Goal: Task Accomplishment & Management: Manage account settings

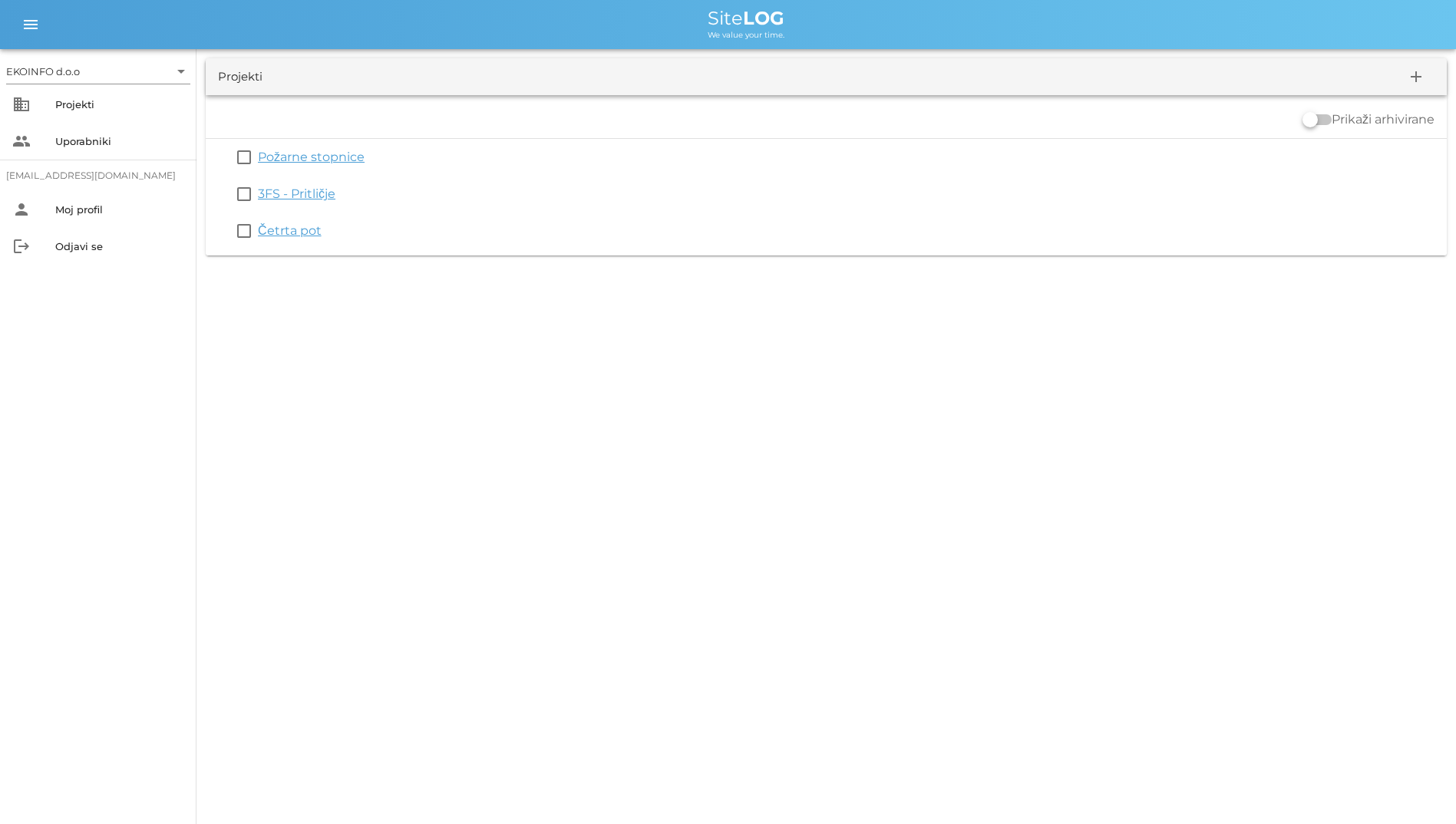
drag, startPoint x: 1000, startPoint y: 468, endPoint x: 303, endPoint y: 26, distance: 825.3
click at [303, 26] on div "EKOINFO d.o.o arrow_drop_down business Projekti people Uporabniki student2@info…" at bounding box center [728, 412] width 1456 height 824
click at [222, 74] on div "Projekti" at bounding box center [240, 77] width 45 height 17
click at [218, 75] on div "Projekti" at bounding box center [240, 77] width 45 height 17
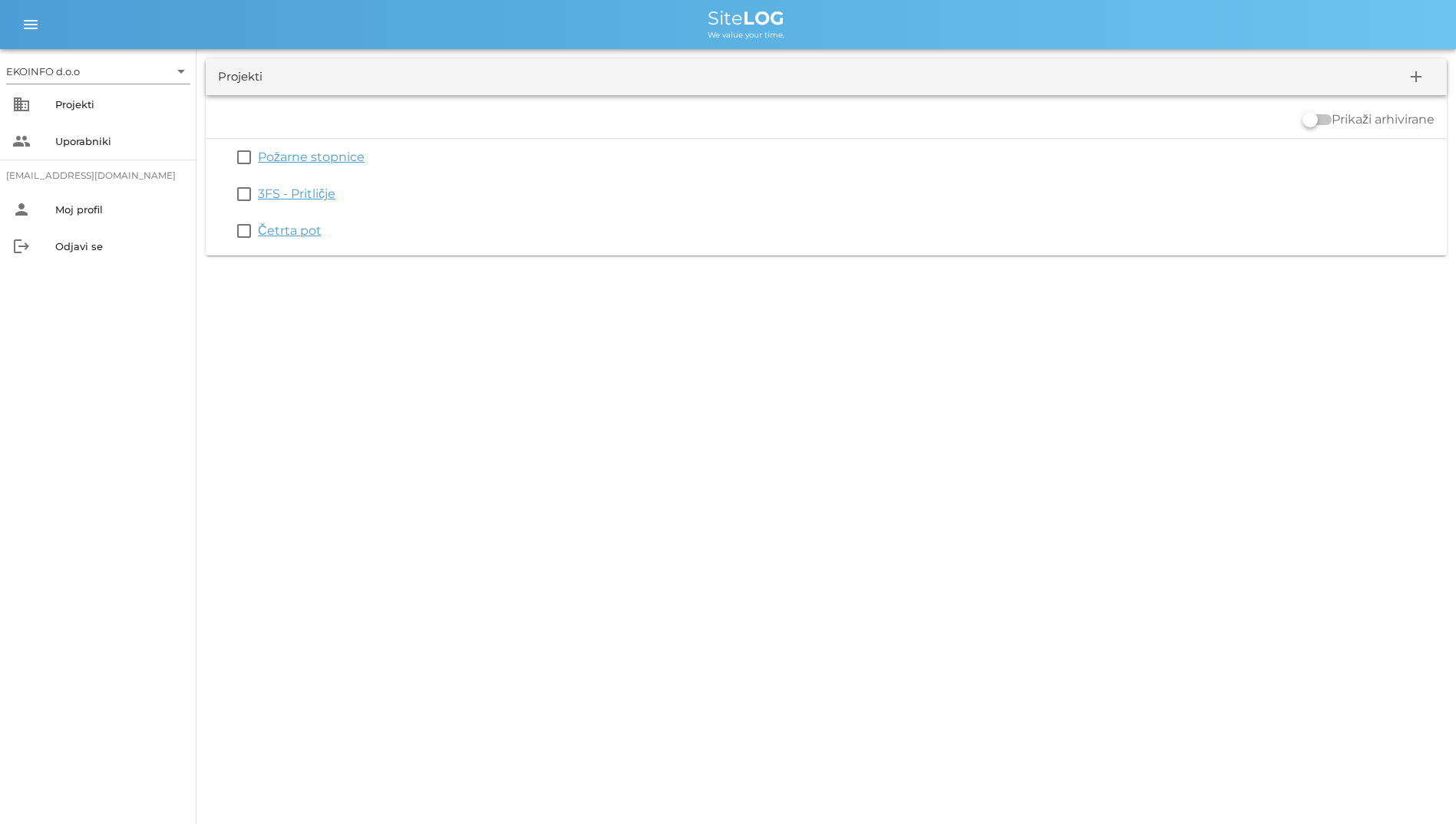
click at [723, 7] on span "Site LOG" at bounding box center [746, 18] width 77 height 22
drag, startPoint x: 723, startPoint y: 7, endPoint x: 617, endPoint y: 6, distance: 106.0
click at [617, 6] on div "menu menu Site LOG We value your time." at bounding box center [728, 25] width 1456 height 49
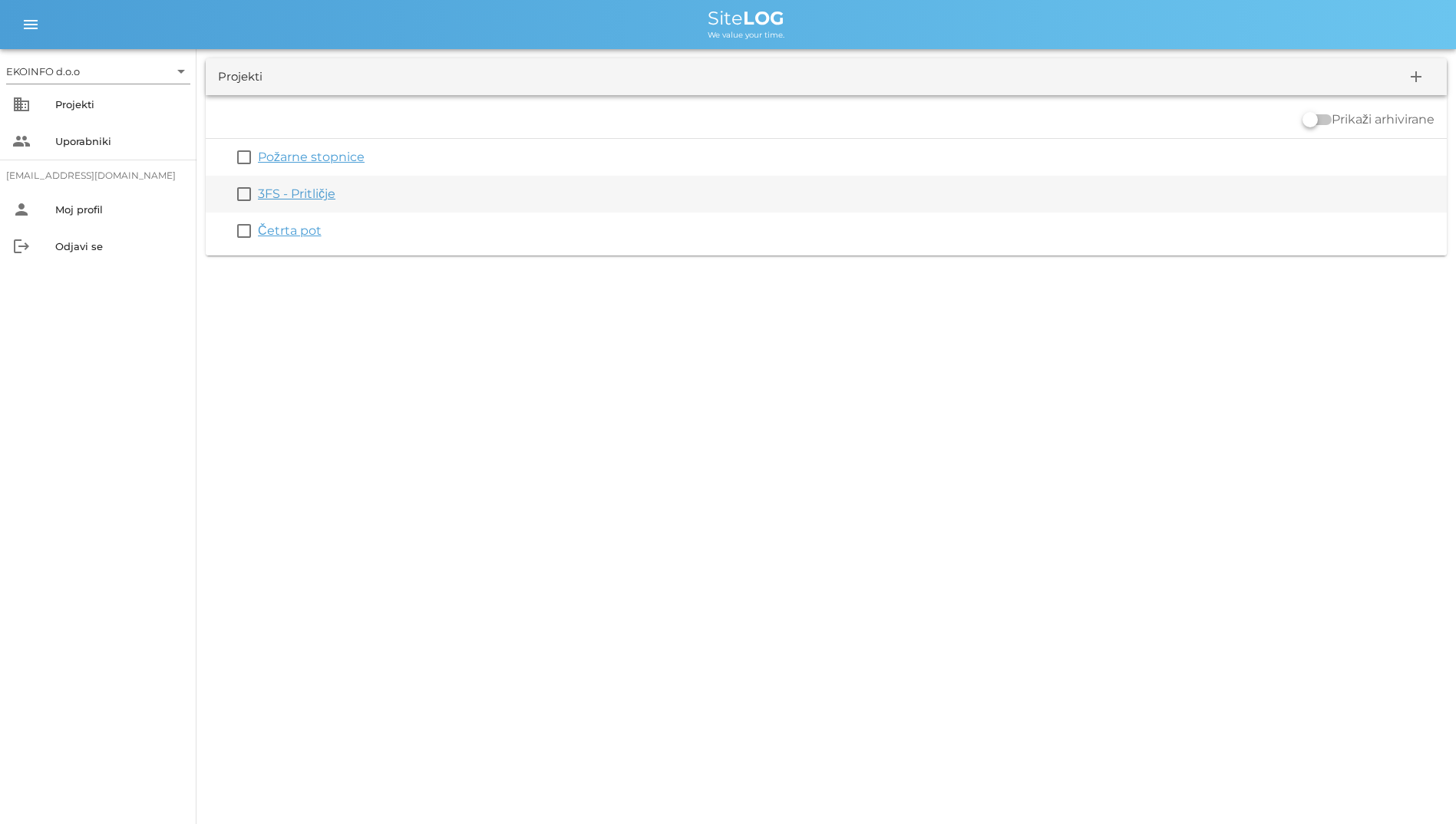
click at [298, 194] on link "3FS - Pritličje" at bounding box center [296, 194] width 77 height 15
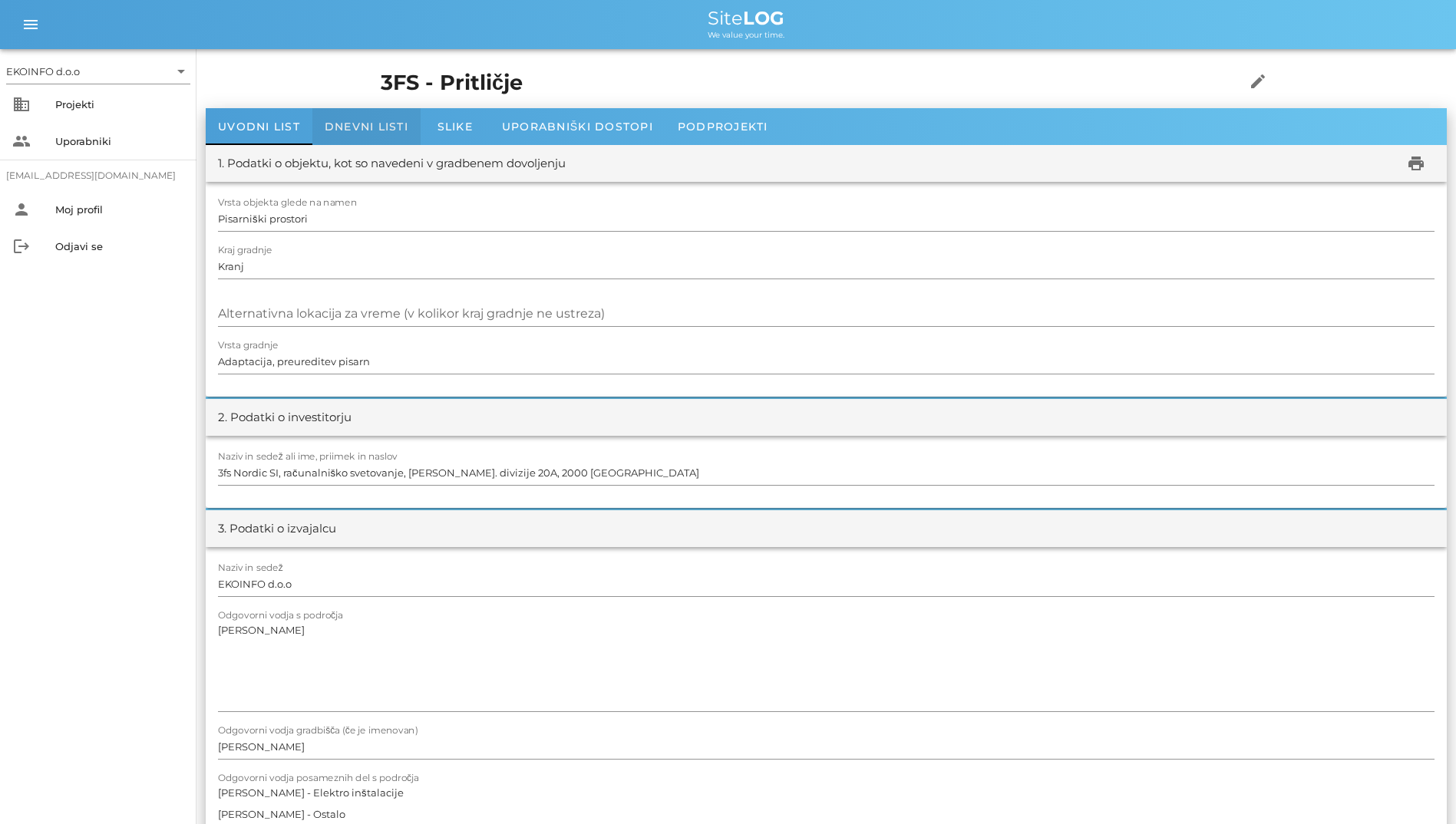
click at [352, 129] on span "Dnevni listi" at bounding box center [367, 126] width 84 height 14
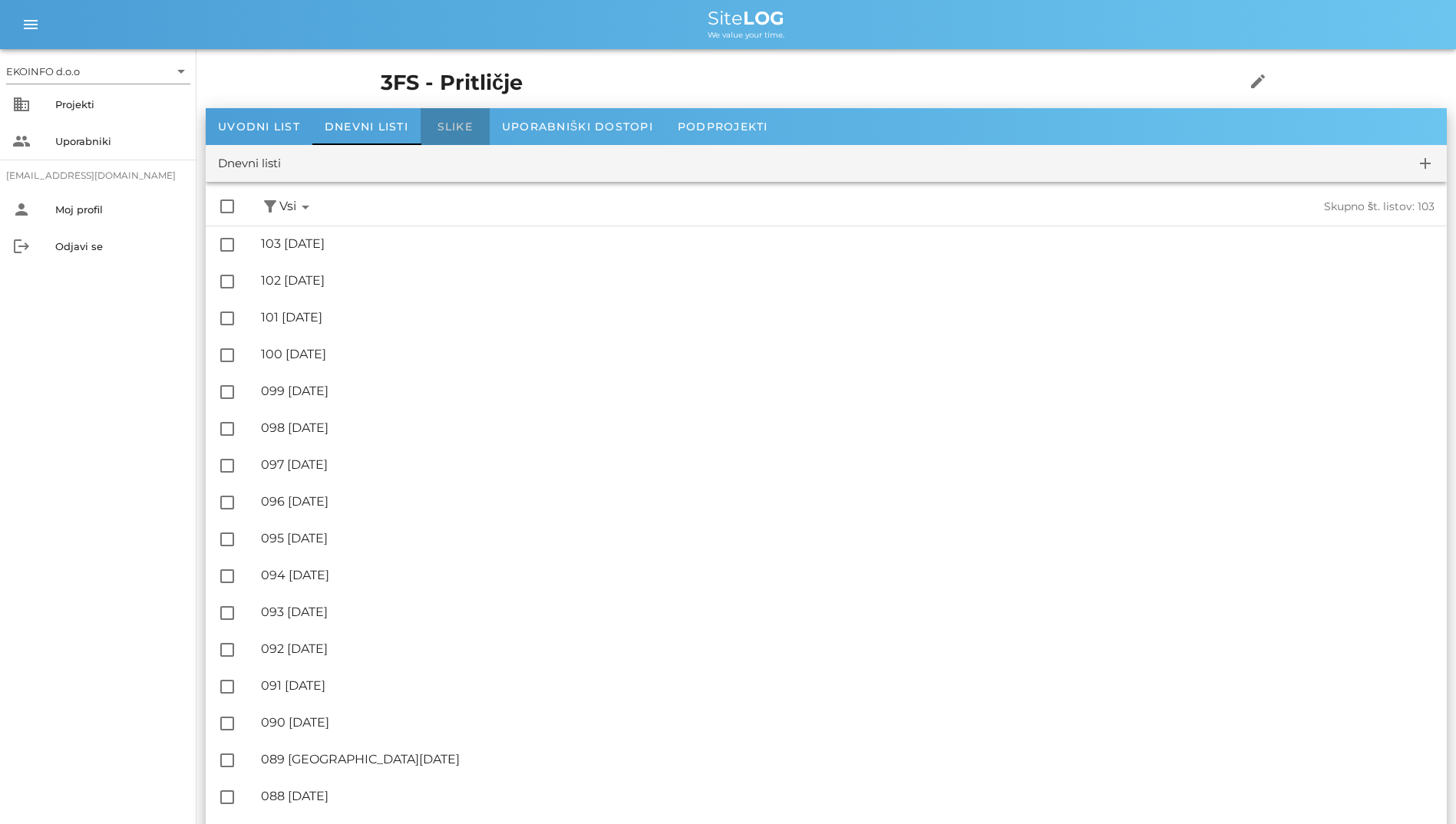
click at [459, 129] on span "Slike" at bounding box center [455, 126] width 36 height 14
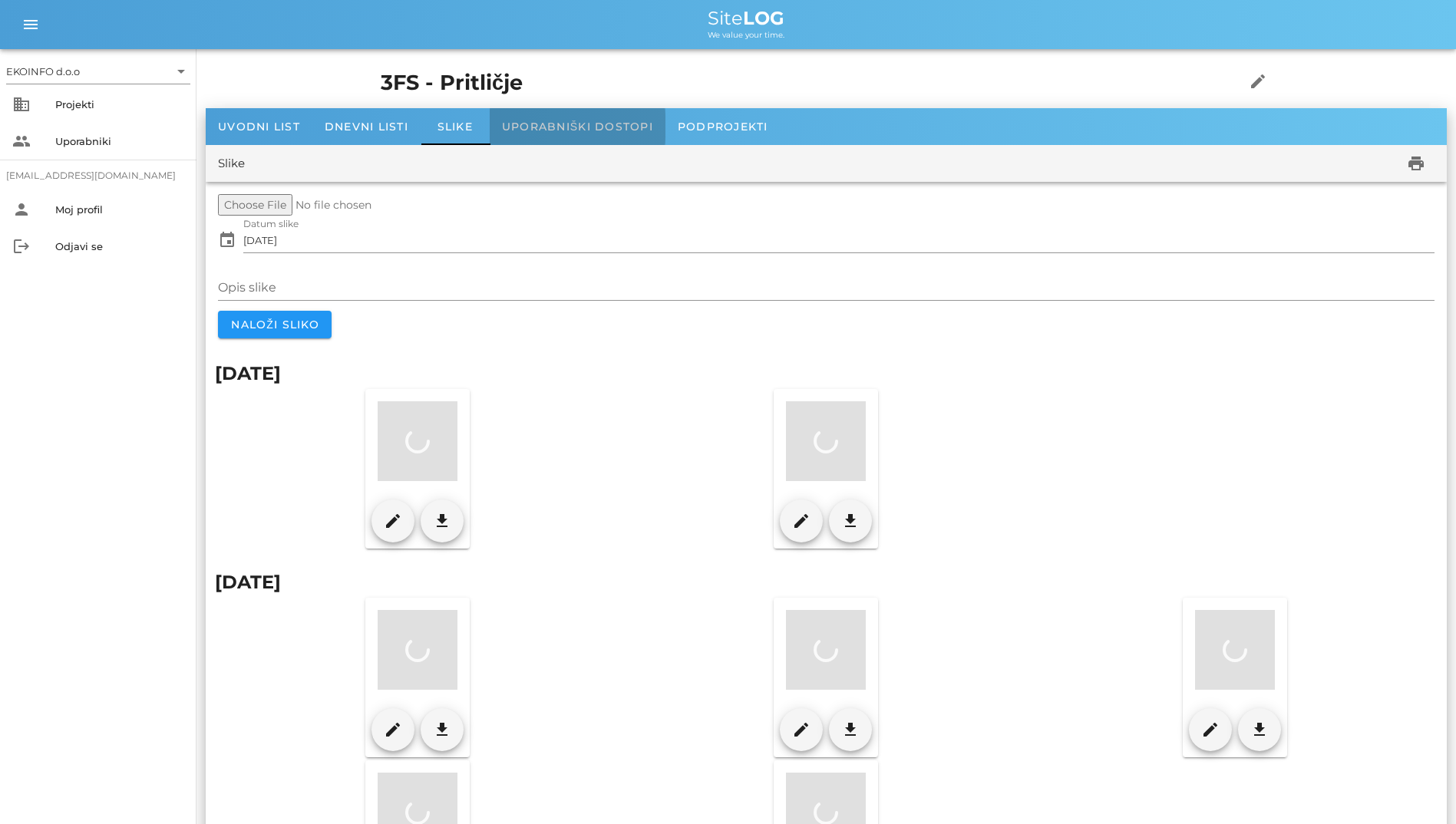
click at [541, 118] on div "Uporabniški dostopi" at bounding box center [577, 127] width 176 height 36
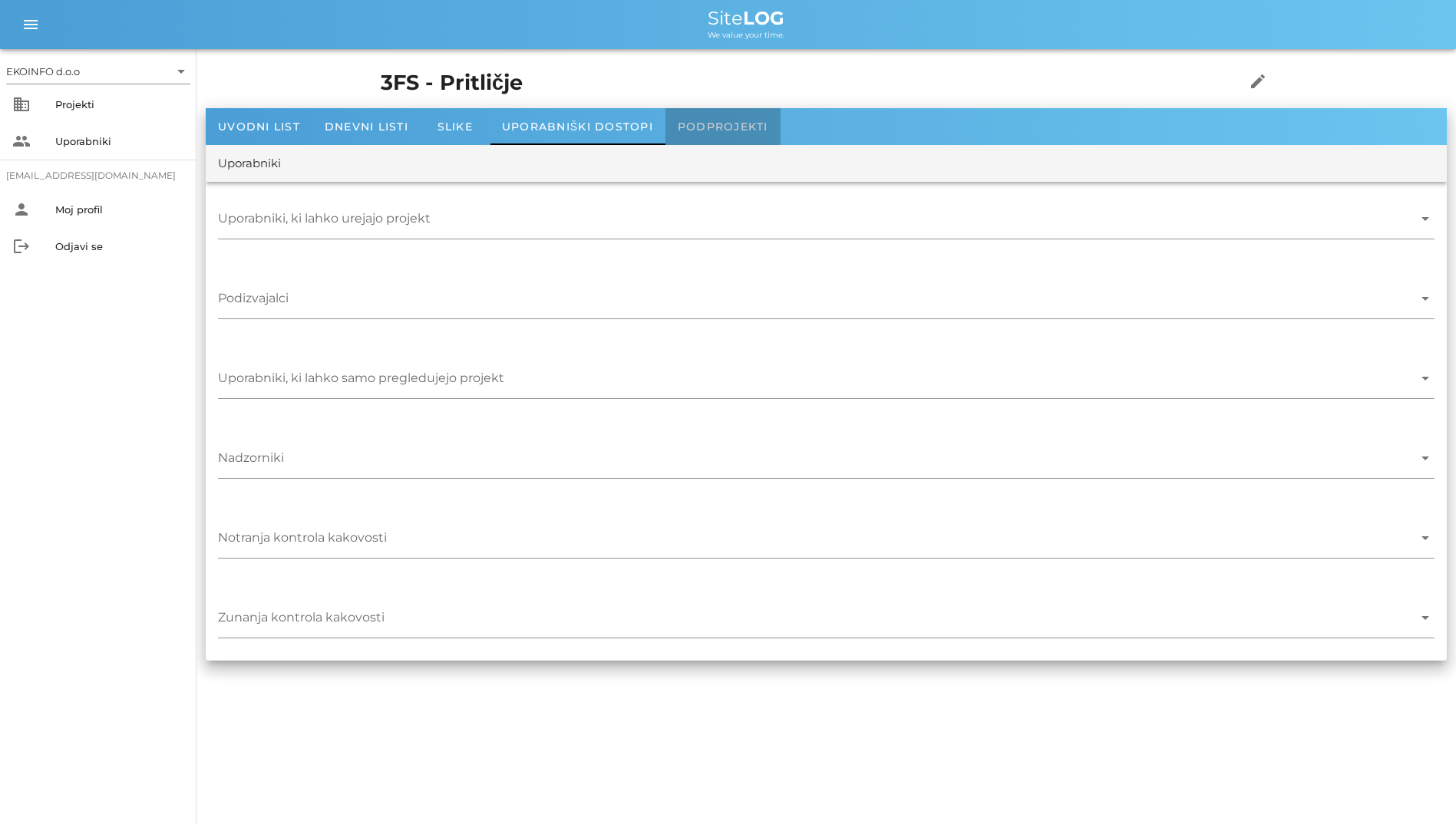
click at [738, 118] on div "Podprojekti" at bounding box center [723, 127] width 115 height 36
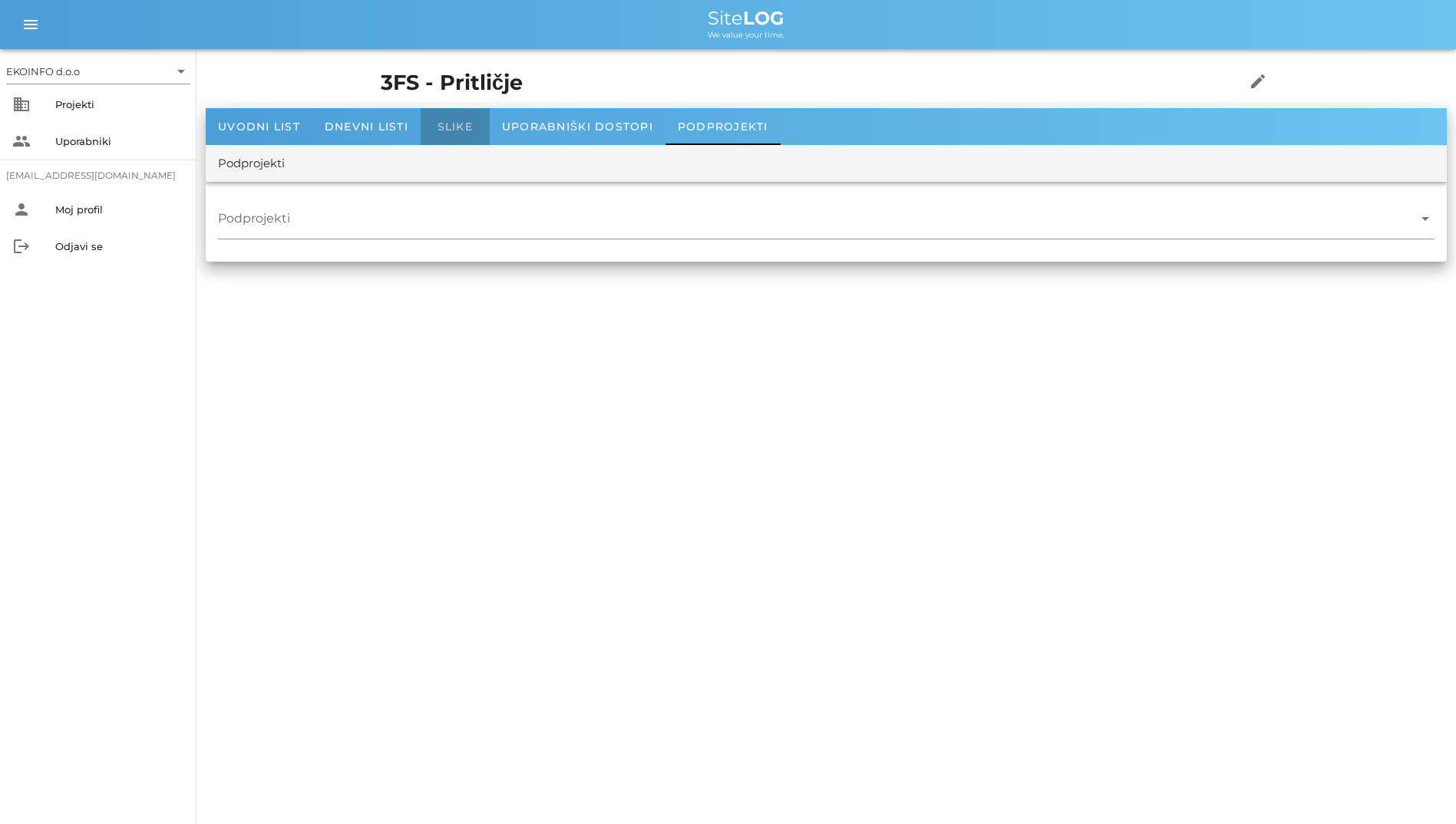
click at [432, 134] on div "Slike" at bounding box center [455, 127] width 69 height 36
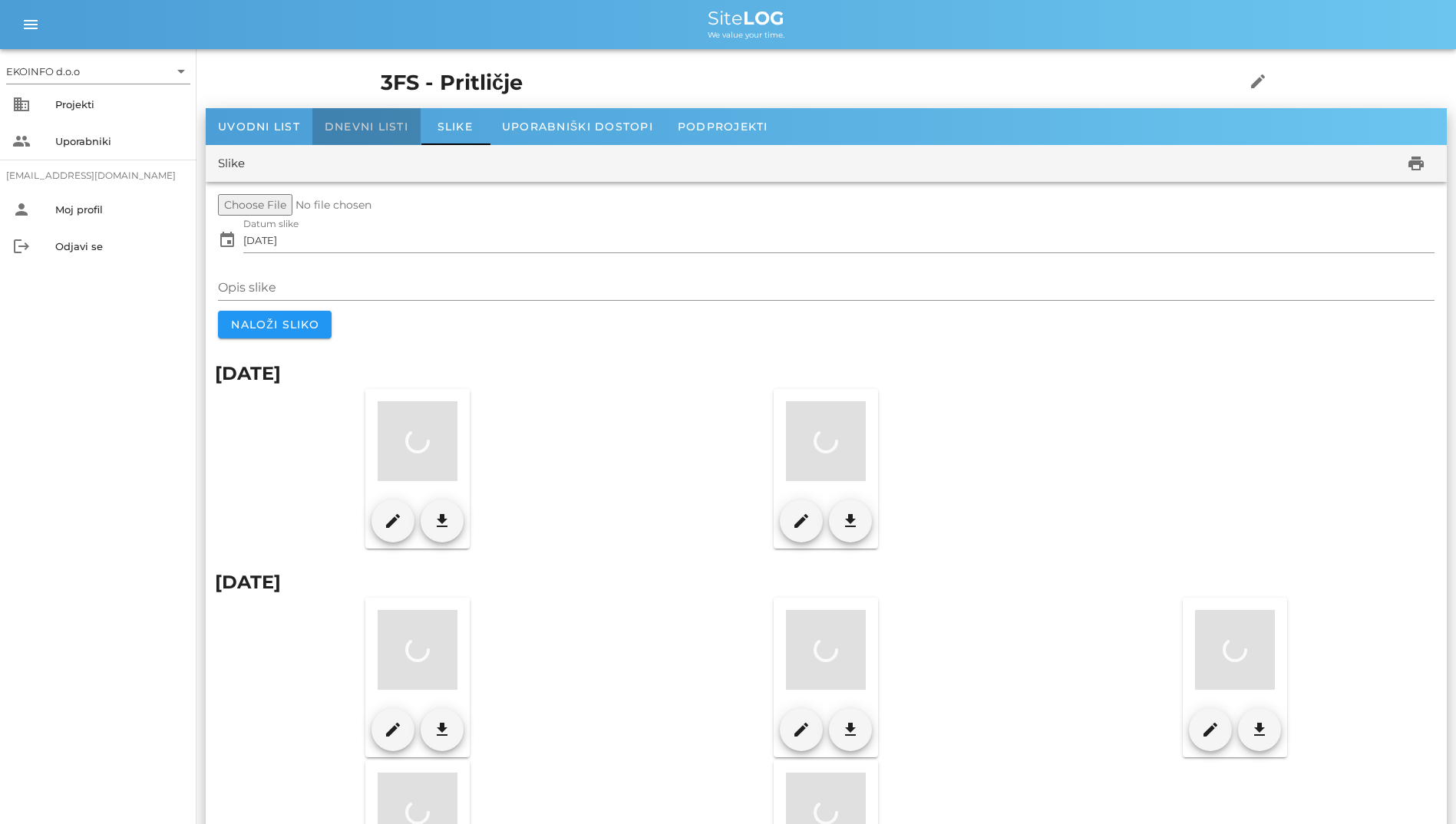
click at [400, 130] on span "Dnevni listi" at bounding box center [367, 126] width 84 height 14
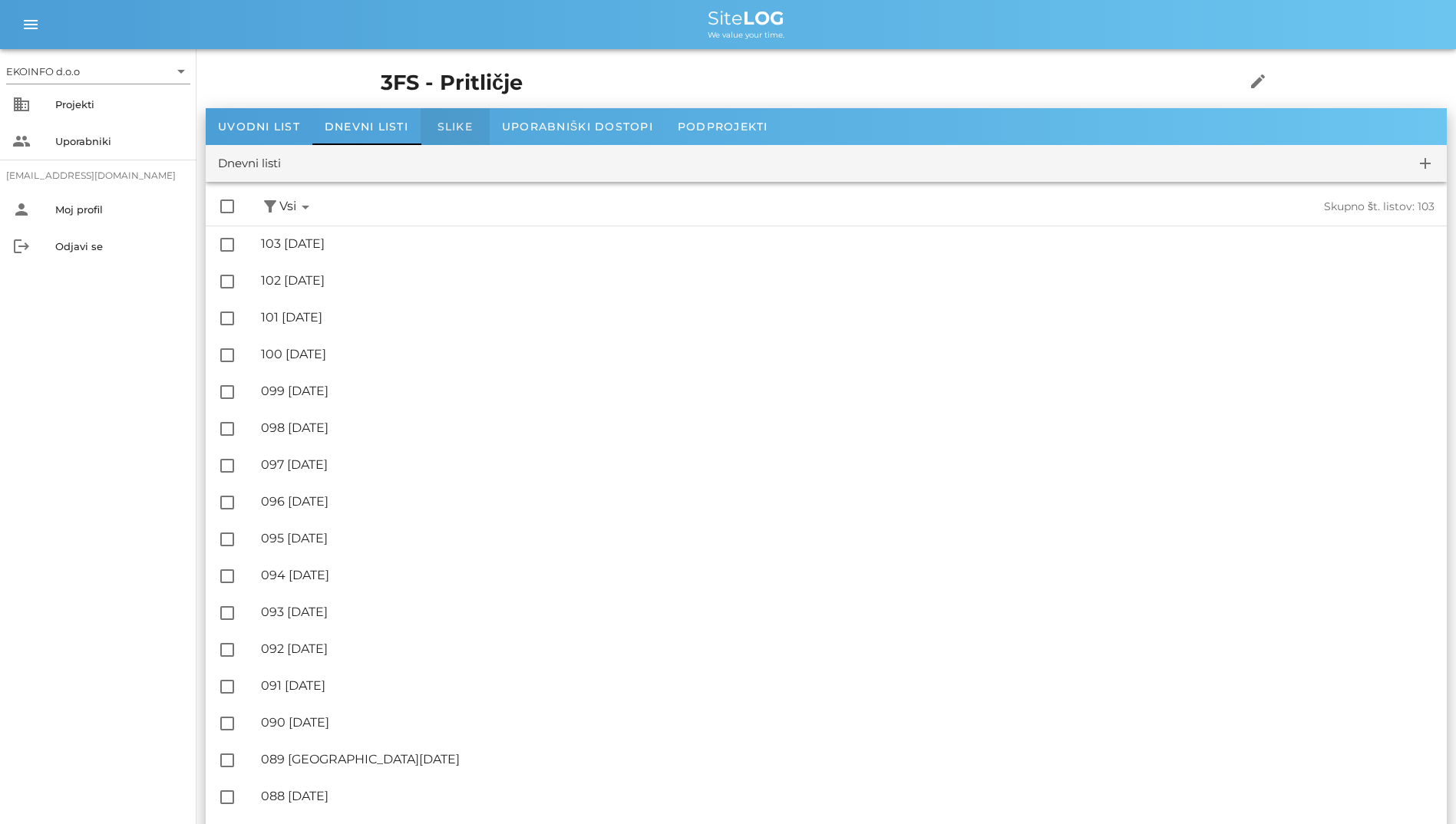
click at [445, 122] on span "Slike" at bounding box center [455, 126] width 36 height 14
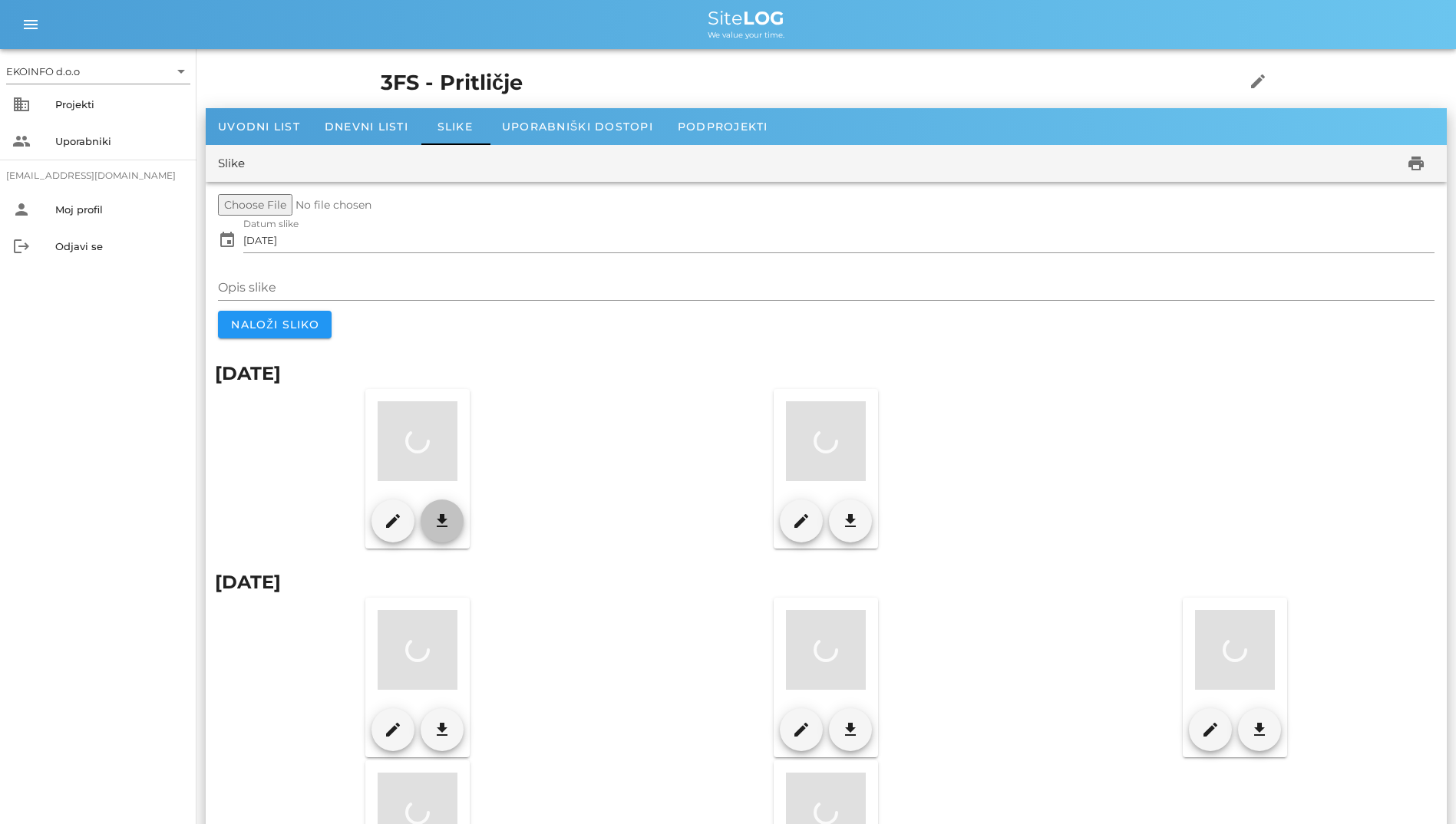
click at [429, 519] on span "download" at bounding box center [442, 520] width 31 height 18
click at [543, 134] on div "Uporabniški dostopi" at bounding box center [577, 127] width 176 height 36
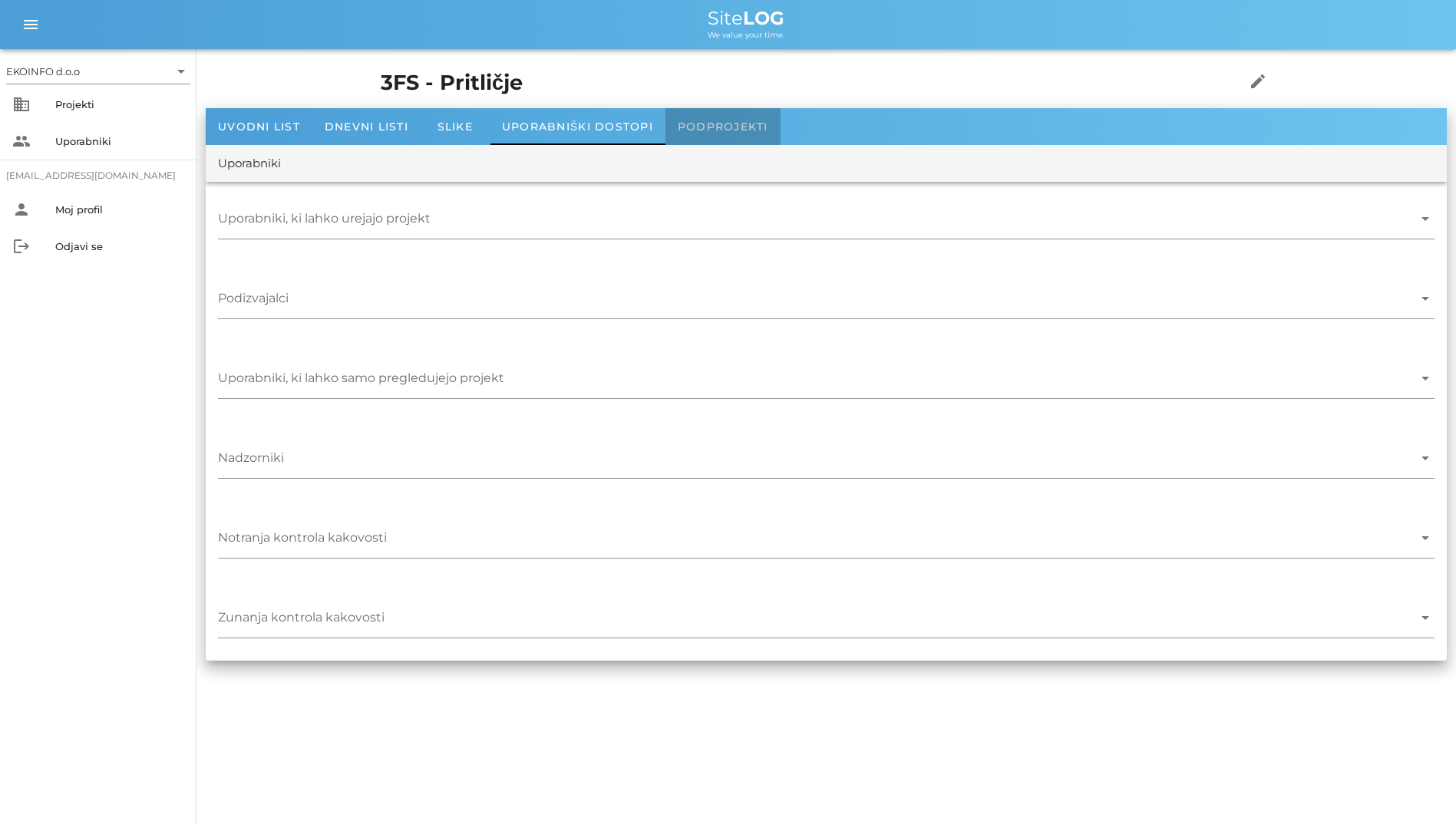
click at [697, 124] on span "Podprojekti" at bounding box center [722, 126] width 90 height 14
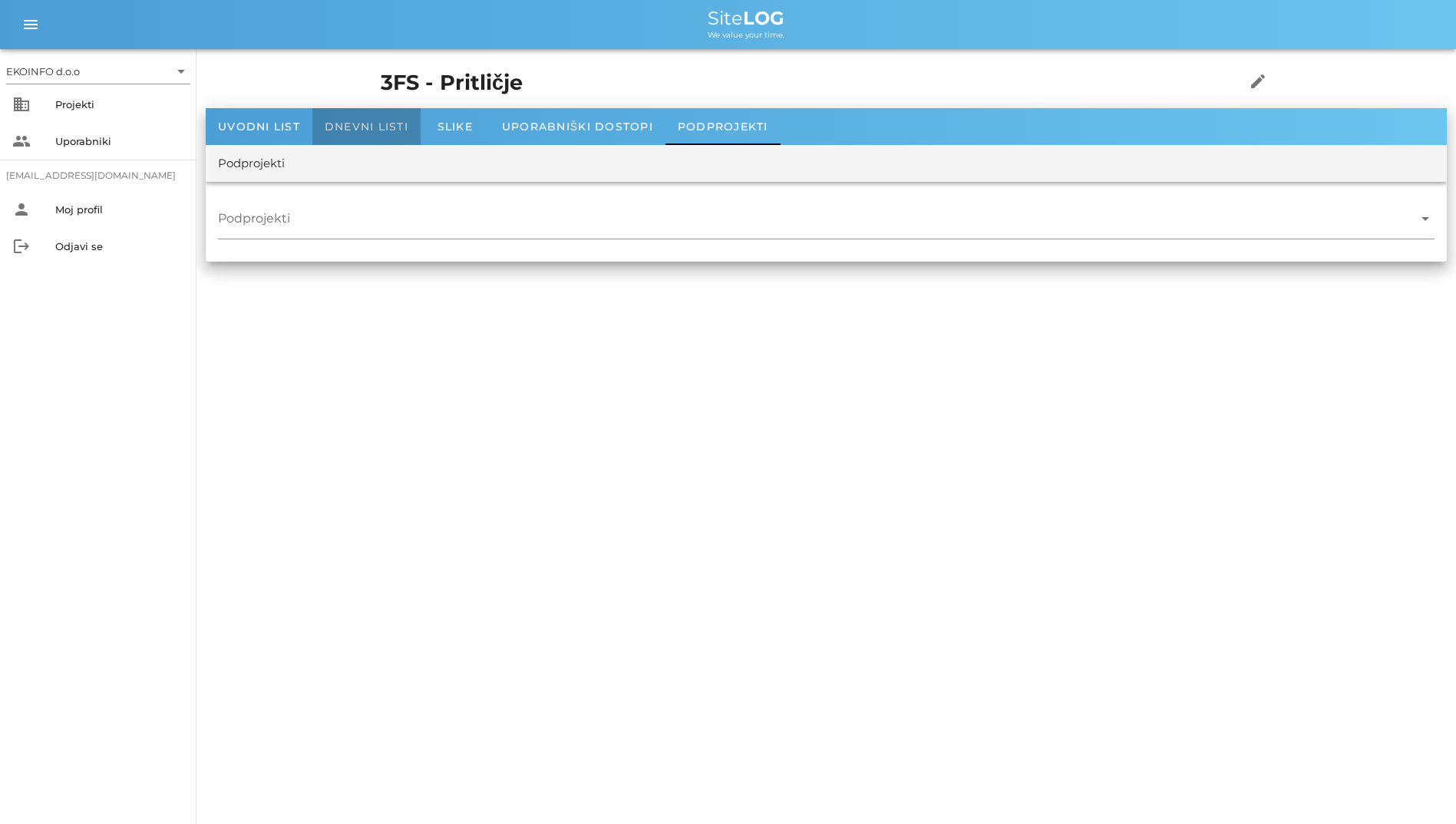
click at [339, 132] on span "Dnevni listi" at bounding box center [367, 126] width 84 height 14
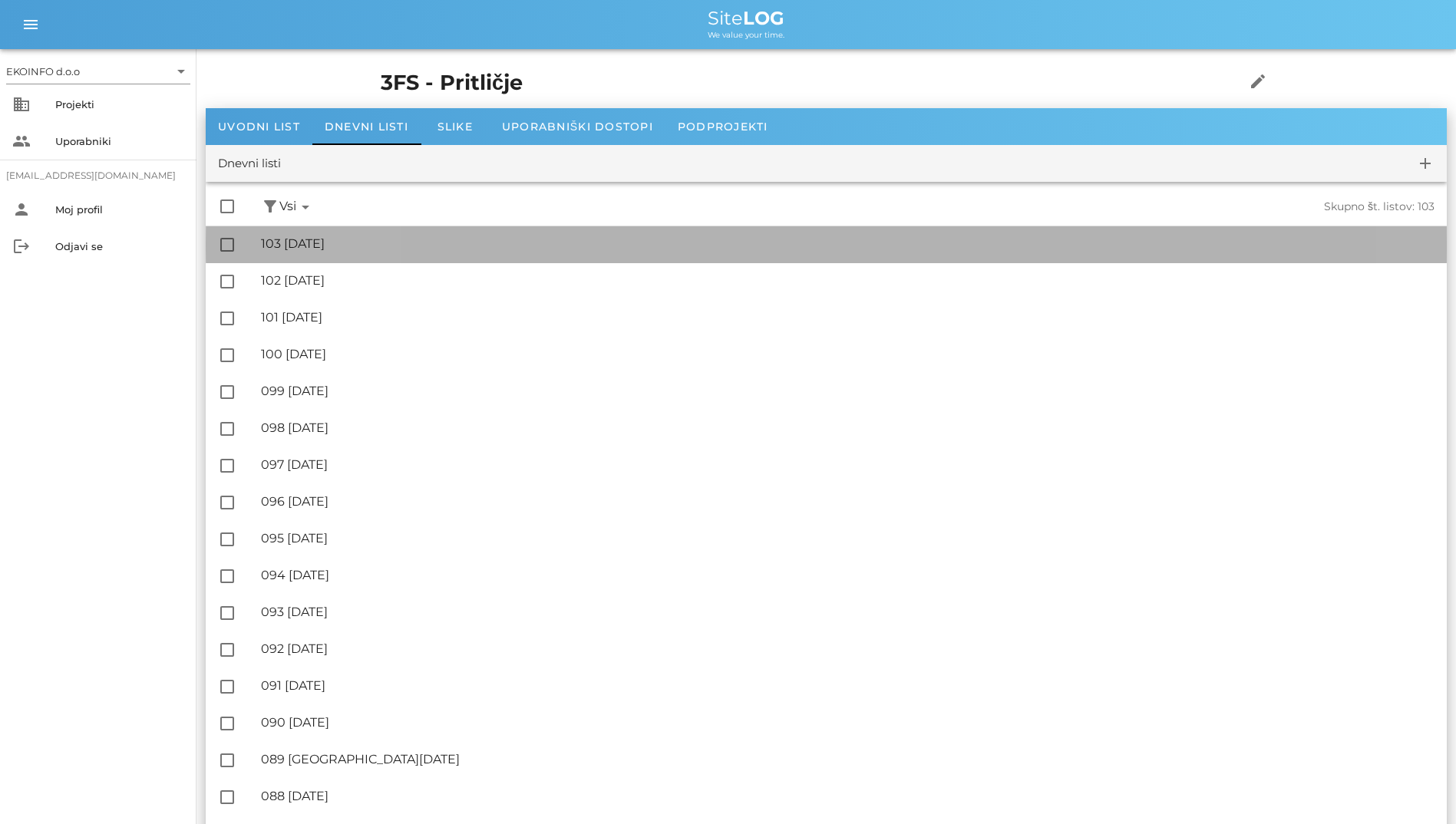
click at [400, 240] on div "🔏 103 sreda, 15.10.2025" at bounding box center [847, 243] width 1173 height 15
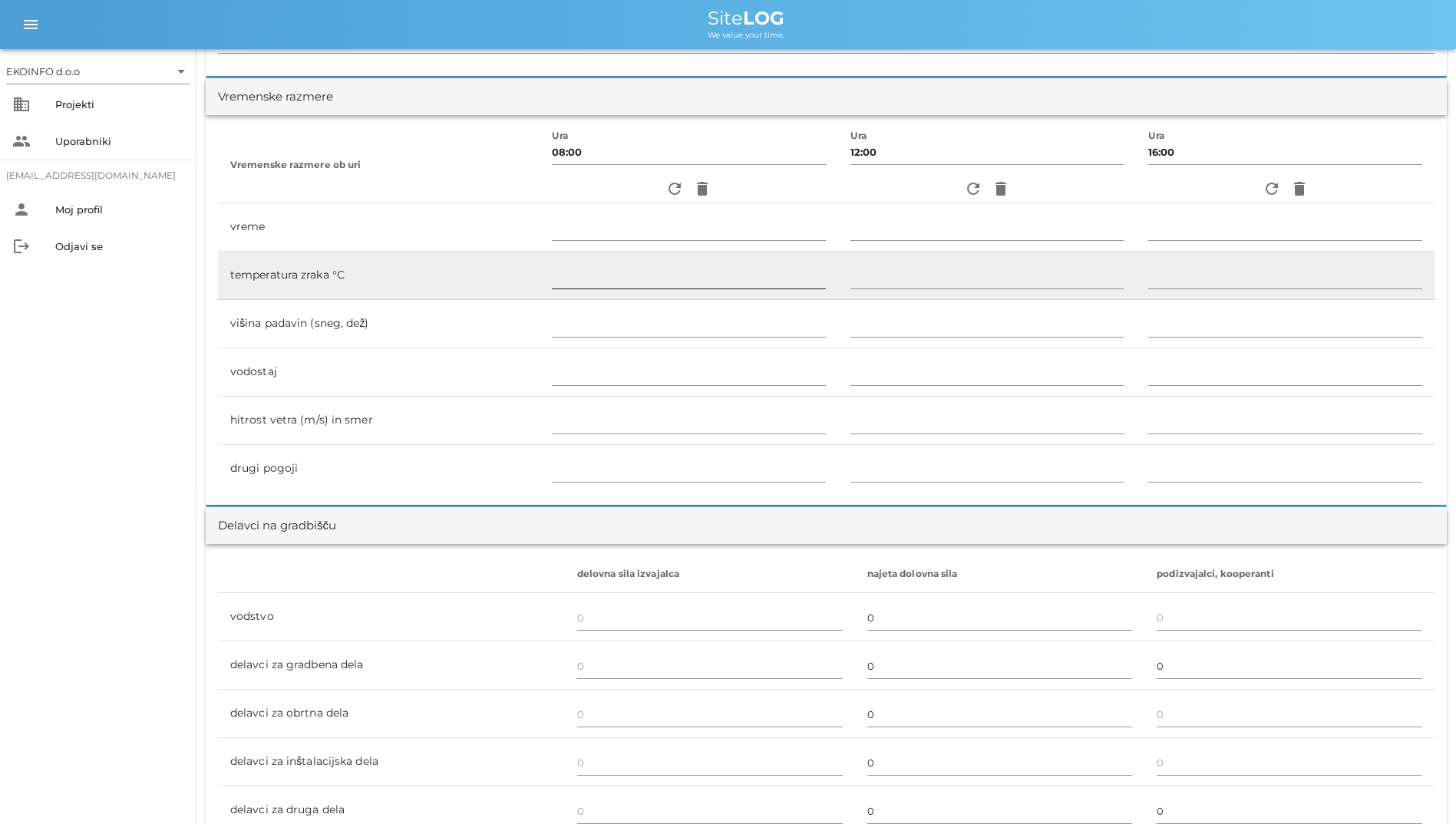
scroll to position [460, 0]
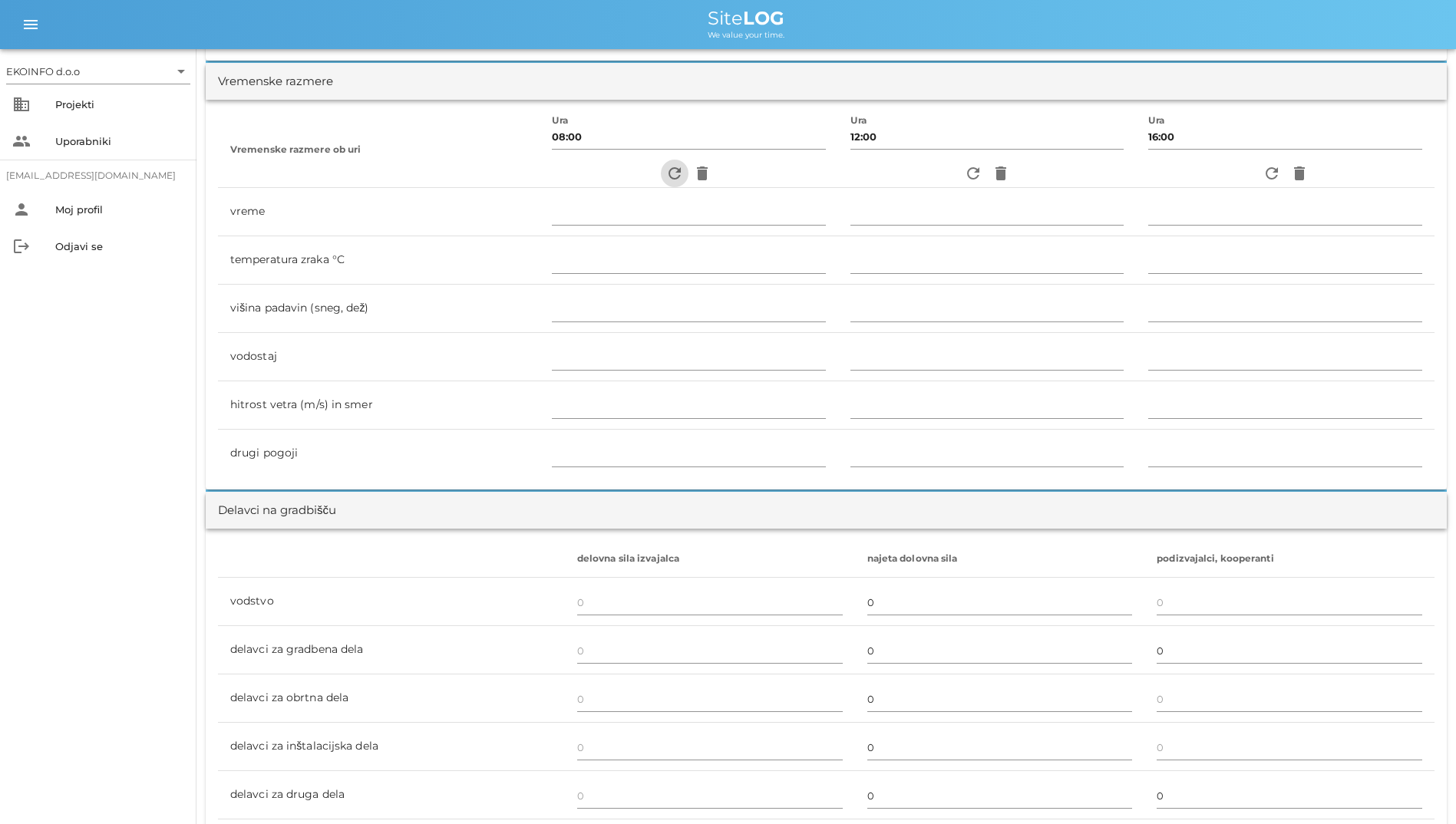
click at [667, 179] on icon "refresh" at bounding box center [675, 173] width 18 height 18
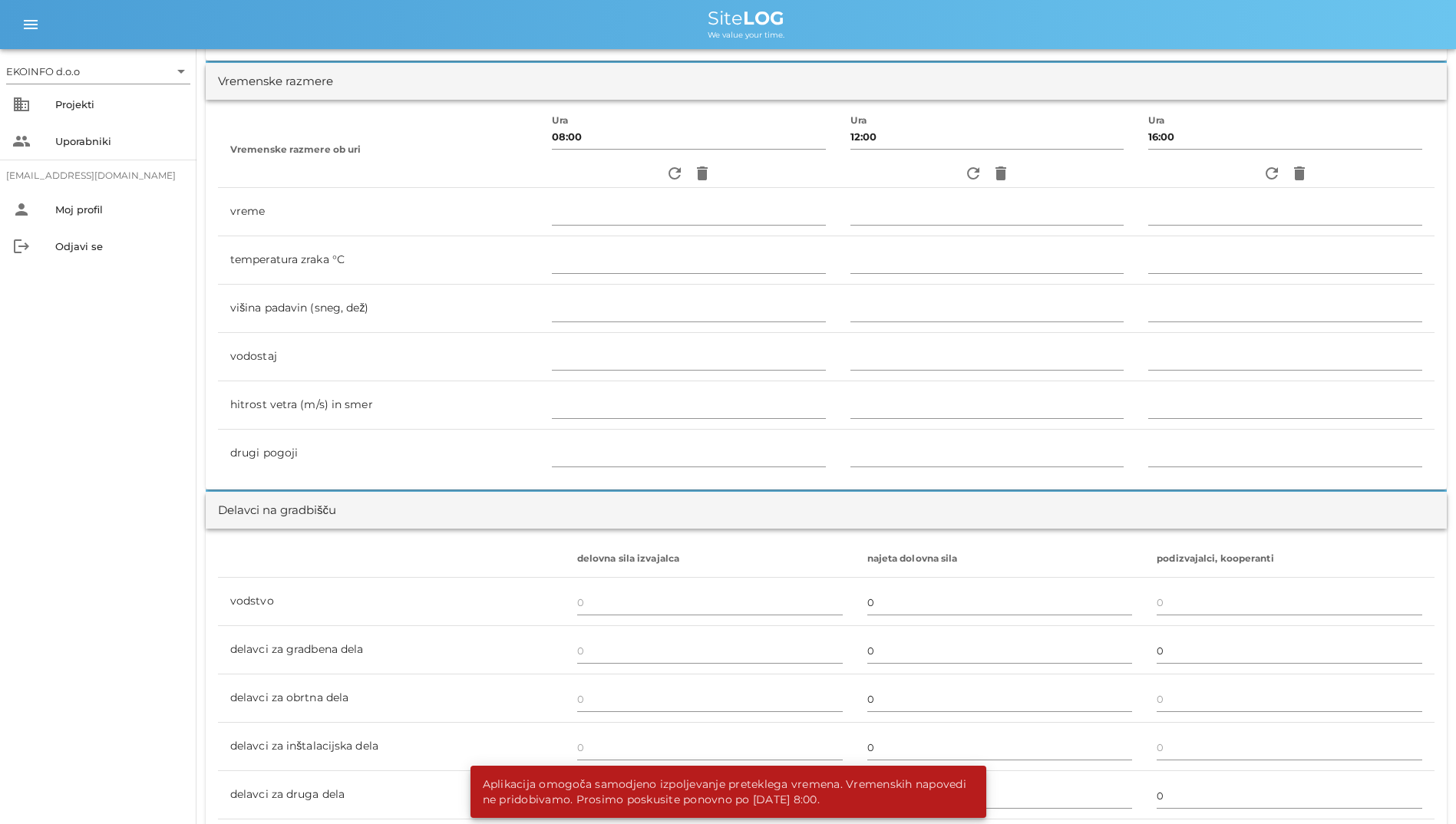
scroll to position [0, 0]
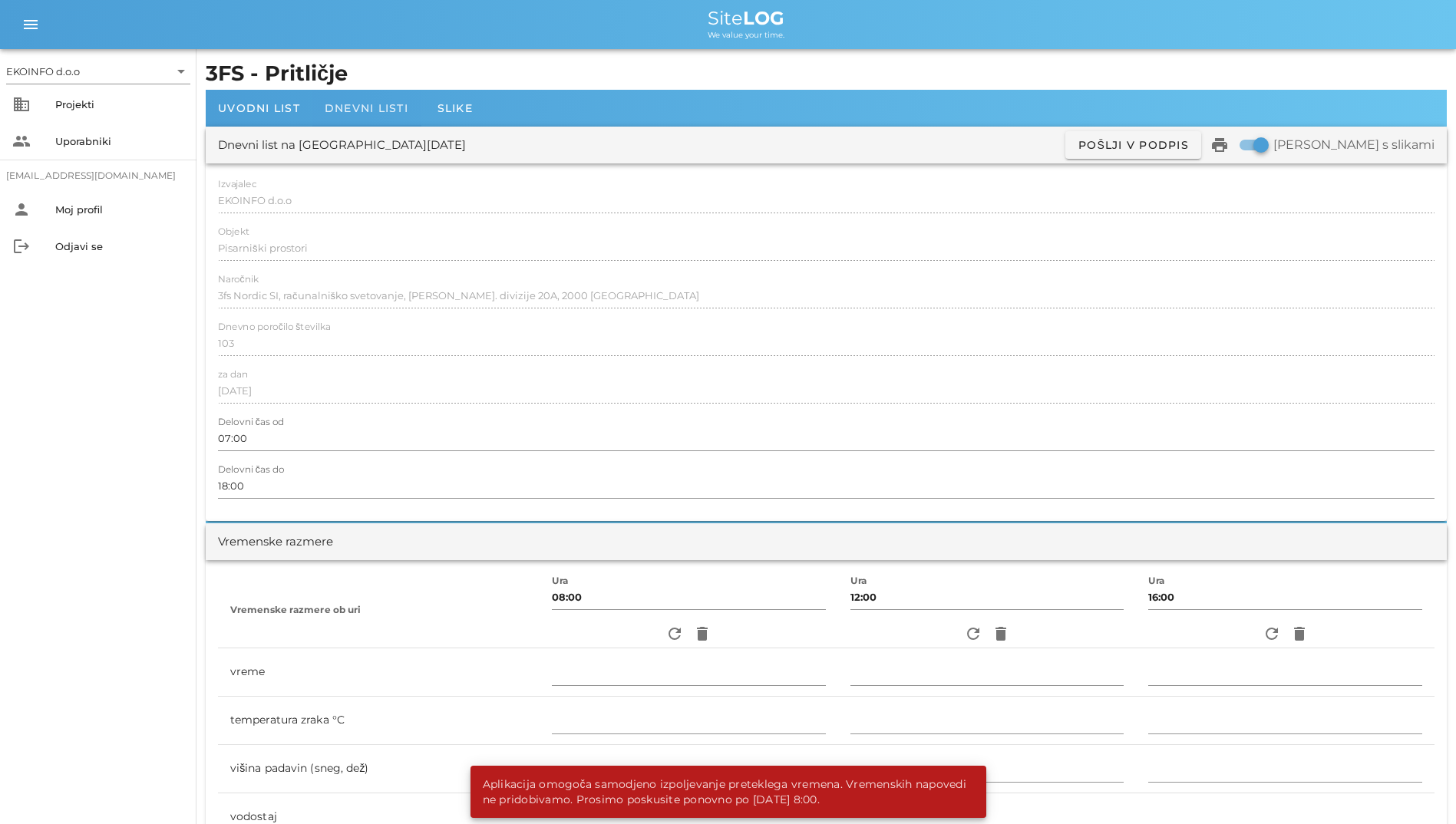
click at [379, 107] on span "Dnevni listi" at bounding box center [367, 108] width 84 height 14
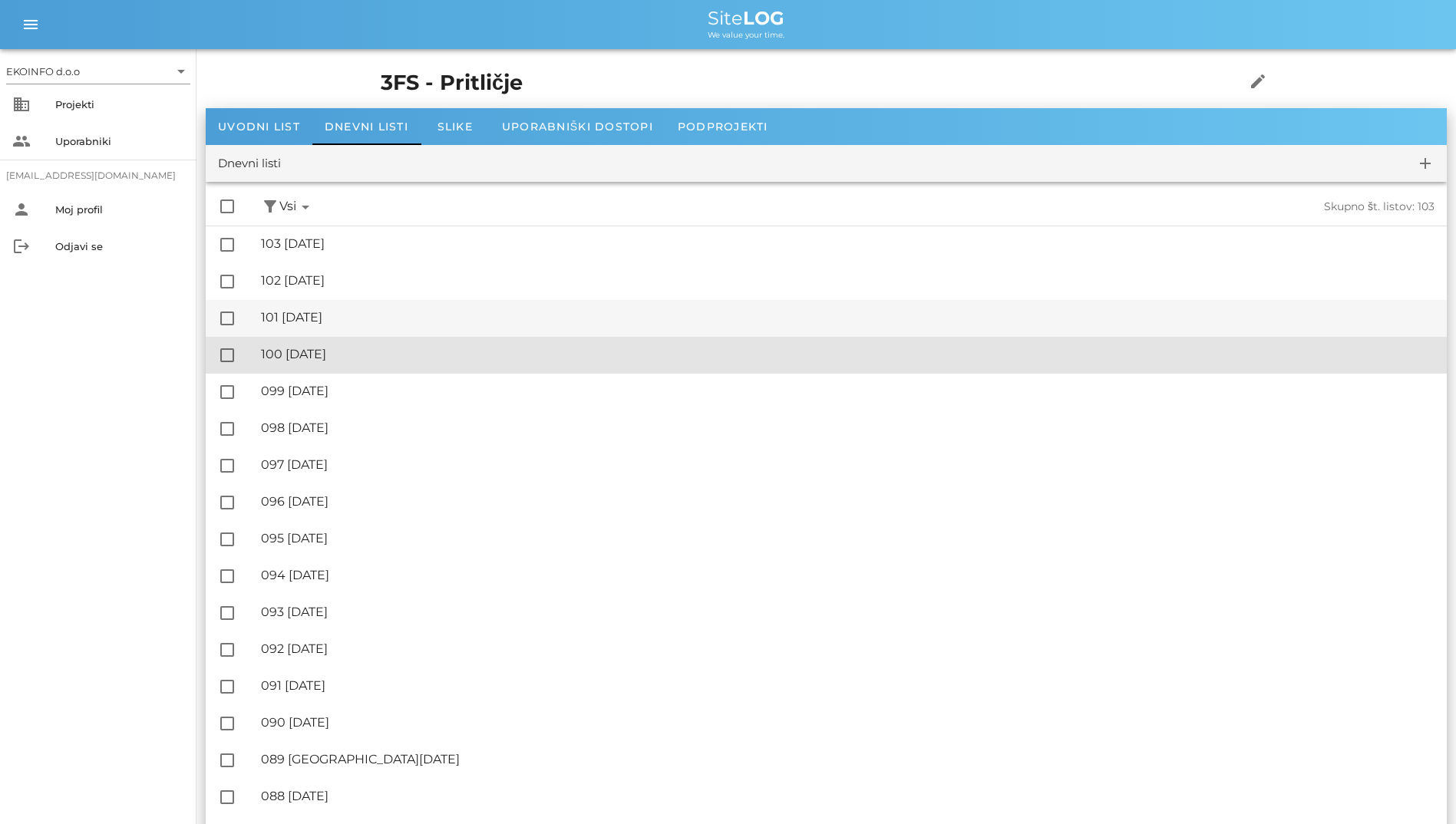
drag, startPoint x: 331, startPoint y: 342, endPoint x: 381, endPoint y: 313, distance: 57.8
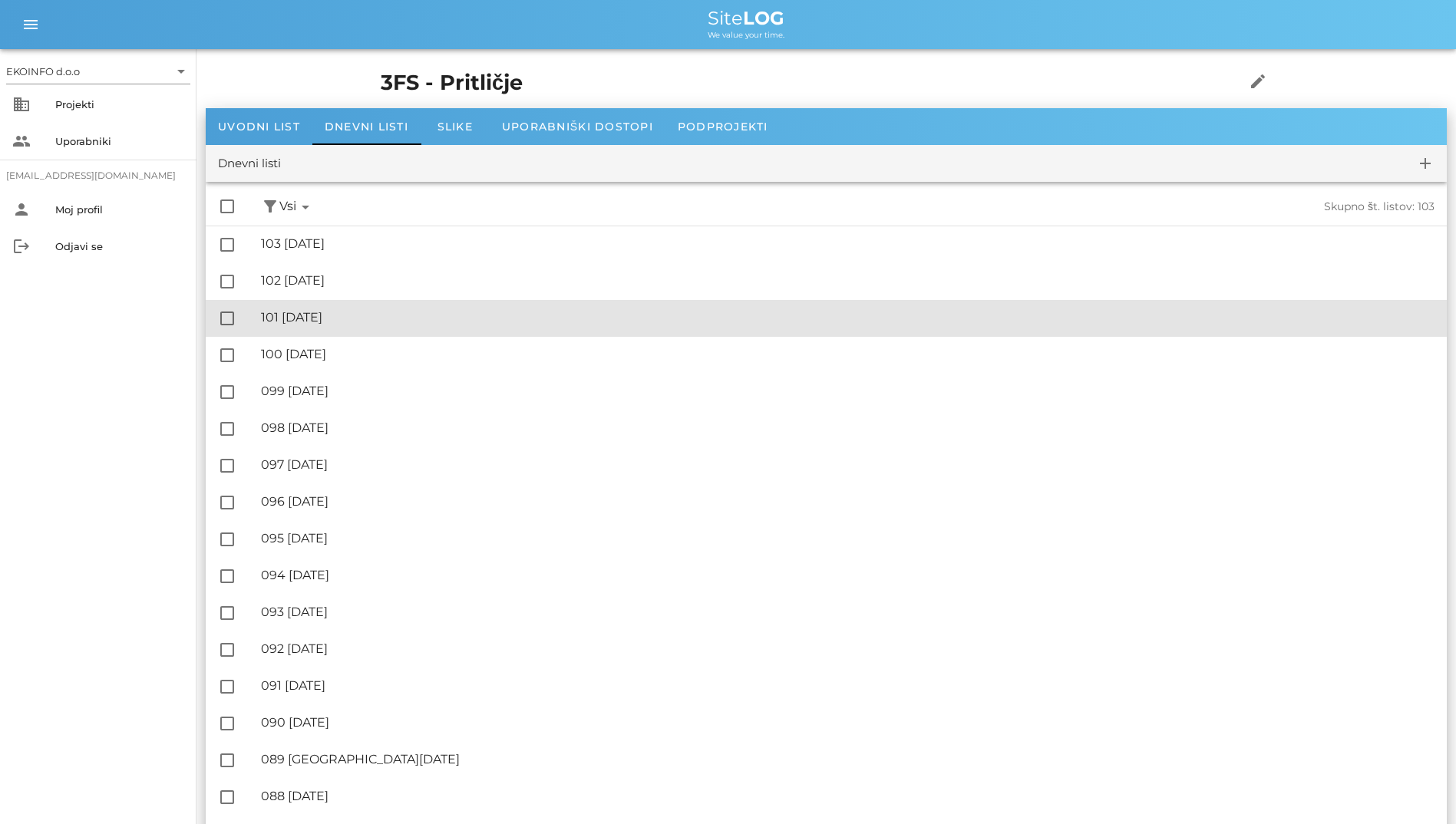
click at [381, 313] on div "🔏 101 ponedeljek, 13.10.2025" at bounding box center [847, 317] width 1173 height 15
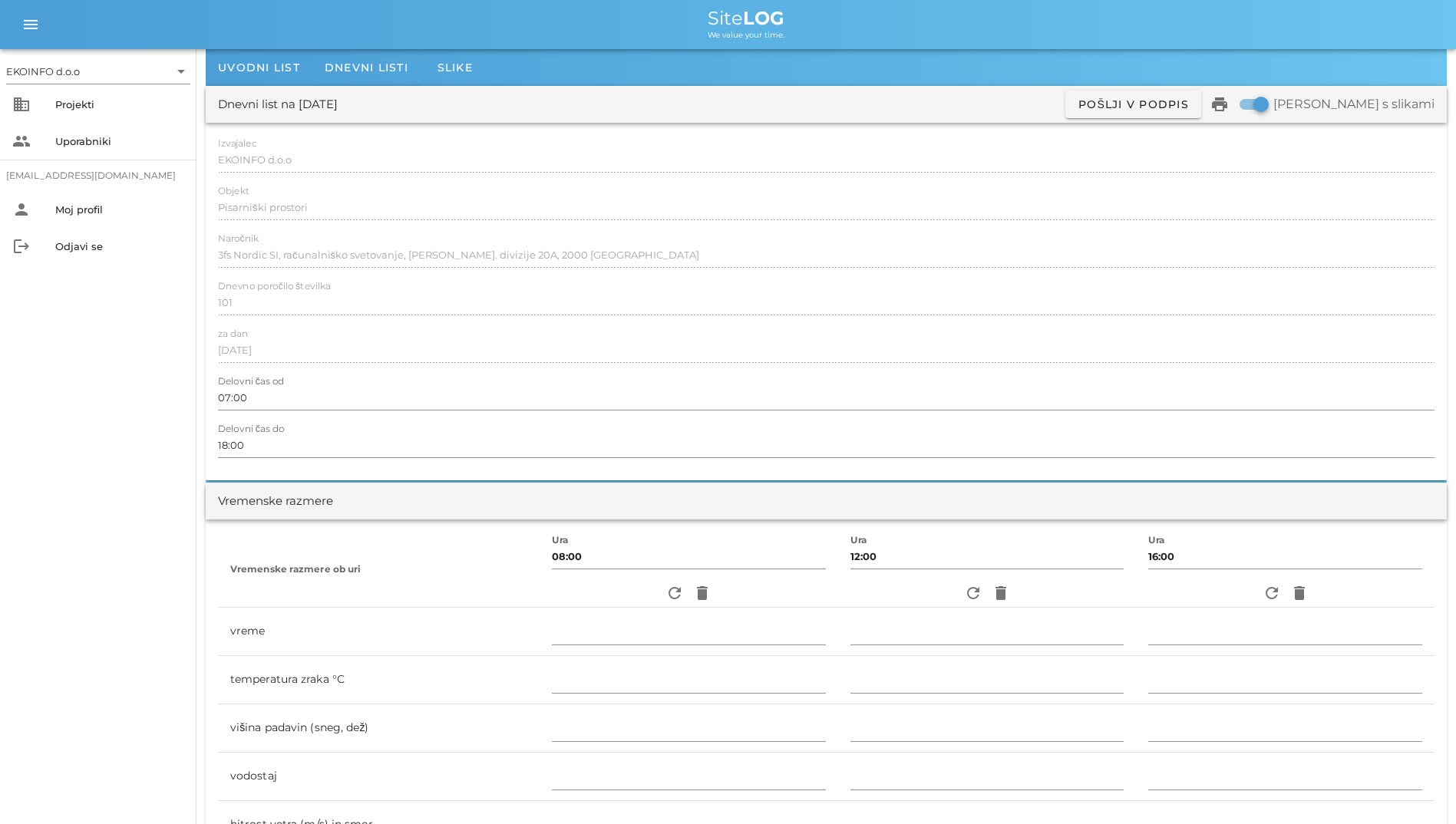
scroll to position [77, 0]
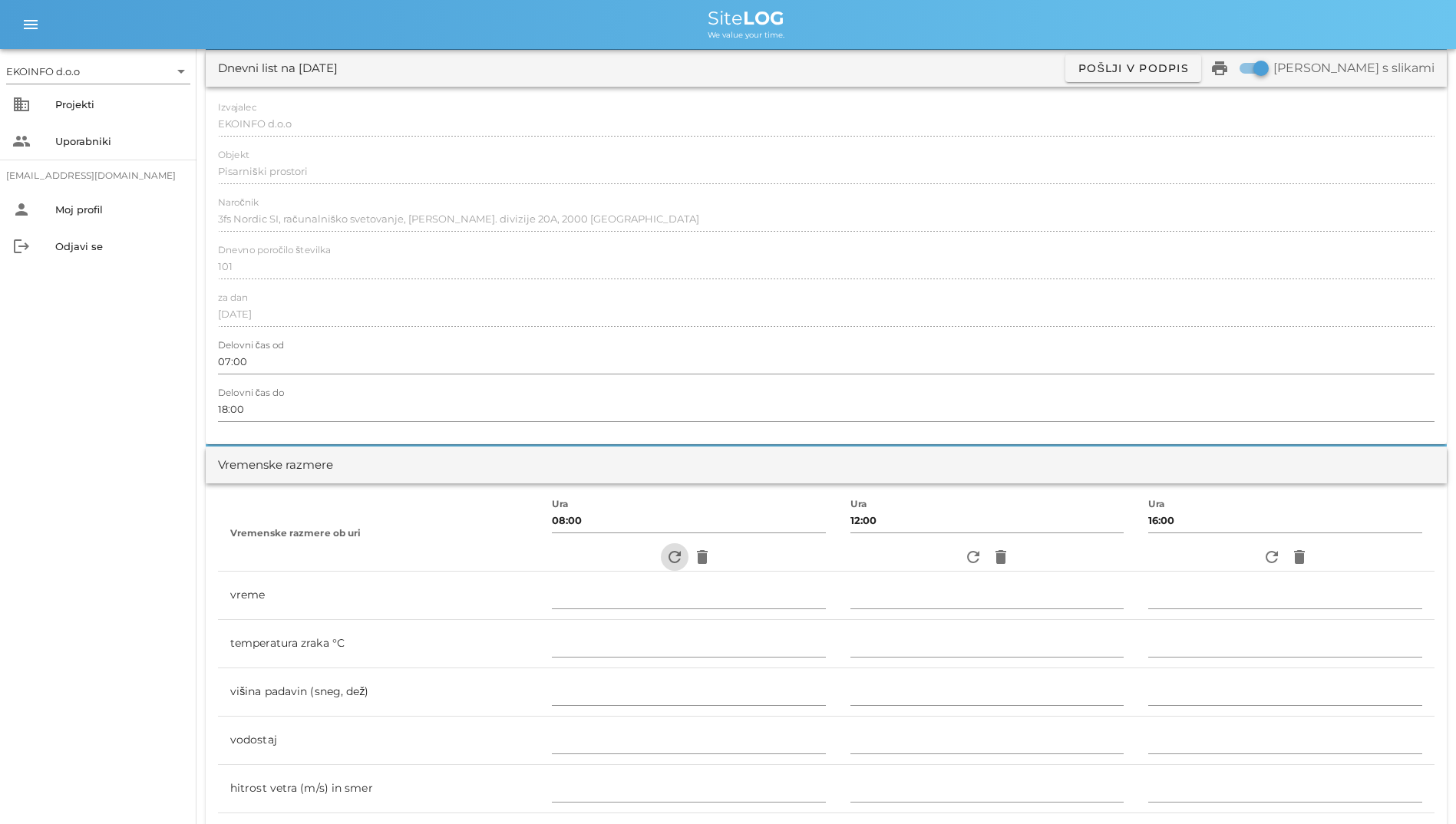
click at [666, 562] on icon "refresh" at bounding box center [675, 557] width 18 height 18
type input "pretežno oblačno"
type input "12"
type input "0"
type input "0.83 m/s šibek SZ"
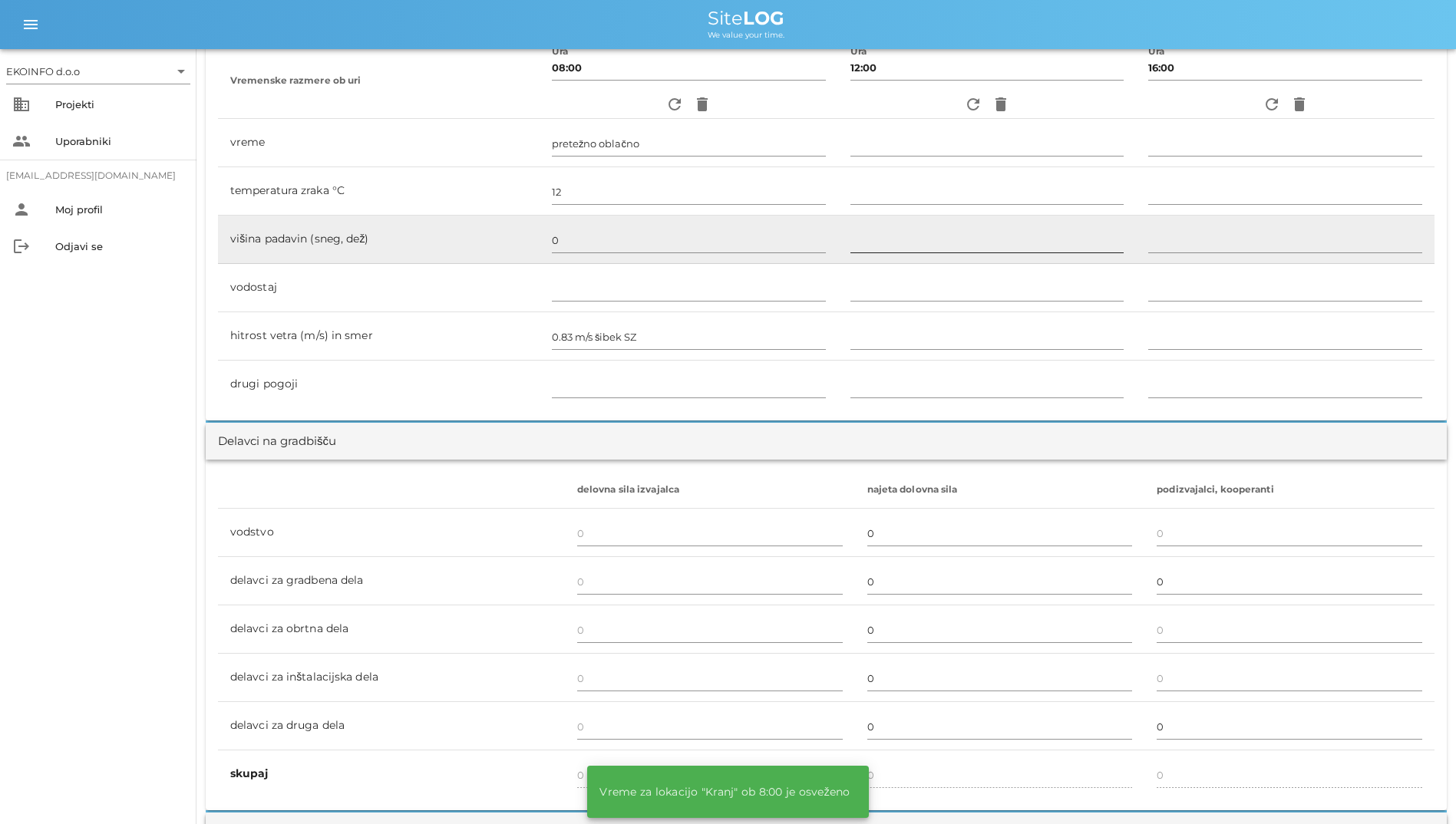
scroll to position [537, 0]
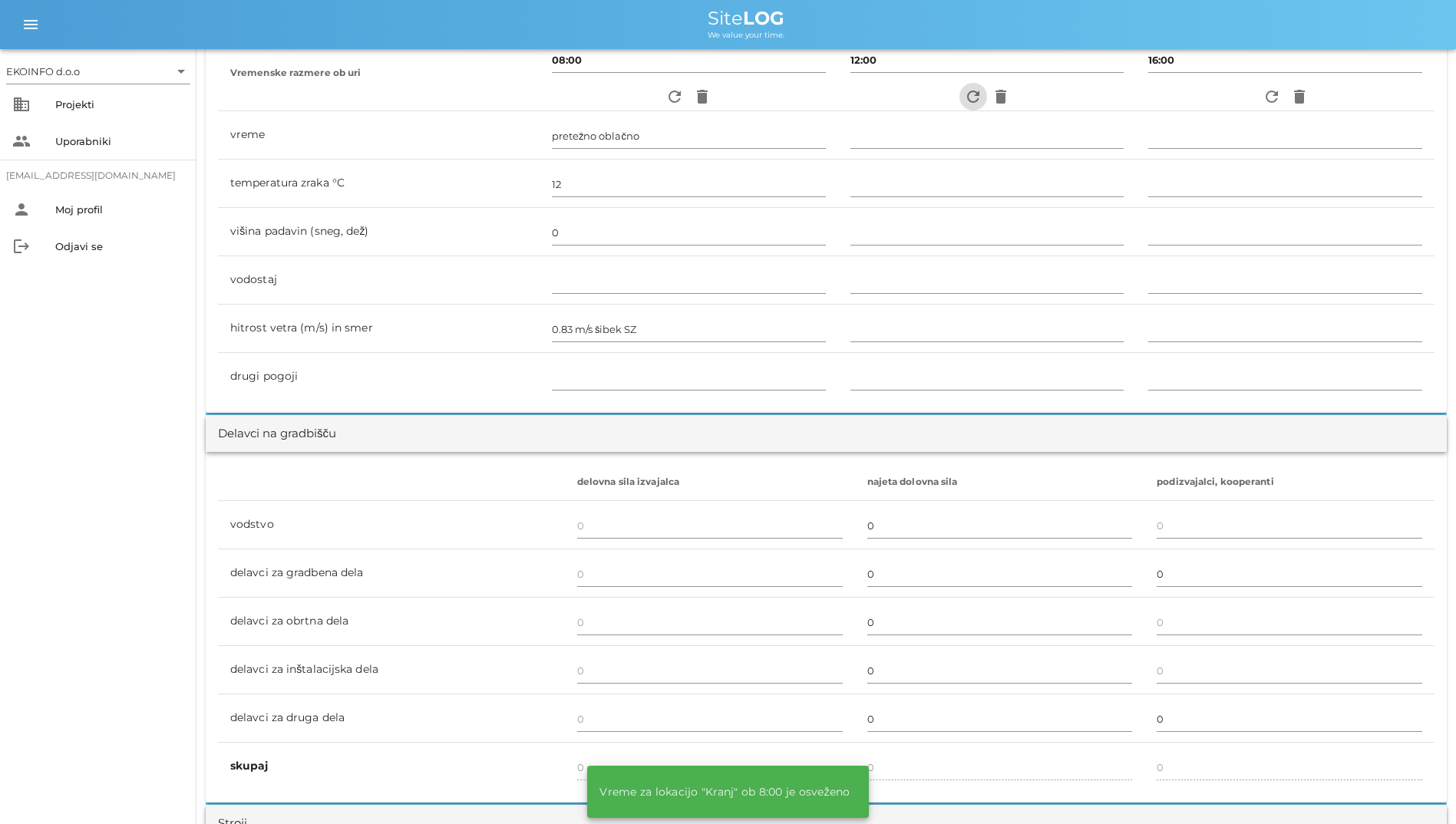
click at [968, 100] on icon "refresh" at bounding box center [973, 97] width 18 height 18
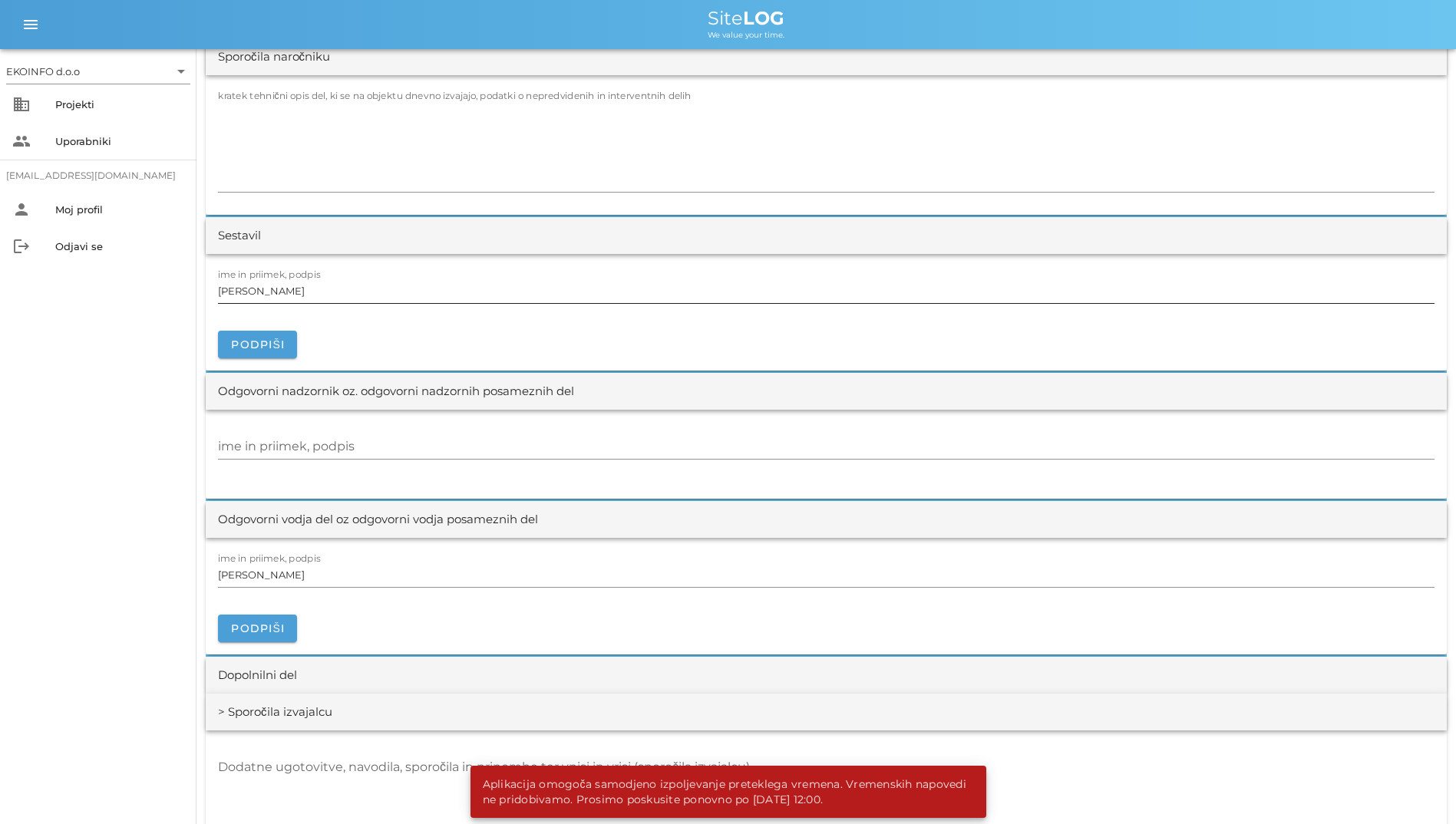
scroll to position [1457, 0]
click at [291, 342] on button "Podpiši" at bounding box center [257, 343] width 79 height 27
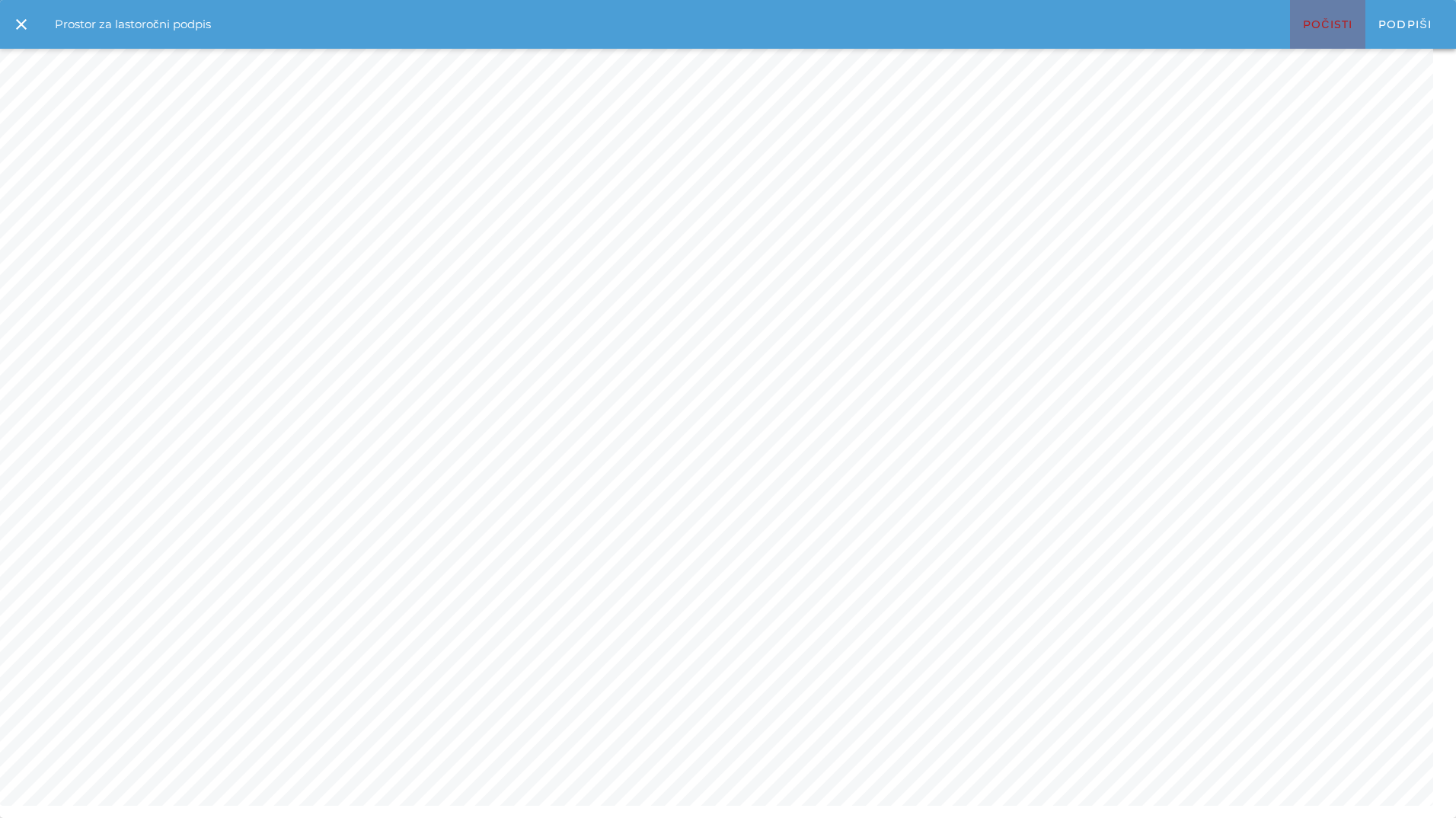
click at [1301, 20] on span "Počisti" at bounding box center [1327, 24] width 51 height 14
click at [1313, 14] on button "Počisti" at bounding box center [1327, 24] width 75 height 49
click at [1310, 22] on span "Počisti" at bounding box center [1327, 24] width 51 height 14
click at [1292, 32] on button "Počisti" at bounding box center [1327, 24] width 75 height 49
click at [18, 22] on icon "close" at bounding box center [21, 24] width 18 height 18
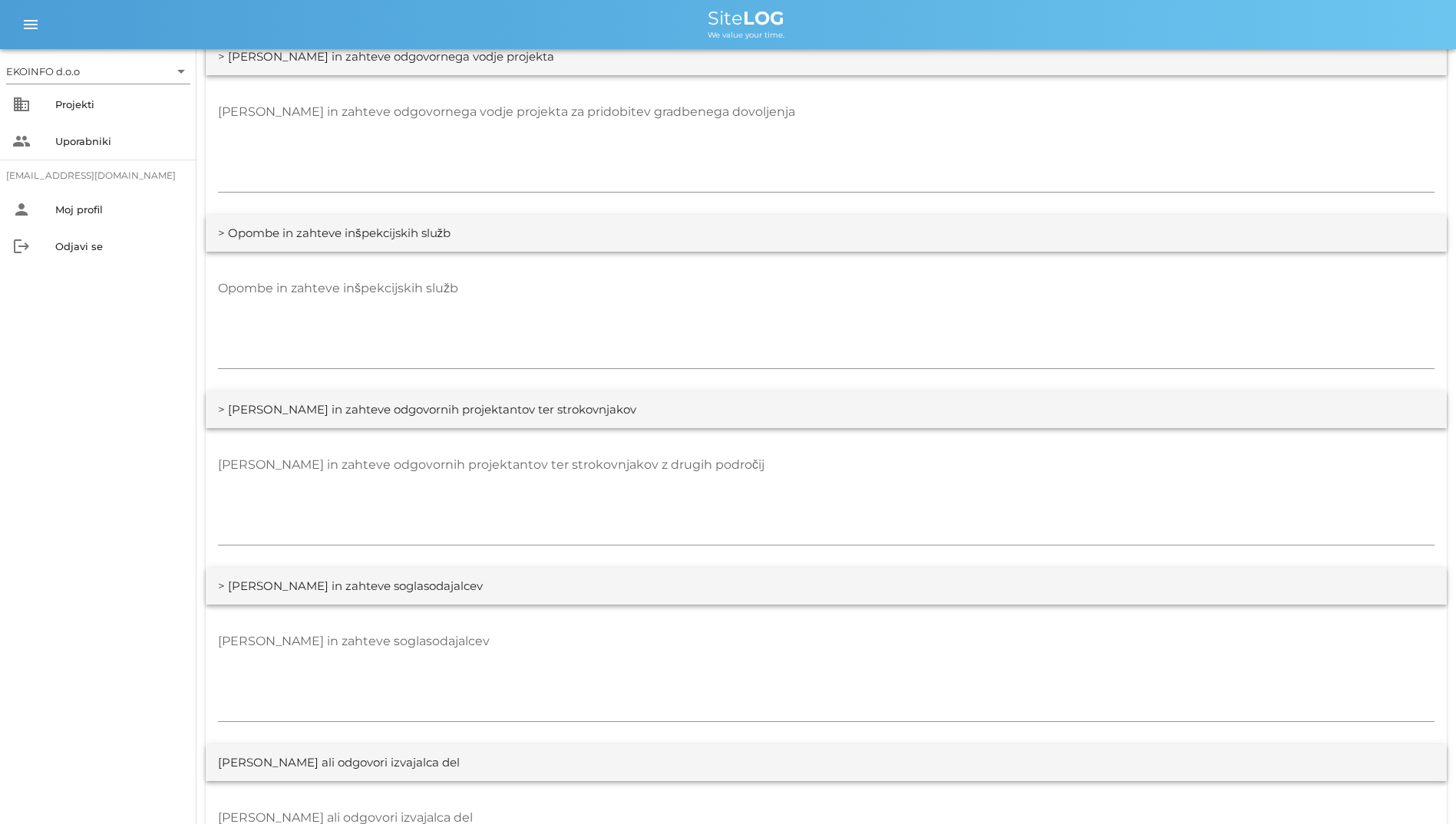
scroll to position [2302, 0]
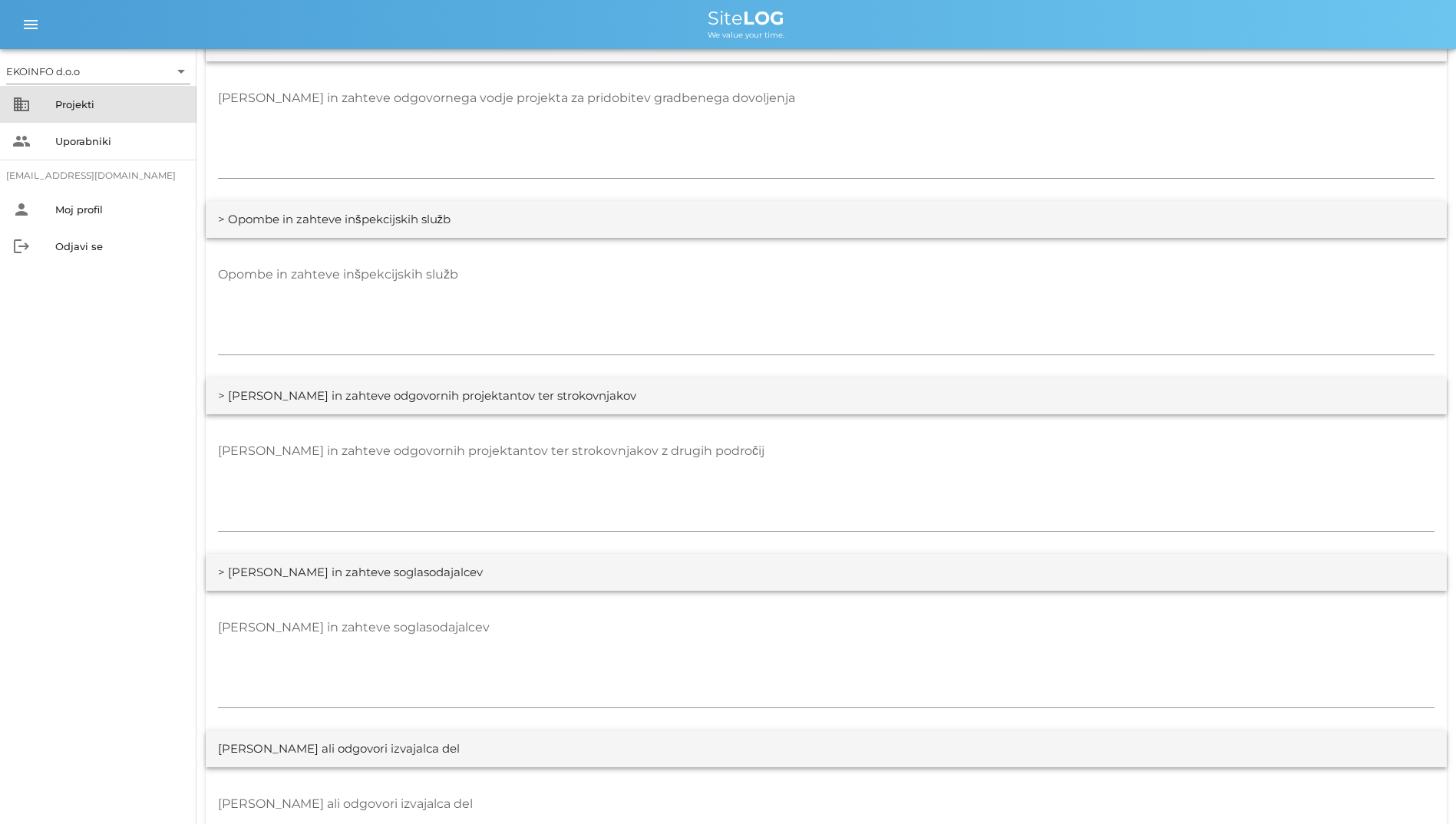
click at [117, 111] on div "Projekti" at bounding box center [119, 104] width 129 height 25
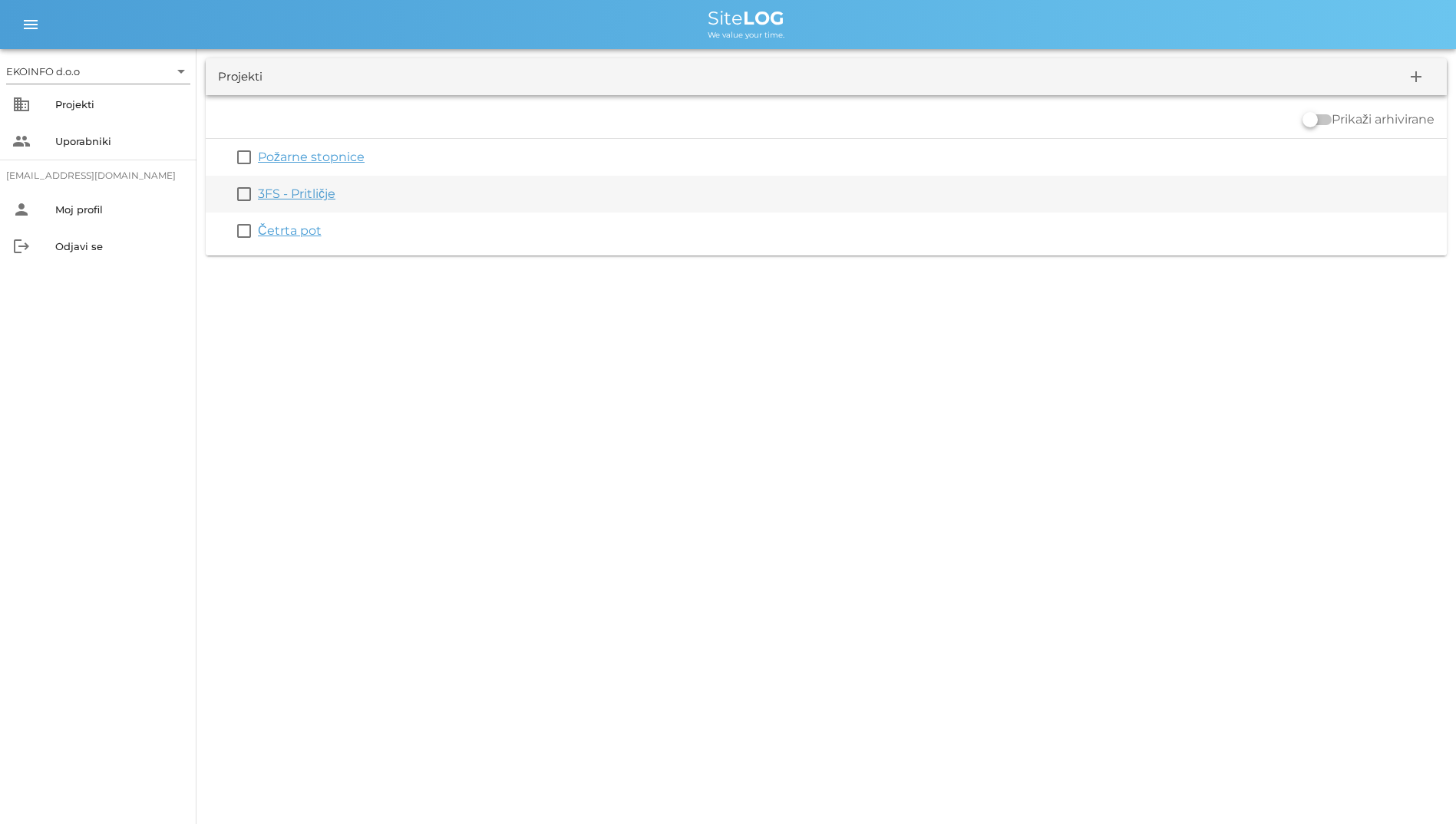
click at [298, 187] on link "3FS - Pritličje" at bounding box center [296, 194] width 77 height 15
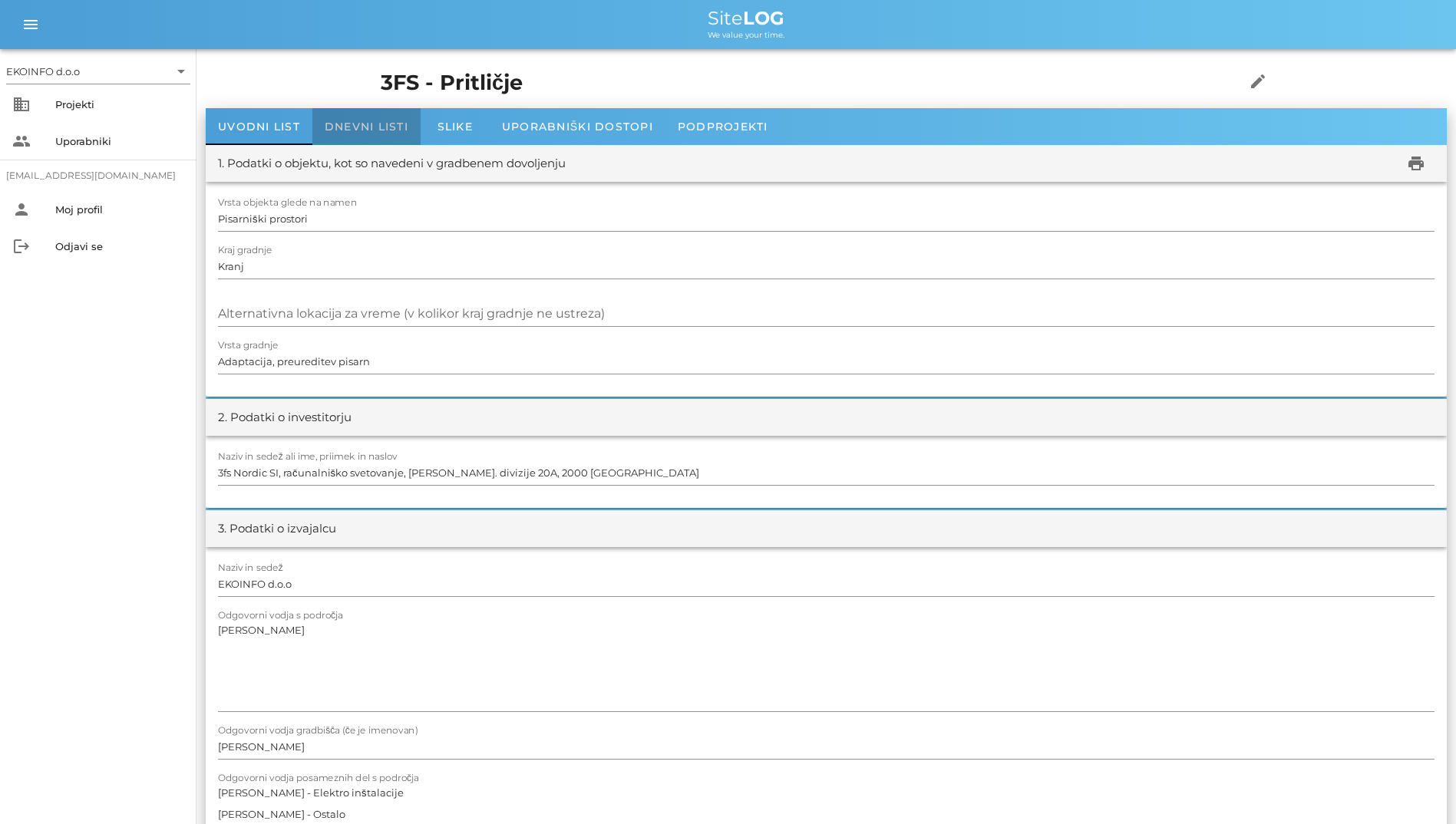
click at [401, 117] on div "Dnevni listi" at bounding box center [367, 127] width 108 height 36
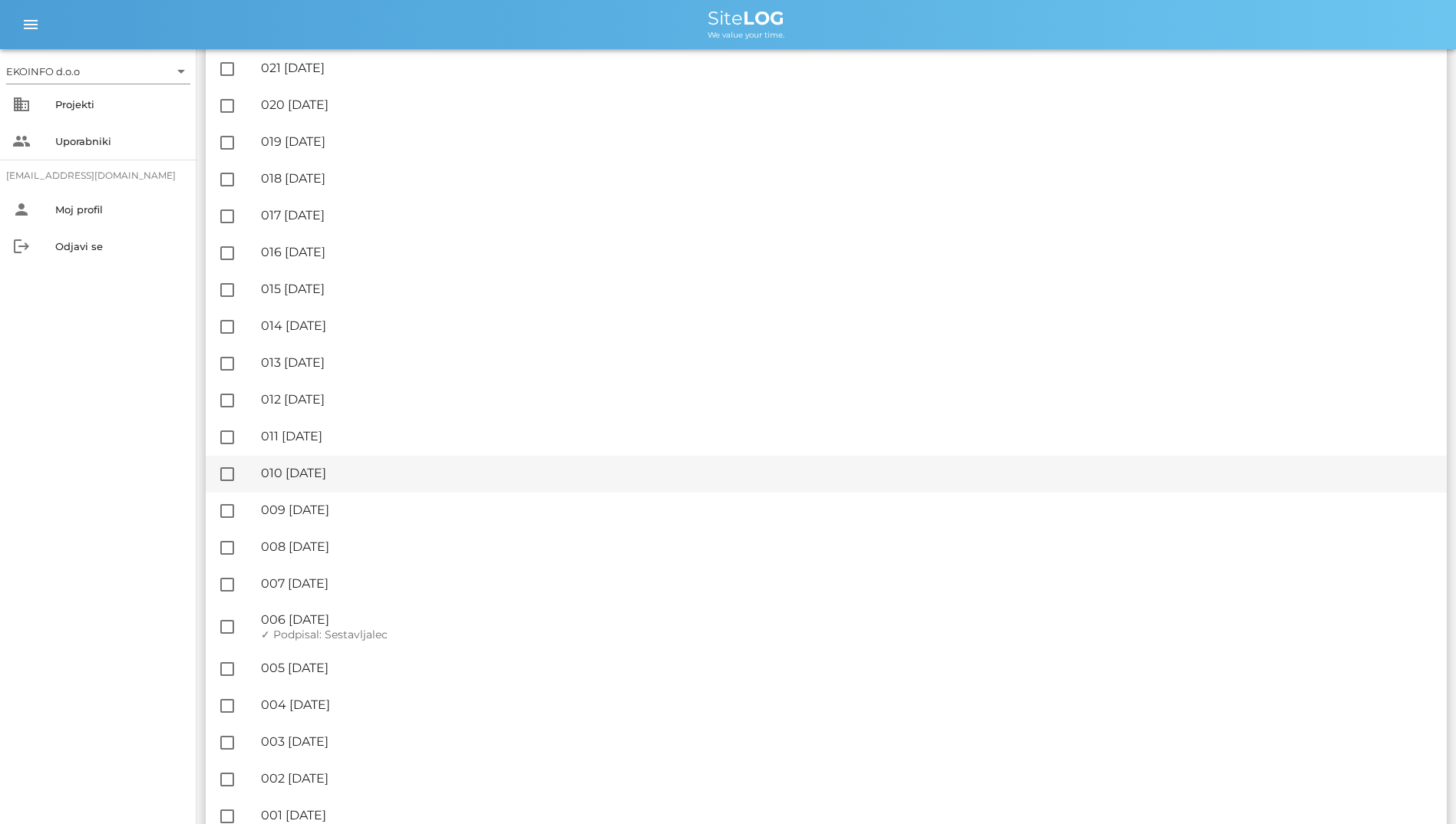
scroll to position [3222, 0]
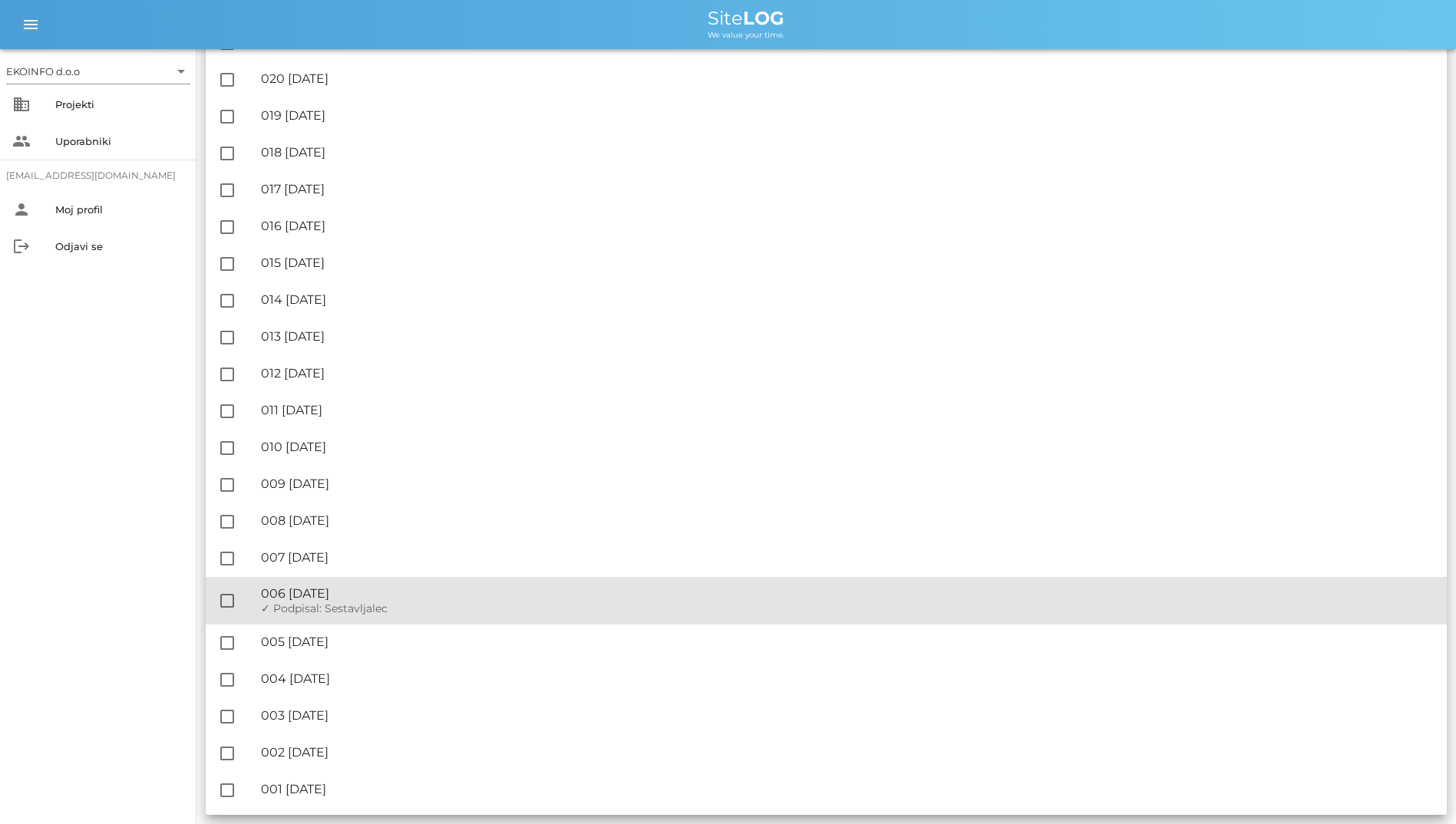
click at [394, 612] on div "✓ Podpisal: Nadzornik ✓ Podpisal: Sestavljalec ✓ Podpisal: Odgovorni" at bounding box center [847, 609] width 1173 height 13
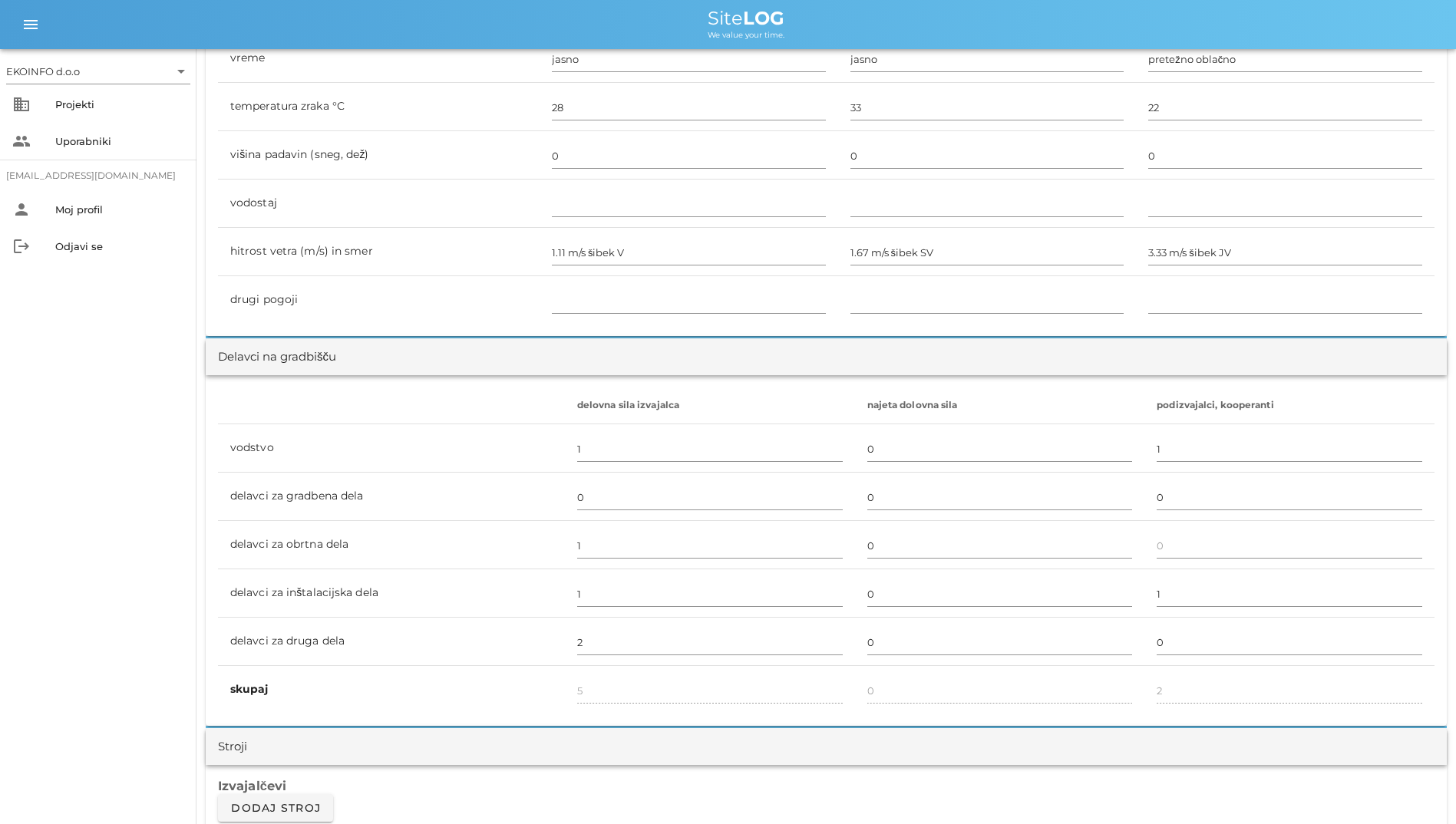
scroll to position [1304, 0]
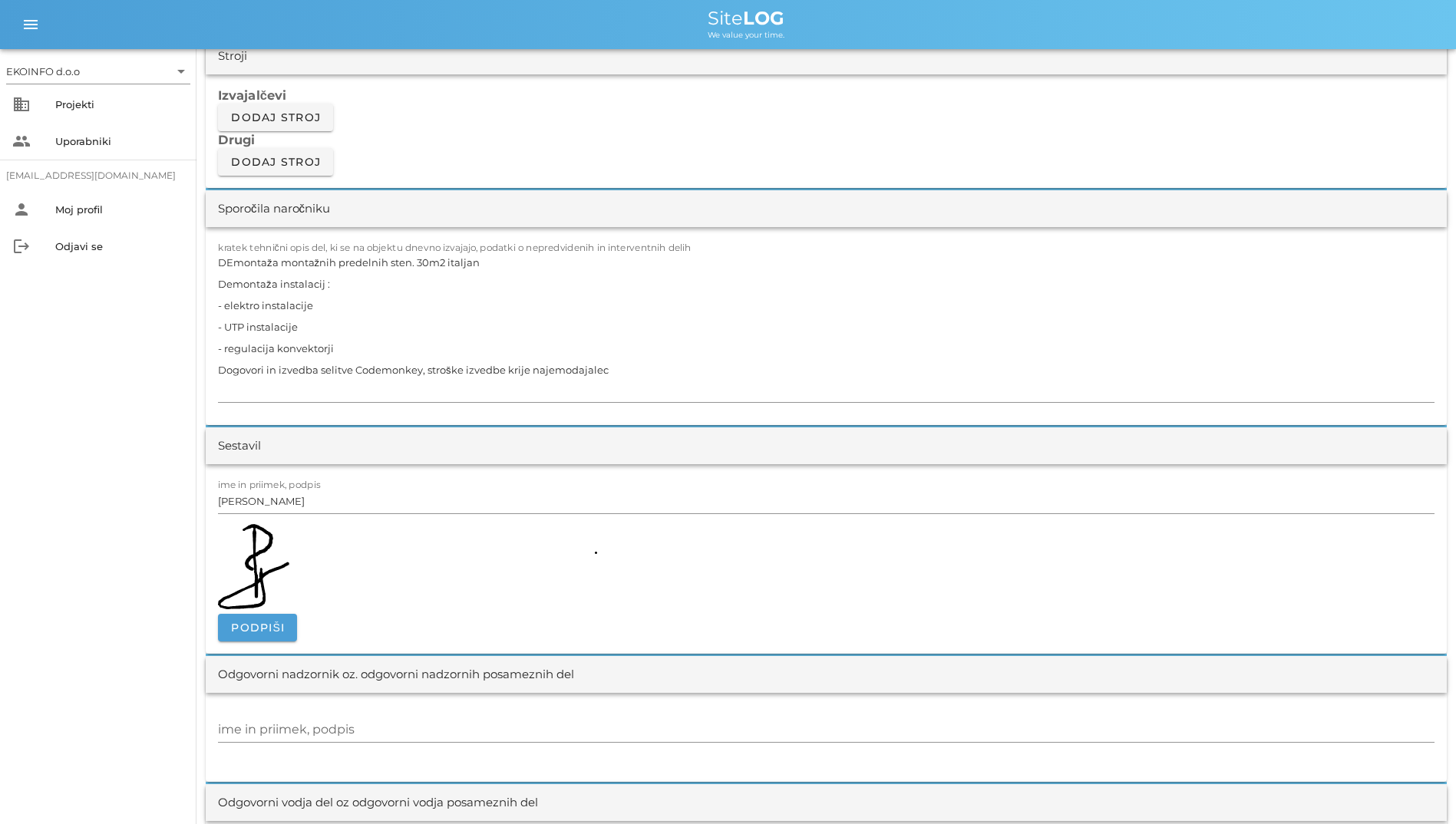
click at [247, 555] on img at bounding box center [408, 566] width 379 height 85
click at [66, 105] on div "Projekti" at bounding box center [119, 104] width 129 height 12
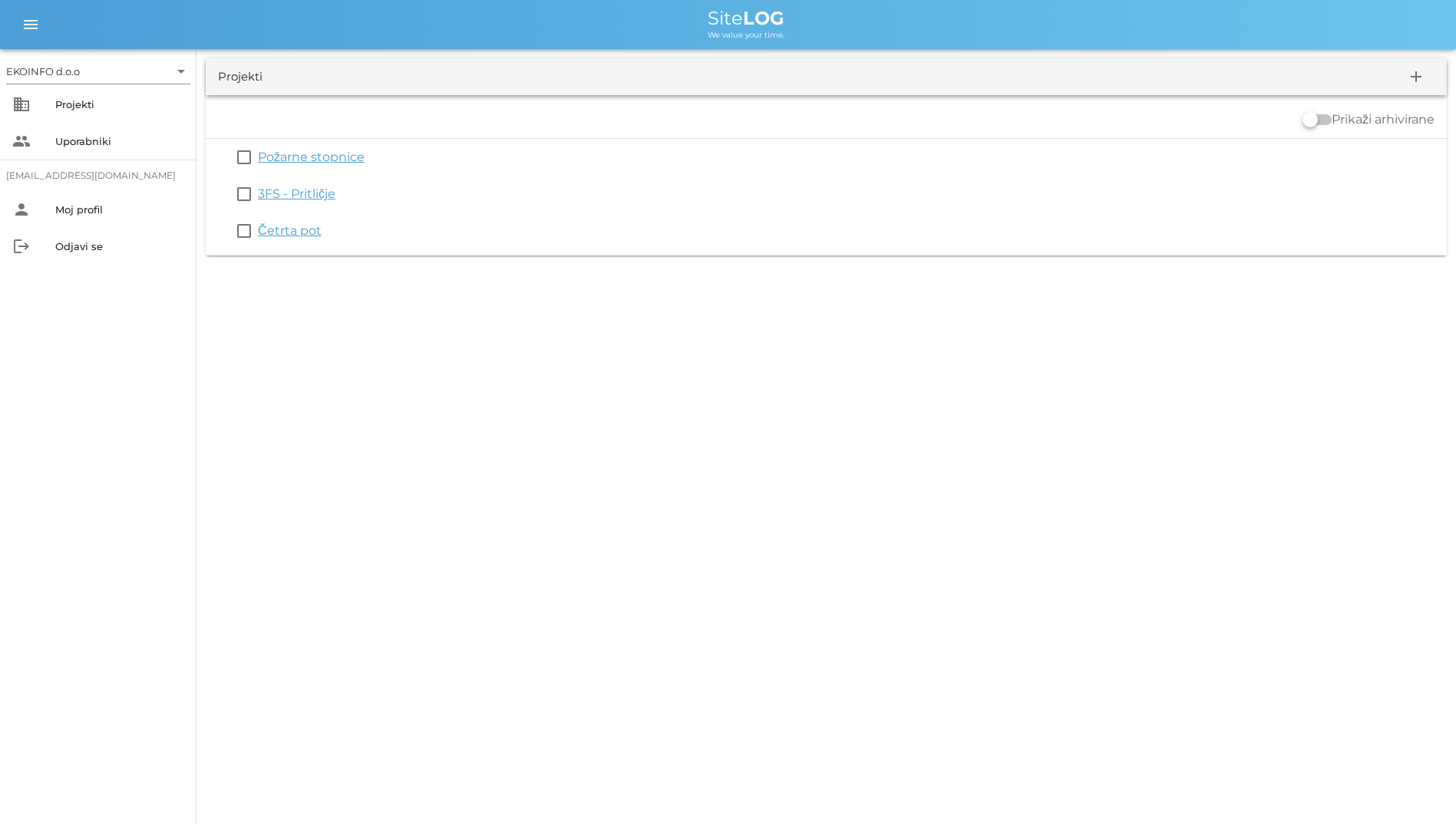
drag, startPoint x: 837, startPoint y: 48, endPoint x: 658, endPoint y: 8, distance: 183.4
click at [658, 8] on div "menu menu Site LOG We value your time." at bounding box center [728, 25] width 1456 height 49
click at [337, 85] on div "Projekti add" at bounding box center [826, 77] width 1241 height 36
drag, startPoint x: 606, startPoint y: 5, endPoint x: 929, endPoint y: 37, distance: 324.6
click at [929, 37] on div "menu menu Site LOG We value your time." at bounding box center [728, 25] width 1456 height 49
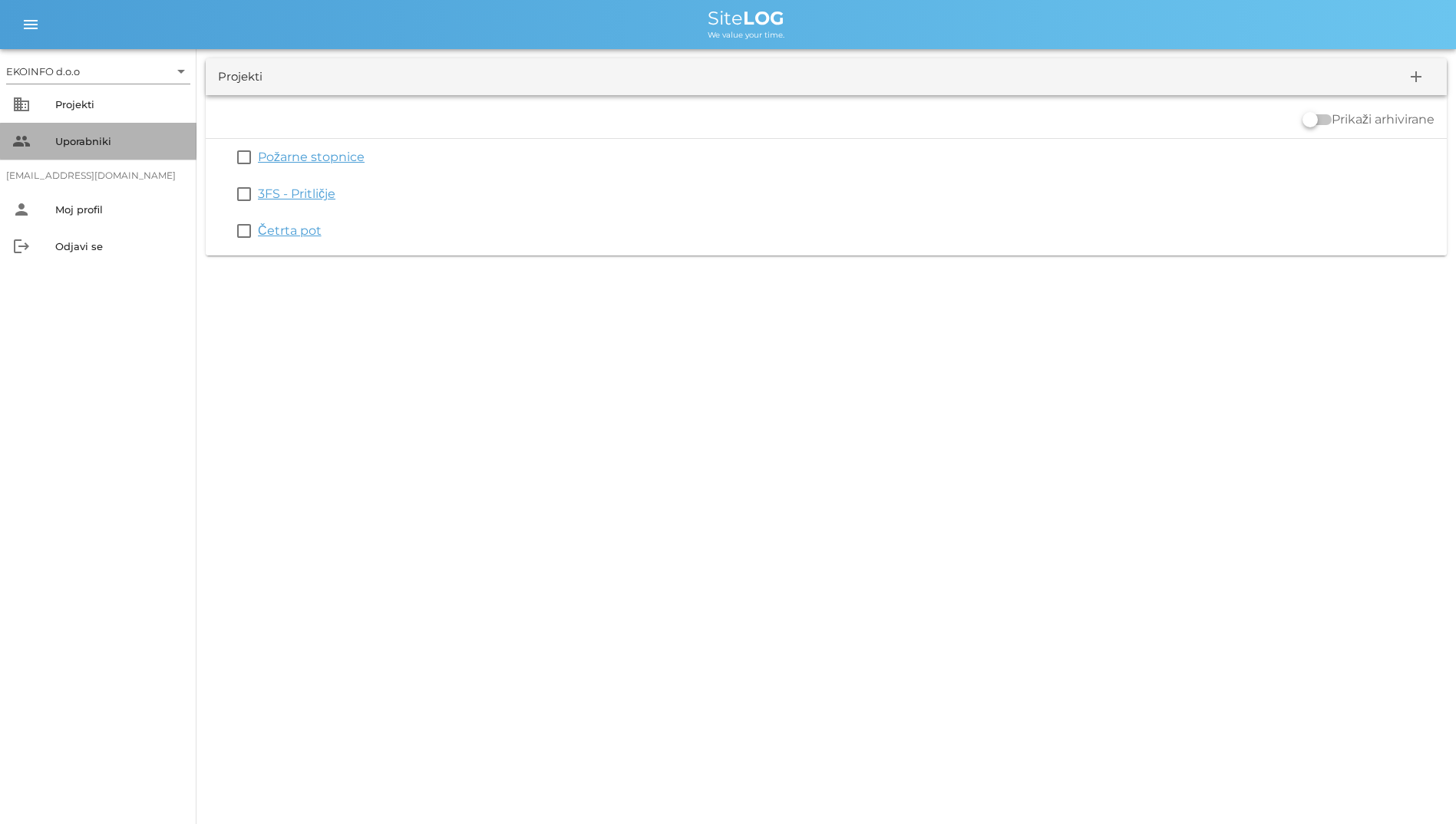
click at [89, 156] on div "people Uporabniki" at bounding box center [98, 141] width 197 height 36
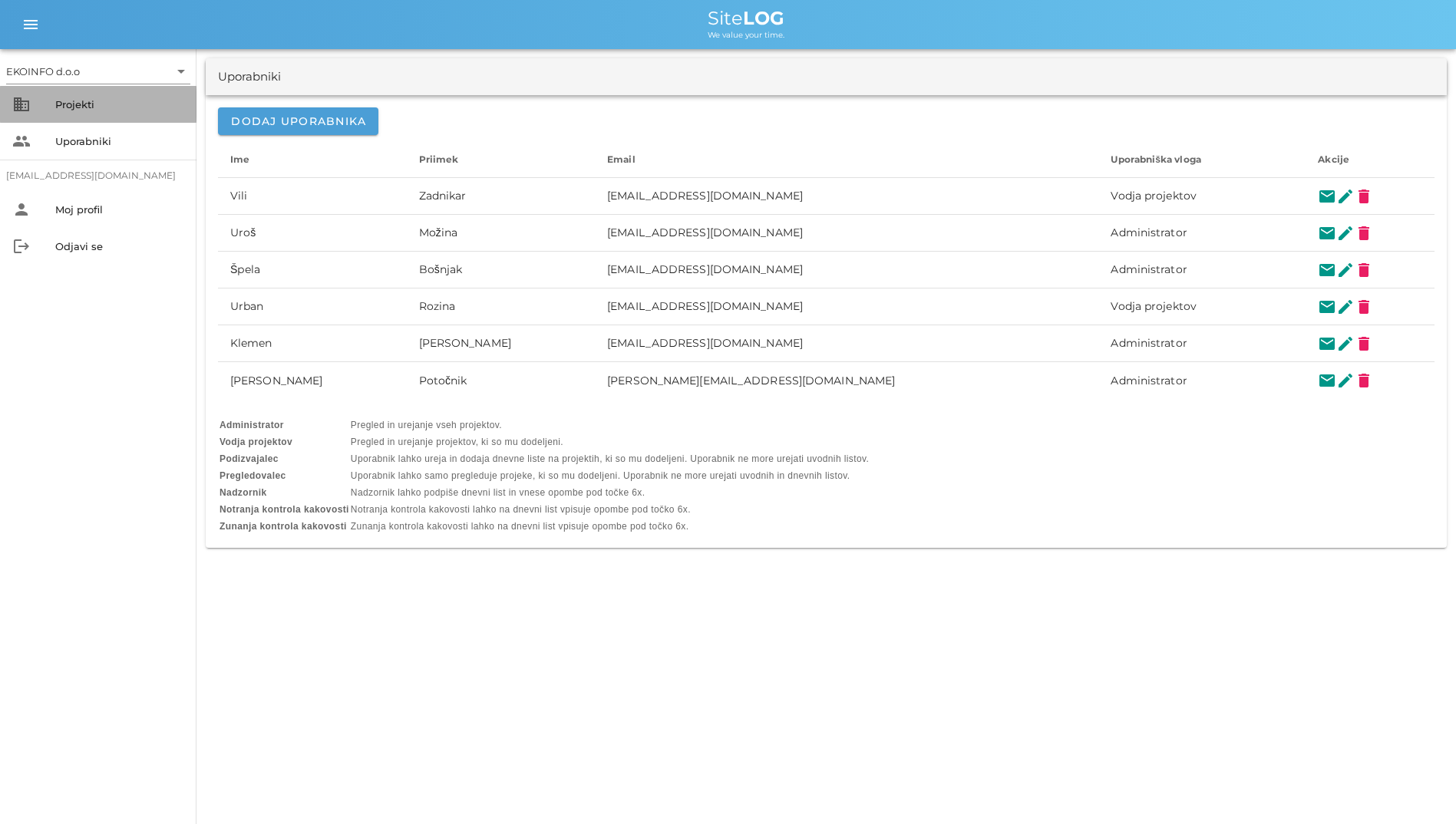
click at [108, 117] on div "business Projekti" at bounding box center [98, 104] width 197 height 36
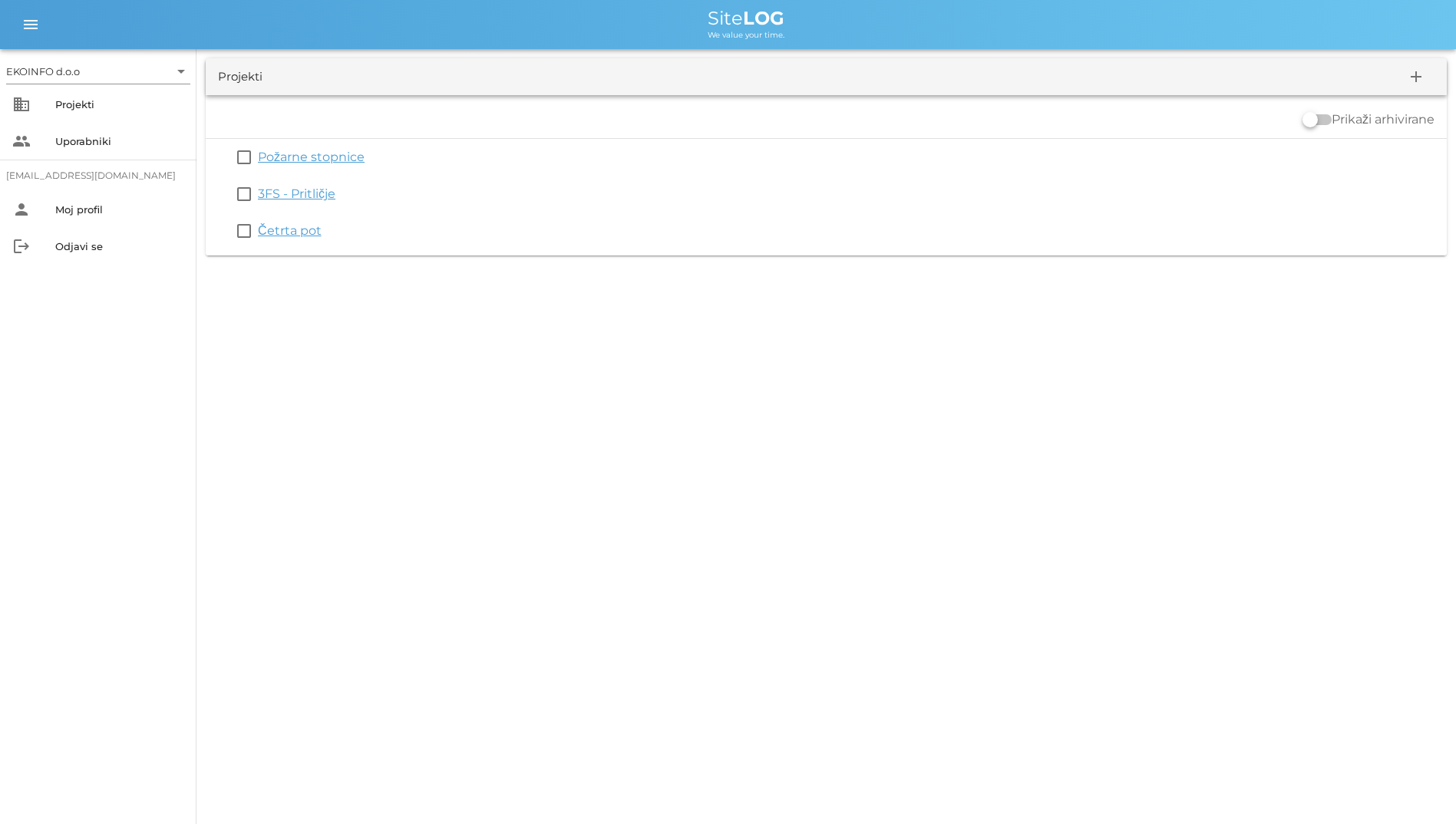
click at [544, 682] on div "EKOINFO d.o.o arrow_drop_down business Projekti people Uporabniki student2@info…" at bounding box center [728, 412] width 1456 height 824
drag, startPoint x: 578, startPoint y: 315, endPoint x: 177, endPoint y: 26, distance: 494.3
click at [177, 26] on div "EKOINFO d.o.o arrow_drop_down business Projekti people Uporabniki student2@info…" at bounding box center [728, 412] width 1456 height 824
click at [177, 26] on div "Site LOG" at bounding box center [746, 18] width 1395 height 18
click at [181, 24] on div "Site LOG" at bounding box center [746, 18] width 1395 height 18
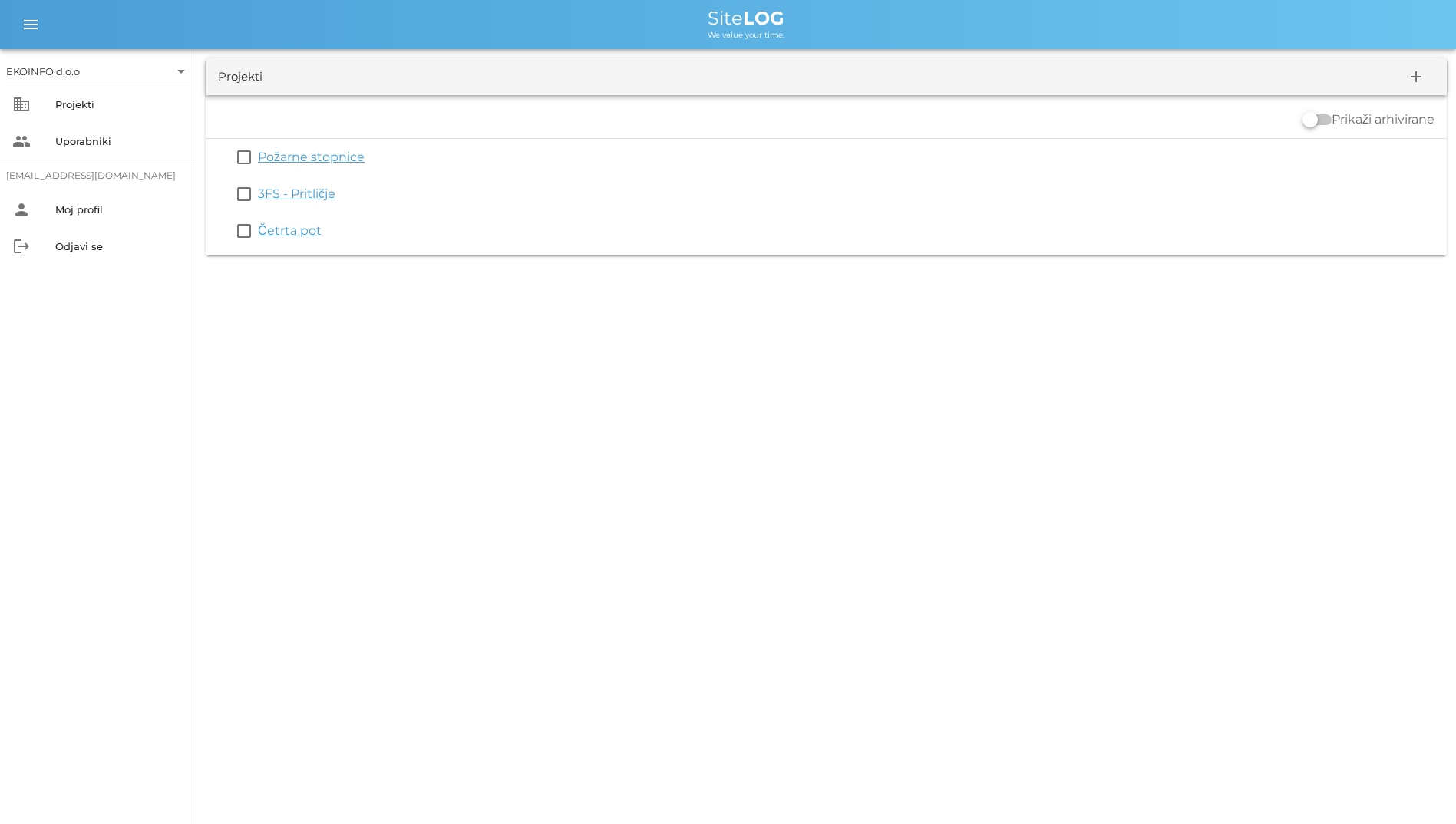
click link "Četrta pot" at bounding box center [290, 231] width 64 height 15
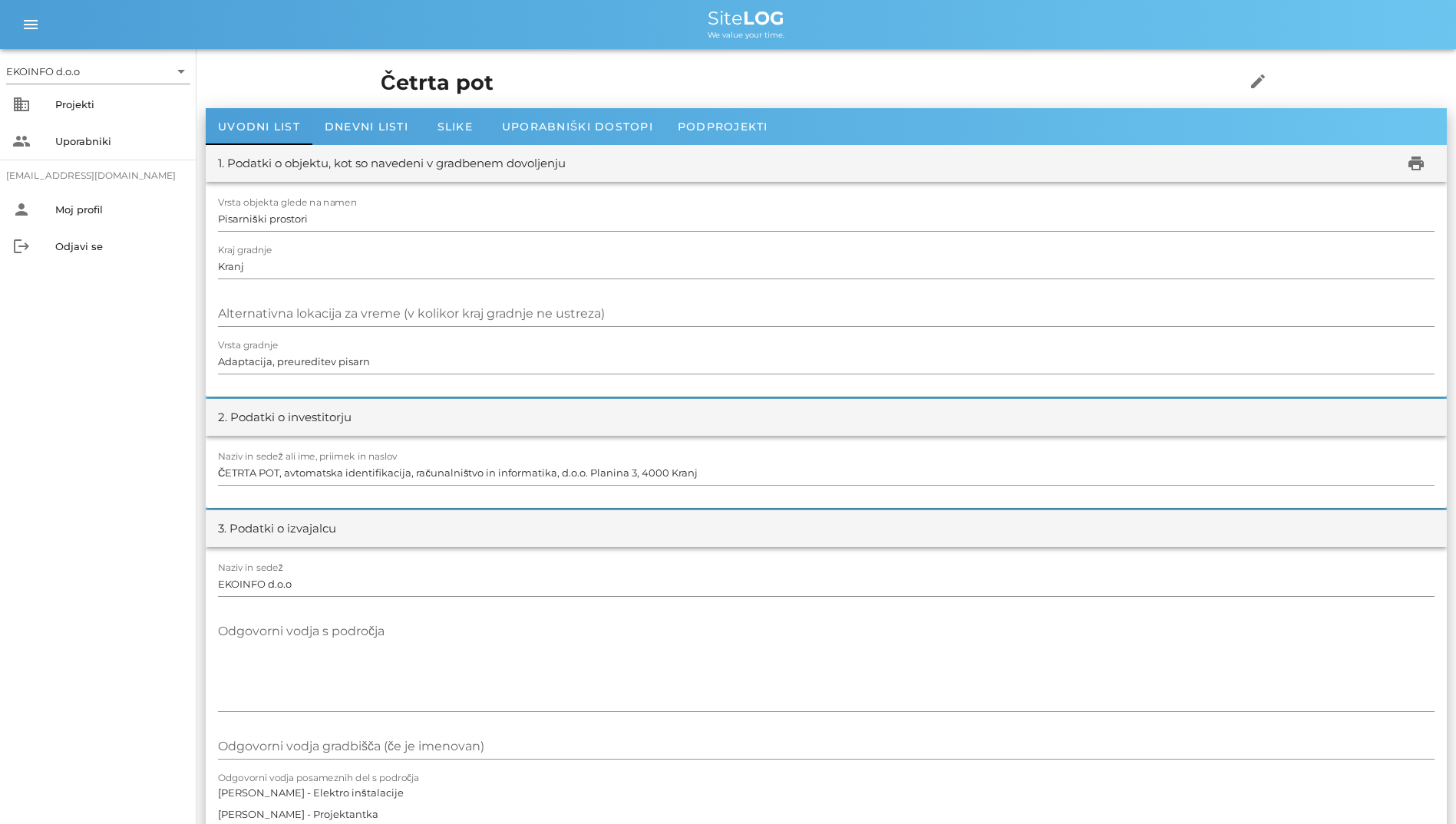
click at [381, 80] on h1 "Četrta pot" at bounding box center [790, 83] width 817 height 32
click at [616, 48] on div "menu menu Site LOG We value your time." at bounding box center [728, 25] width 1456 height 49
click at [274, 118] on div "Uvodni list" at bounding box center [259, 127] width 107 height 36
click at [361, 114] on div "Dnevni listi" at bounding box center [367, 127] width 108 height 36
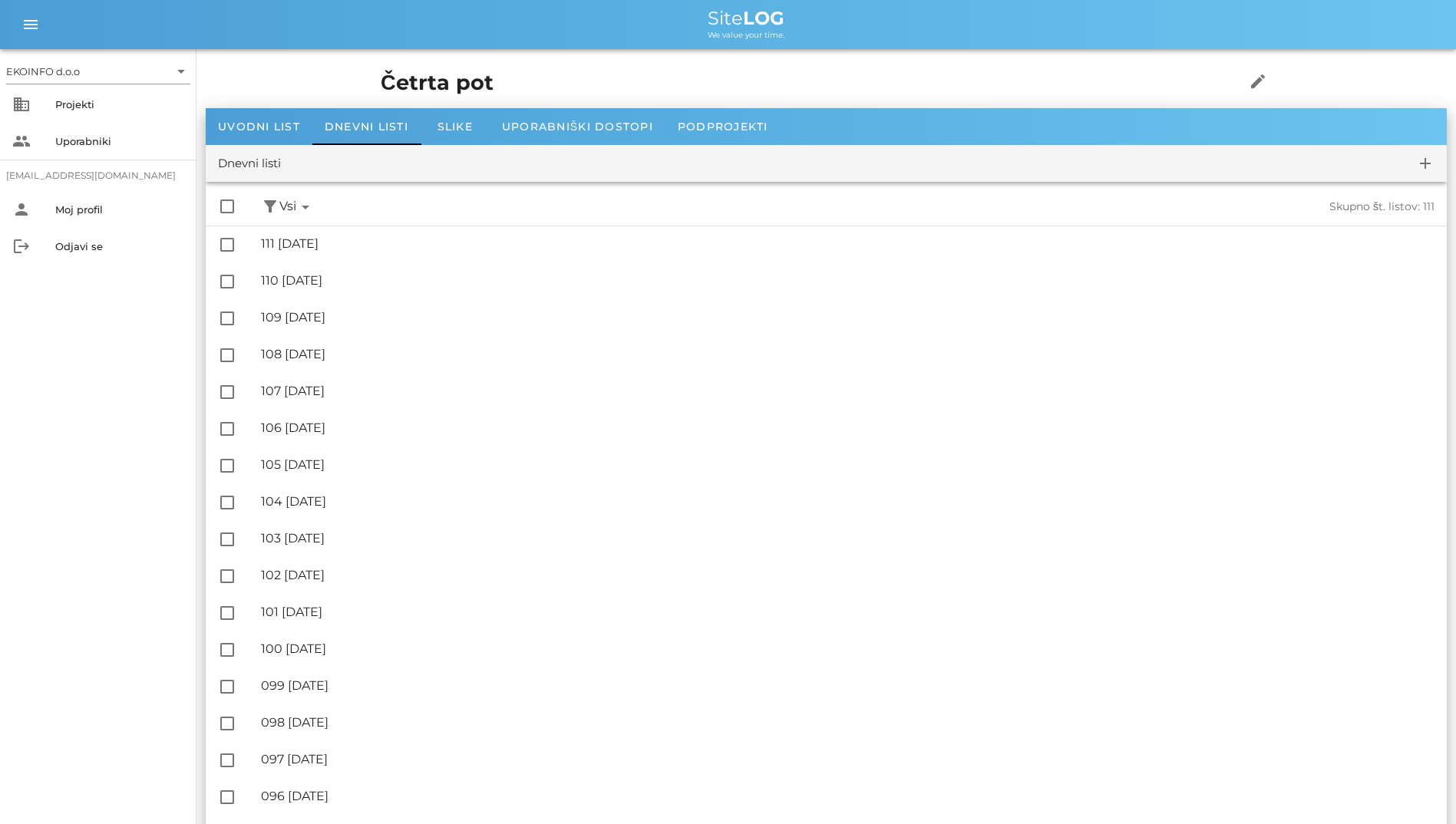
click at [309, 208] on icon "arrow_drop_down" at bounding box center [305, 207] width 18 height 18
click at [297, 206] on span "Vsi arrow_drop_down" at bounding box center [296, 206] width 36 height 19
click at [275, 203] on button "filter_alt" at bounding box center [270, 206] width 18 height 19
click at [373, 189] on div "check_box_outline_blank filter_alt Podpisani arrow_drop_down Nepodpisani arrow_…" at bounding box center [826, 206] width 1241 height 37
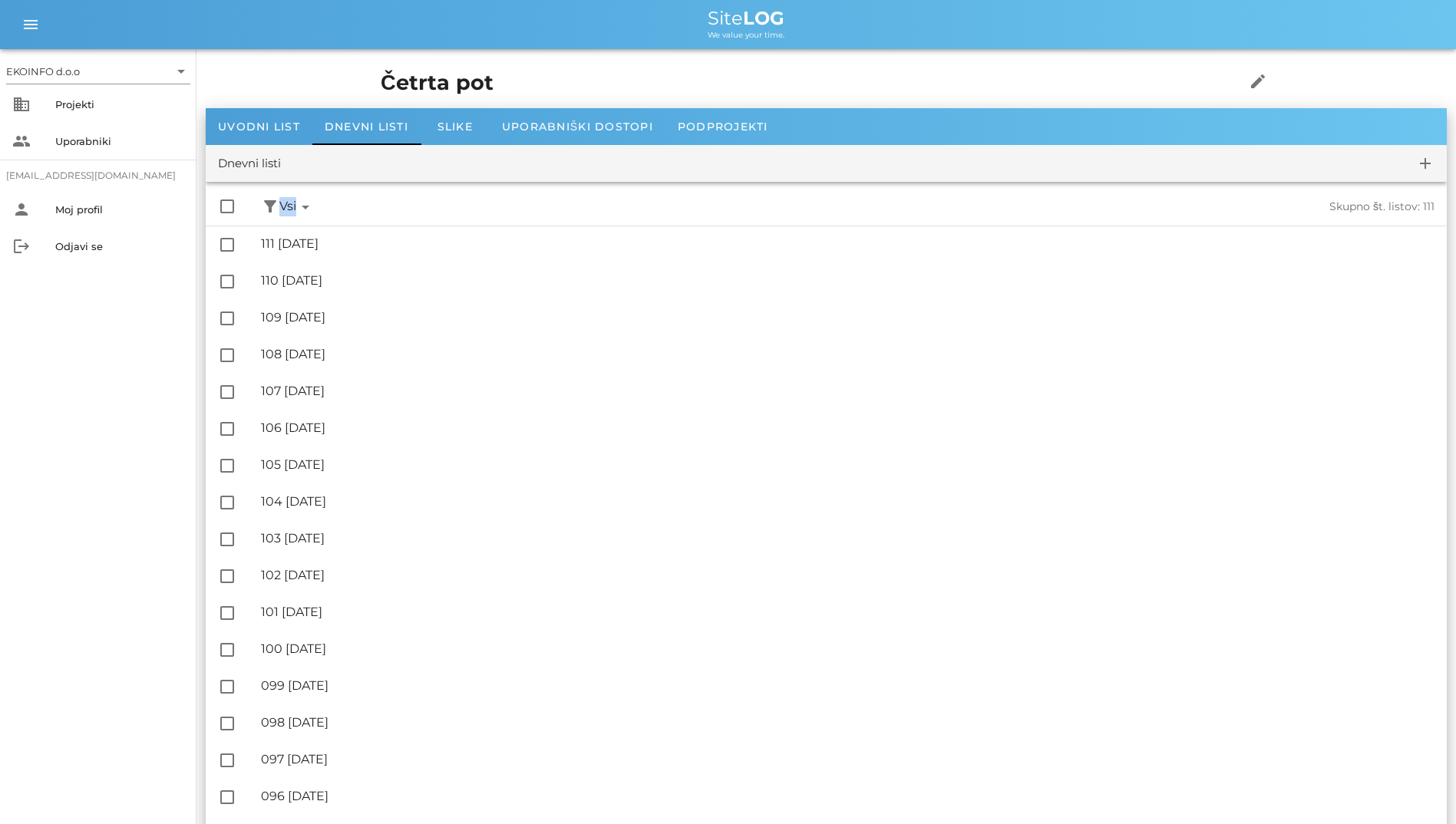
click at [373, 189] on div "check_box_outline_blank filter_alt Podpisani arrow_drop_down Nepodpisani arrow_…" at bounding box center [826, 206] width 1241 height 37
drag, startPoint x: 373, startPoint y: 189, endPoint x: 298, endPoint y: 79, distance: 133.1
click at [381, 79] on h1 "Četrta pot" at bounding box center [790, 83] width 817 height 32
click at [275, 199] on button "filter_alt" at bounding box center [270, 206] width 18 height 19
click at [290, 236] on div "✓ Vsi" at bounding box center [330, 241] width 103 height 36
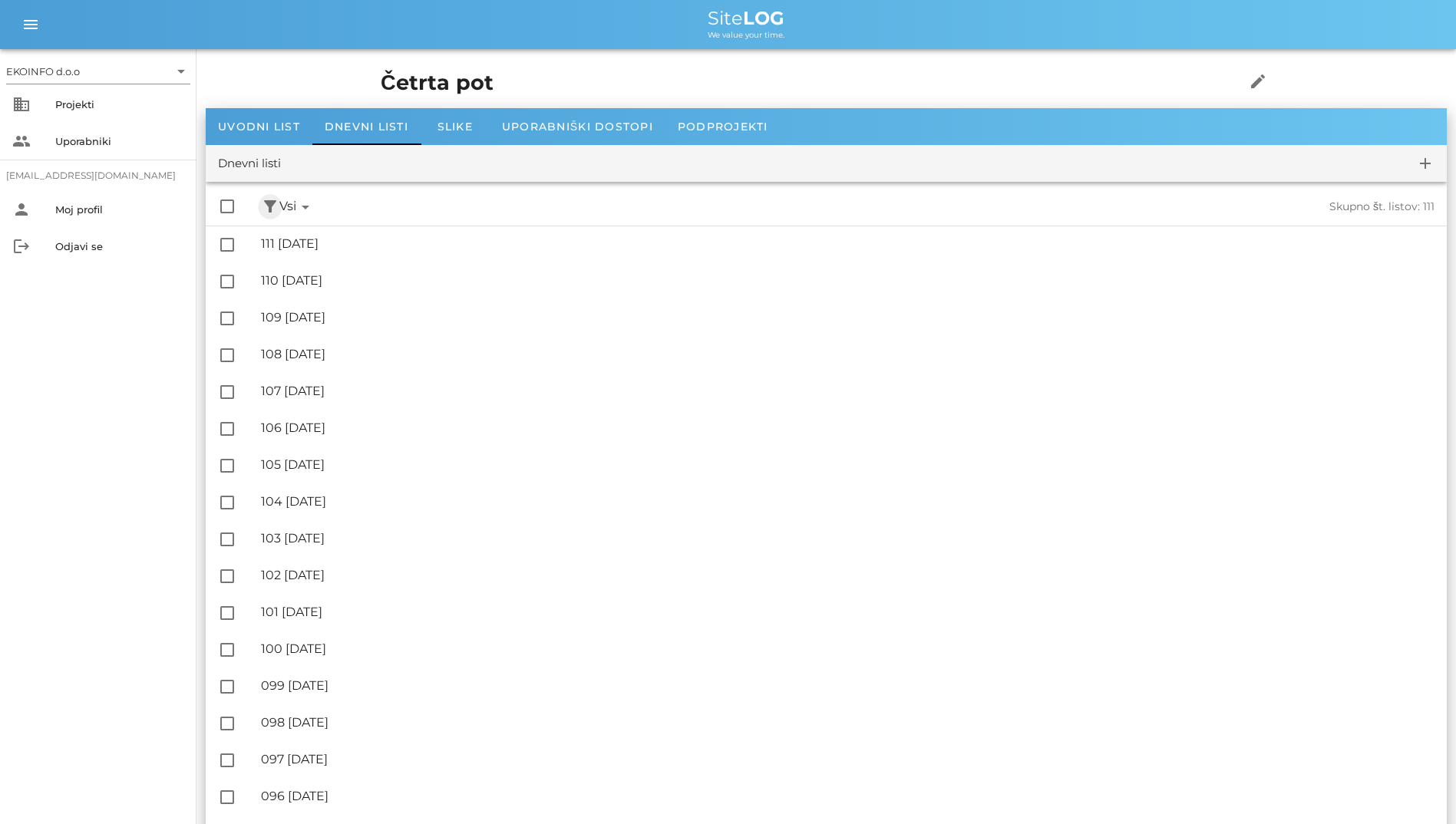
drag, startPoint x: 268, startPoint y: 197, endPoint x: 344, endPoint y: 200, distance: 76.1
click at [344, 200] on div "check_box_outline_blank filter_alt Podpisani arrow_drop_down Nepodpisani arrow_…" at bounding box center [826, 206] width 1241 height 37
drag, startPoint x: 344, startPoint y: 200, endPoint x: 234, endPoint y: 172, distance: 113.5
drag, startPoint x: 234, startPoint y: 172, endPoint x: 361, endPoint y: 82, distance: 155.7
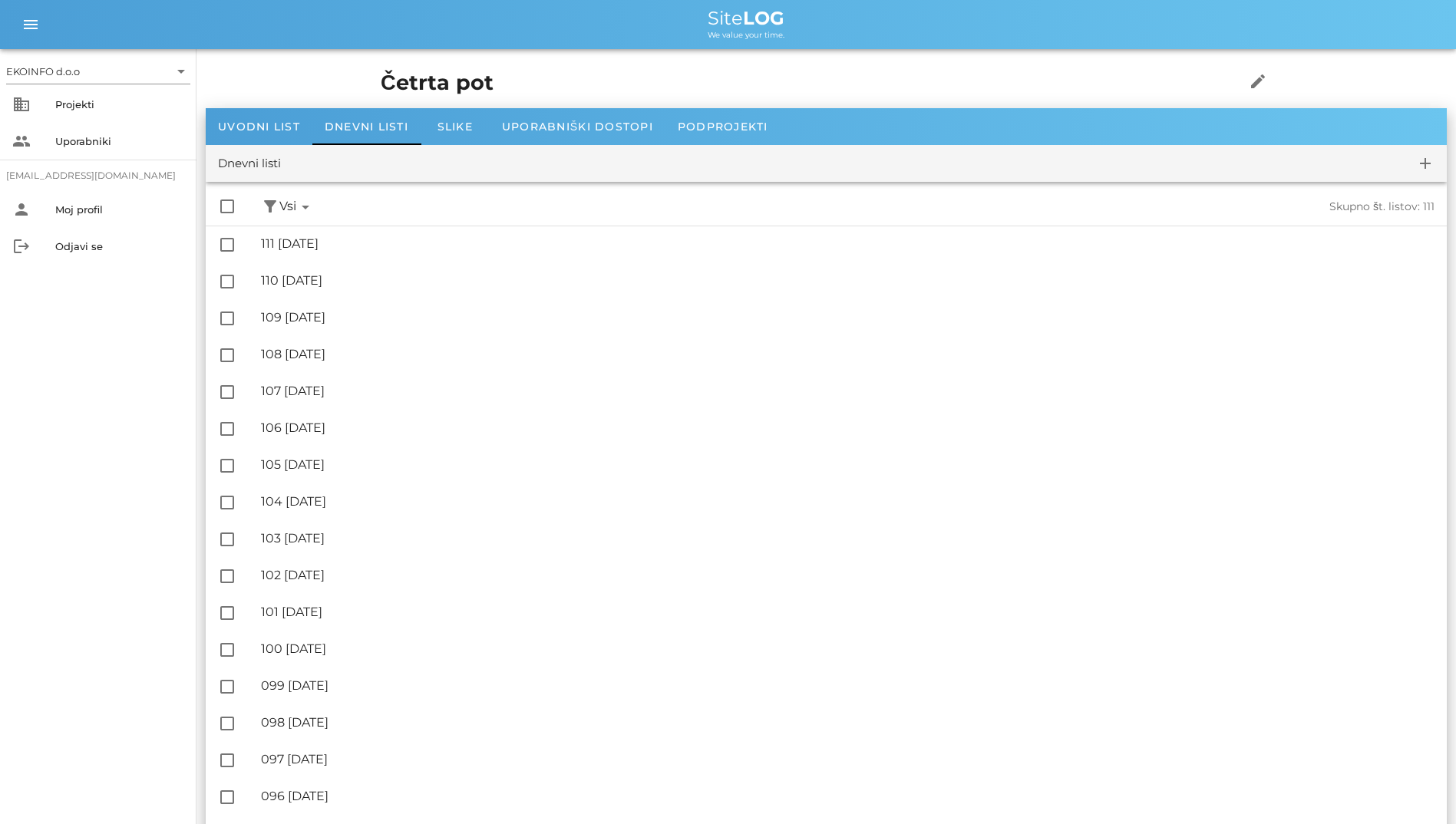
click at [381, 82] on h1 "Četrta pot" at bounding box center [790, 83] width 817 height 32
click at [487, 192] on div "check_box_outline_blank filter_alt Podpisani arrow_drop_down Nepodpisani arrow_…" at bounding box center [826, 206] width 1241 height 37
click at [473, 195] on div "check_box_outline_blank filter_alt Podpisani arrow_drop_down Nepodpisani arrow_…" at bounding box center [826, 206] width 1241 height 37
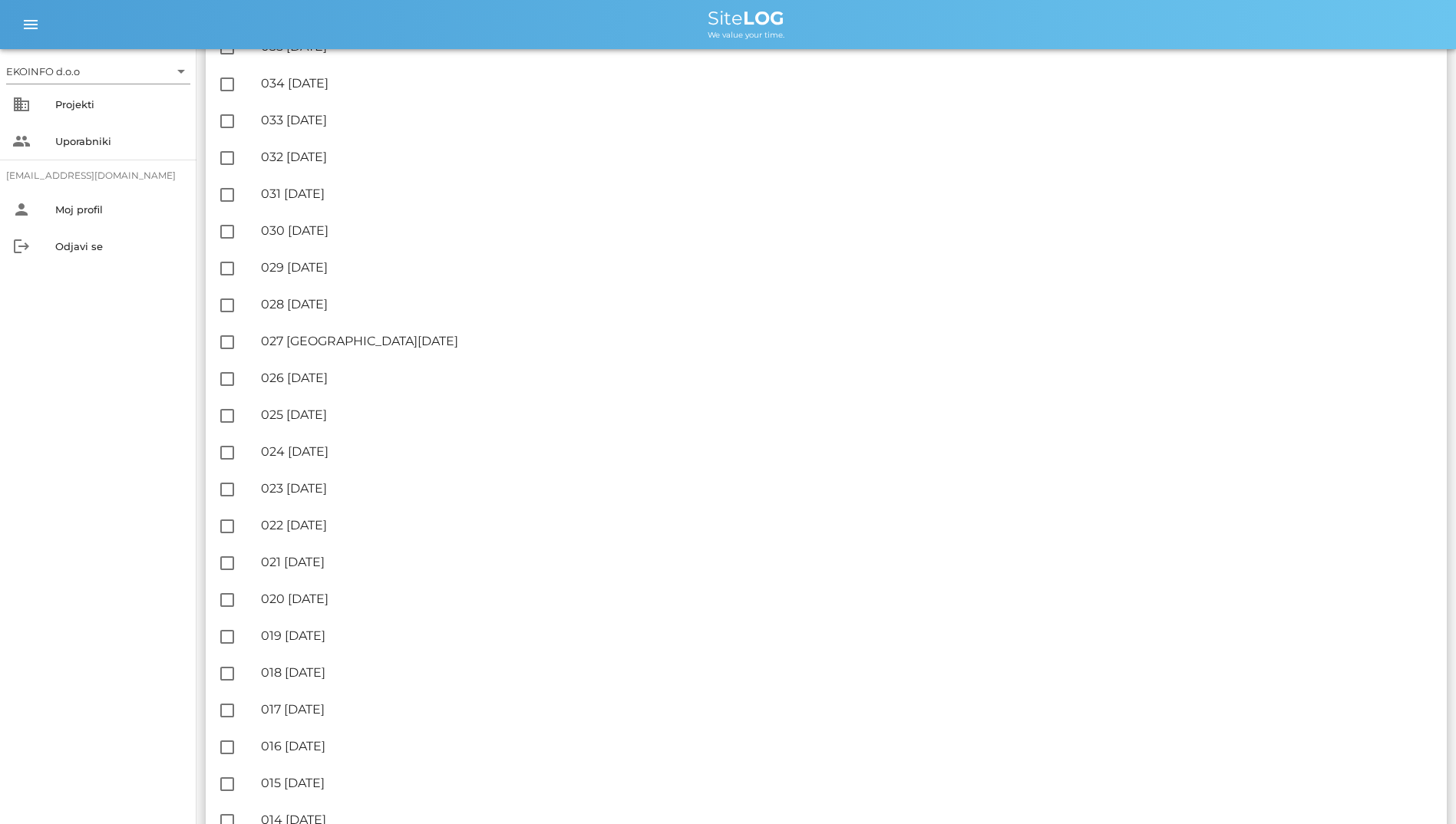
scroll to position [3506, 0]
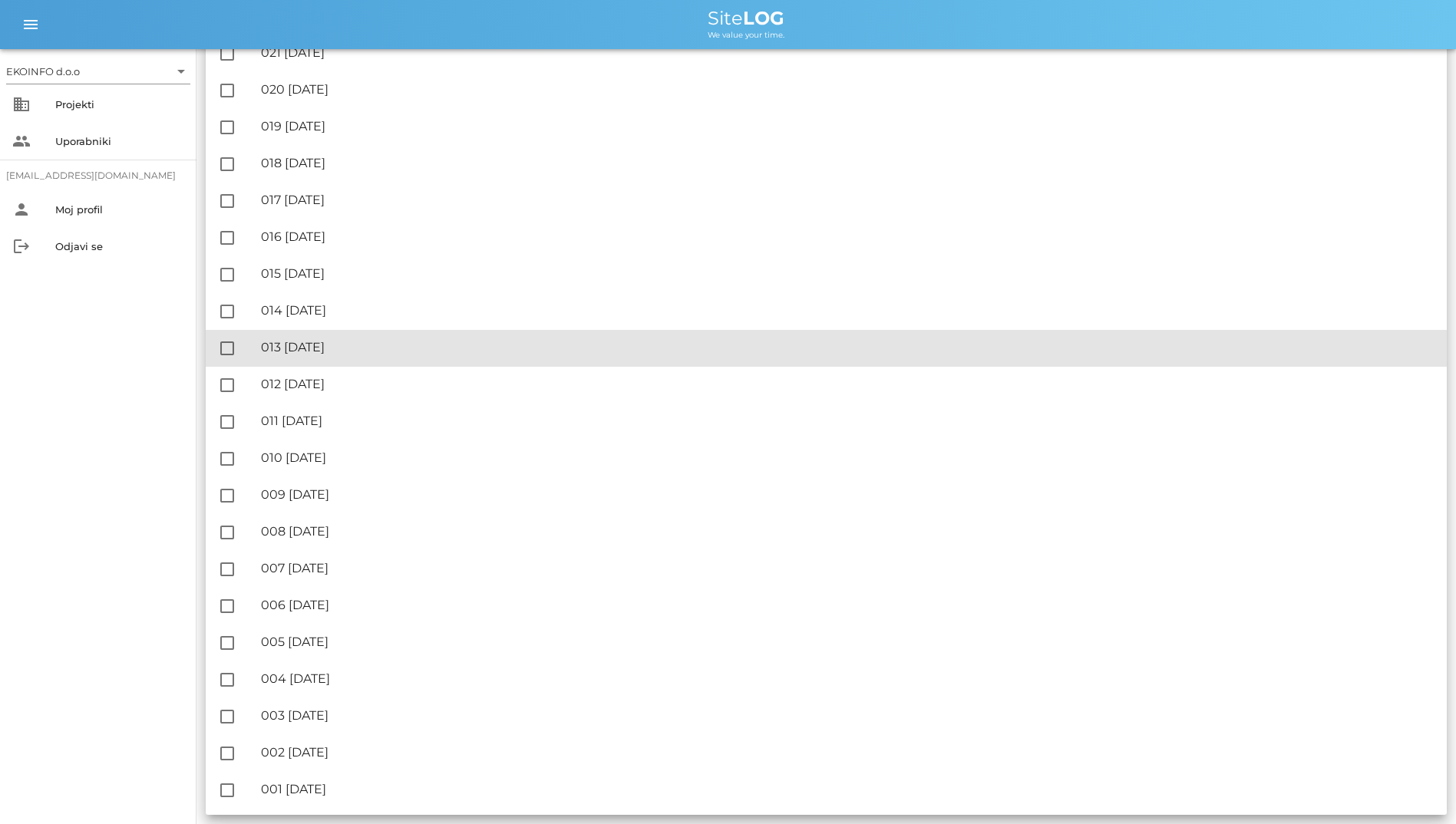
click at [421, 348] on div "🔏 013 ponedeljek, 07.07.2025" at bounding box center [847, 347] width 1173 height 15
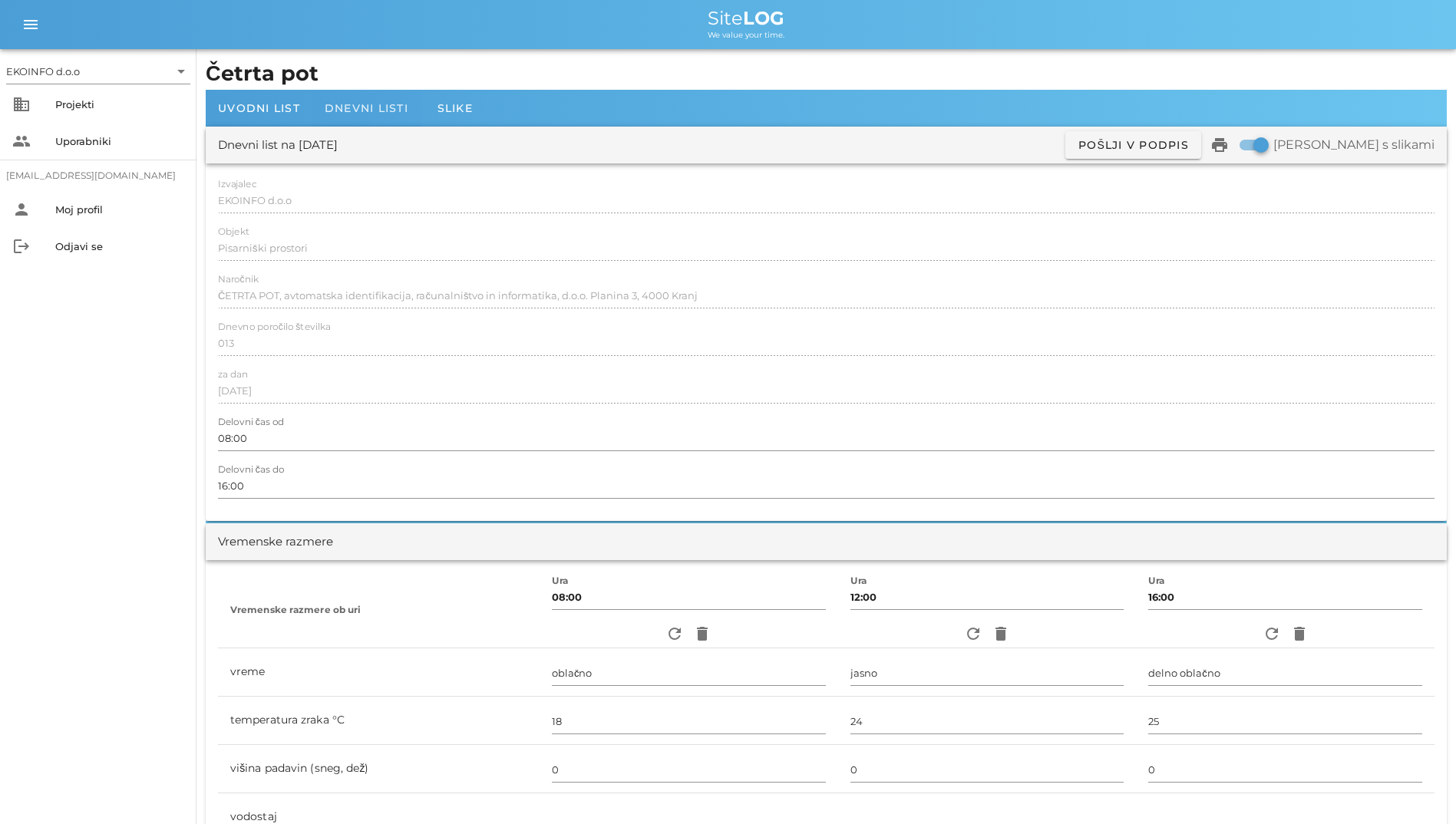
click at [352, 103] on span "Dnevni listi" at bounding box center [367, 108] width 84 height 14
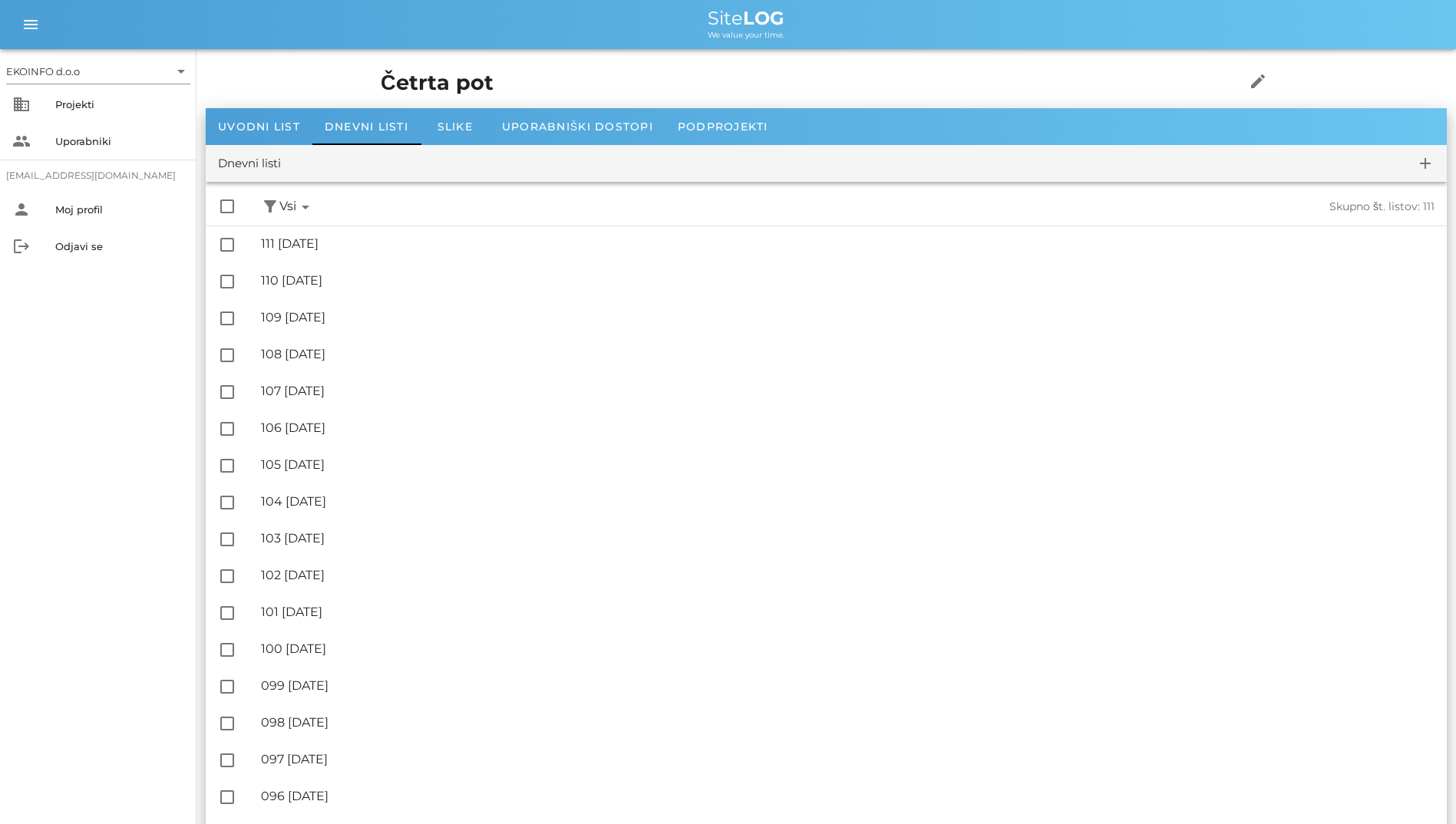
click at [587, 146] on div "Dnevni listi add" at bounding box center [826, 163] width 1241 height 36
click at [584, 127] on span "Uporabniški dostopi" at bounding box center [578, 126] width 151 height 14
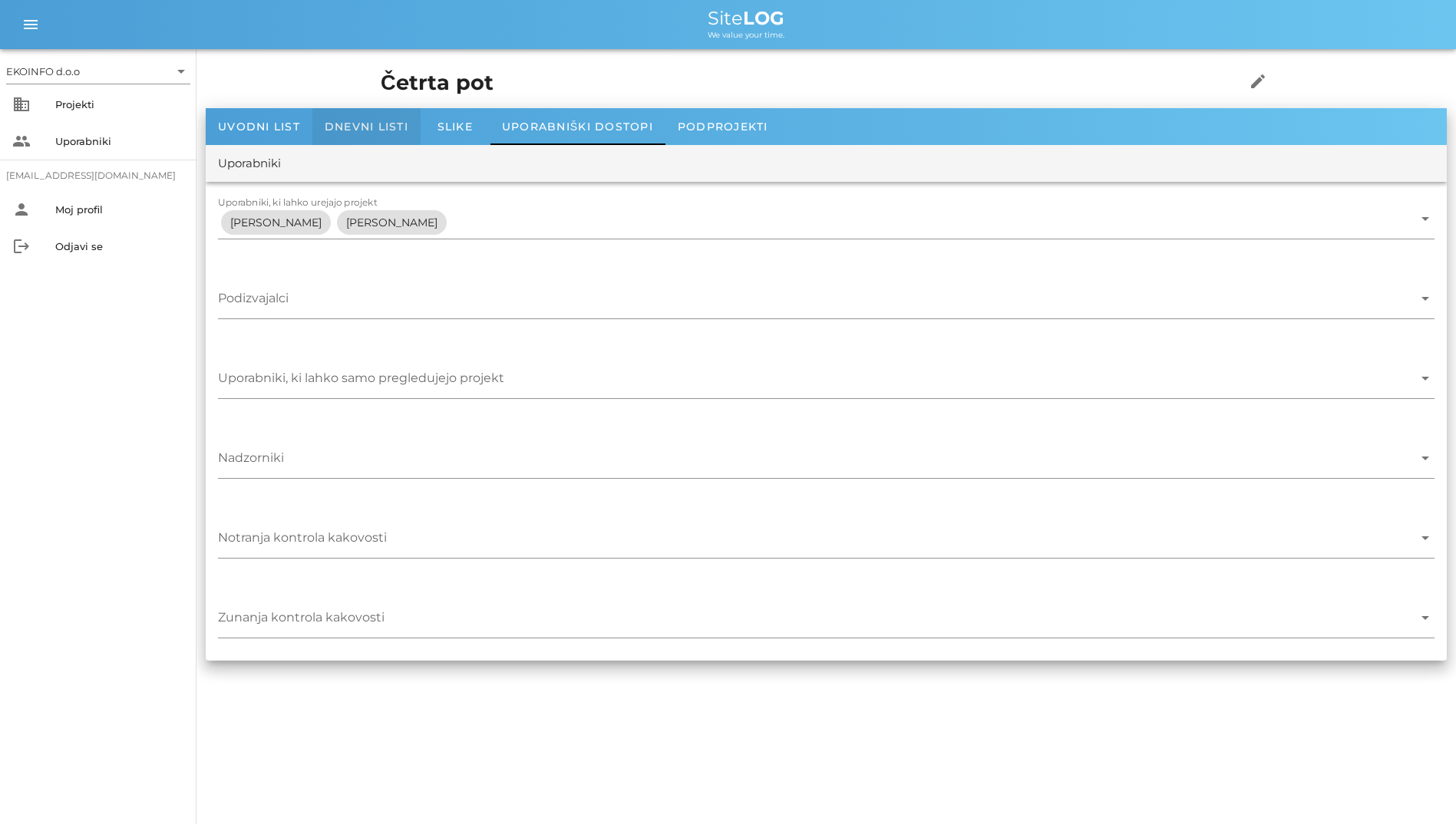
click at [355, 120] on span "Dnevni listi" at bounding box center [367, 126] width 84 height 14
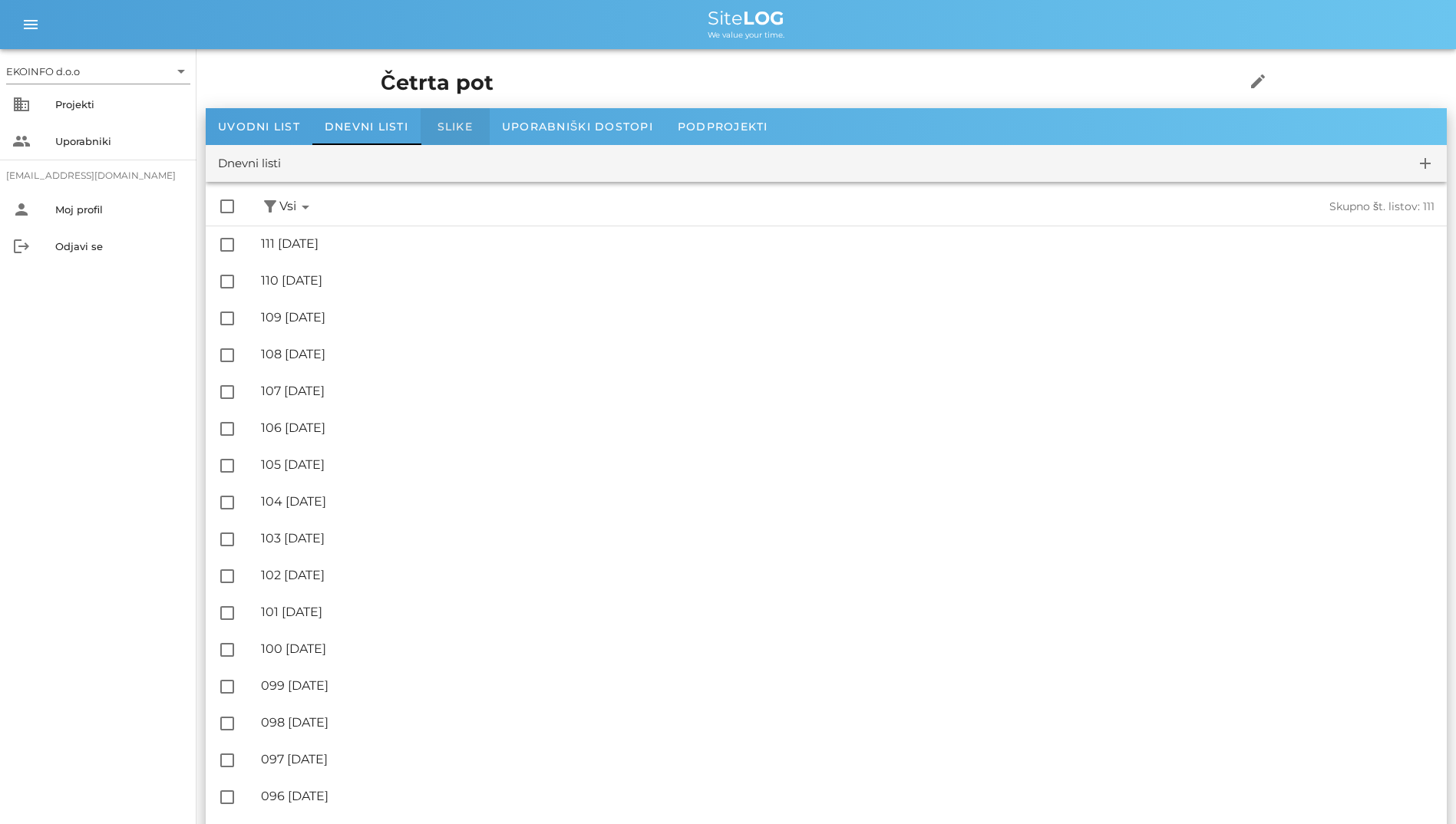
click at [454, 129] on span "Slike" at bounding box center [455, 126] width 36 height 14
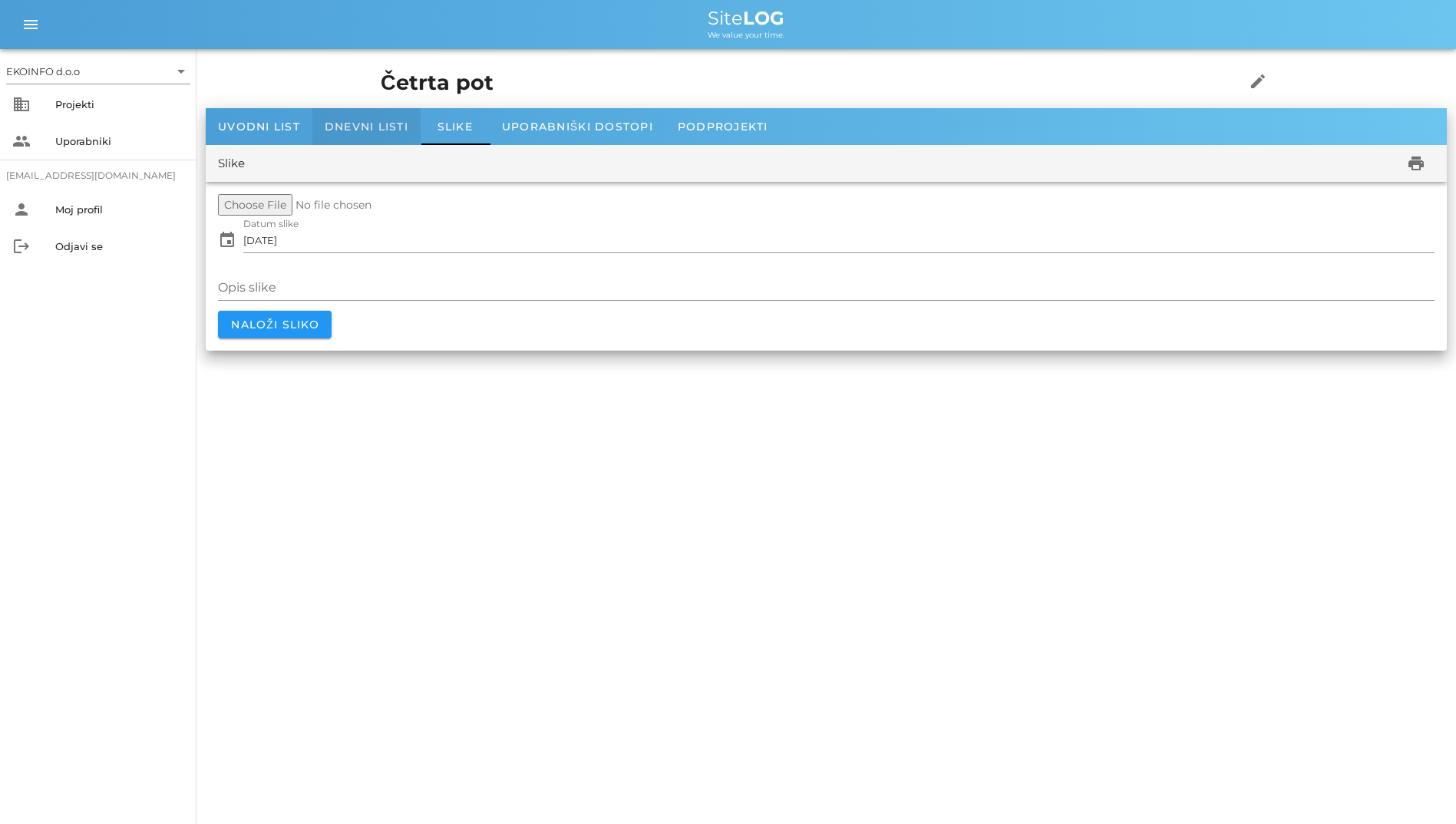
click at [367, 124] on span "Dnevni listi" at bounding box center [367, 126] width 84 height 14
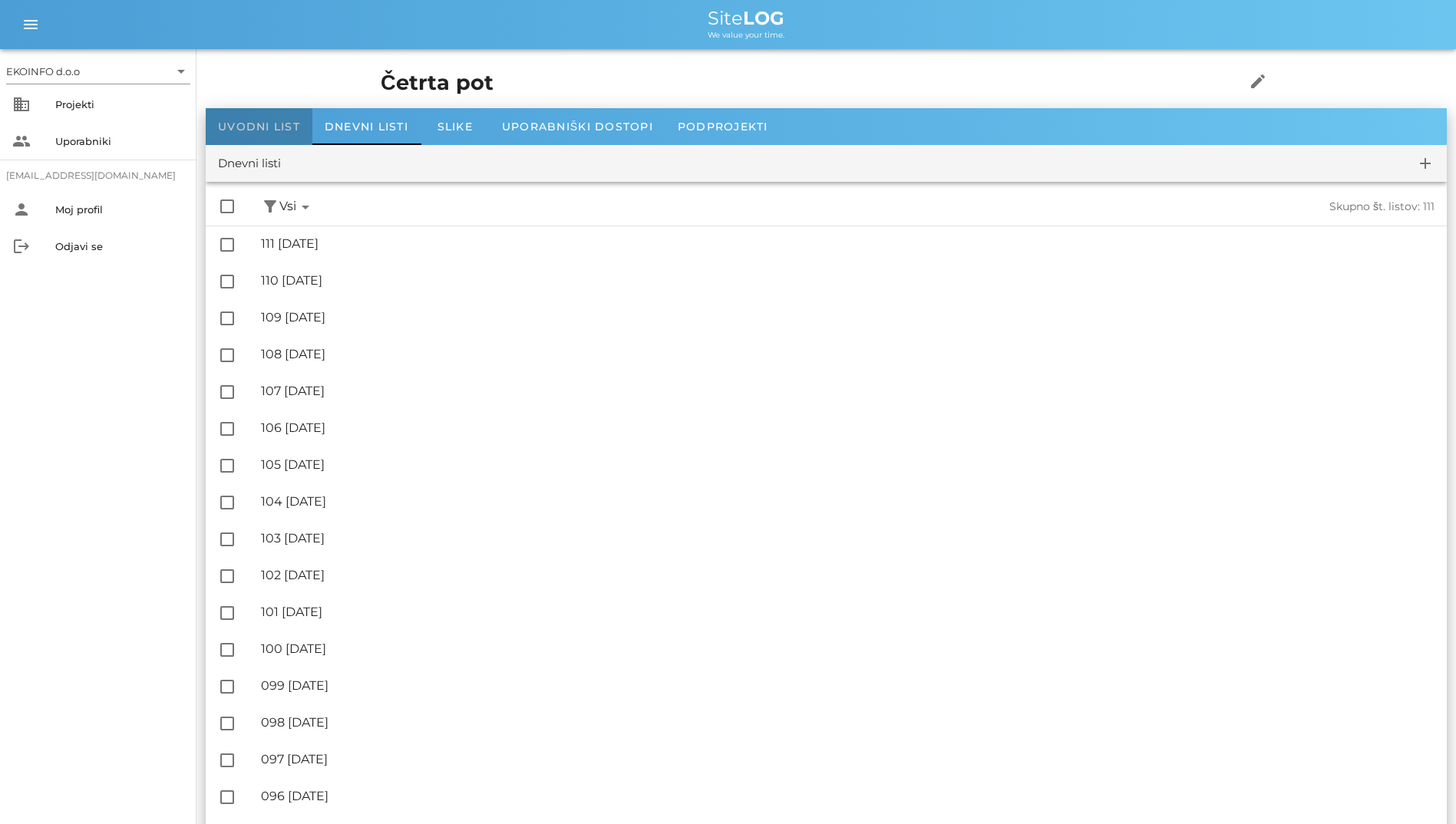
click at [246, 120] on span "Uvodni list" at bounding box center [259, 126] width 82 height 14
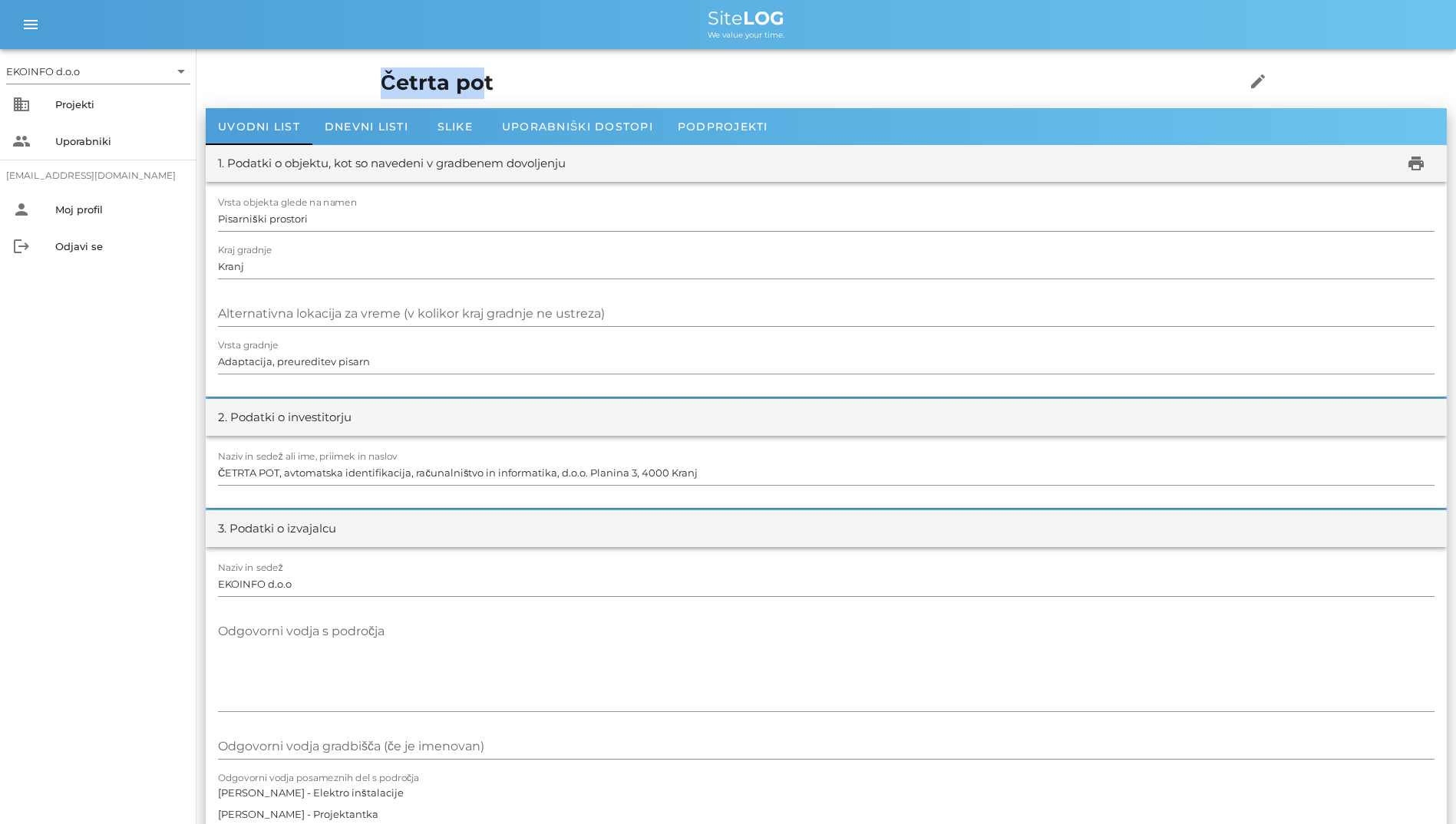
drag, startPoint x: 316, startPoint y: 82, endPoint x: 215, endPoint y: 65, distance: 102.4
click at [371, 65] on div "Četrta pot edit" at bounding box center [826, 83] width 910 height 50
copy h1 "Četrta po"
click at [336, 129] on span "Dnevni listi" at bounding box center [367, 126] width 84 height 14
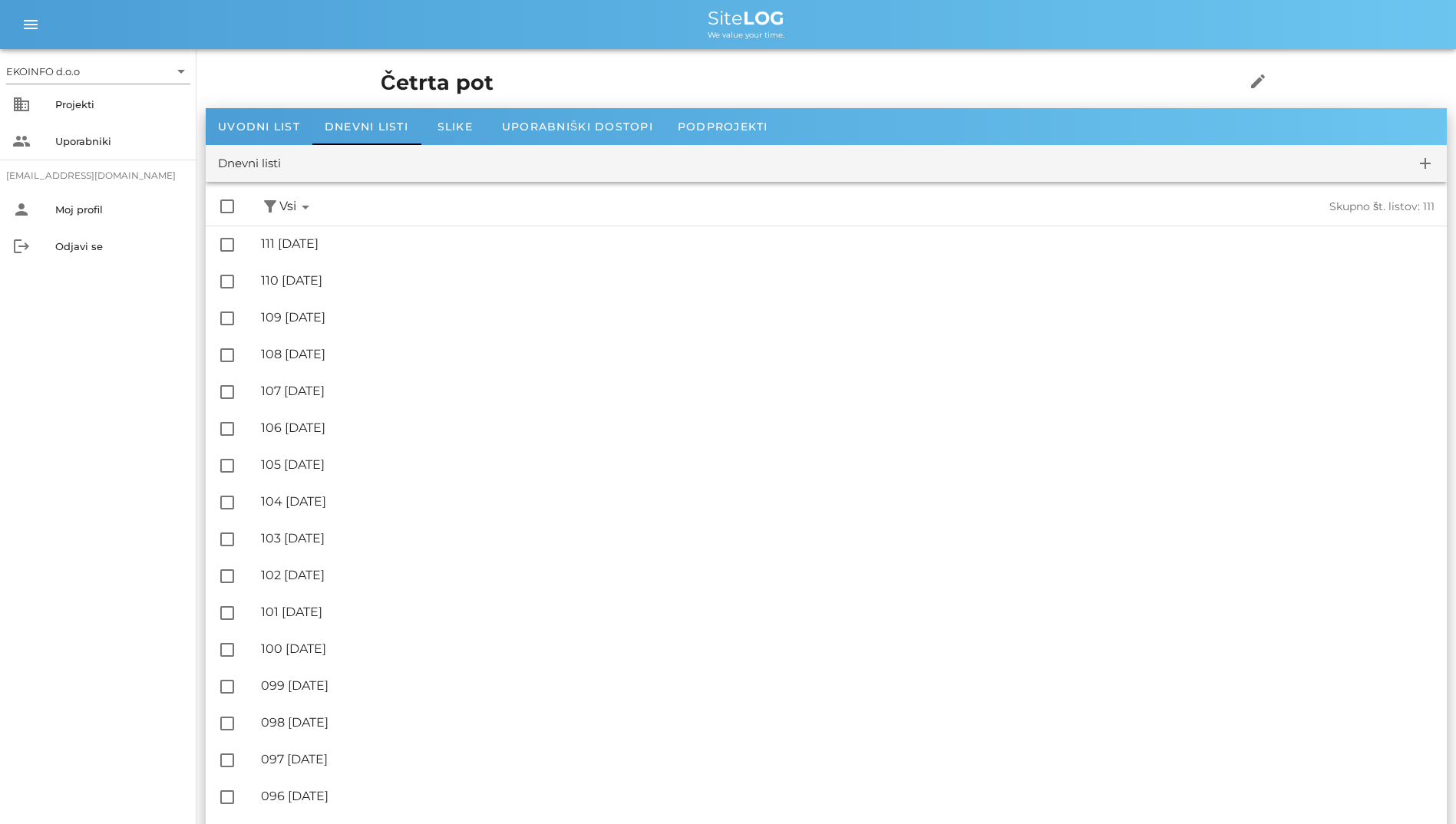
click at [422, 169] on div "Dnevni listi add" at bounding box center [826, 163] width 1241 height 36
click at [450, 125] on span "Slike" at bounding box center [455, 126] width 36 height 14
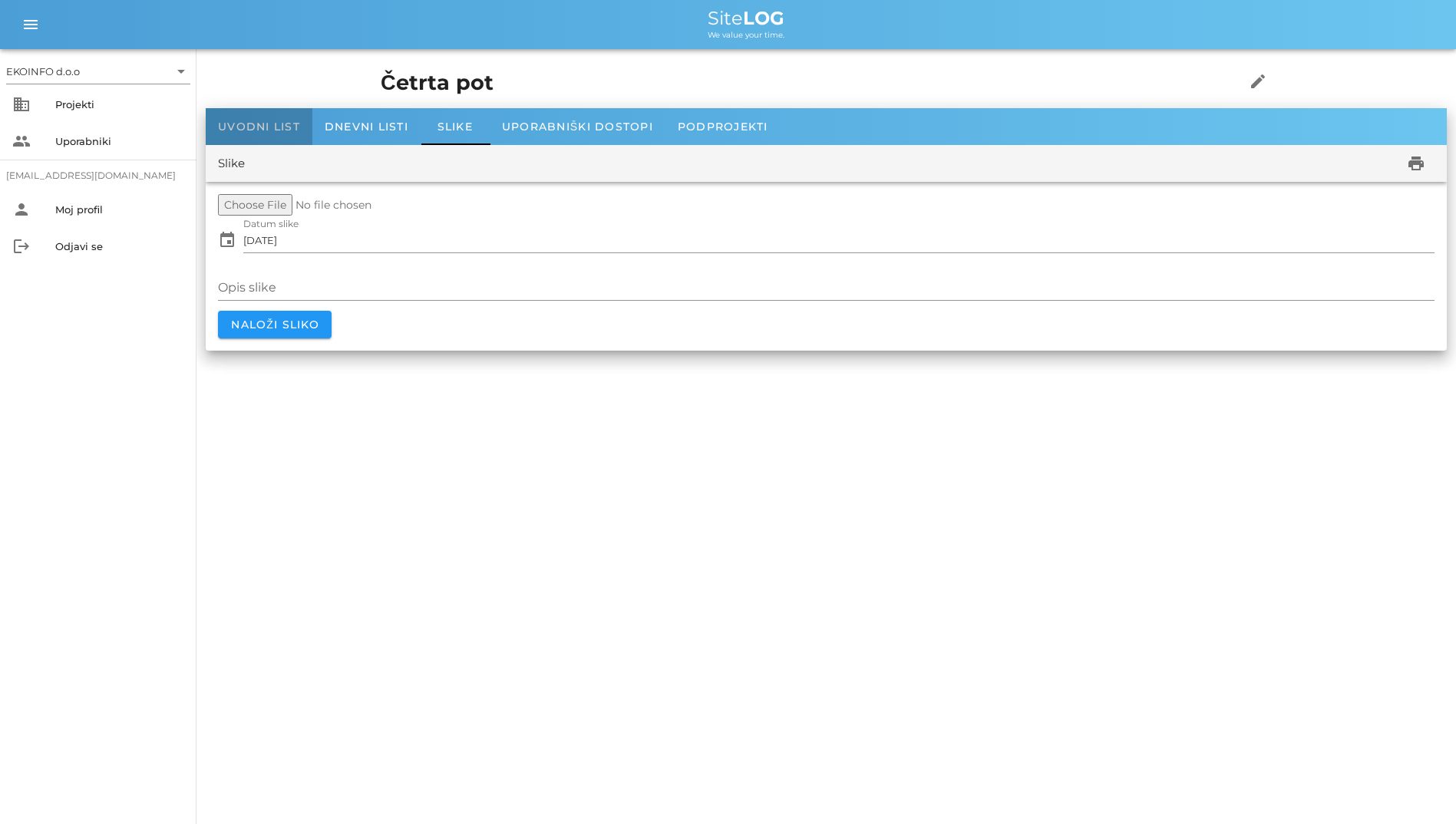
click at [256, 125] on span "Uvodni list" at bounding box center [259, 126] width 82 height 14
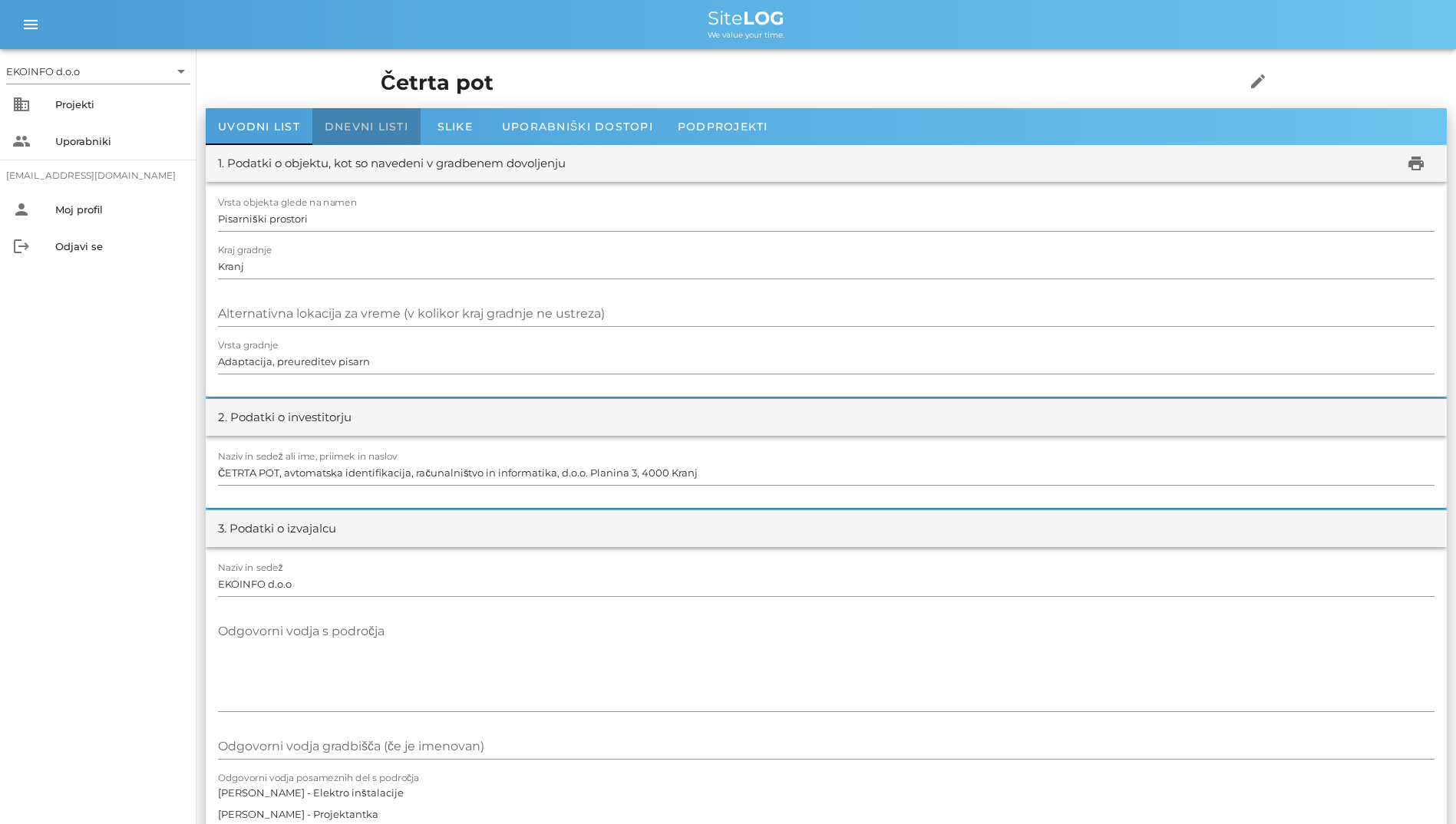
click at [379, 123] on span "Dnevni listi" at bounding box center [367, 126] width 84 height 14
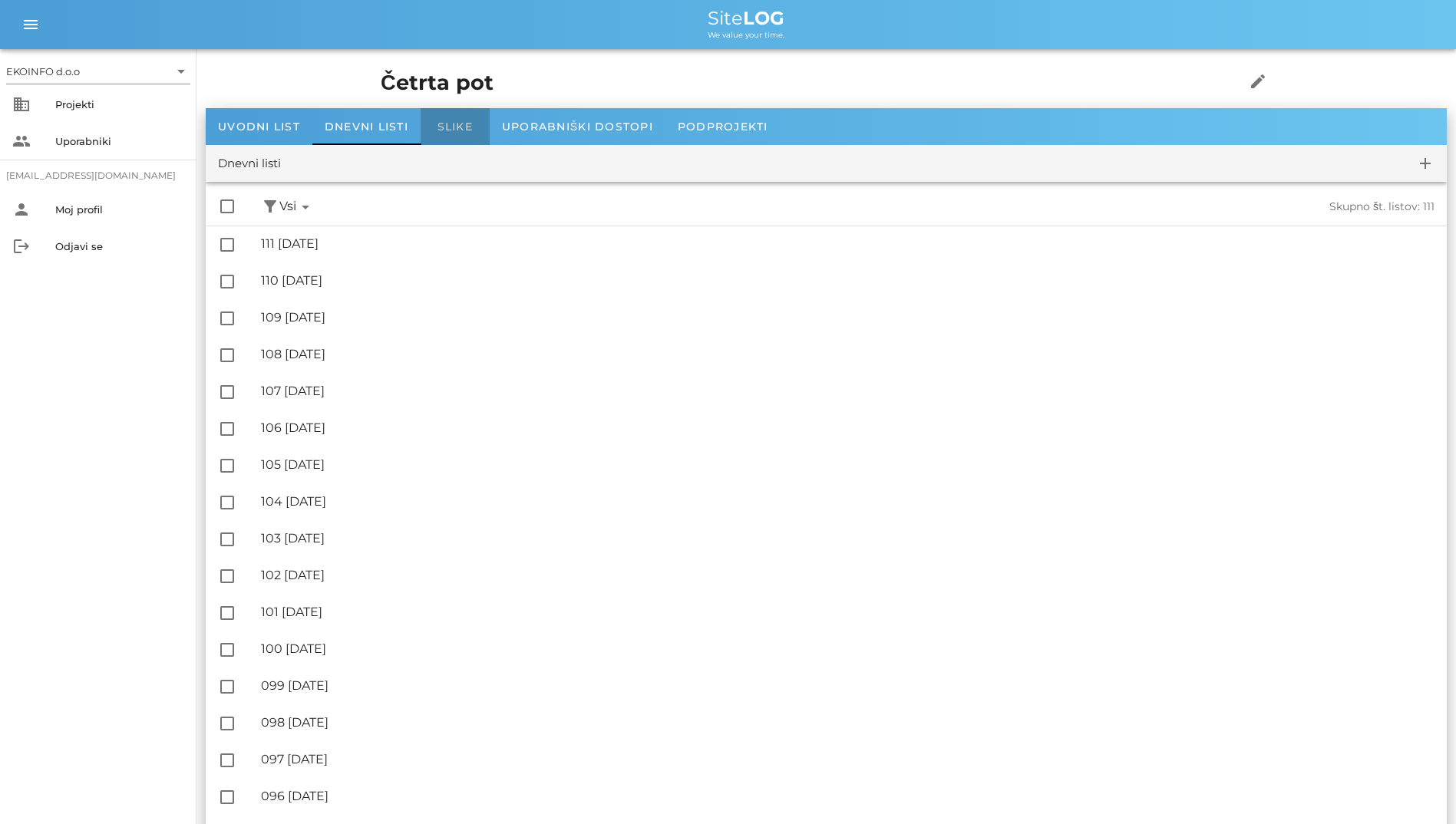
click at [455, 126] on span "Slike" at bounding box center [455, 126] width 36 height 14
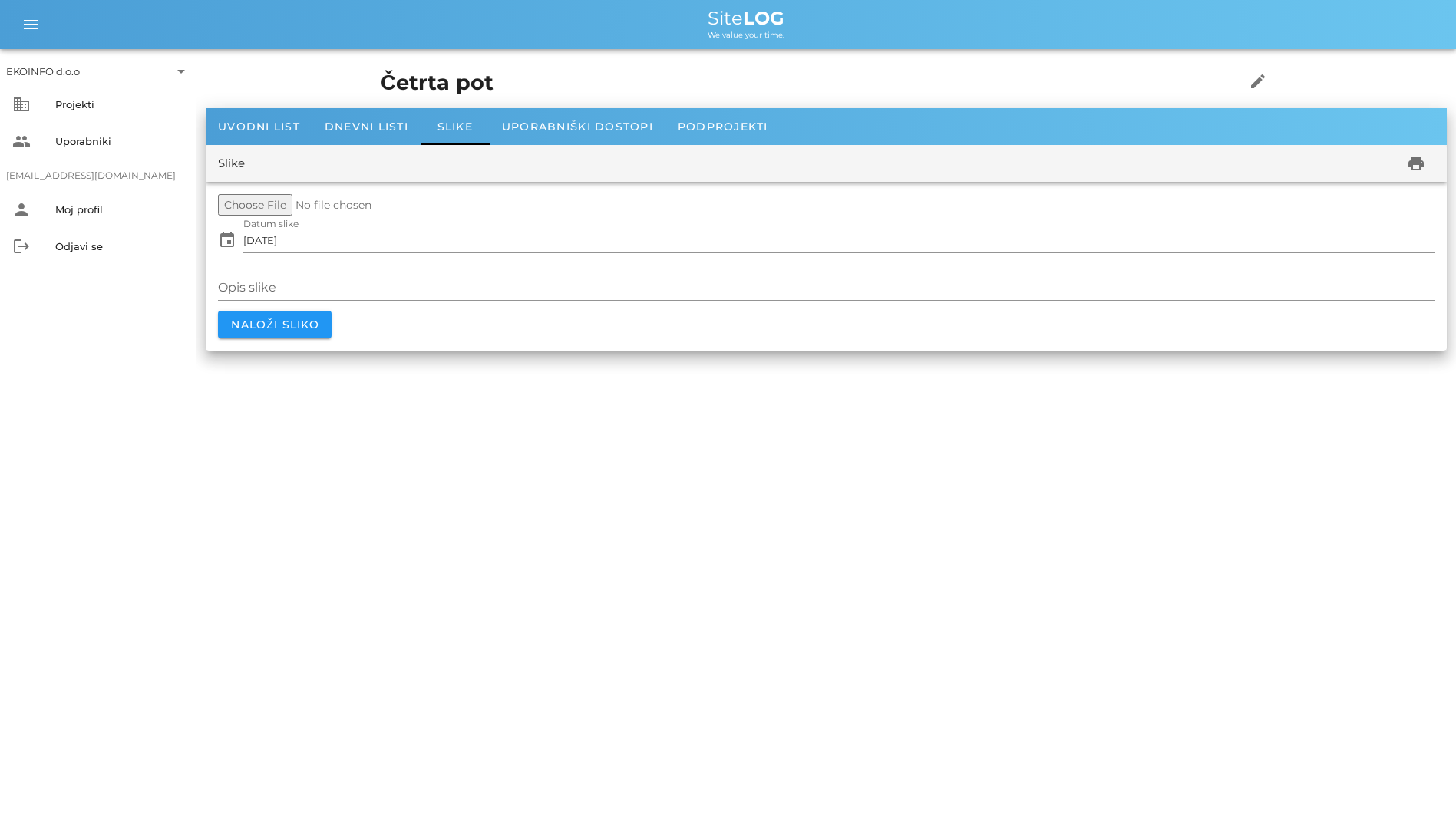
click at [94, 379] on div "EKOINFO d.o.o arrow_drop_down business Projekti people Uporabniki student2@info…" at bounding box center [98, 437] width 197 height 775
click at [265, 127] on span "Uvodni list" at bounding box center [259, 126] width 82 height 14
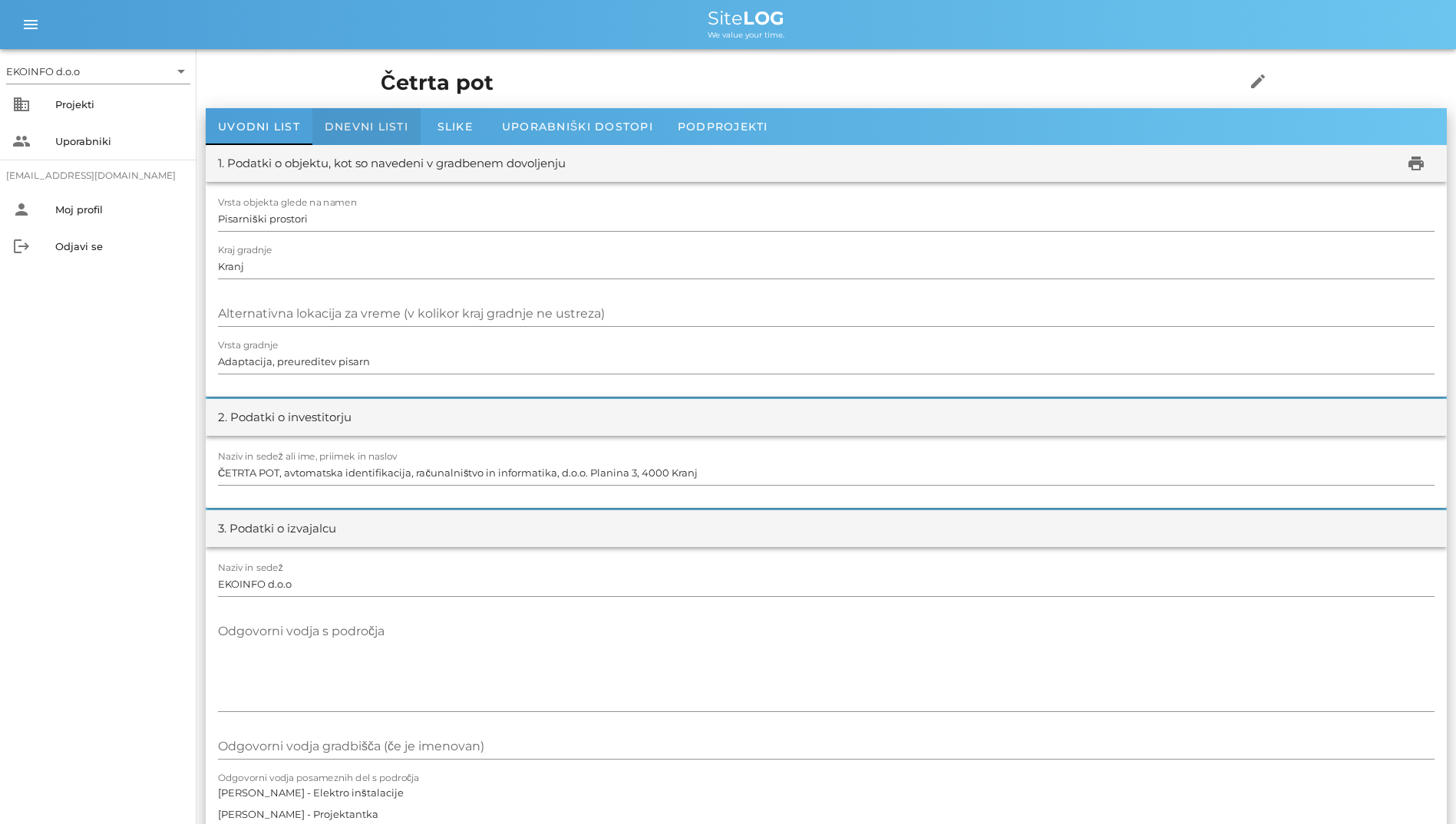
click at [395, 133] on span "Dnevni listi" at bounding box center [367, 126] width 84 height 14
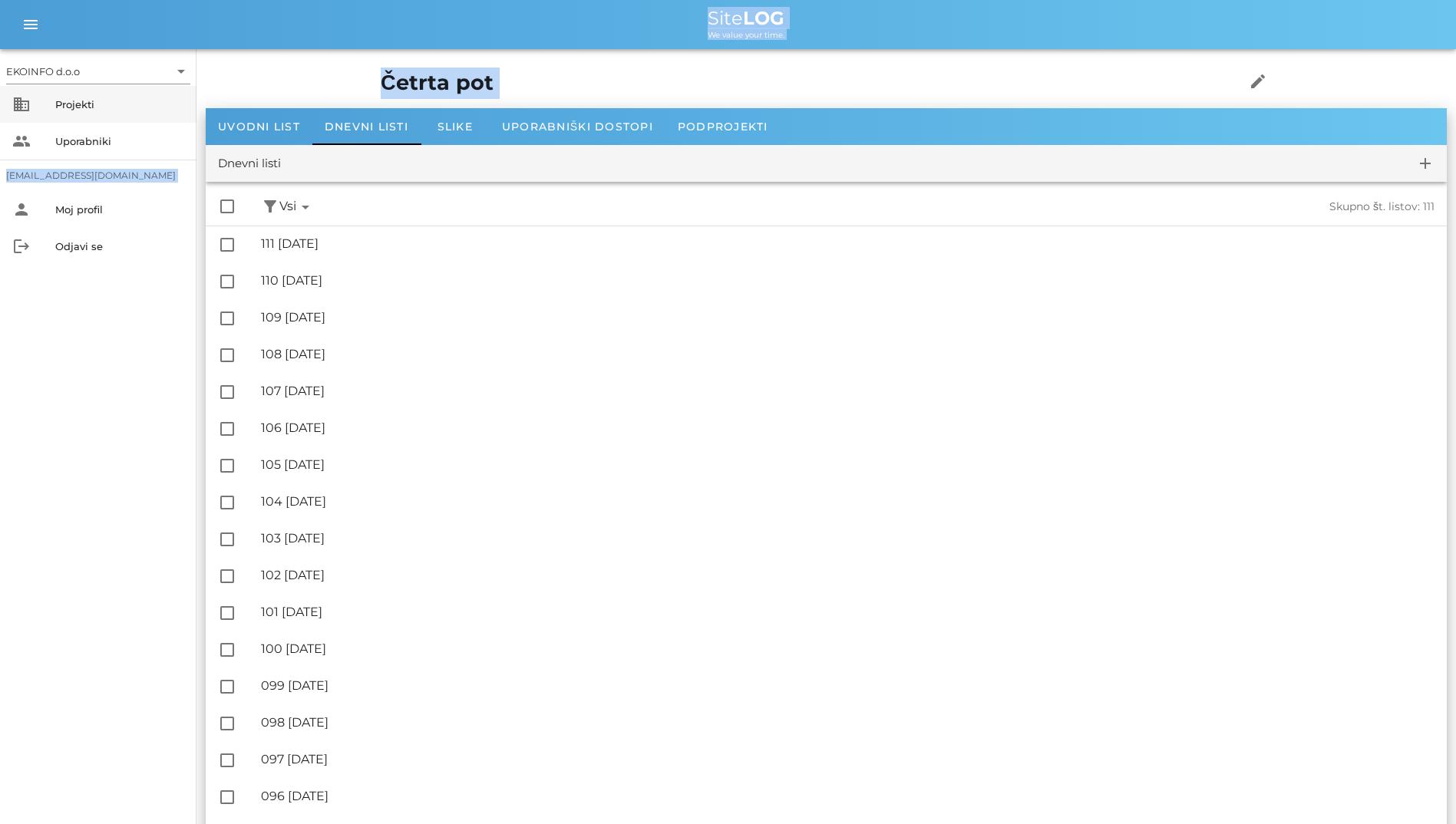
drag, startPoint x: 868, startPoint y: 130, endPoint x: 168, endPoint y: 92, distance: 701.0
drag, startPoint x: 168, startPoint y: 92, endPoint x: 296, endPoint y: 168, distance: 148.9
click at [296, 168] on div "Dnevni listi add" at bounding box center [826, 163] width 1241 height 36
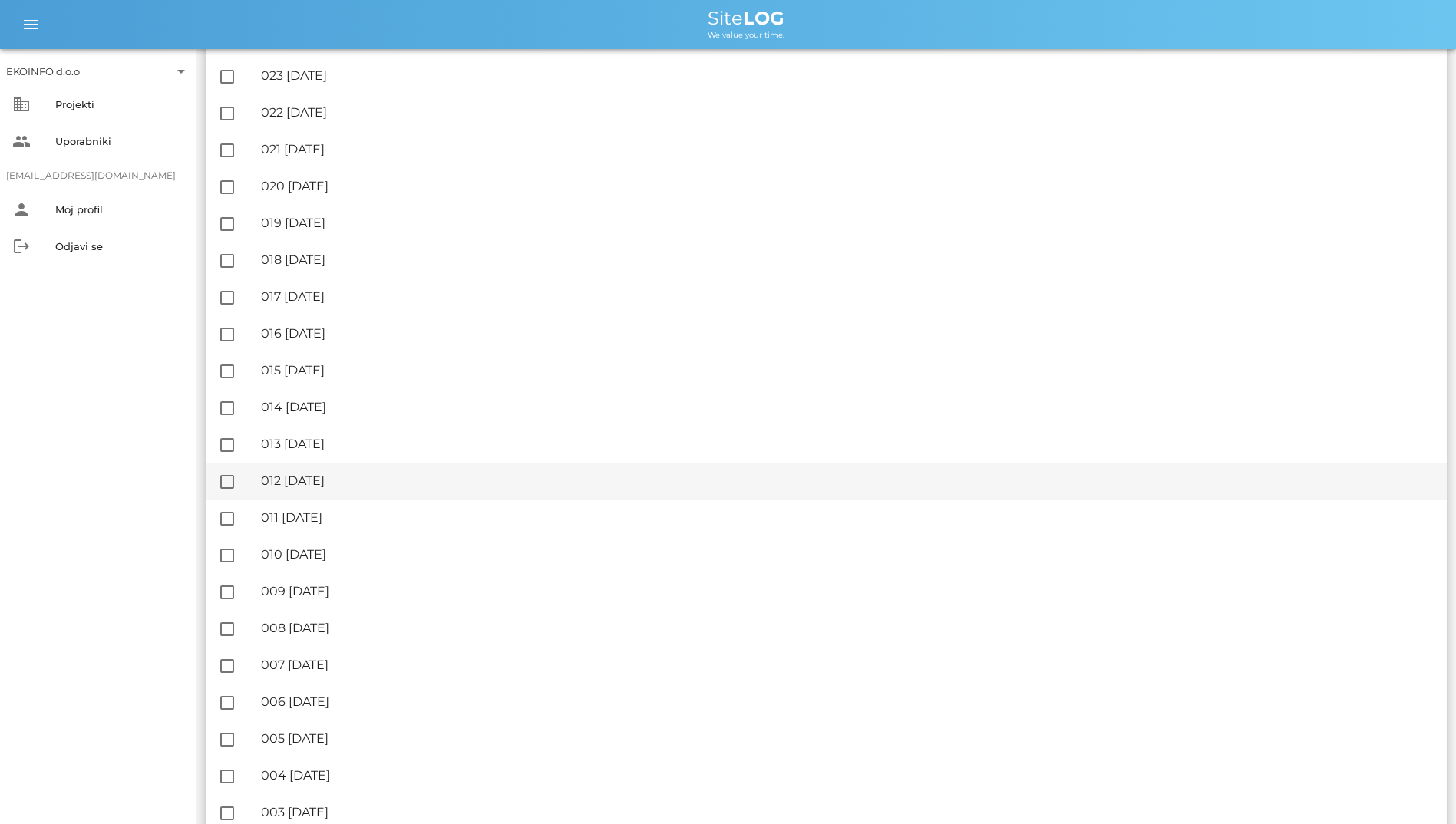
scroll to position [3506, 0]
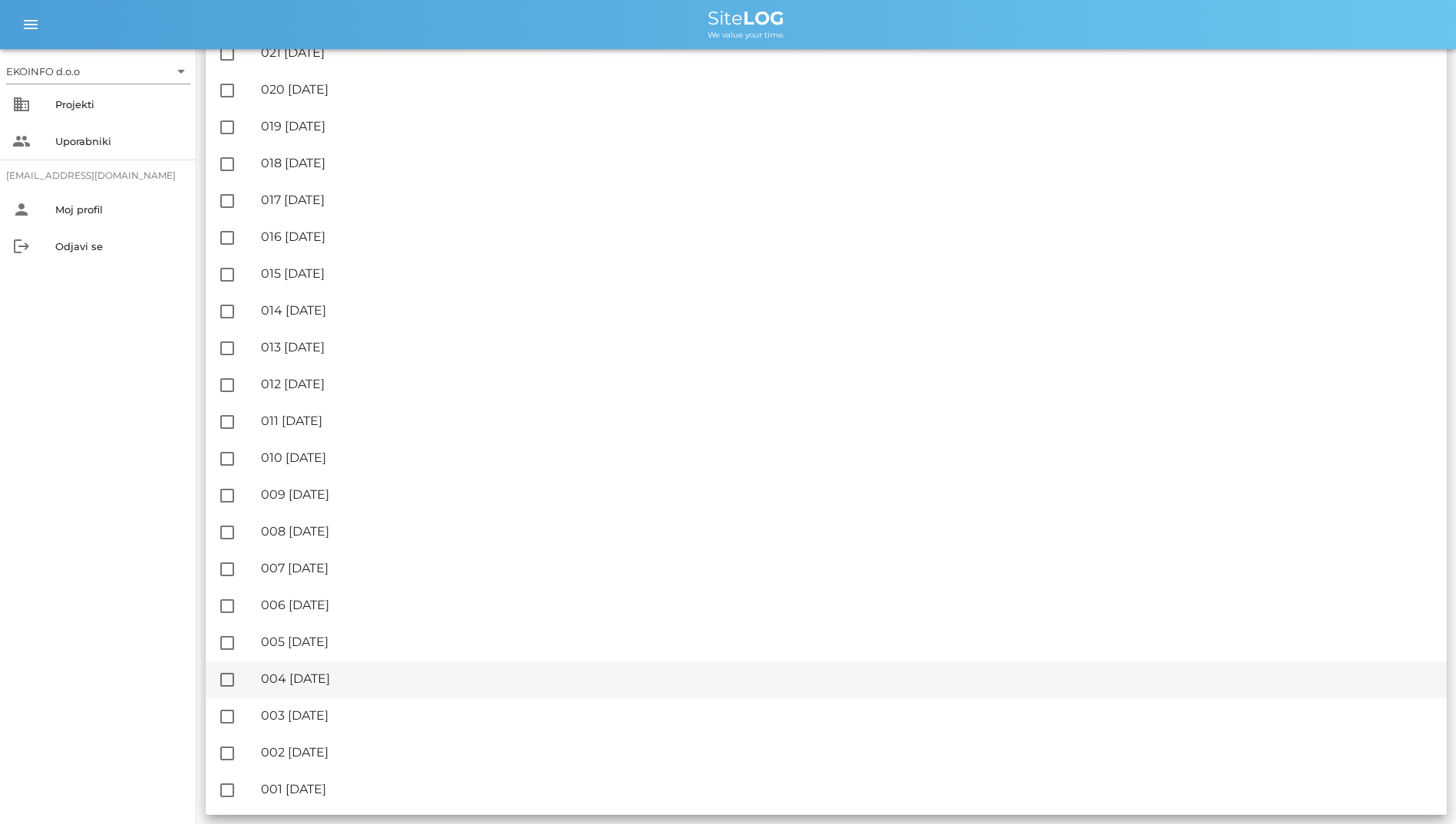
drag, startPoint x: 316, startPoint y: 167, endPoint x: 466, endPoint y: 662, distance: 517.2
click at [168, 645] on div "EKOINFO d.o.o arrow_drop_down business Projekti people Uporabniki student2@info…" at bounding box center [98, 437] width 197 height 775
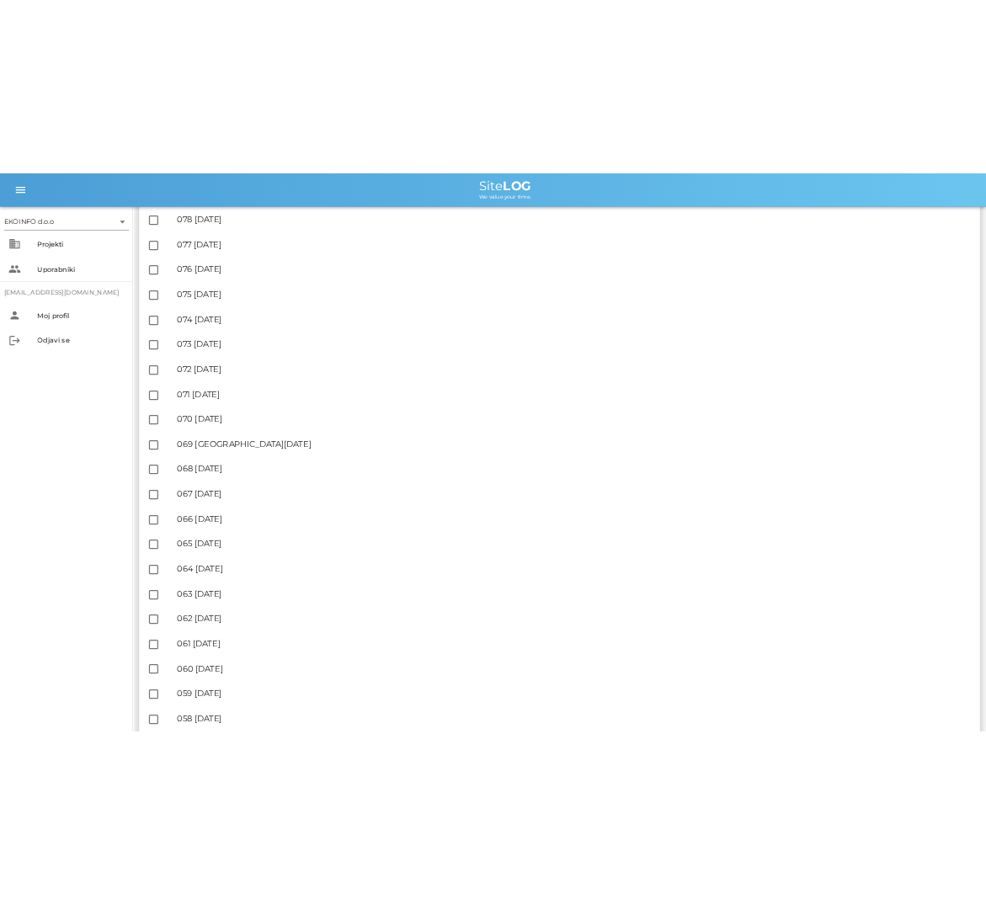
scroll to position [0, 0]
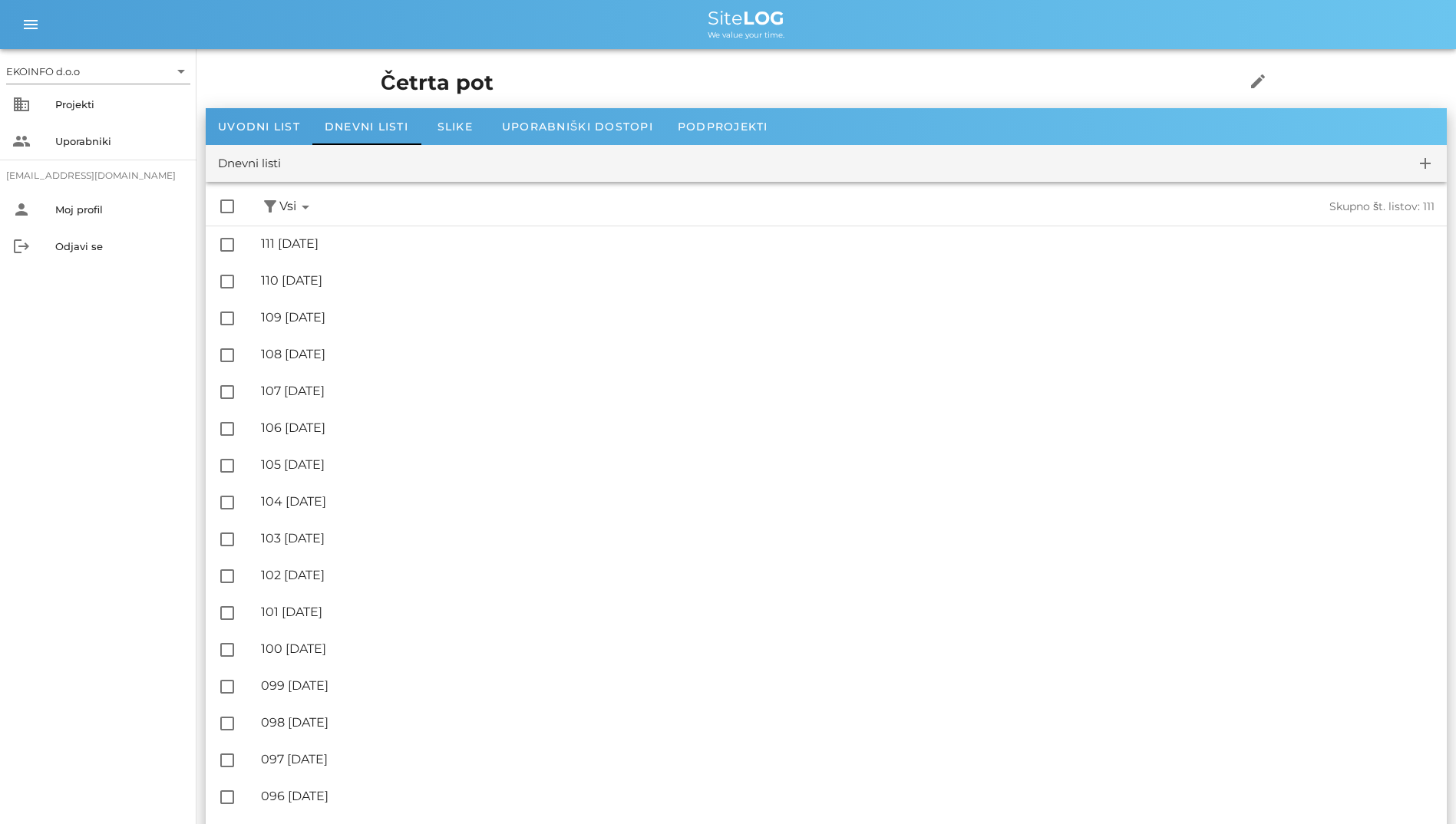
click at [265, 39] on div "We value your time." at bounding box center [746, 33] width 1395 height 12
click at [453, 135] on div "Slike" at bounding box center [455, 127] width 69 height 36
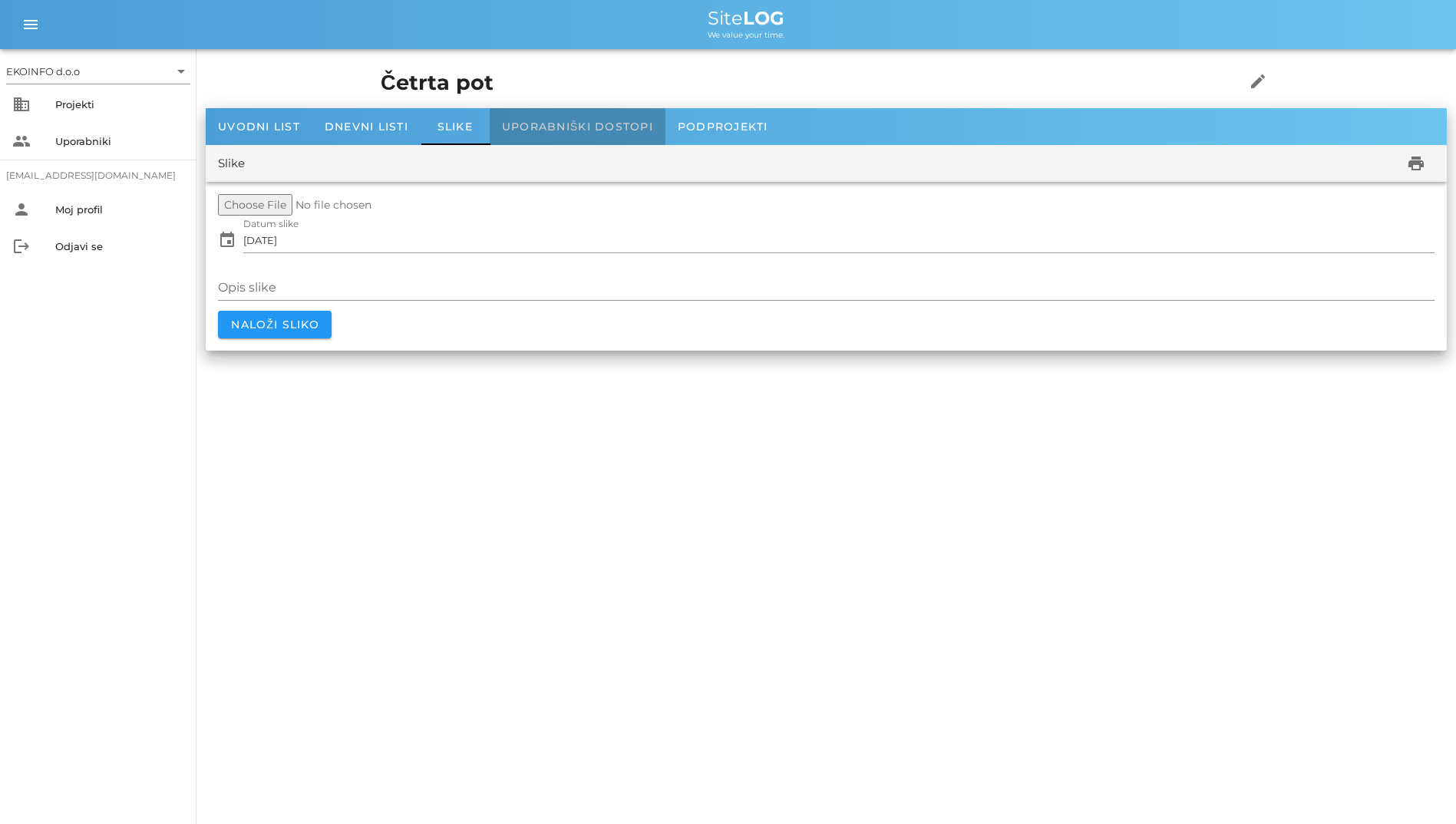
click at [537, 132] on span "Uporabniški dostopi" at bounding box center [578, 126] width 151 height 14
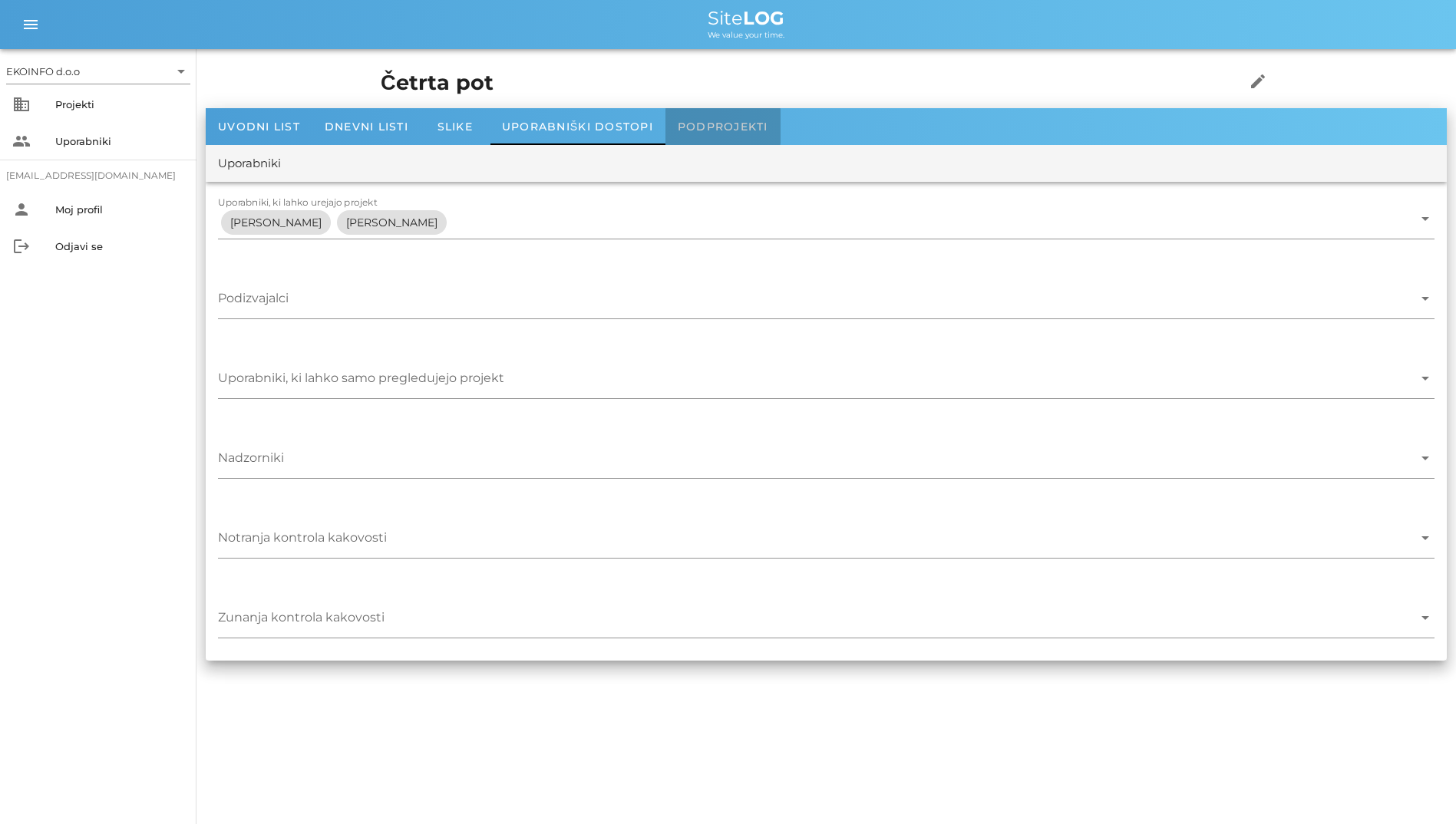
click at [706, 122] on span "Podprojekti" at bounding box center [722, 126] width 90 height 14
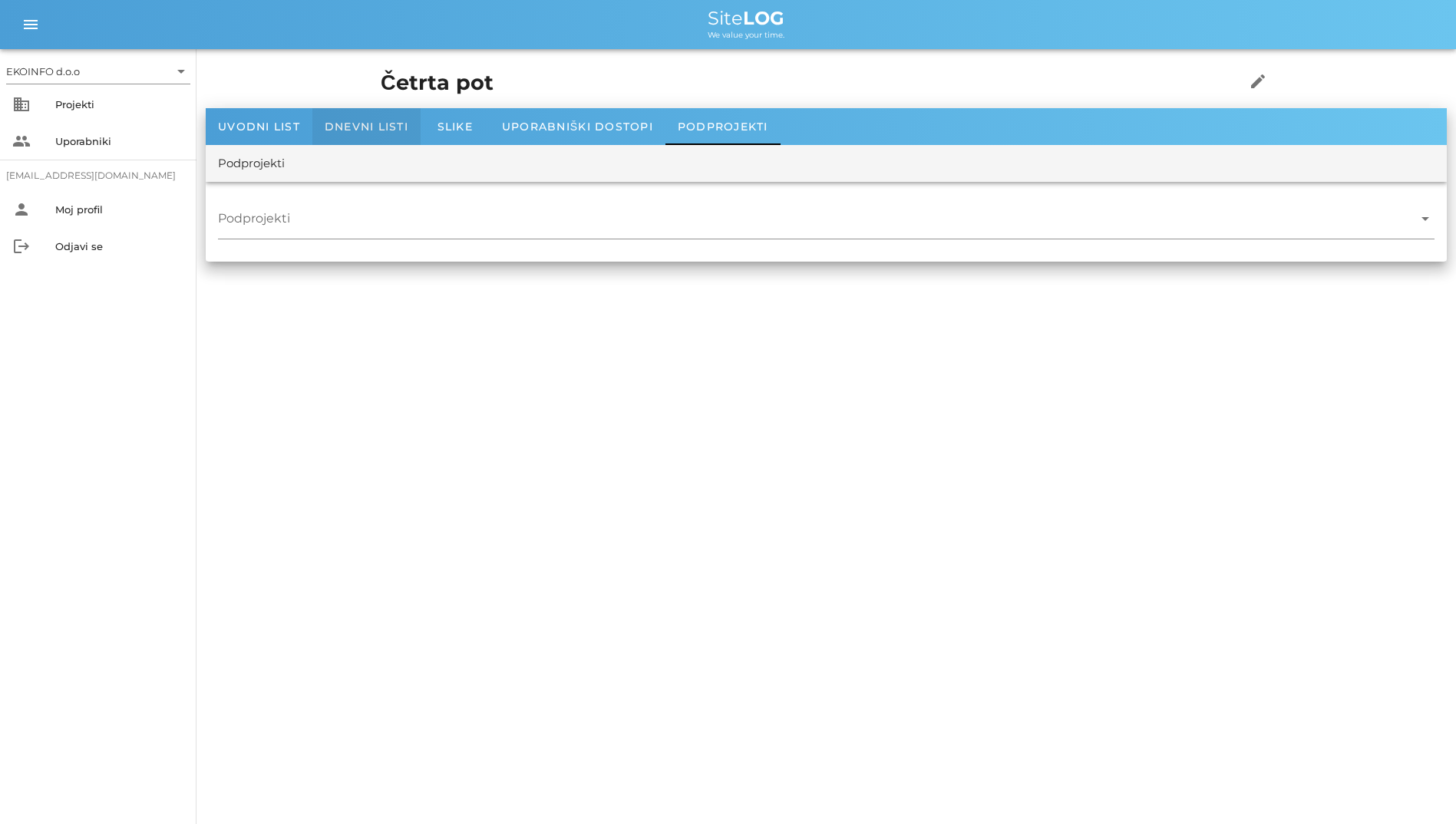
click at [383, 139] on div "Dnevni listi" at bounding box center [367, 127] width 108 height 36
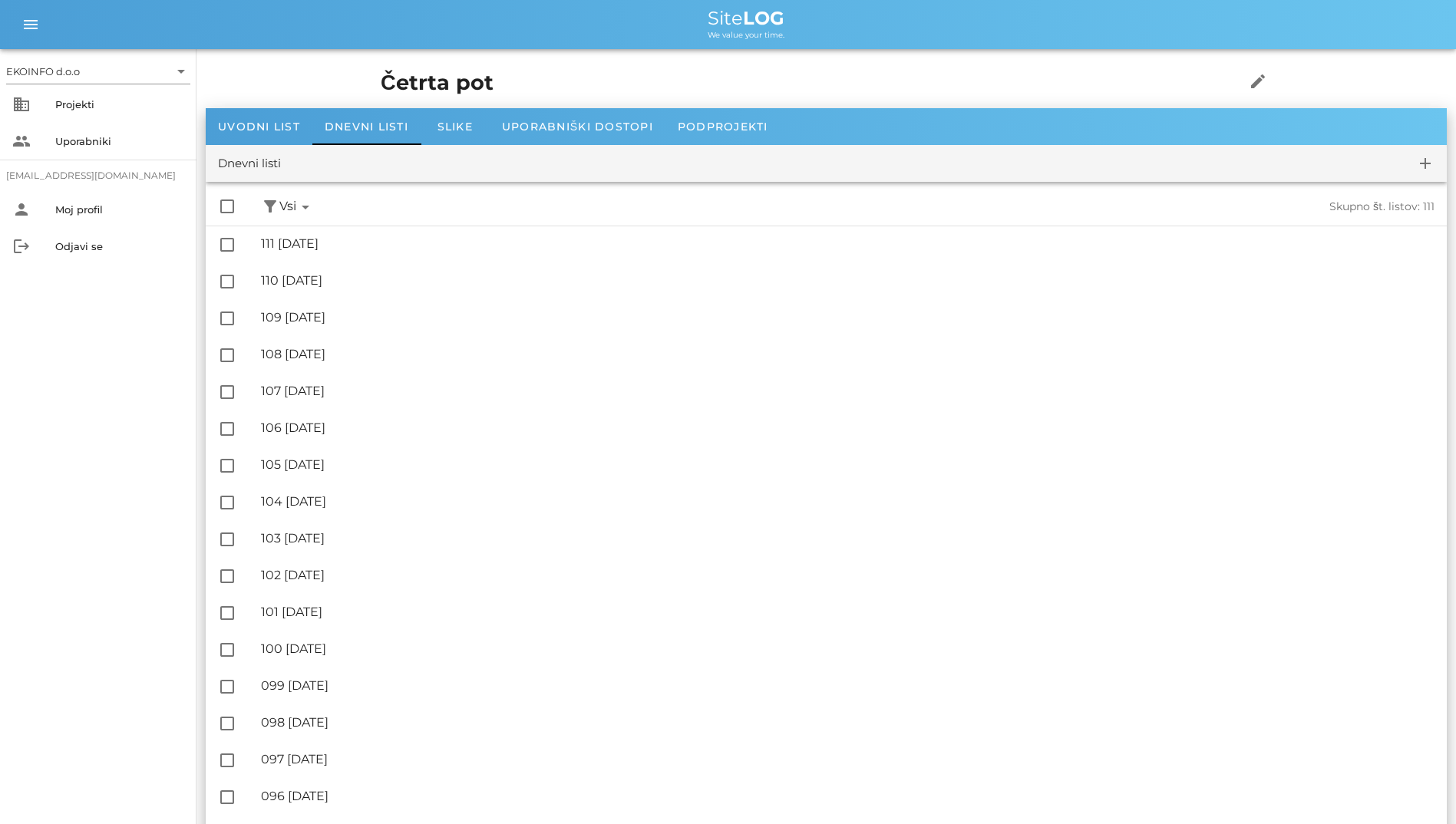
click at [221, 219] on div "check_box_outline_blank filter_alt Podpisani arrow_drop_down Nepodpisani arrow_…" at bounding box center [826, 206] width 1241 height 37
click at [225, 208] on div at bounding box center [227, 206] width 26 height 26
checkbox input "true"
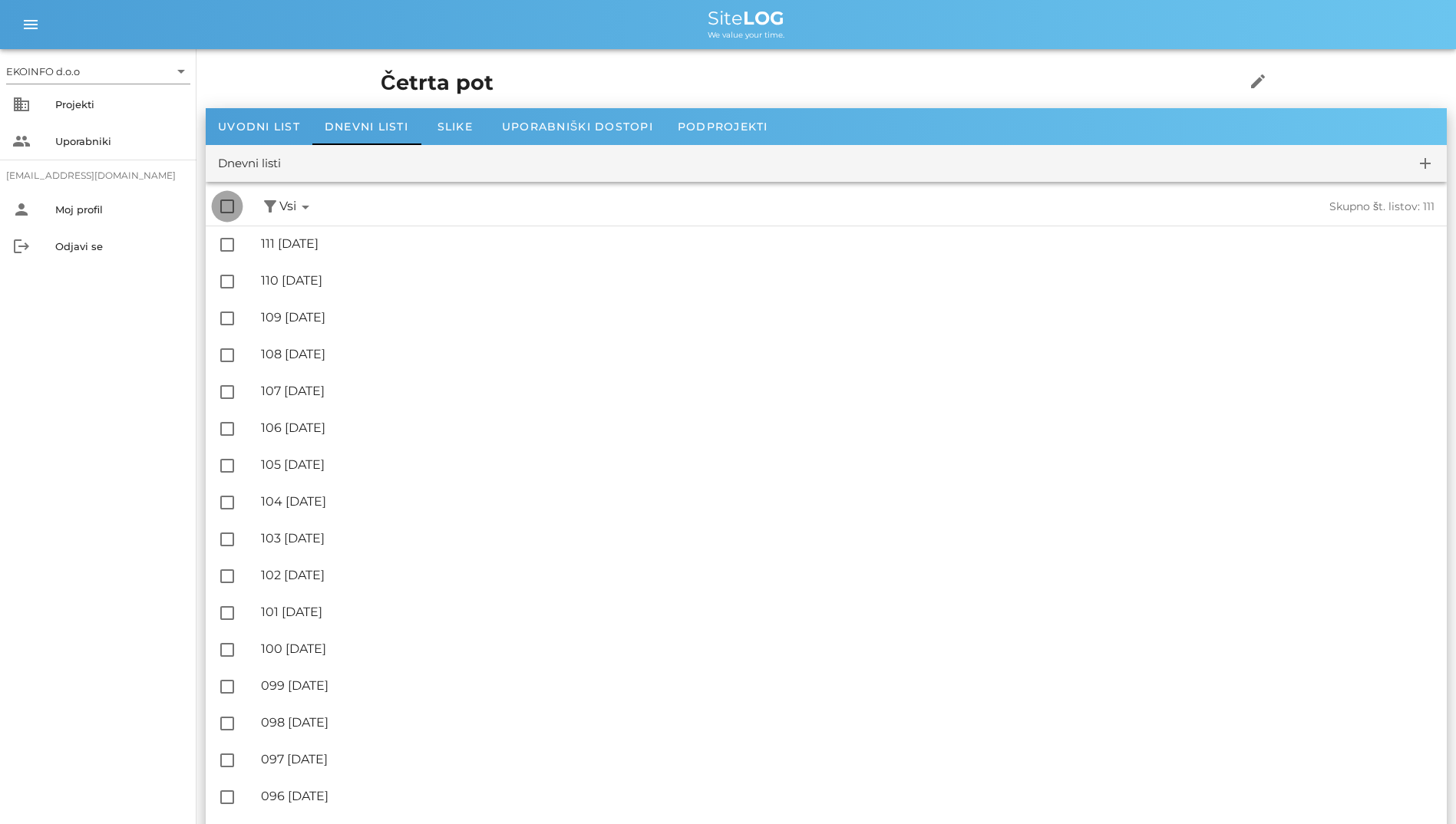
checkbox input "true"
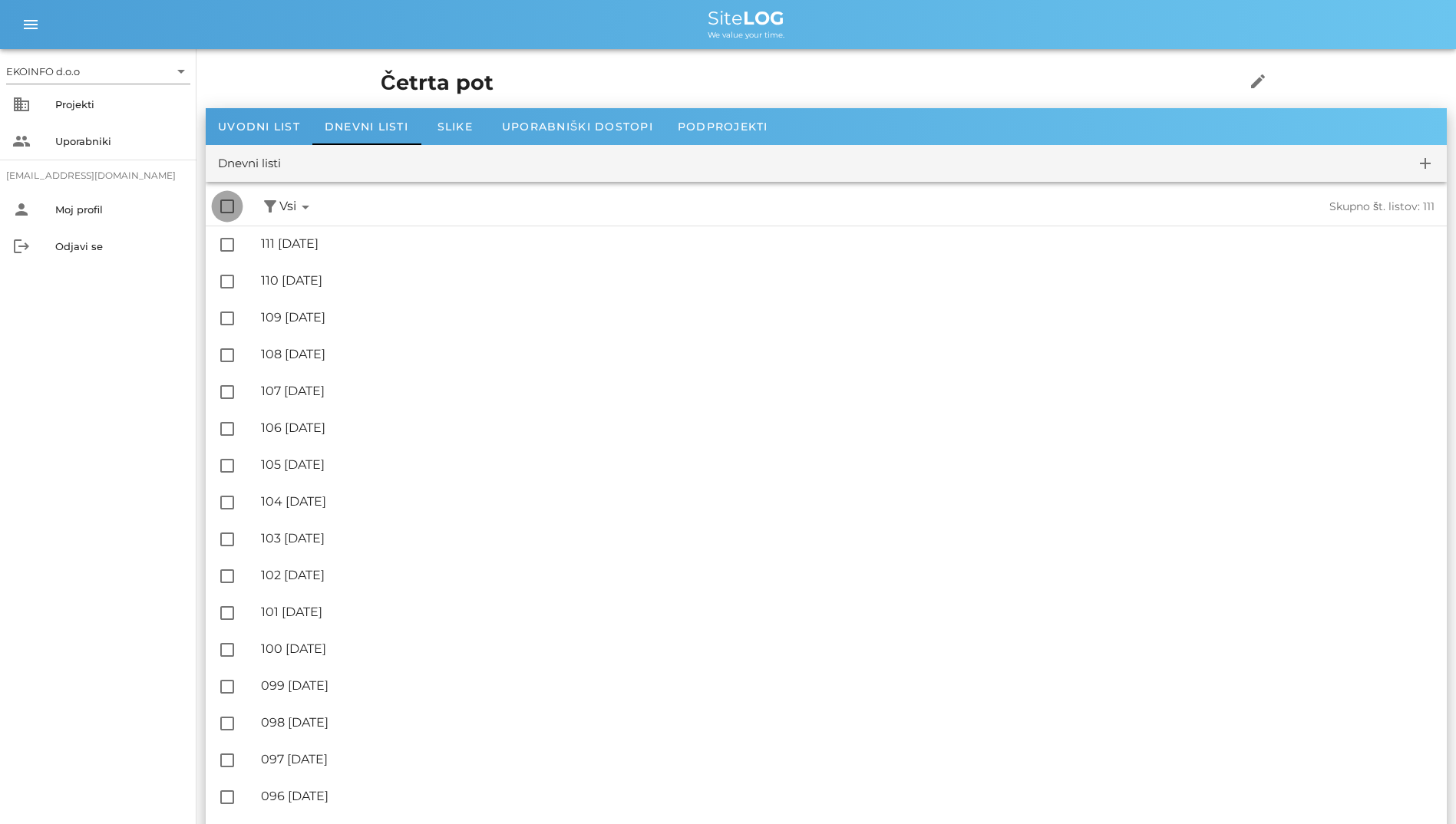
checkbox input "true"
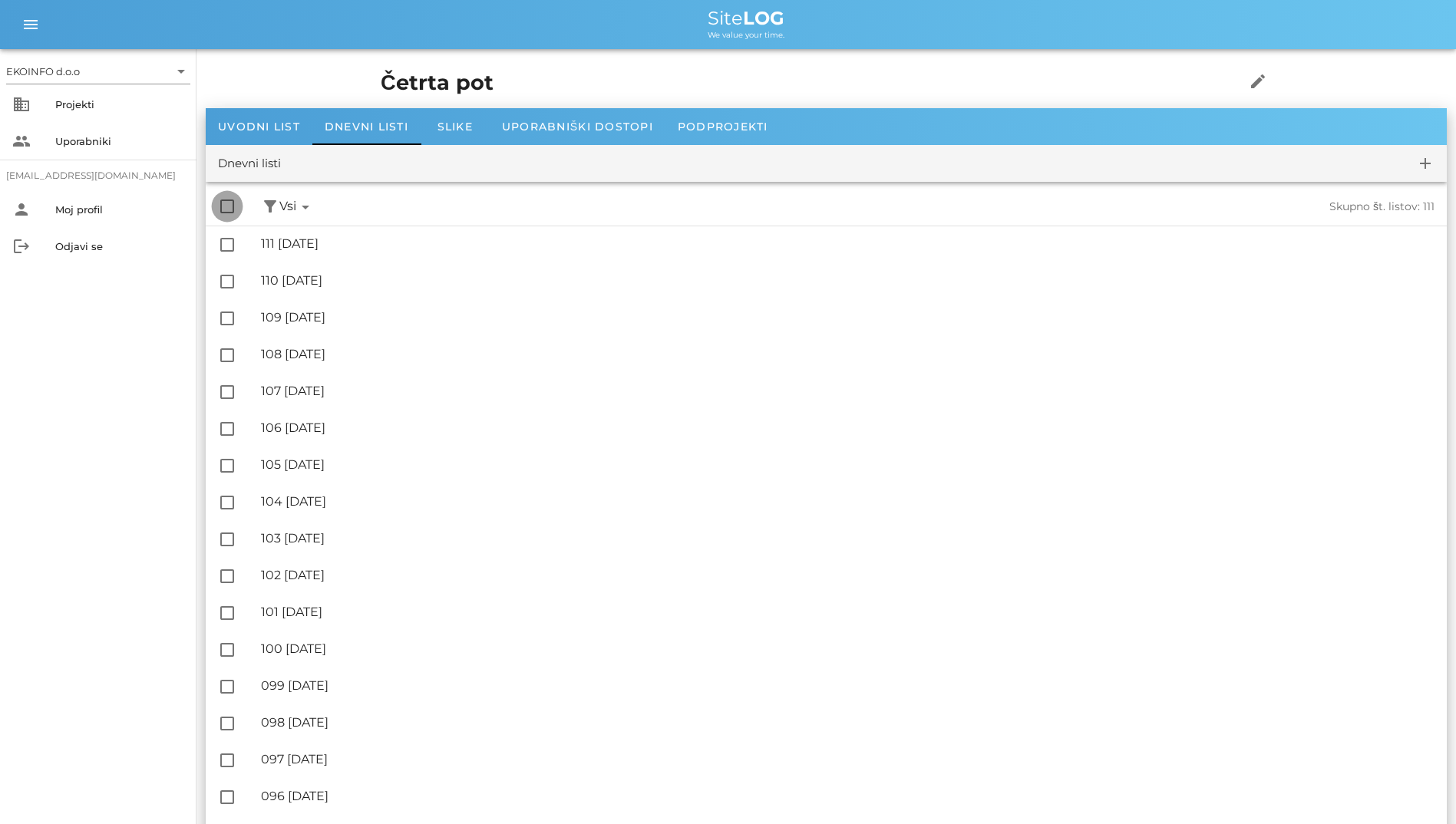
checkbox input "true"
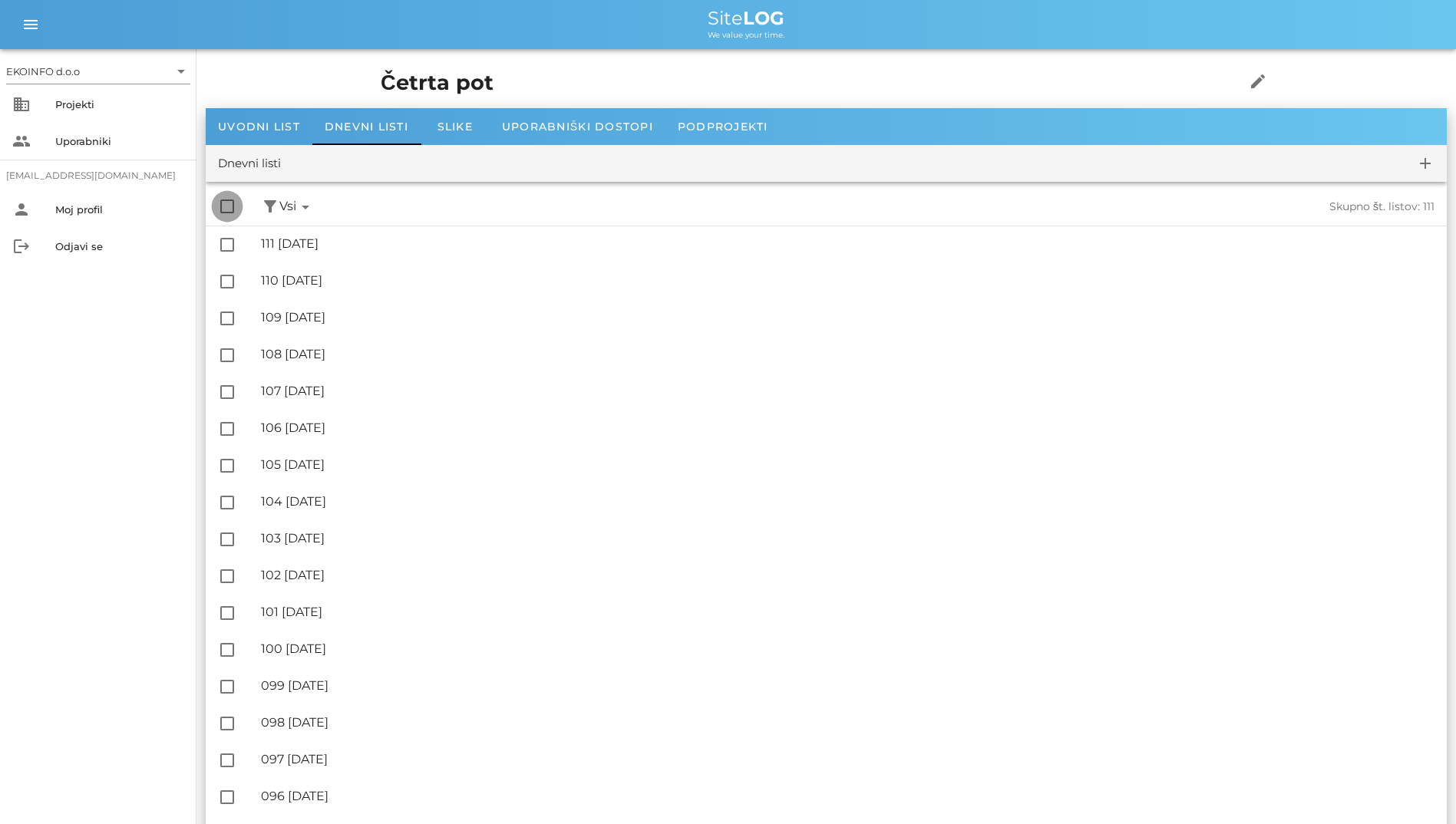
checkbox input "true"
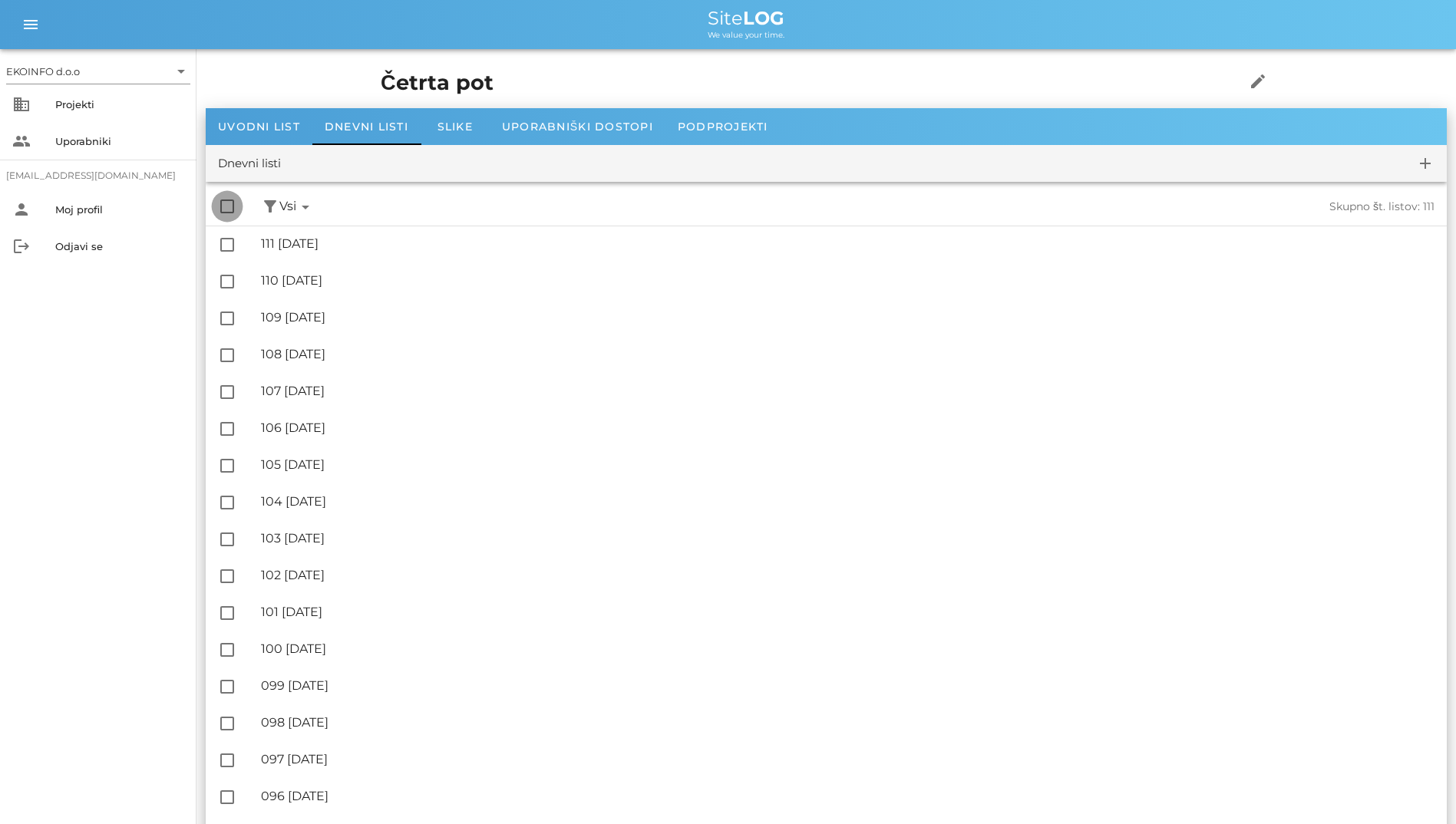
checkbox input "true"
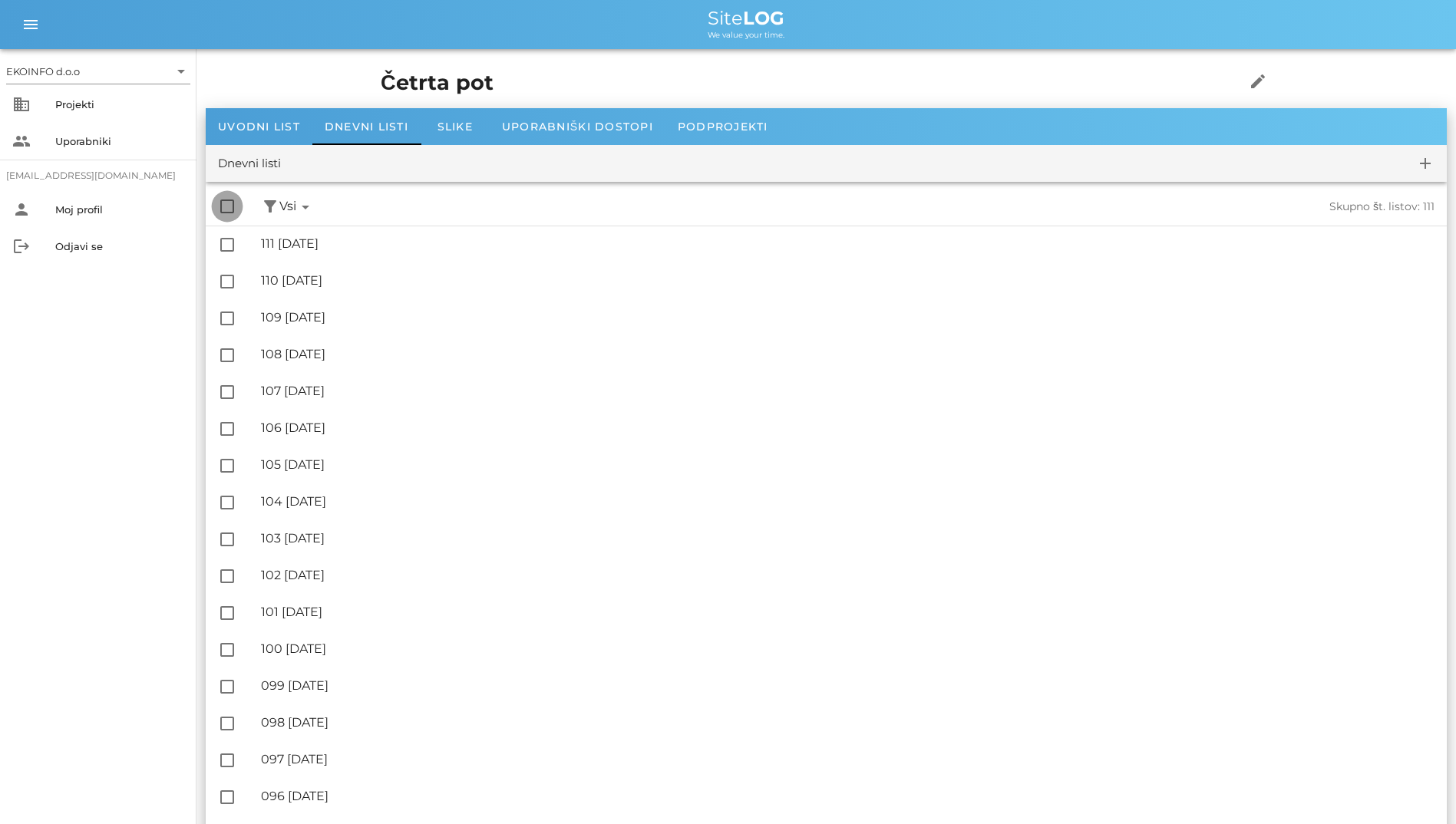
checkbox input "true"
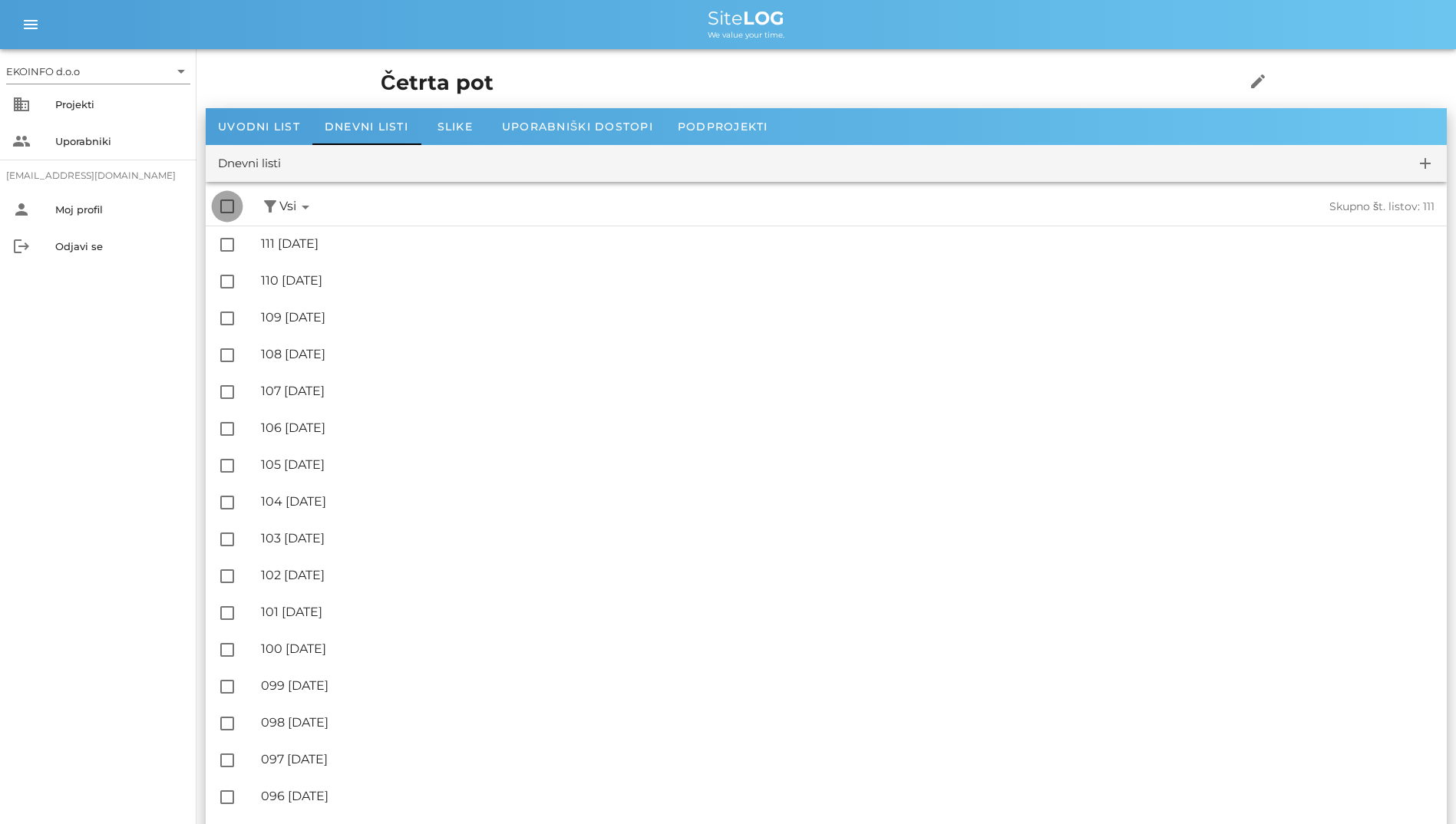
checkbox input "true"
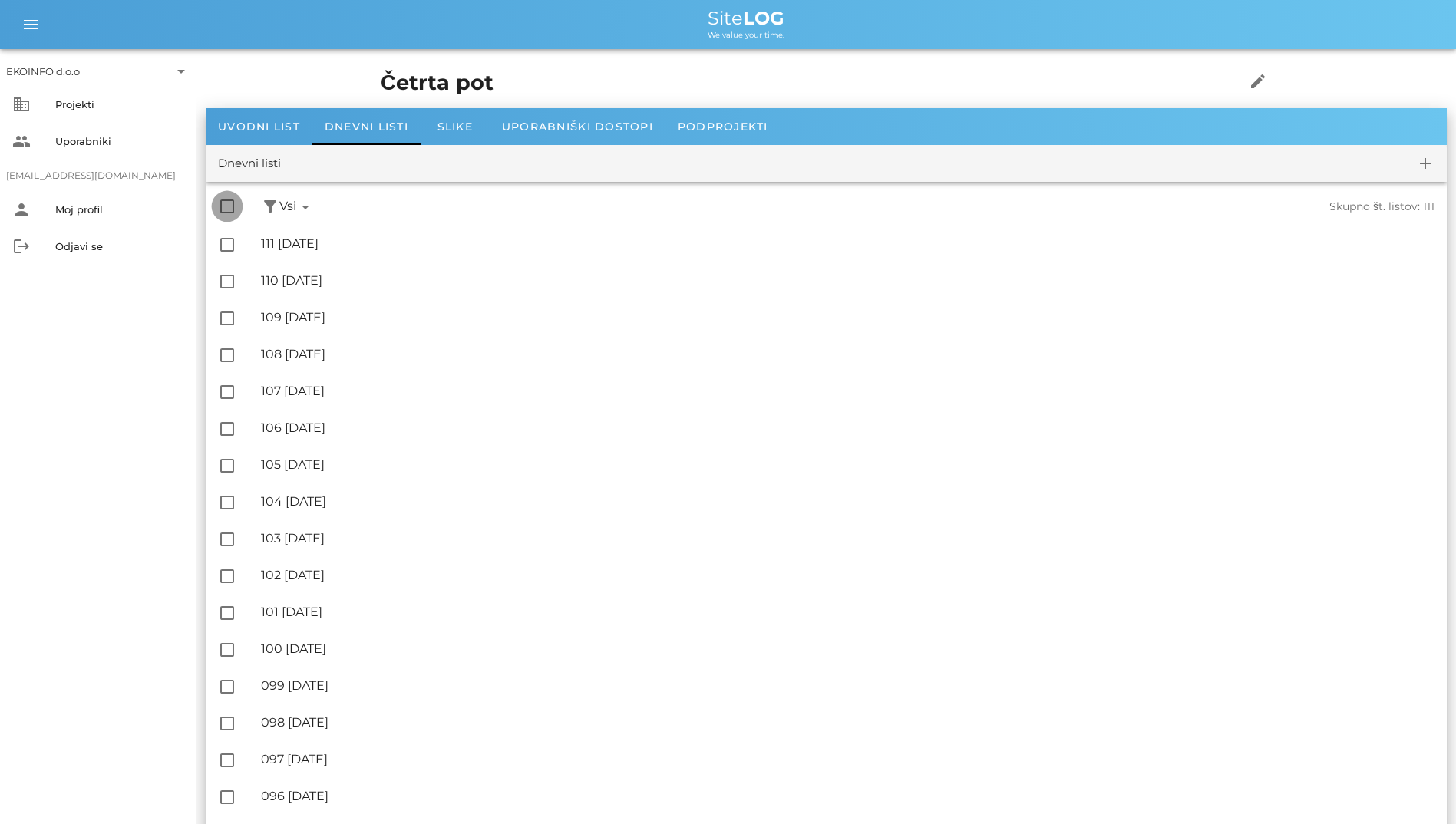
checkbox input "true"
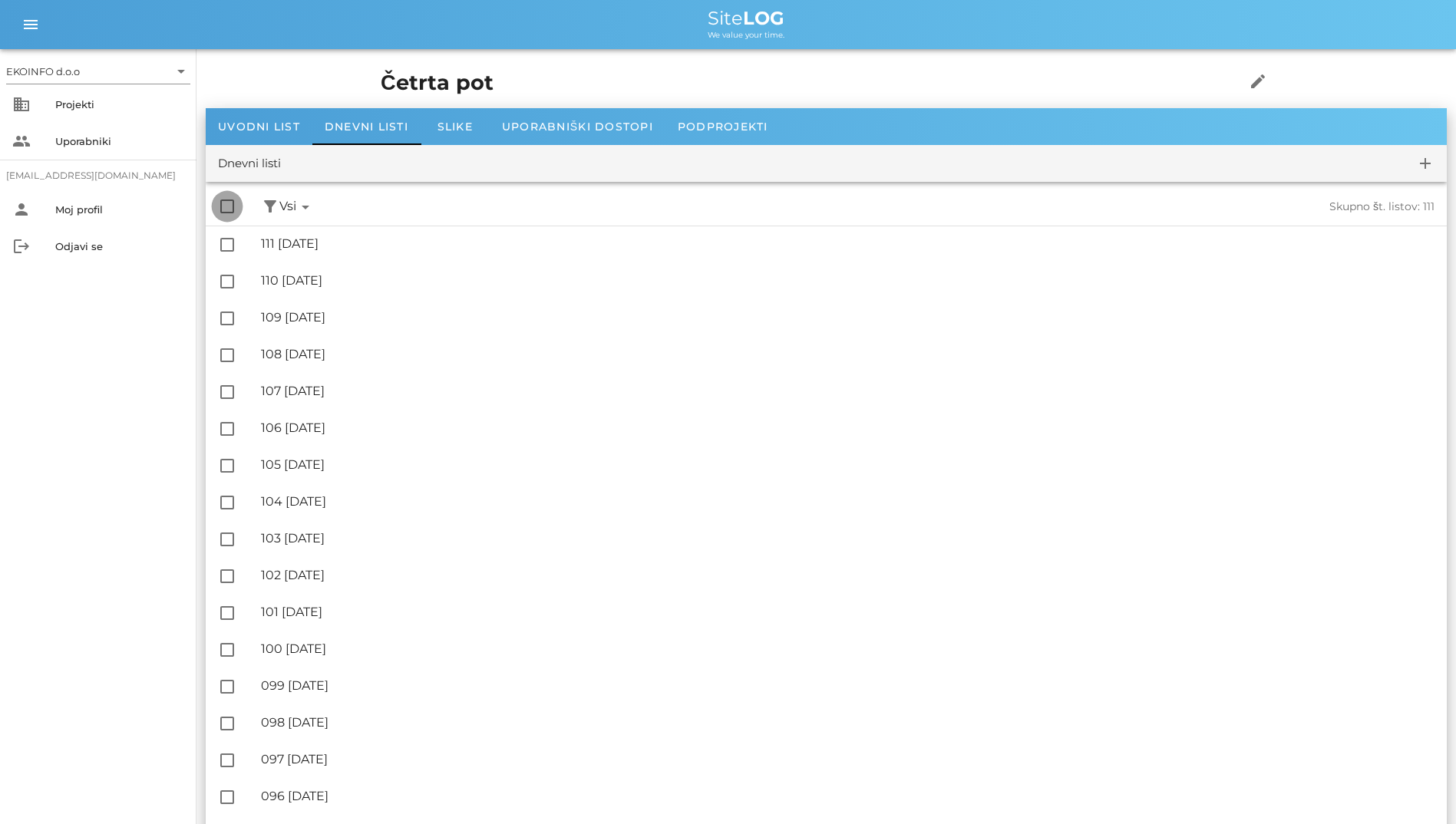
checkbox input "true"
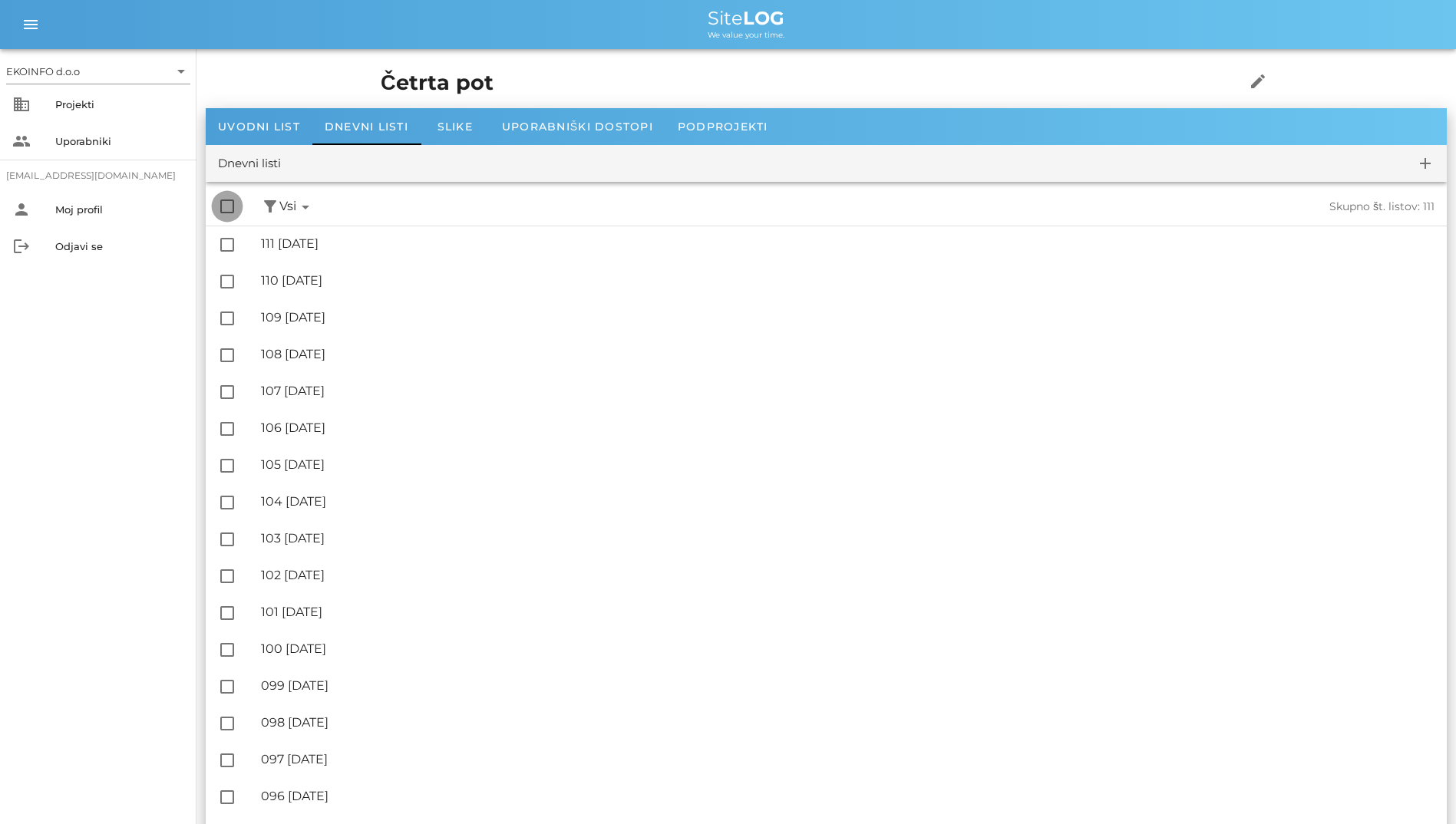
checkbox input "true"
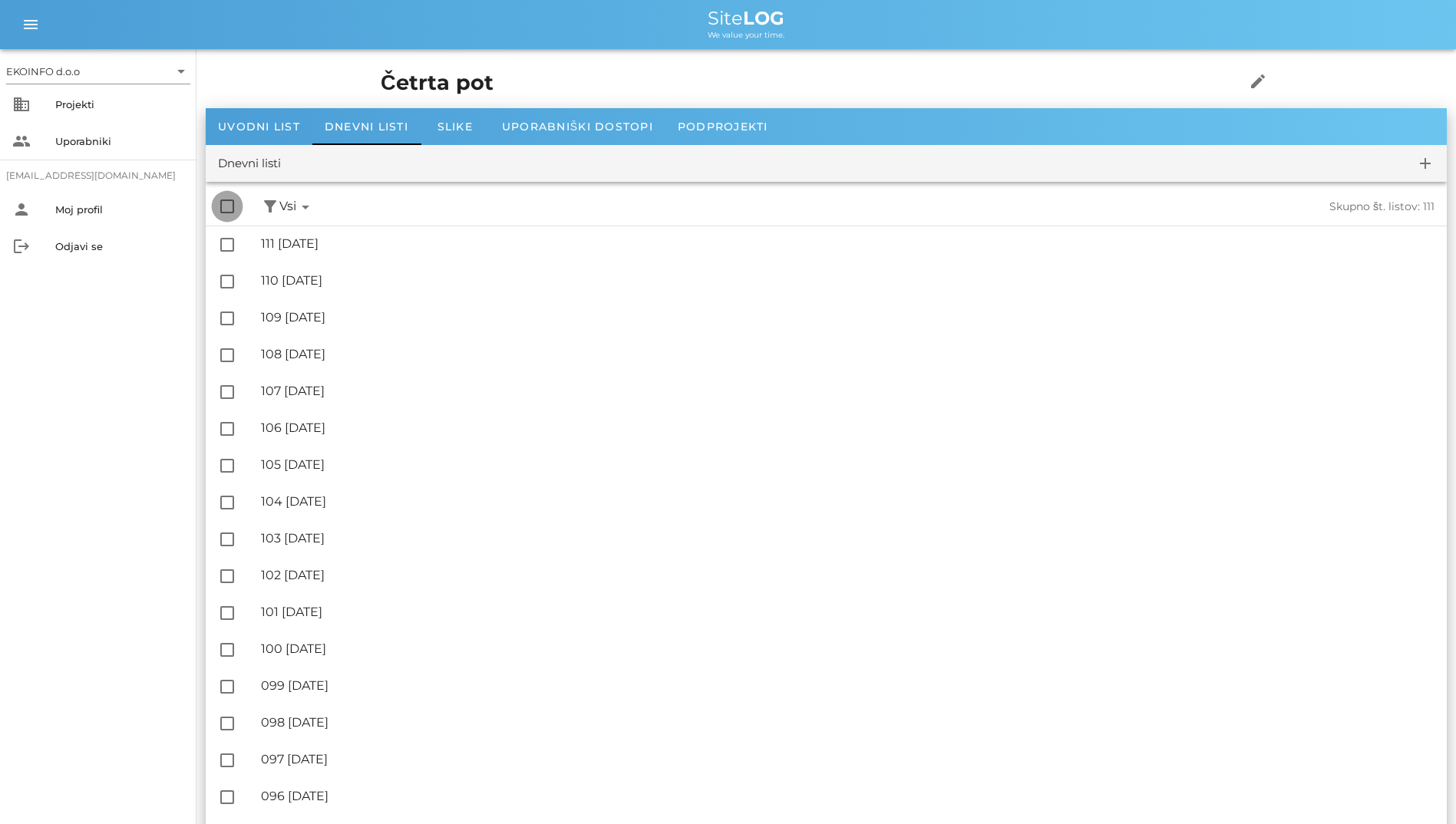
checkbox input "true"
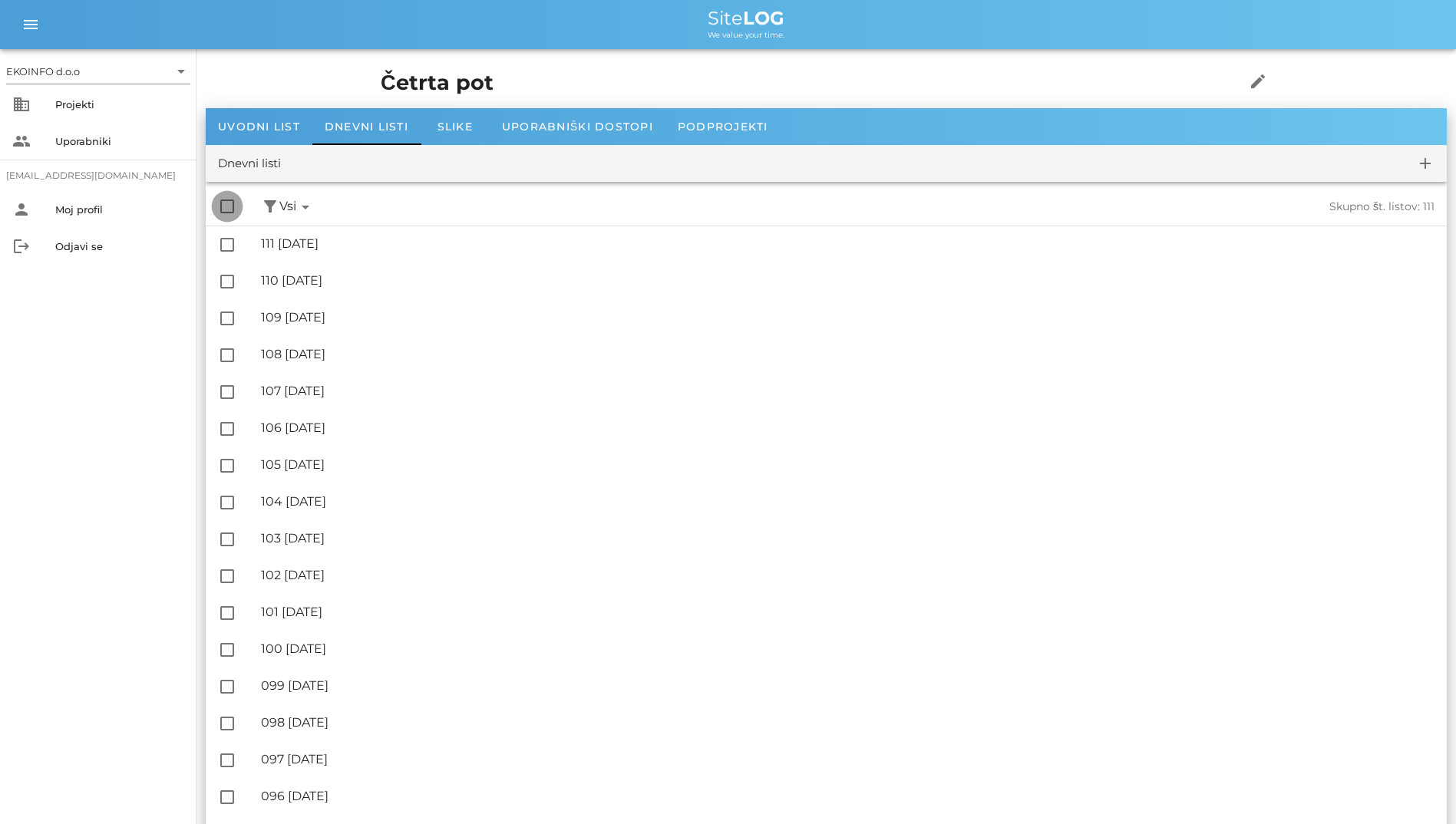
checkbox input "true"
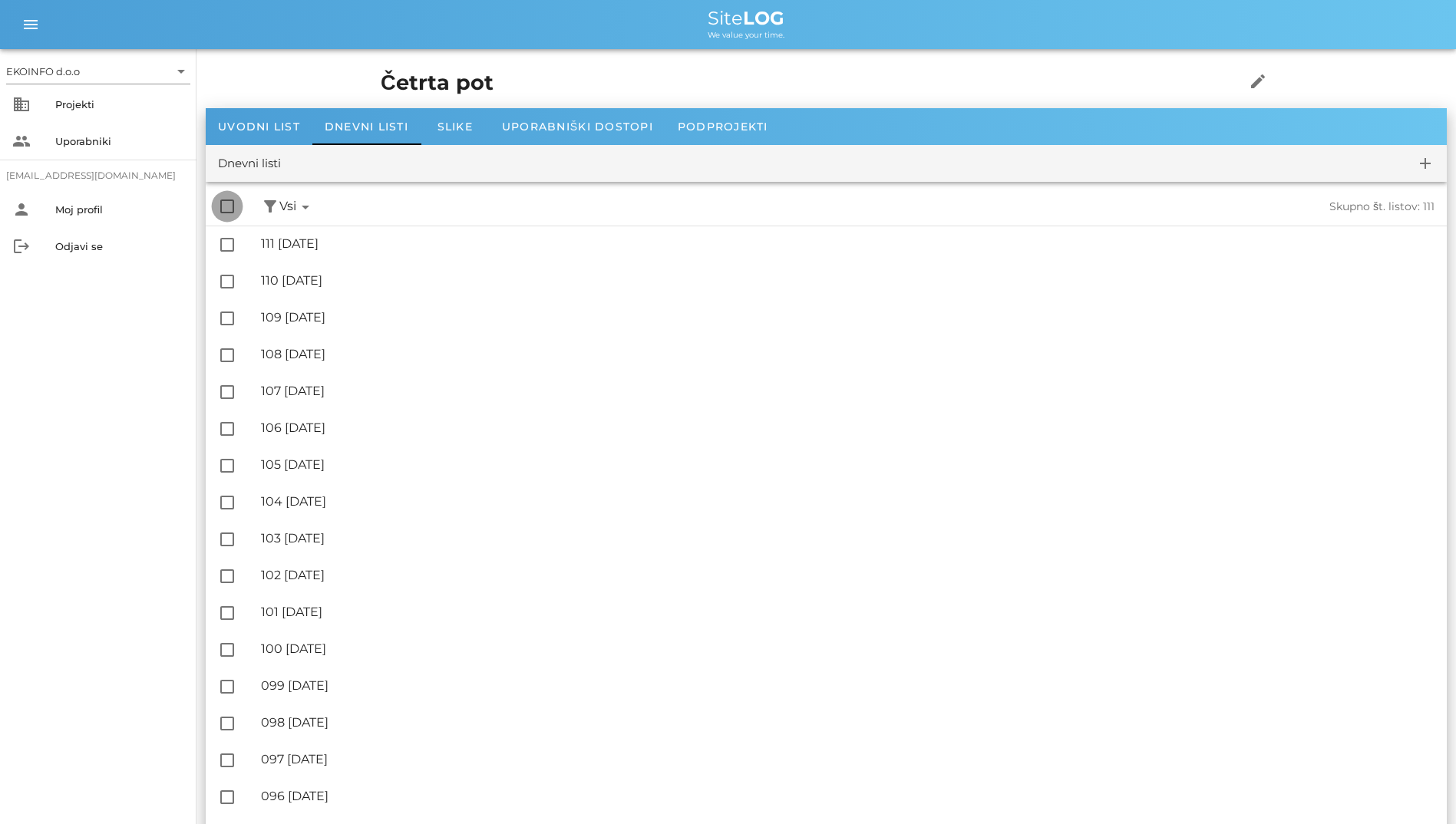
checkbox input "true"
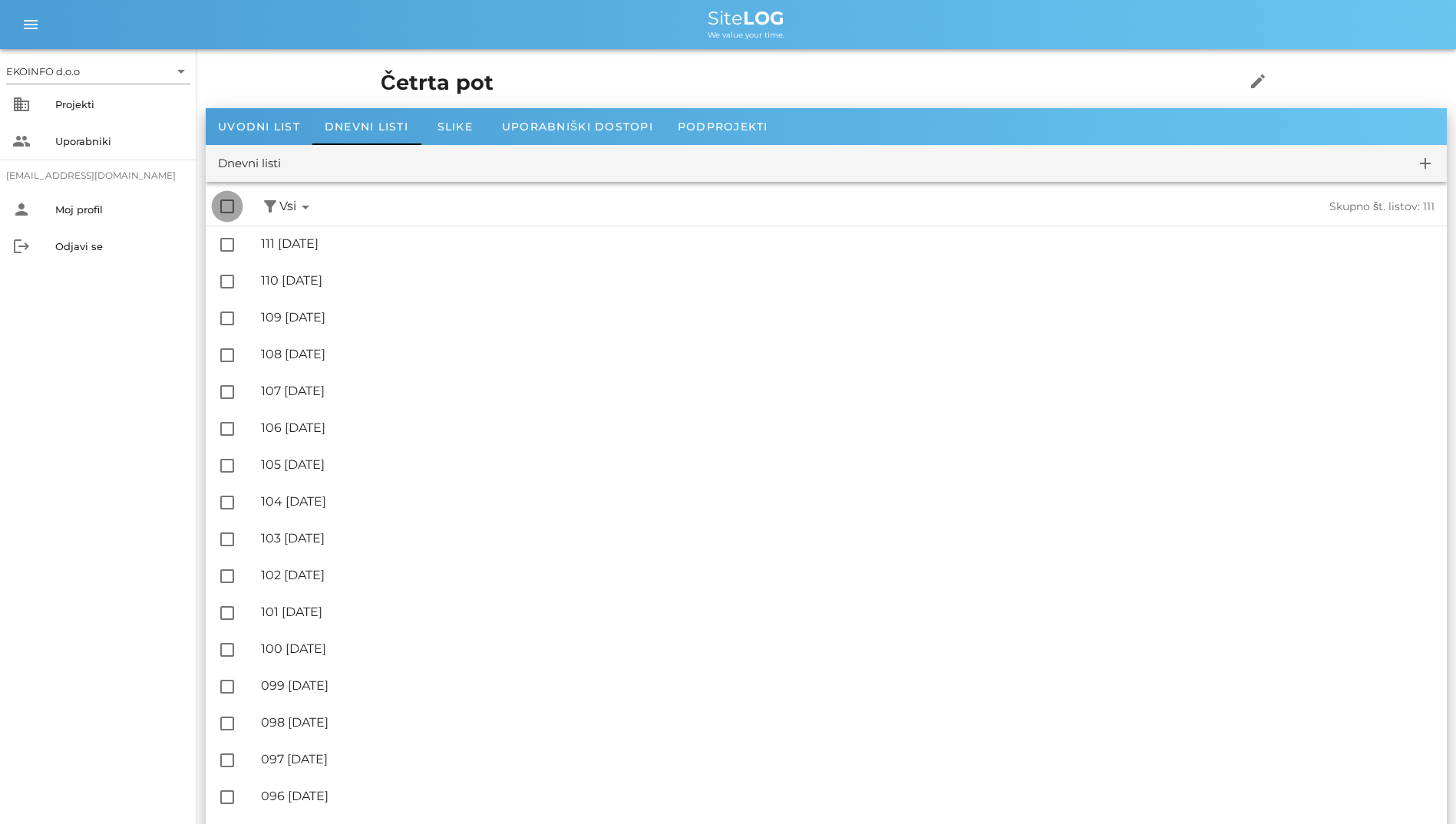
checkbox input "true"
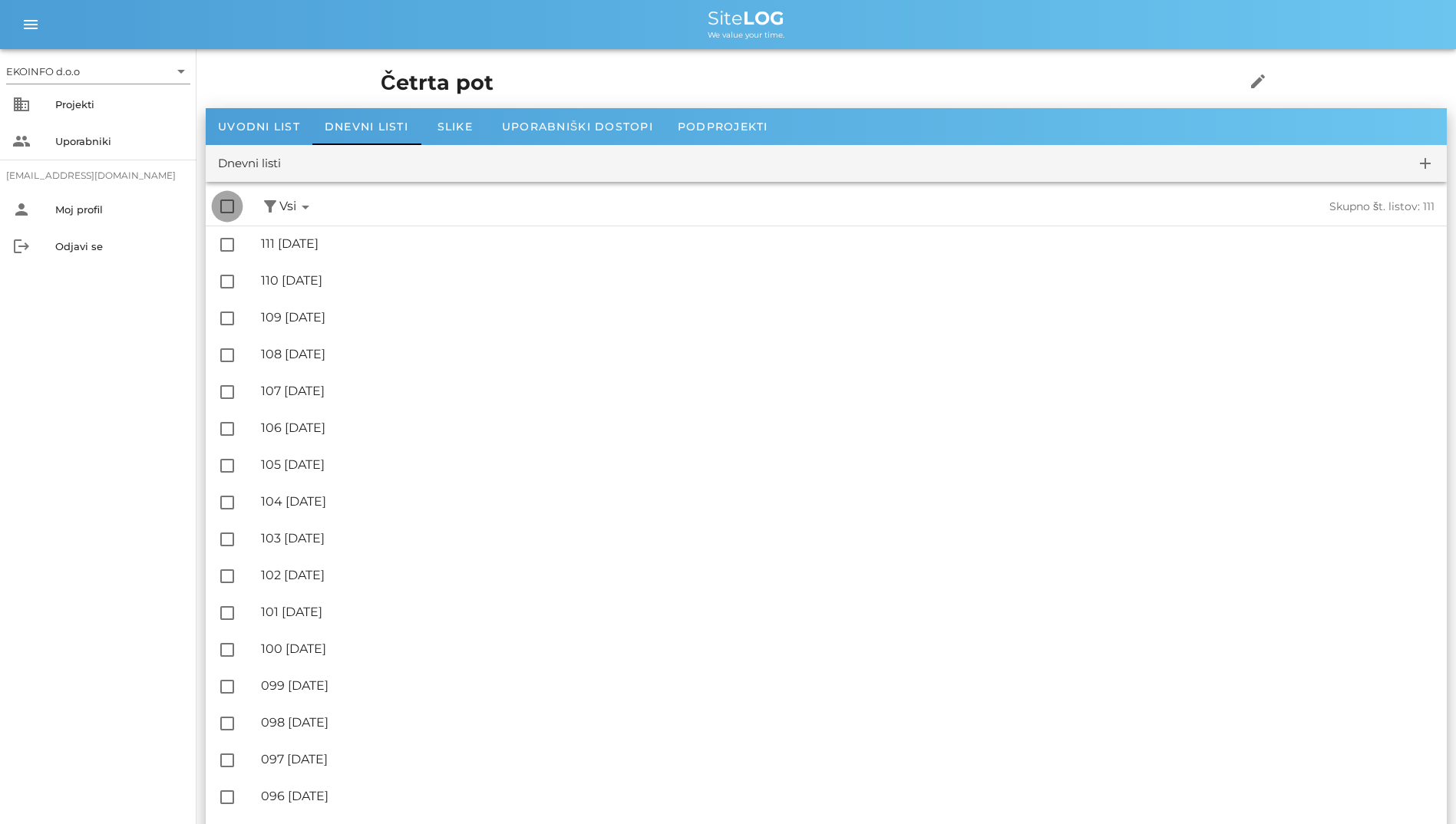
checkbox input "true"
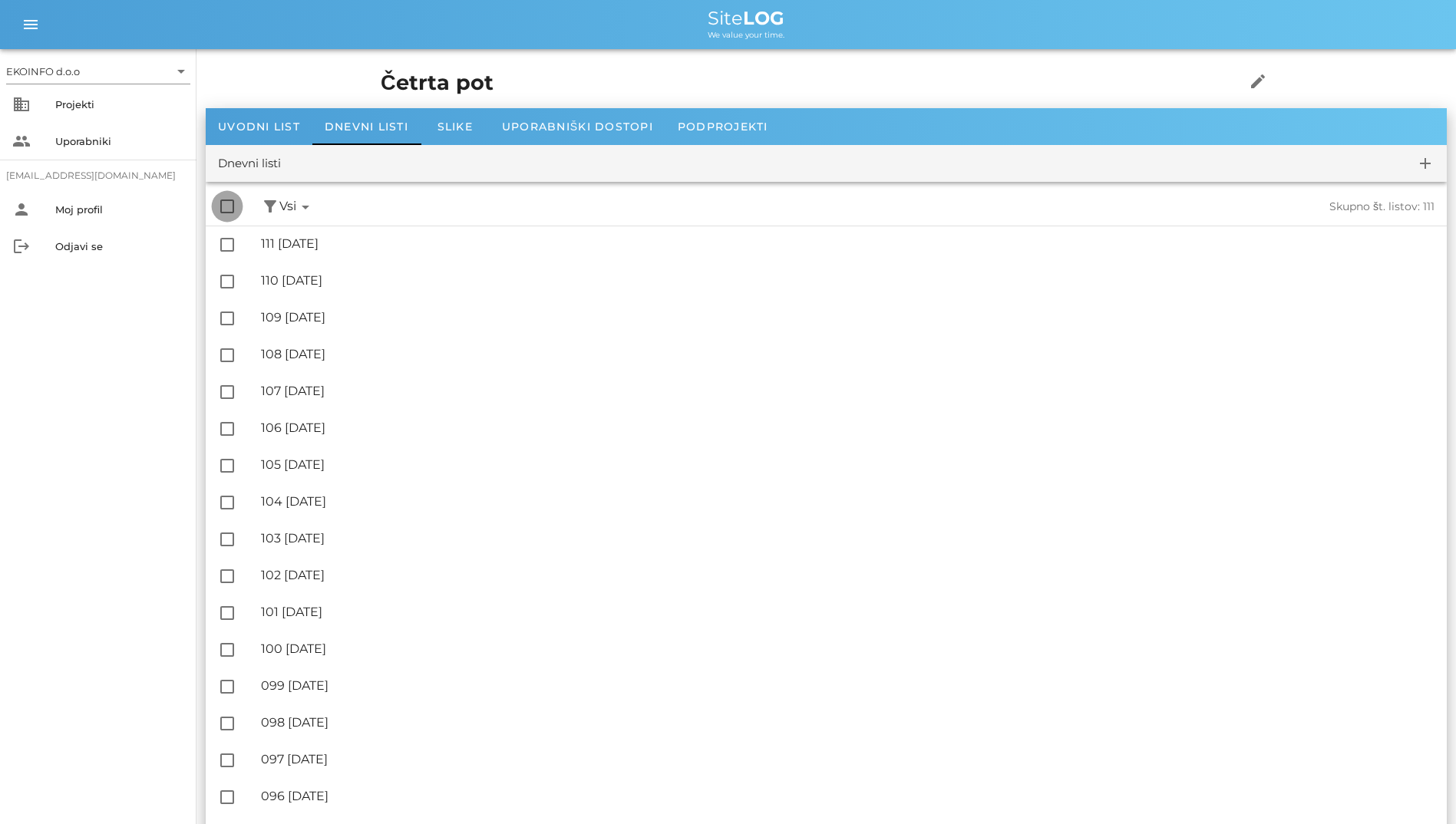
checkbox input "true"
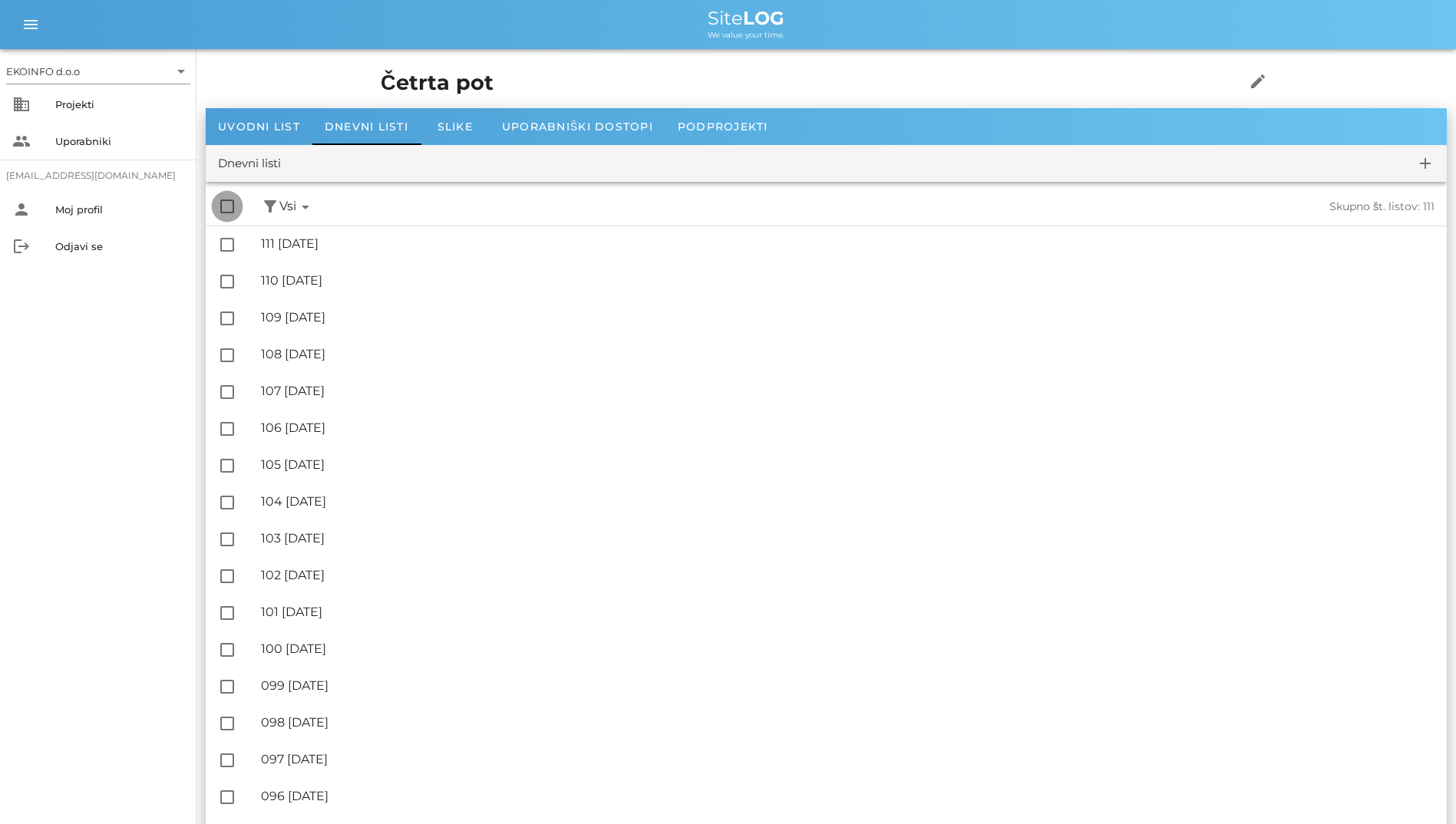
checkbox input "true"
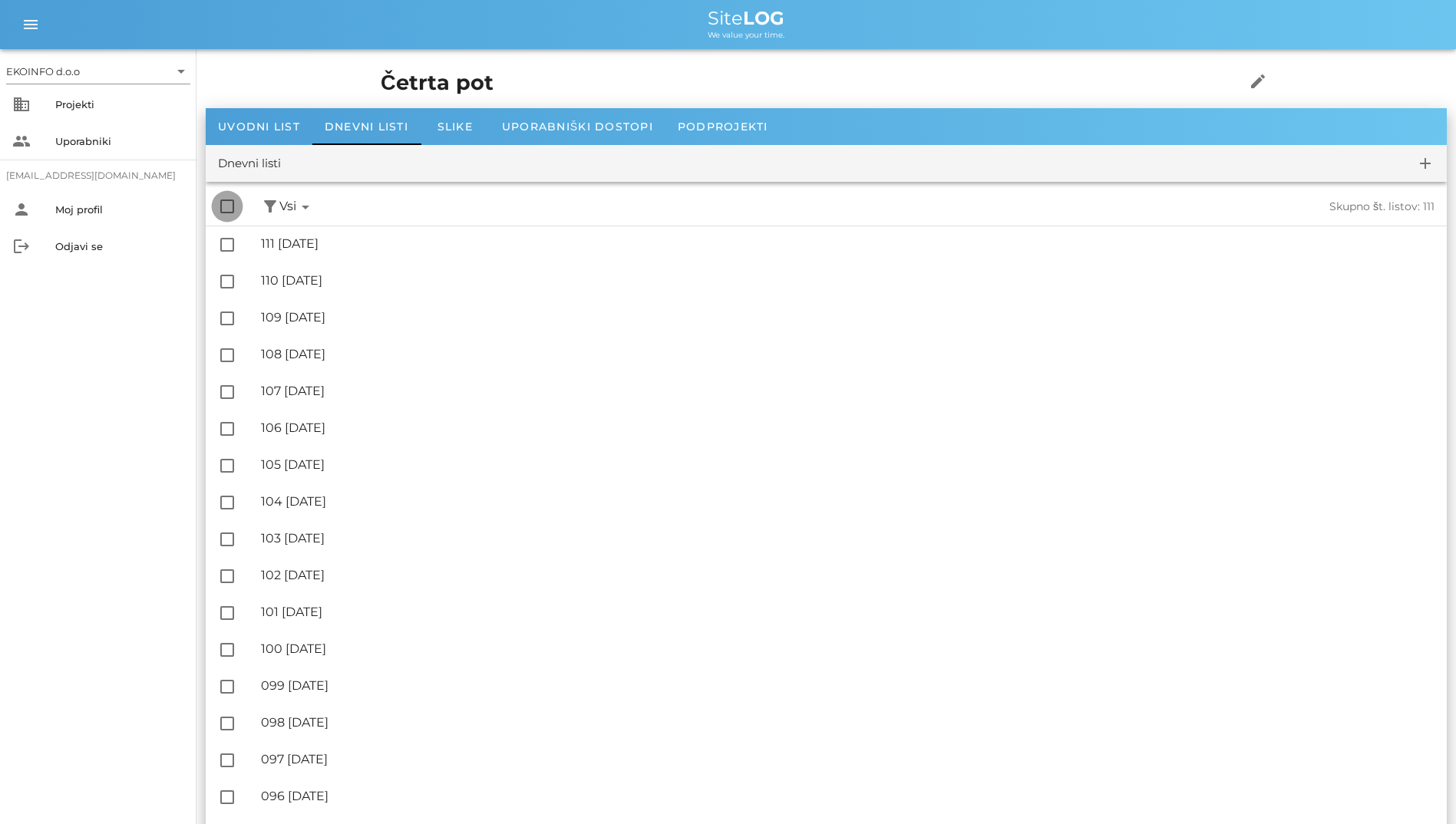
checkbox input "true"
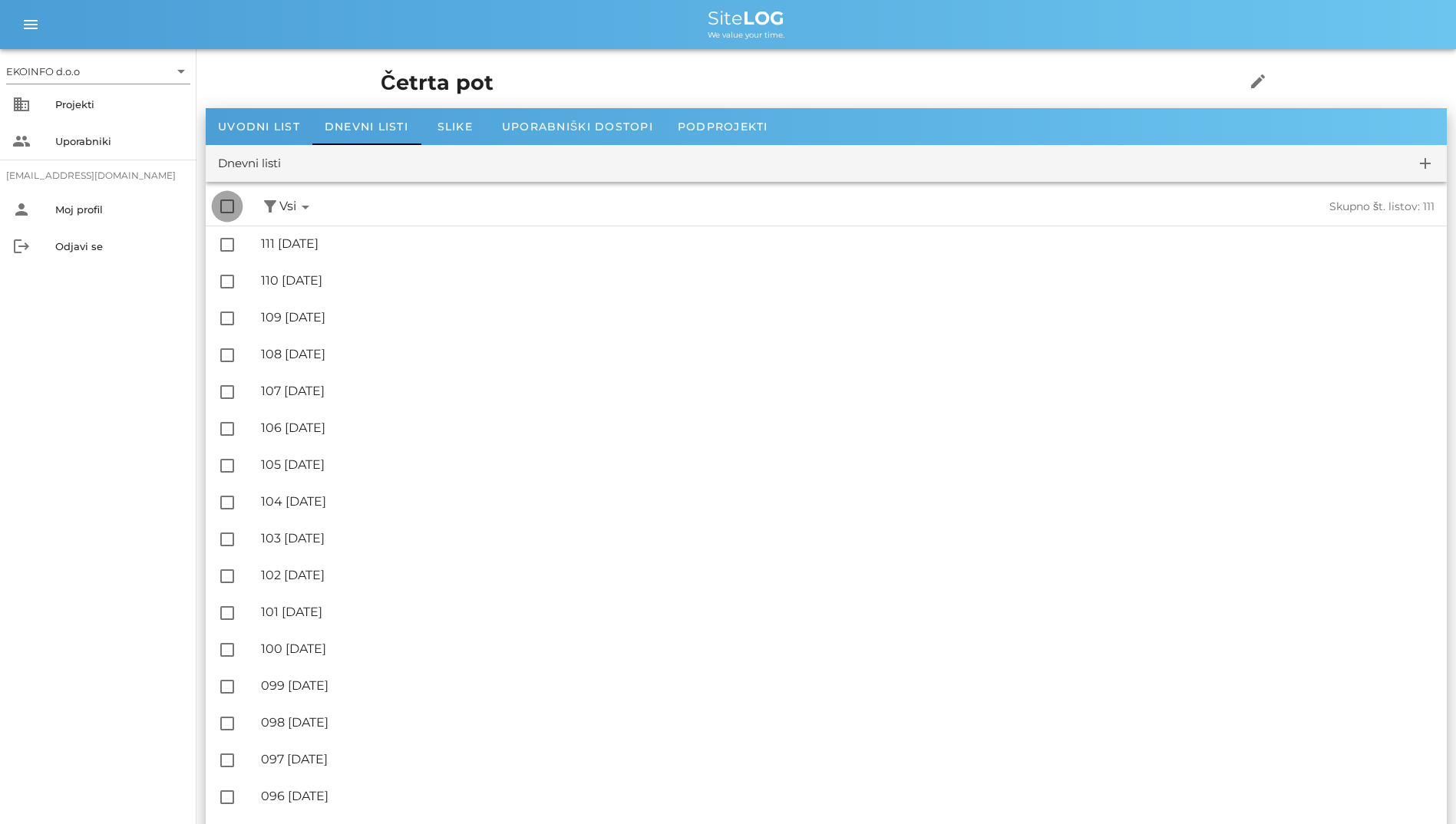
checkbox input "true"
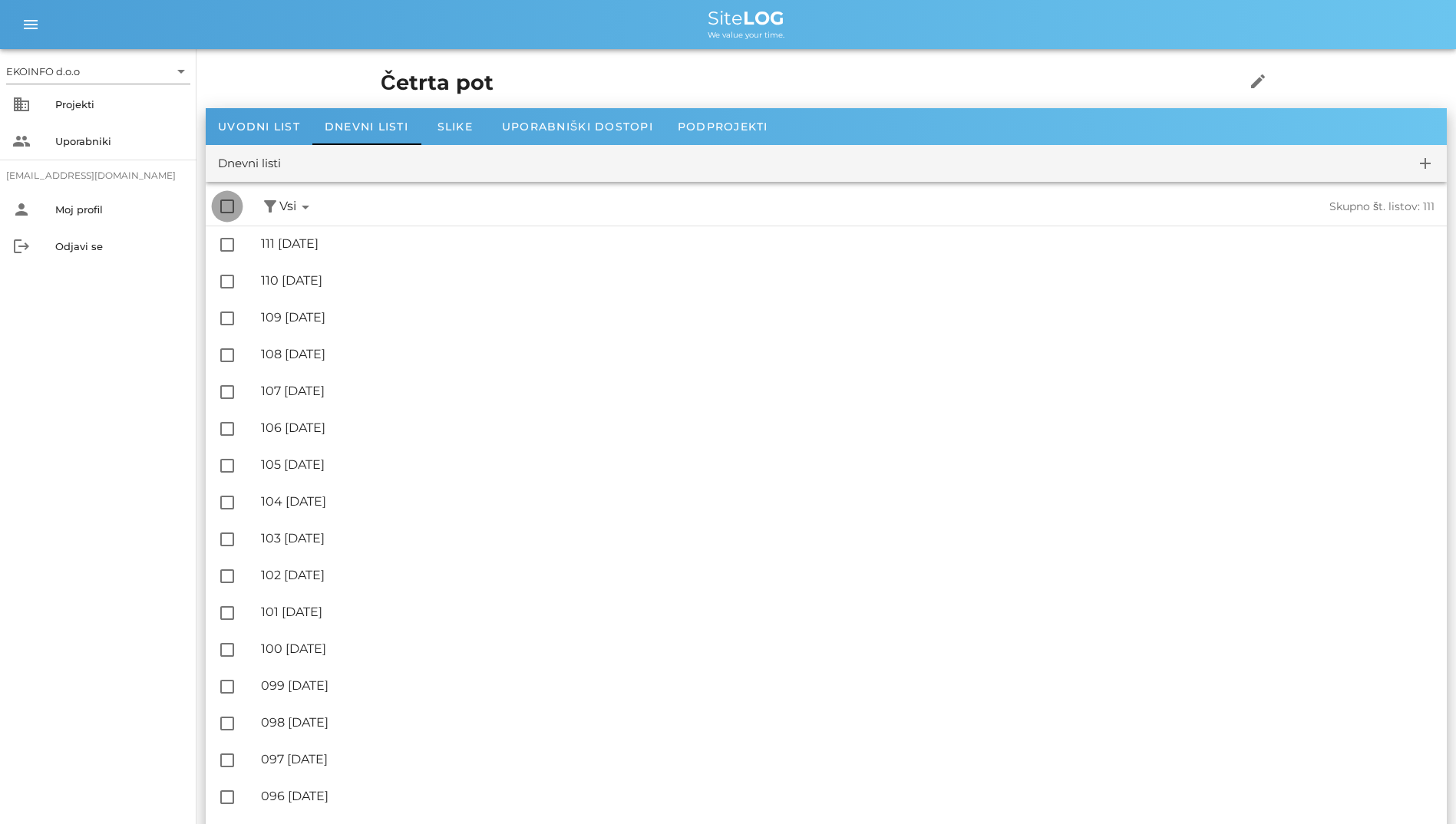
checkbox input "true"
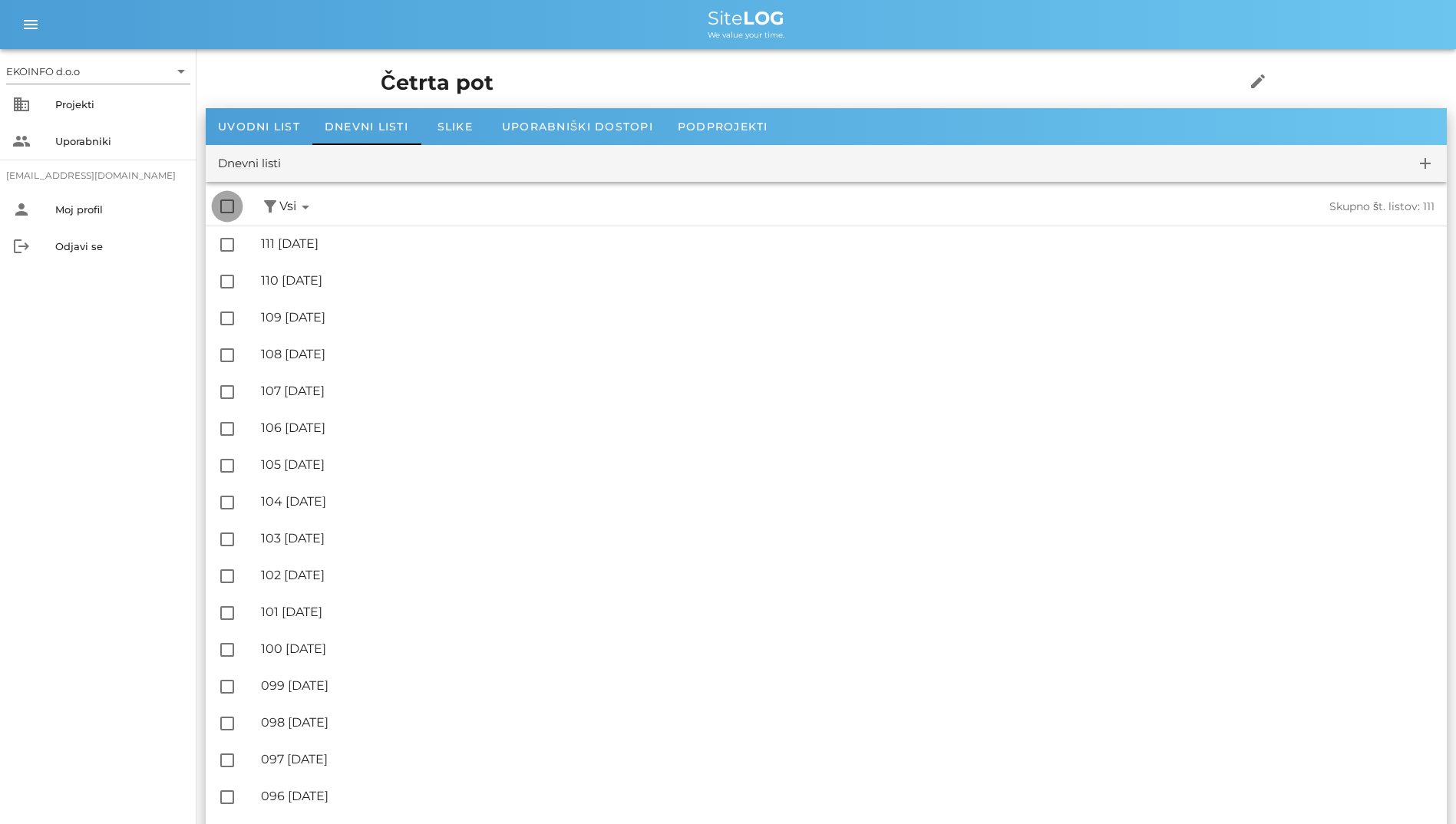
checkbox input "true"
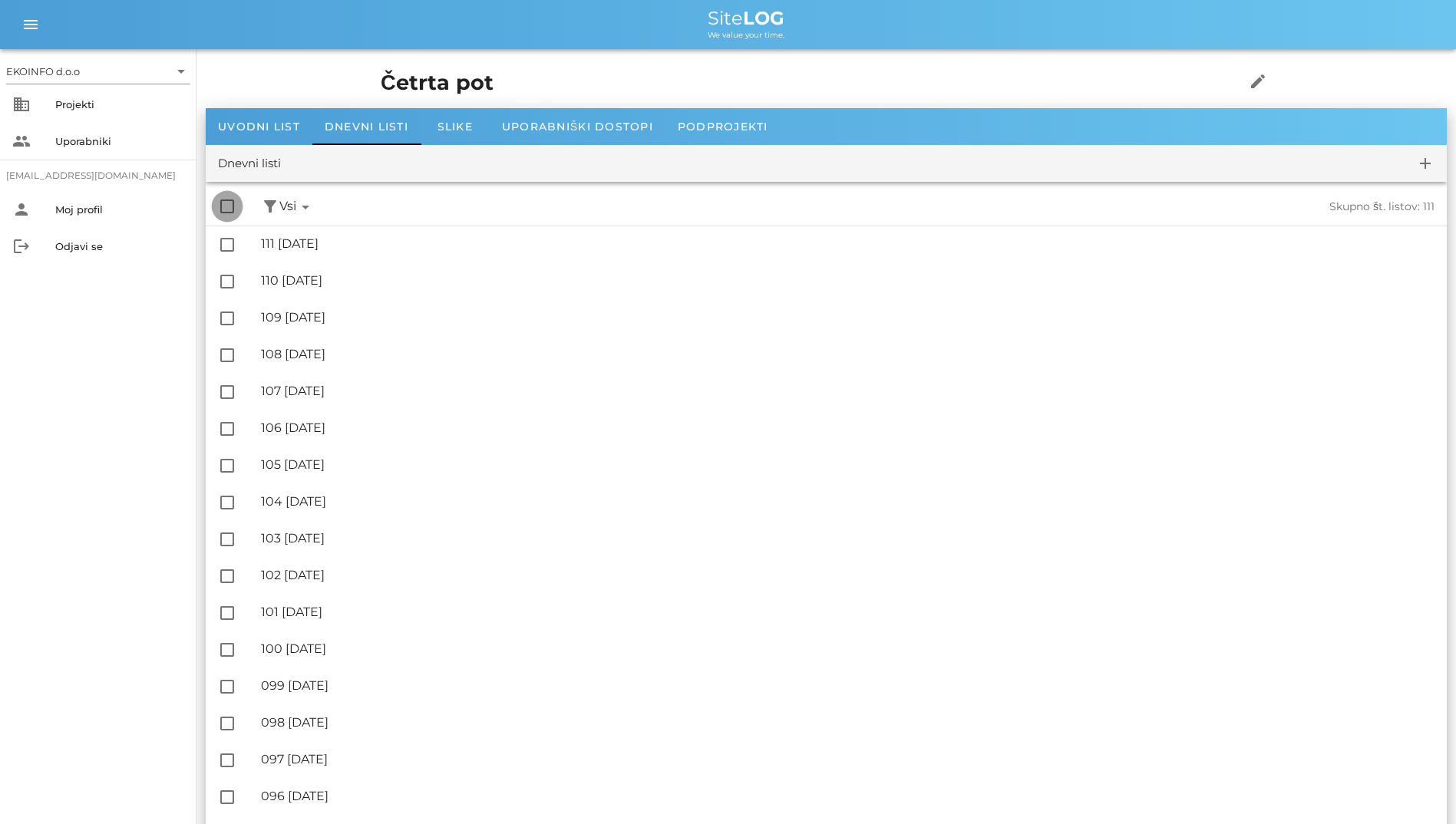
checkbox input "true"
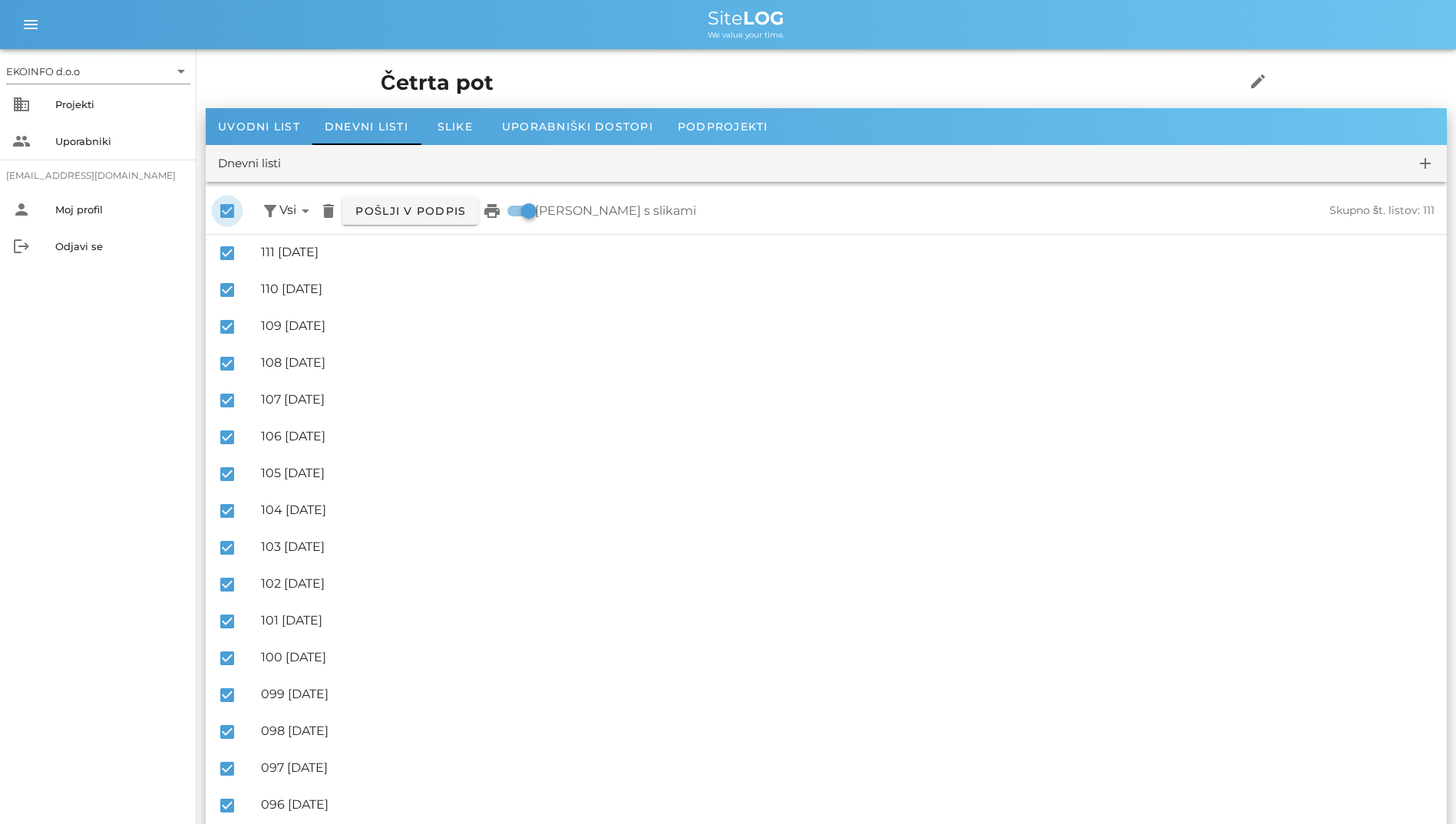
click at [220, 206] on div at bounding box center [227, 211] width 26 height 26
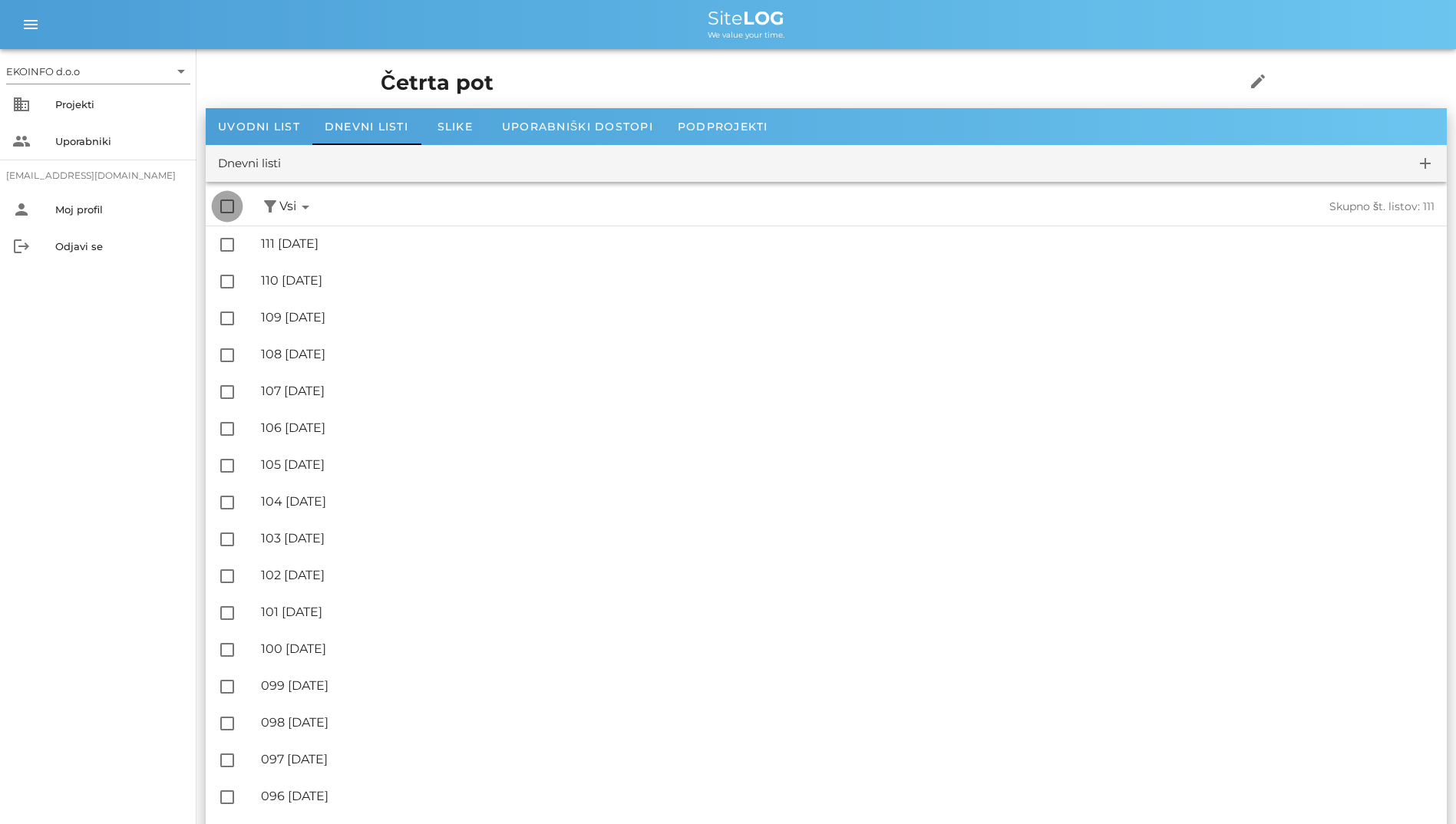
checkbox input "false"
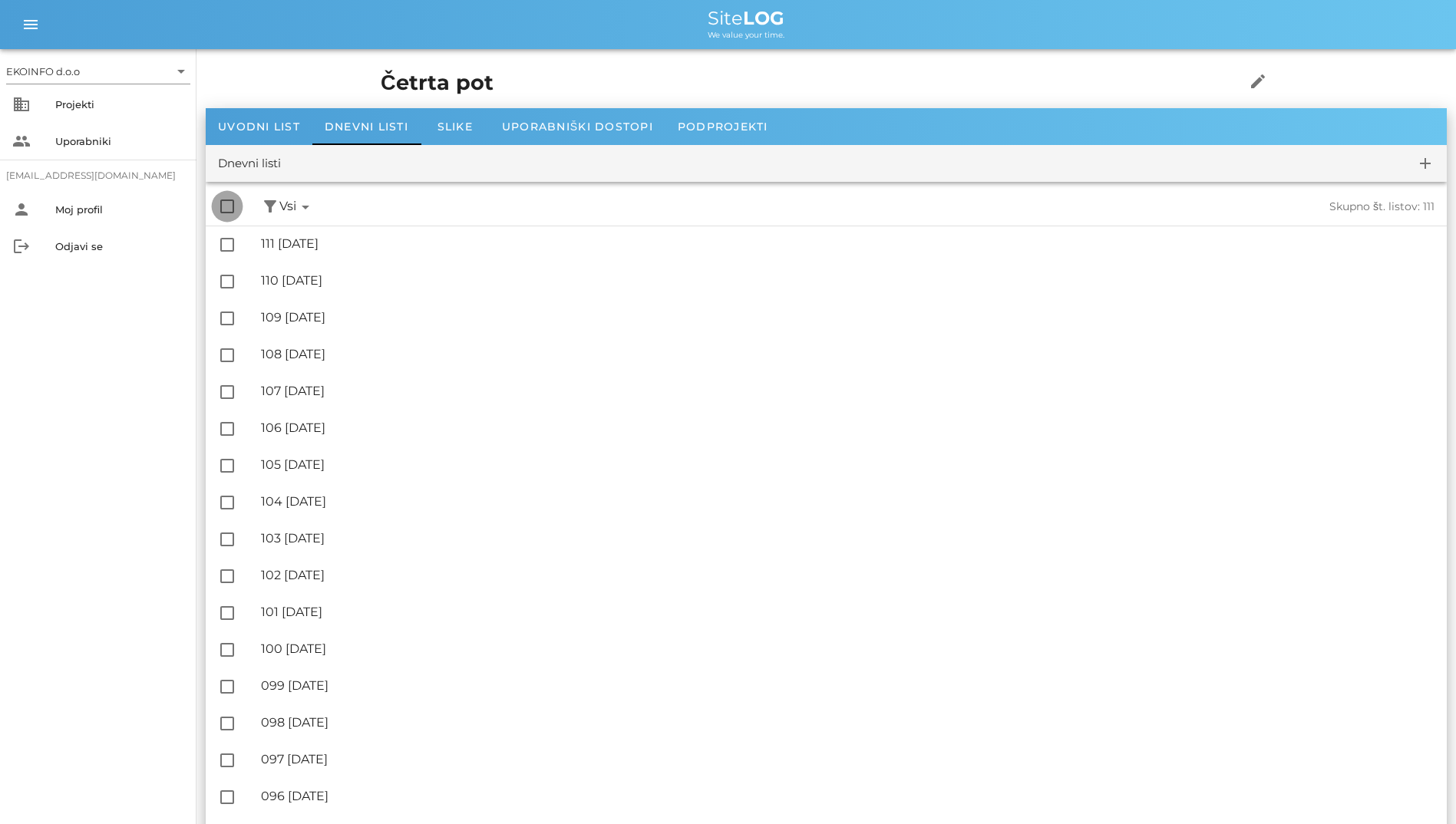
checkbox input "false"
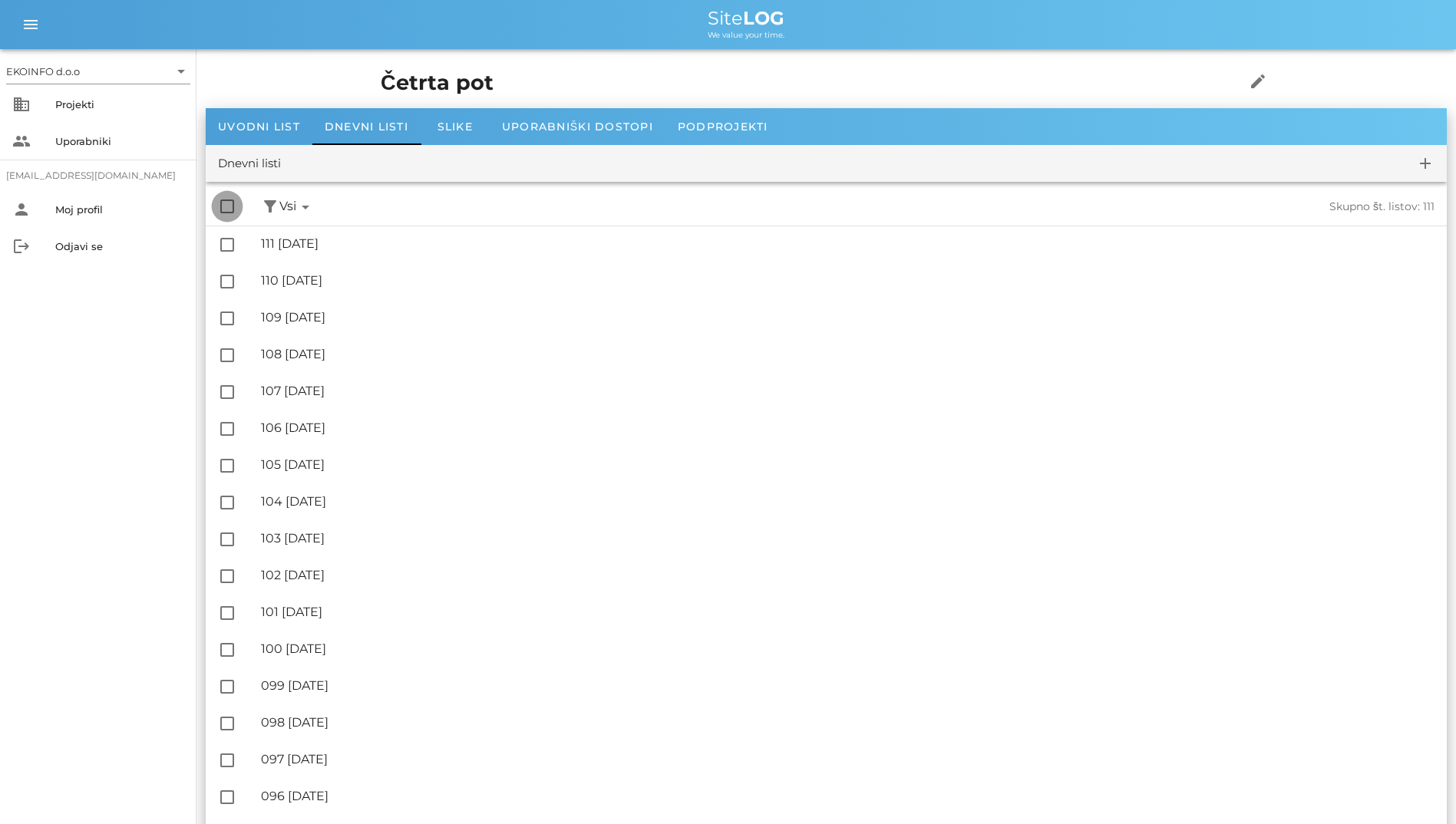
checkbox input "false"
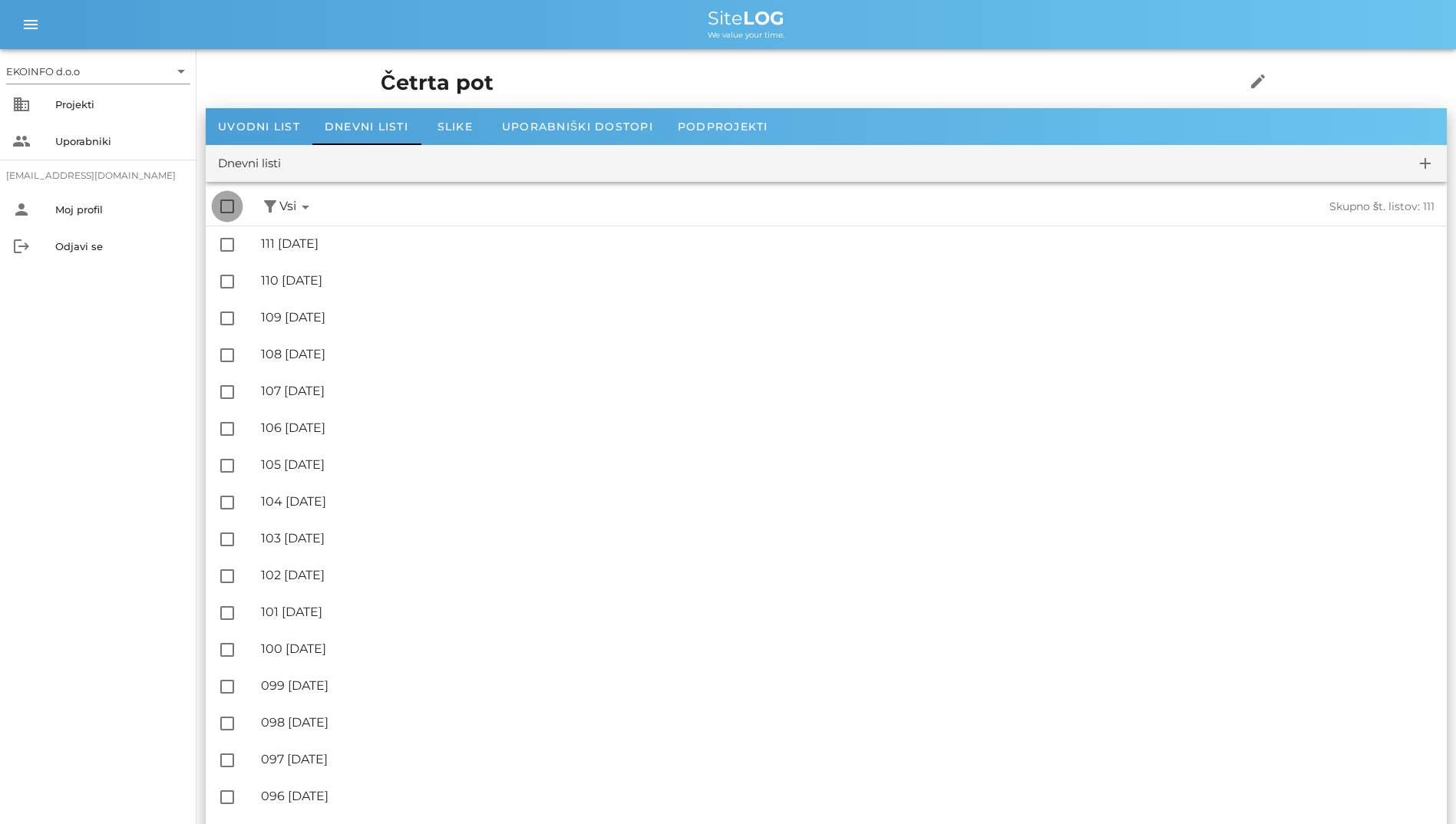
checkbox input "false"
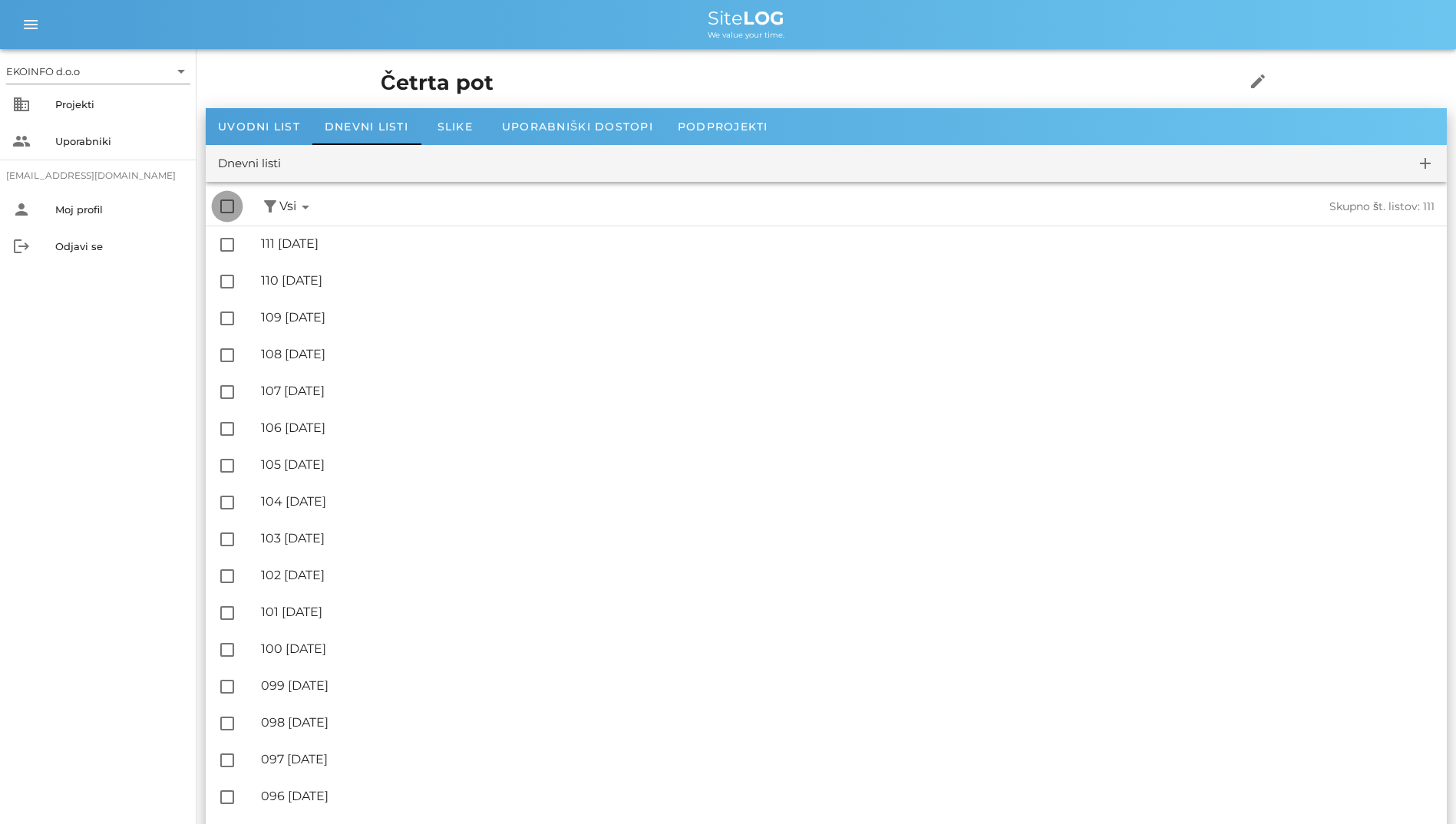
checkbox input "false"
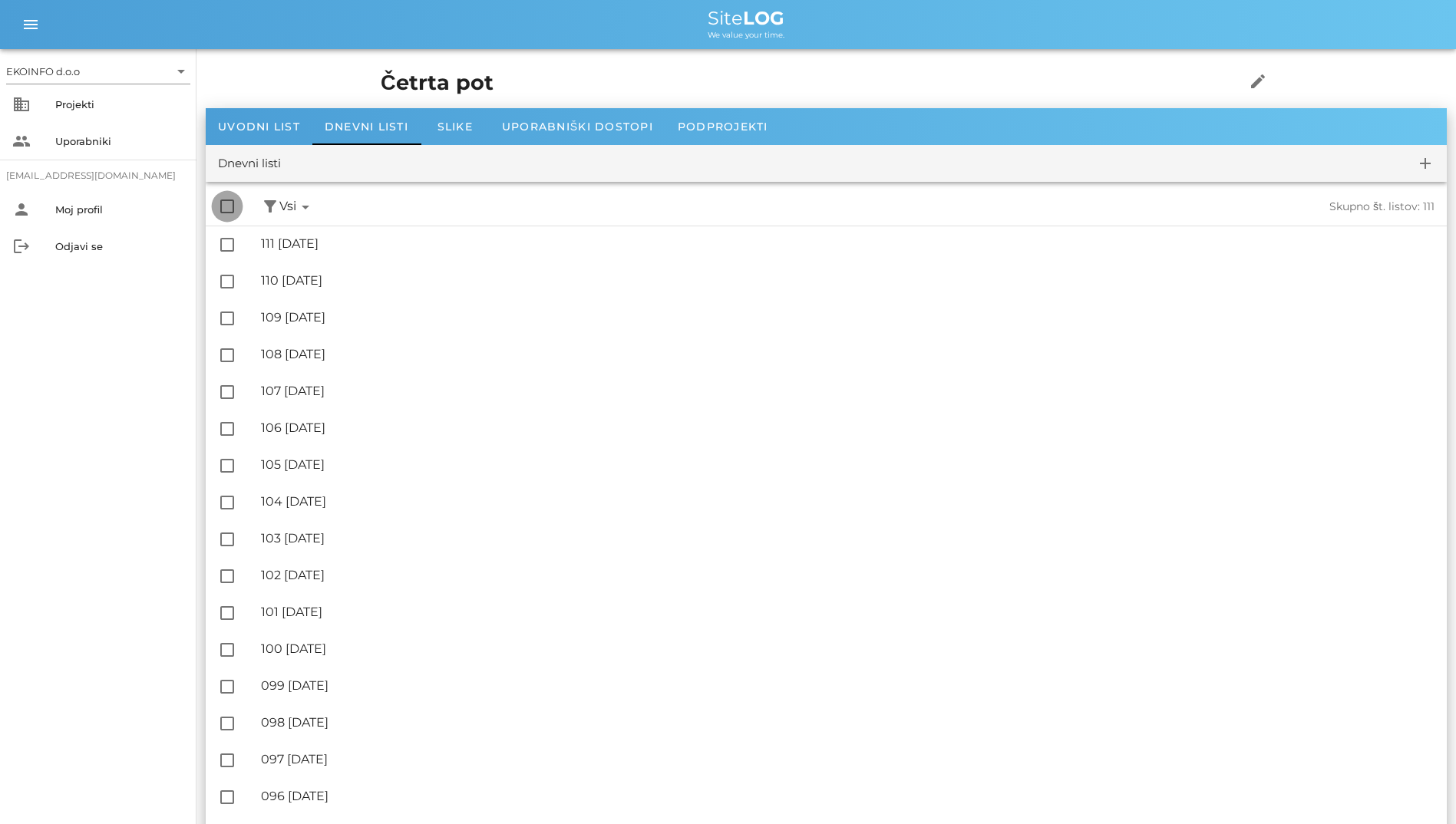
checkbox input "false"
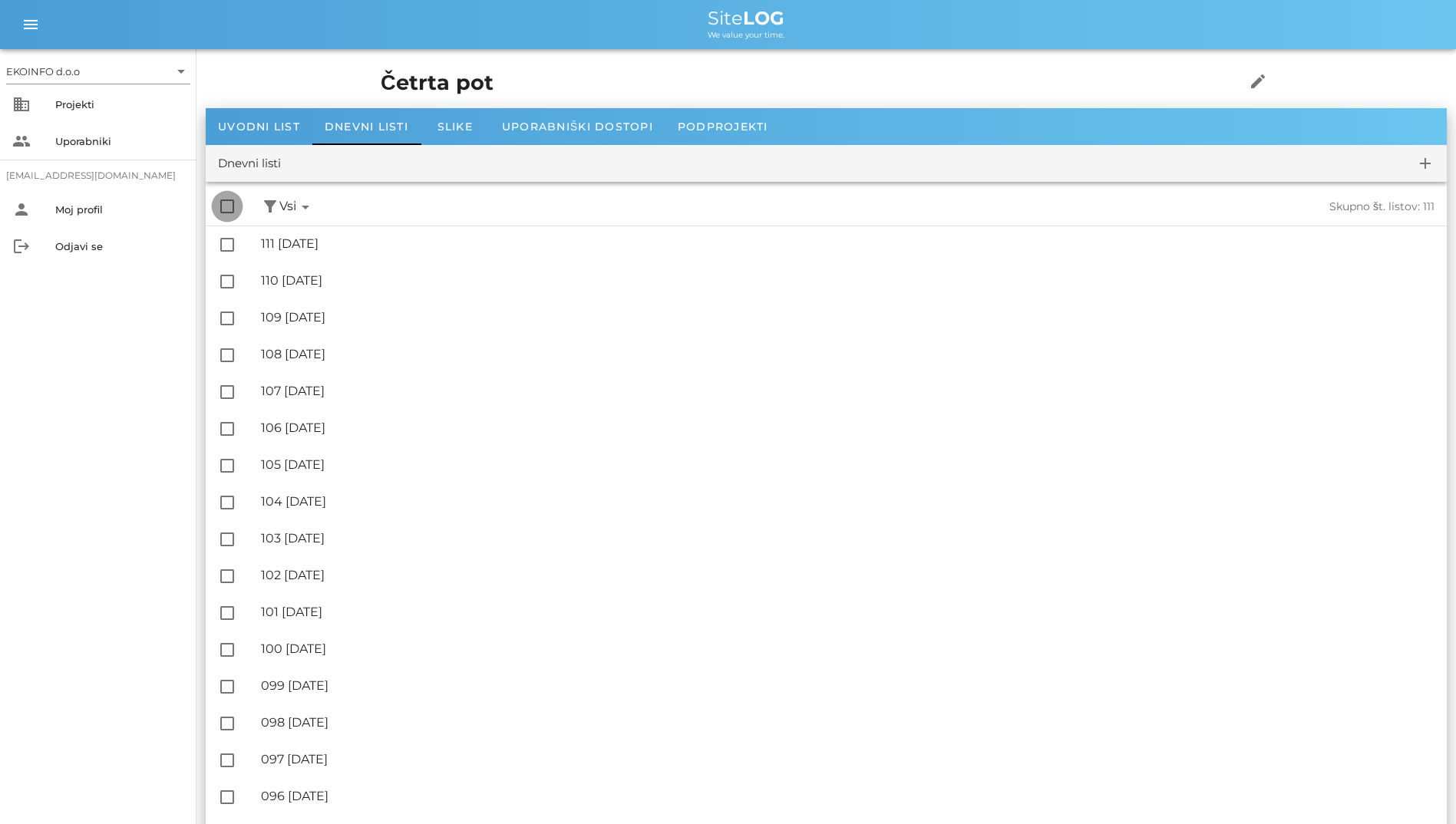
checkbox input "false"
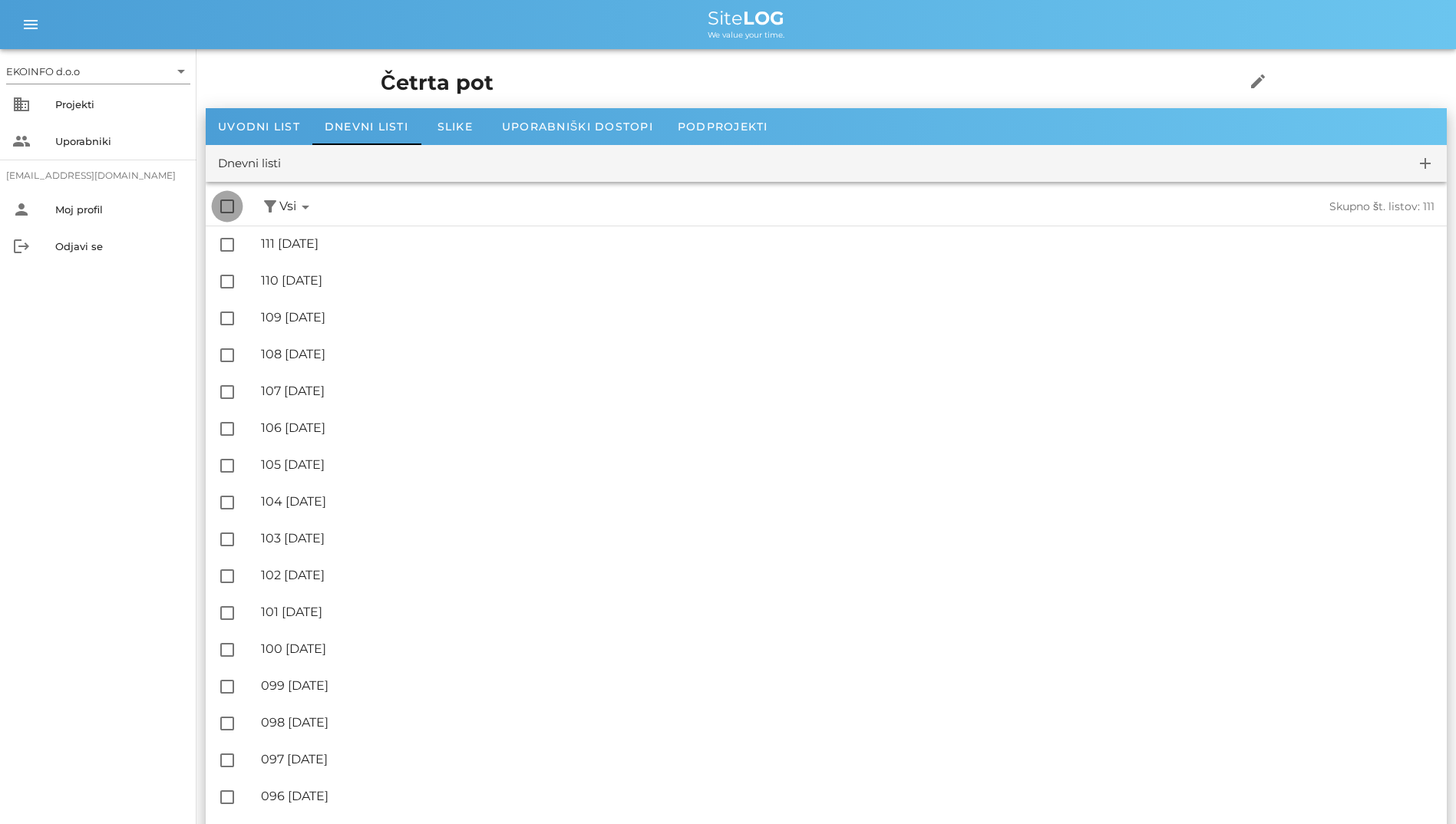
checkbox input "false"
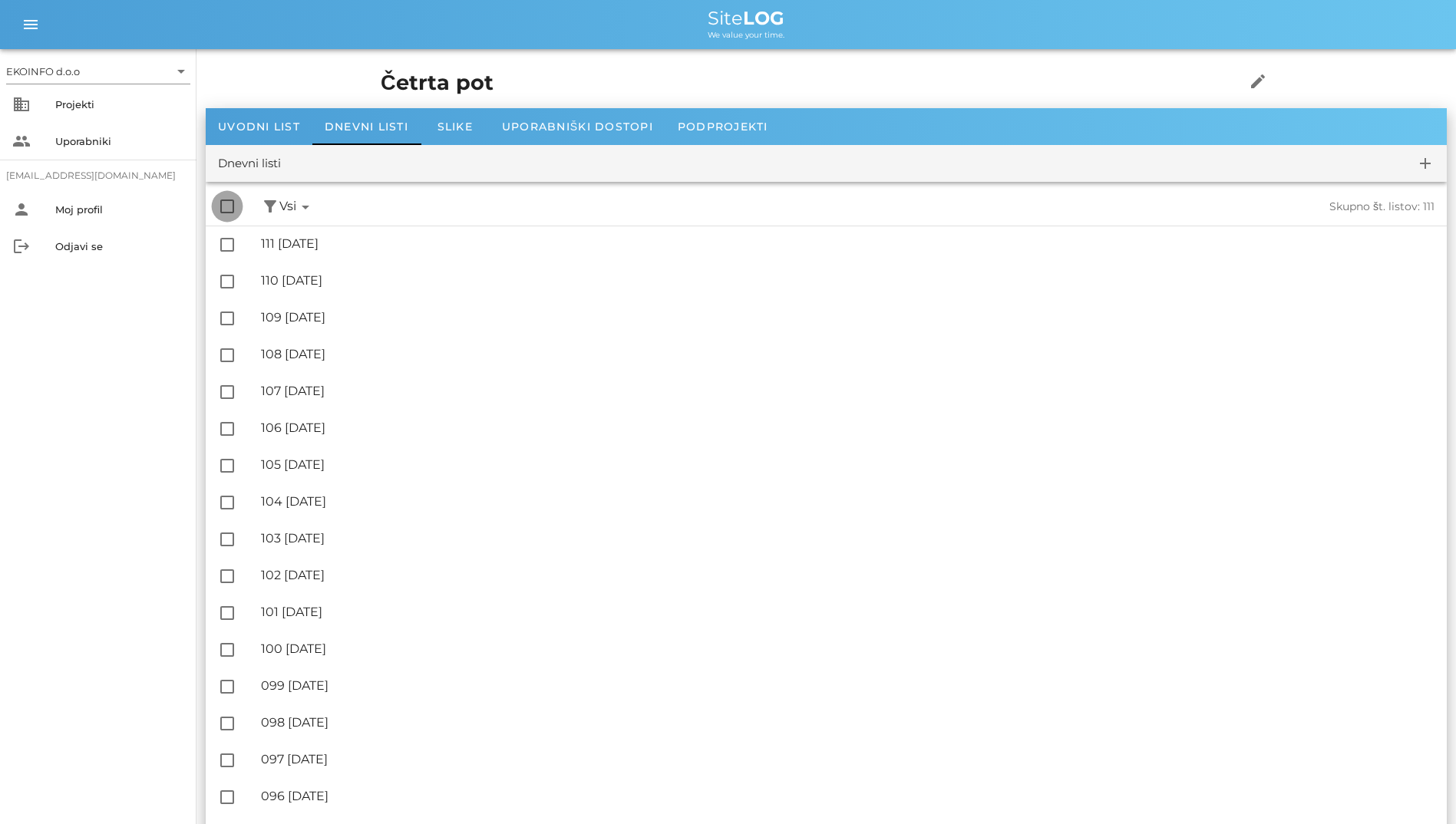
checkbox input "false"
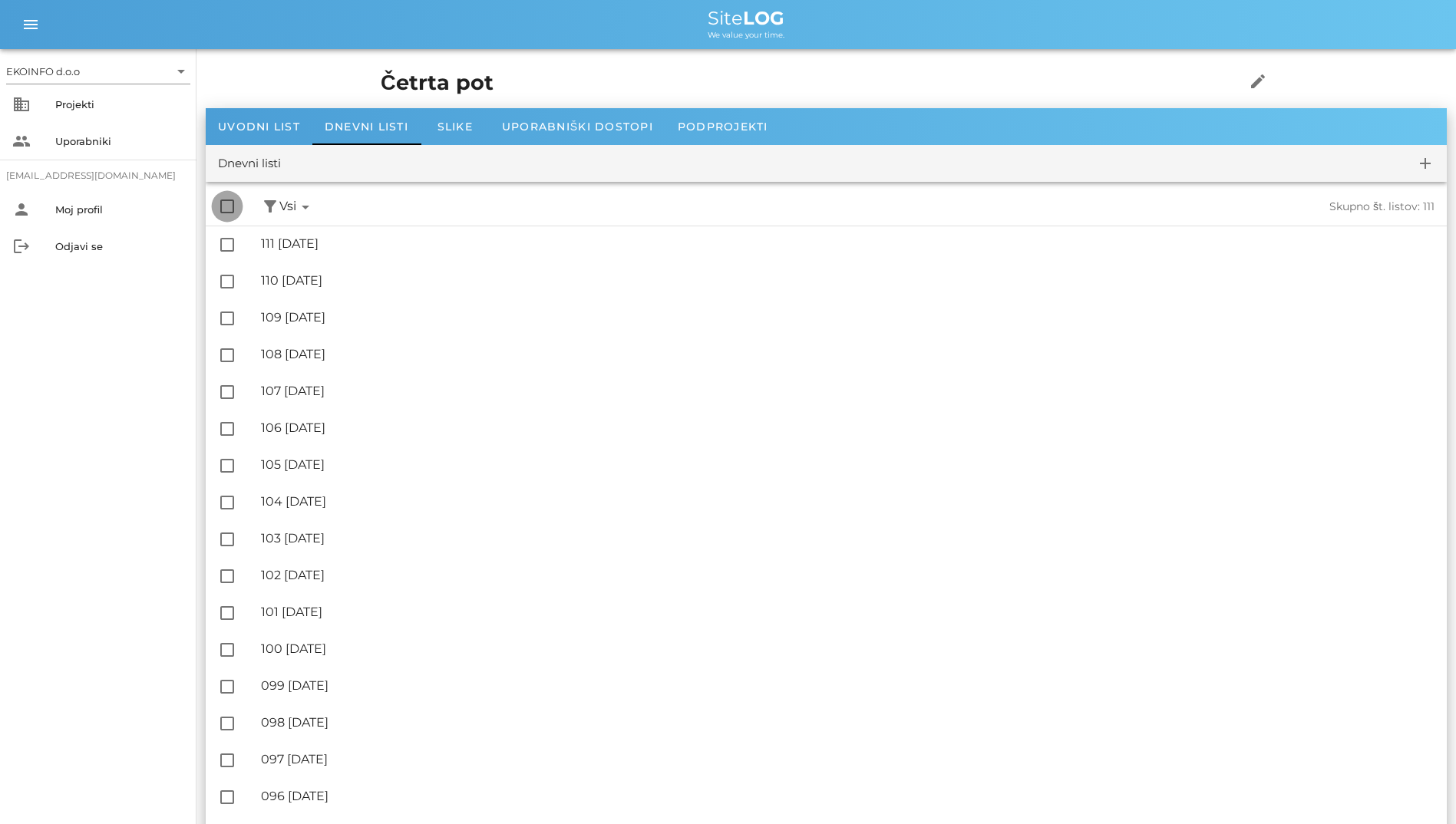
checkbox input "false"
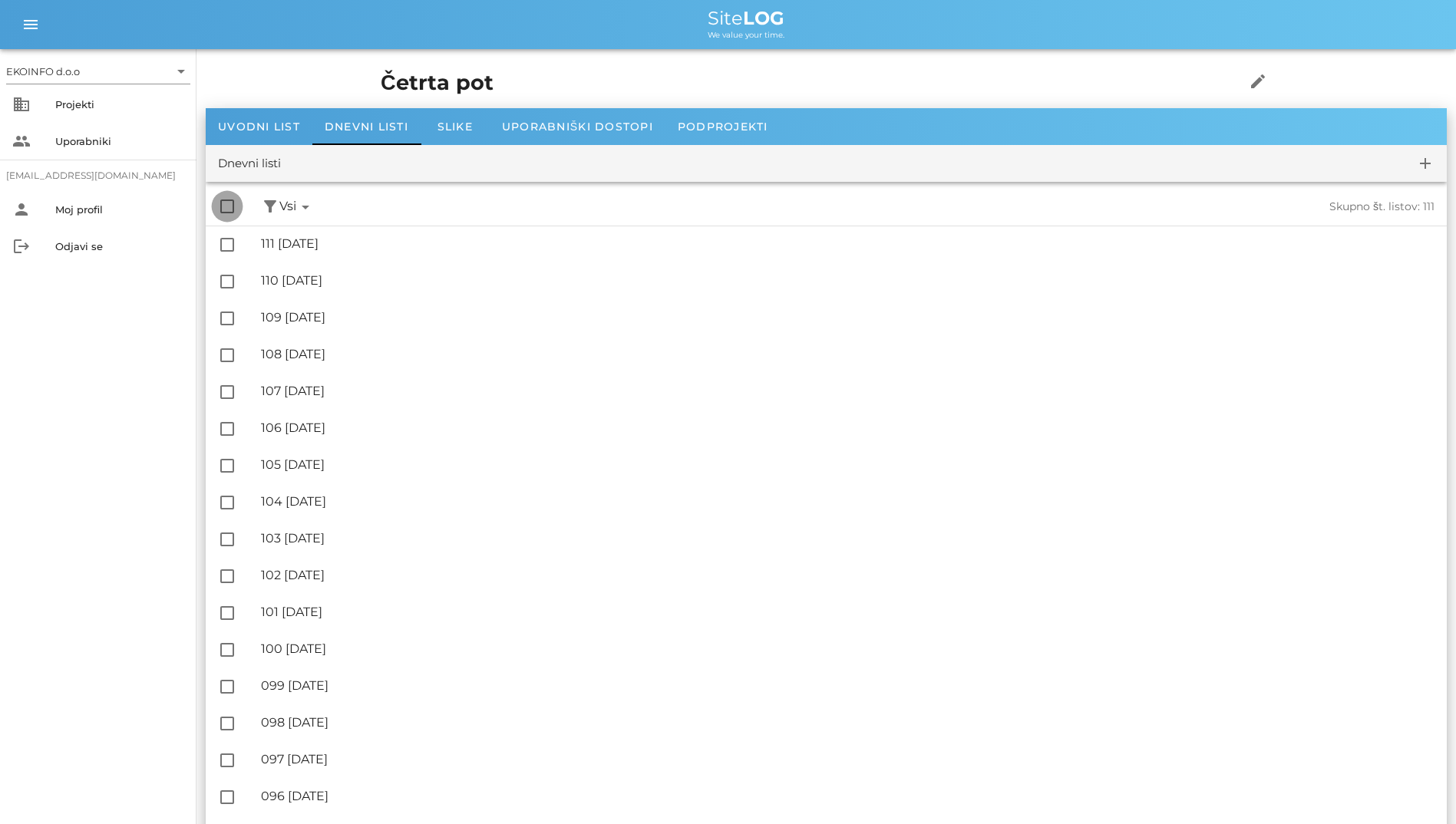
checkbox input "false"
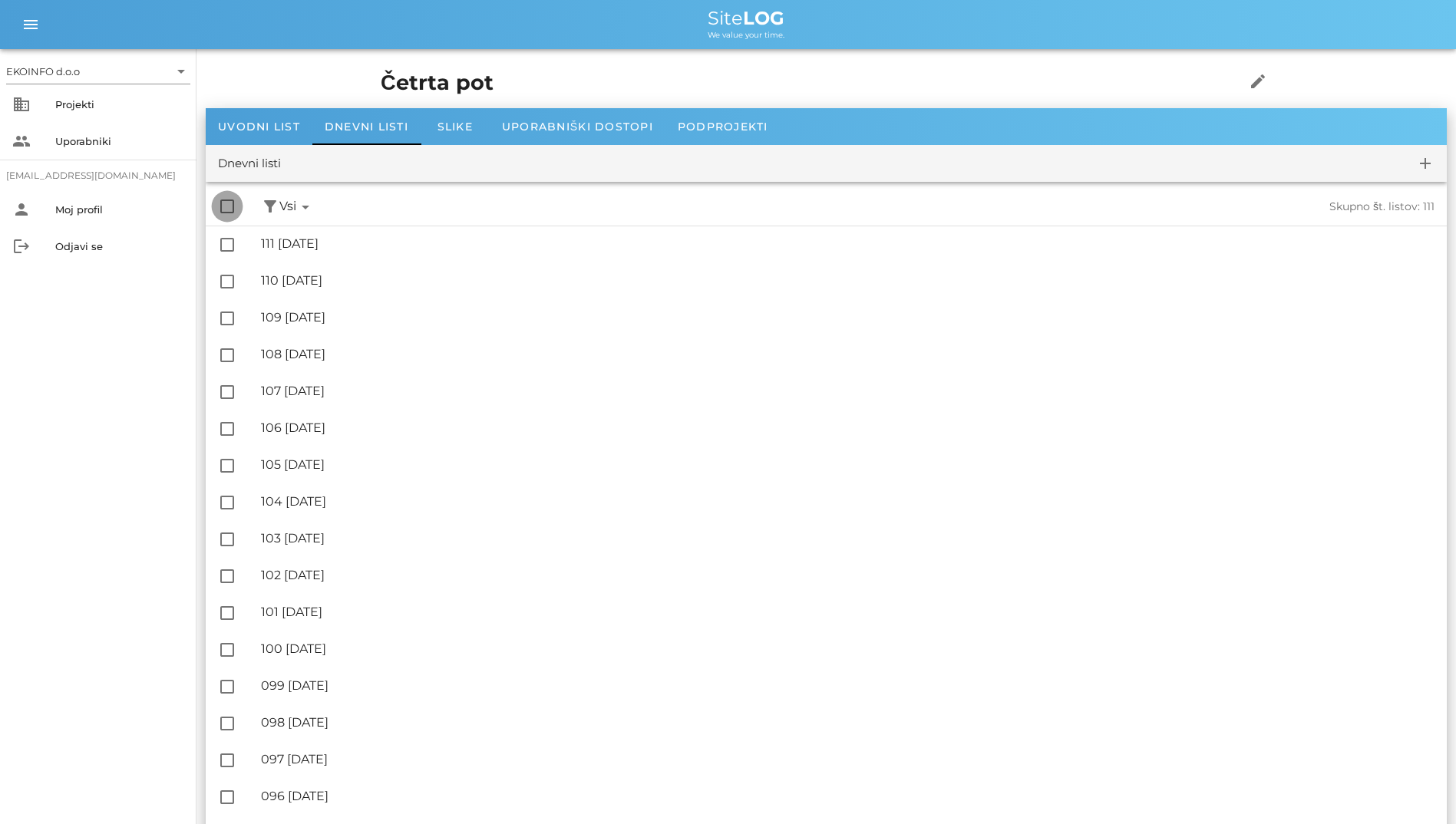
checkbox input "false"
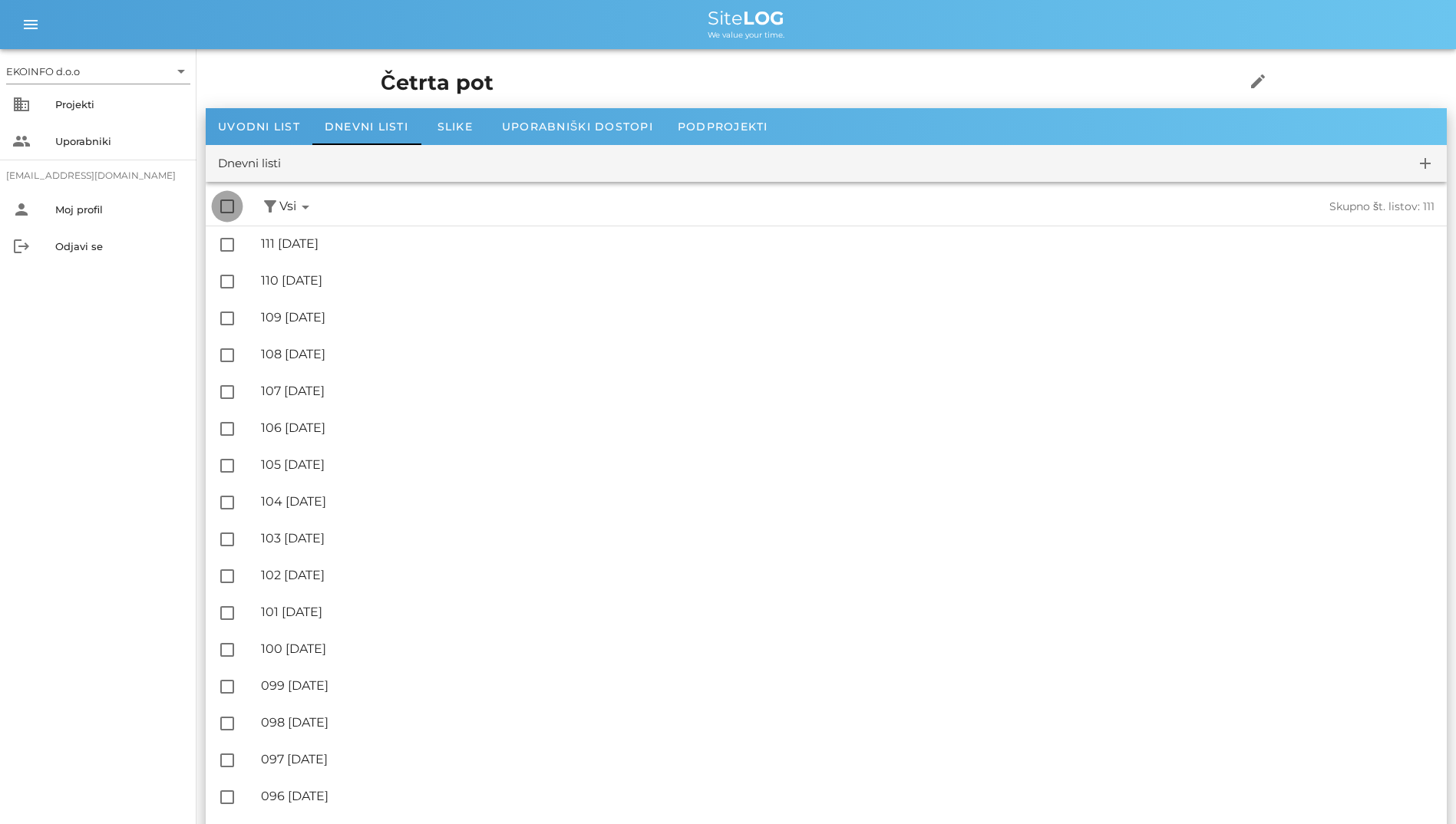
checkbox input "false"
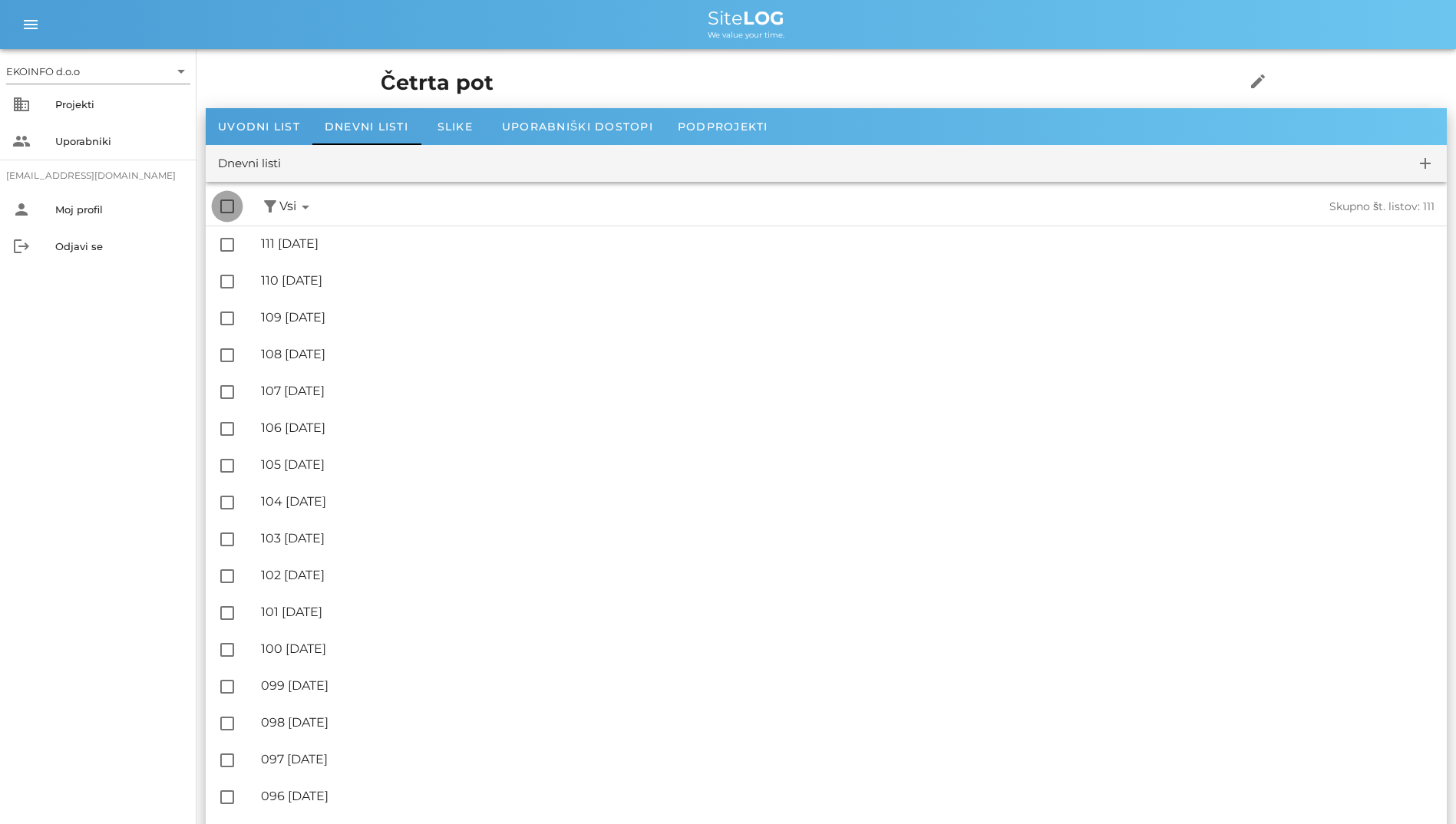
checkbox input "false"
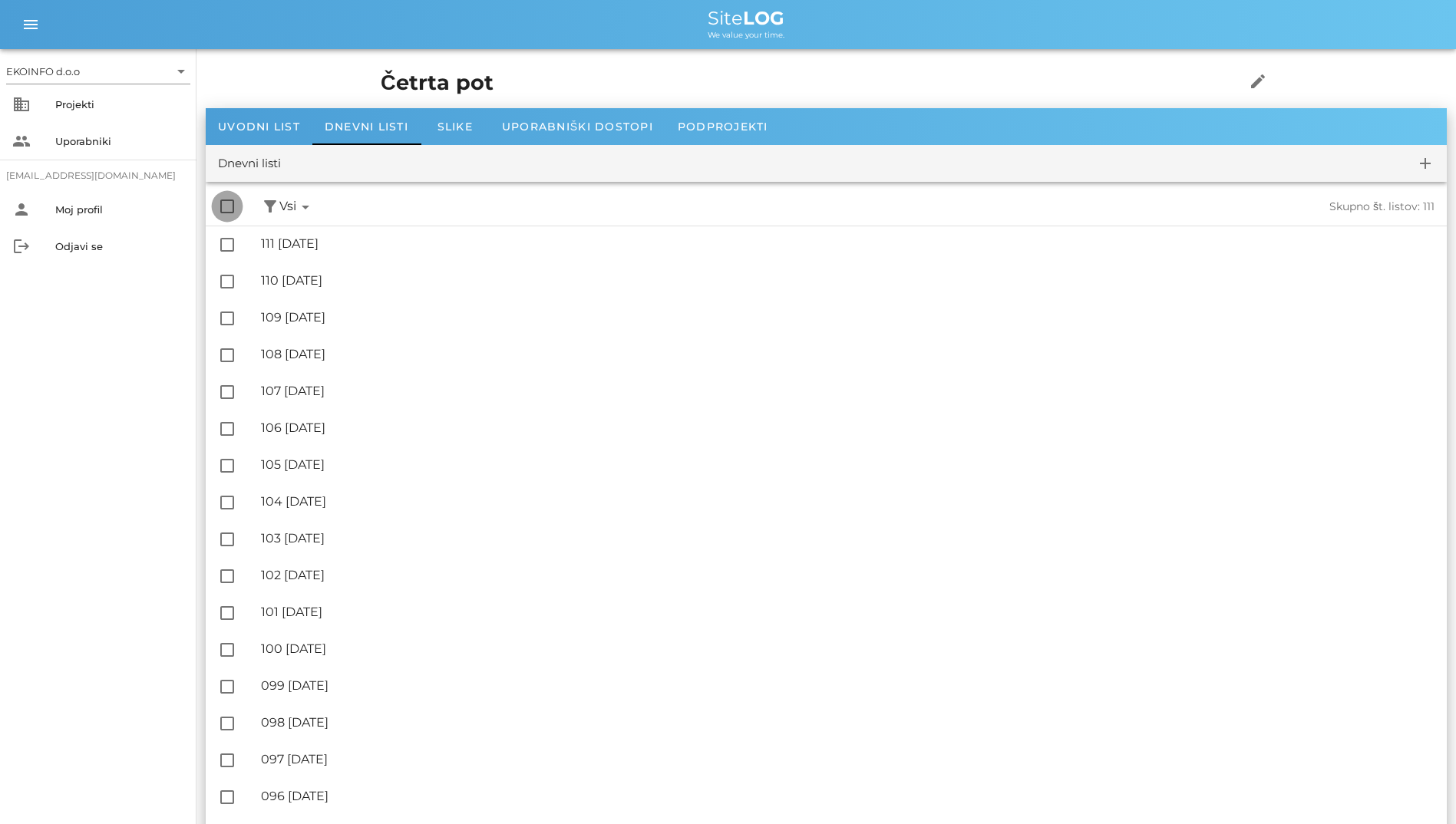
checkbox input "false"
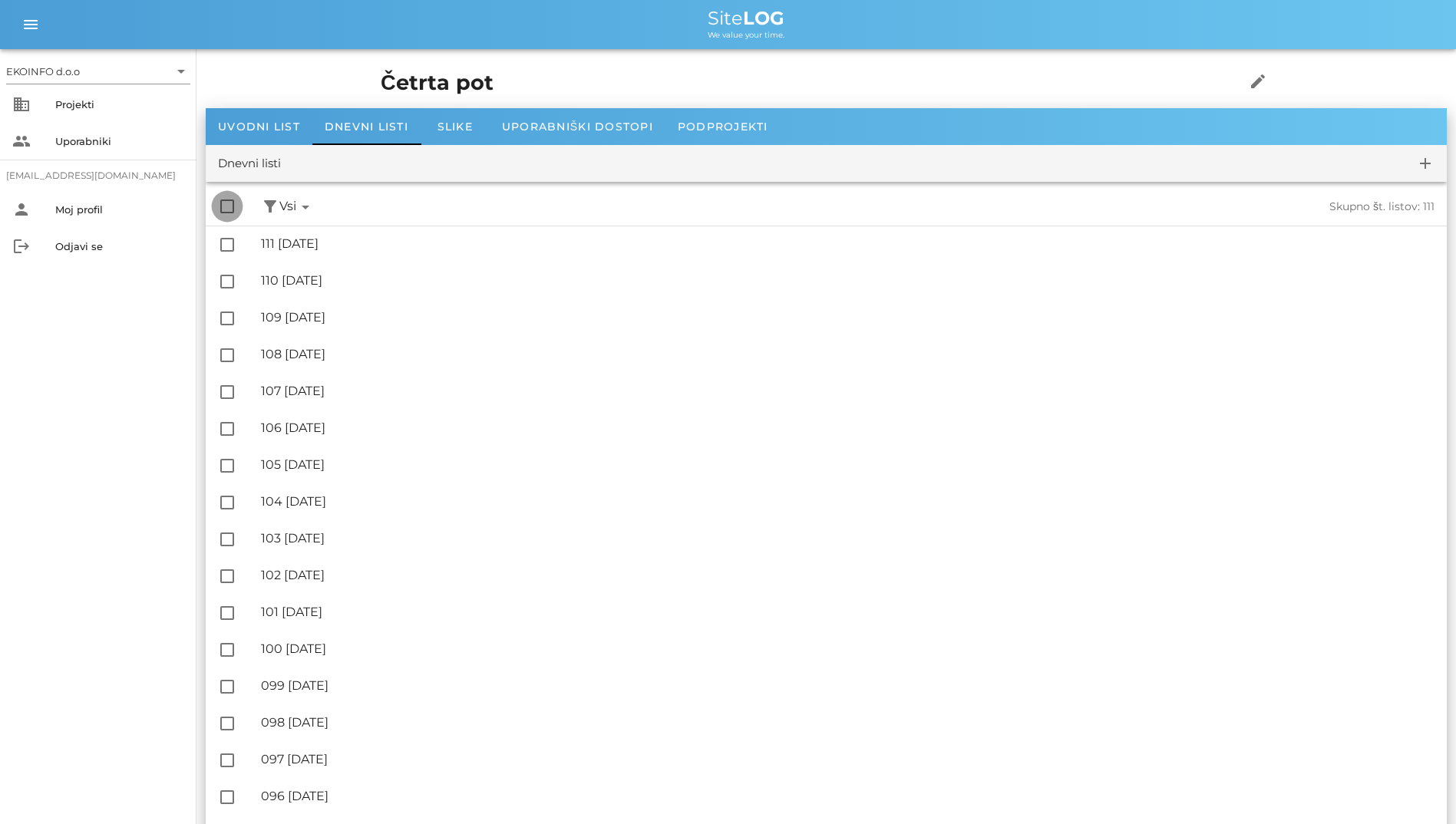
checkbox input "false"
click at [220, 206] on div at bounding box center [227, 206] width 26 height 26
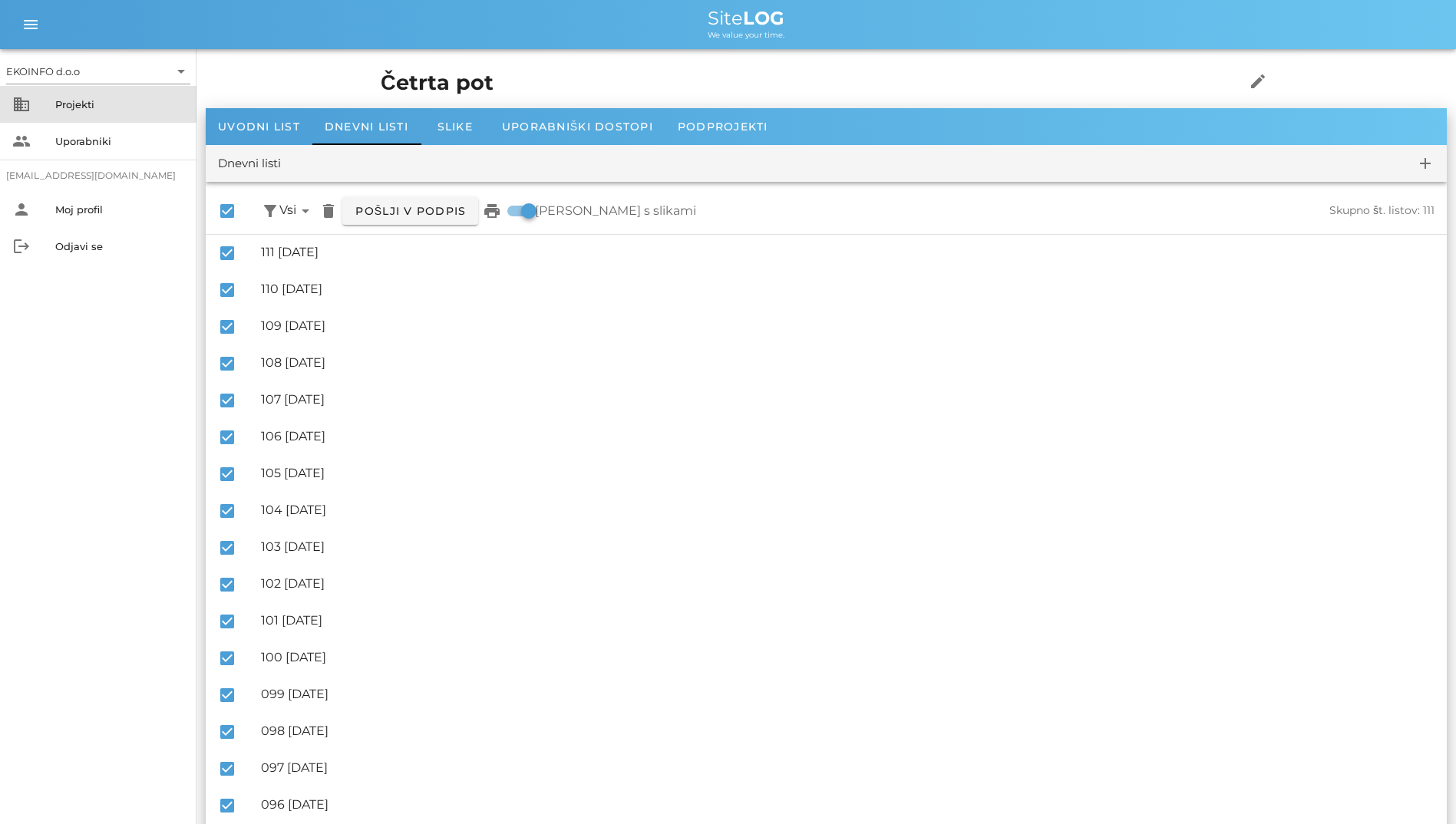
click at [109, 117] on div "business Projekti" at bounding box center [98, 104] width 197 height 36
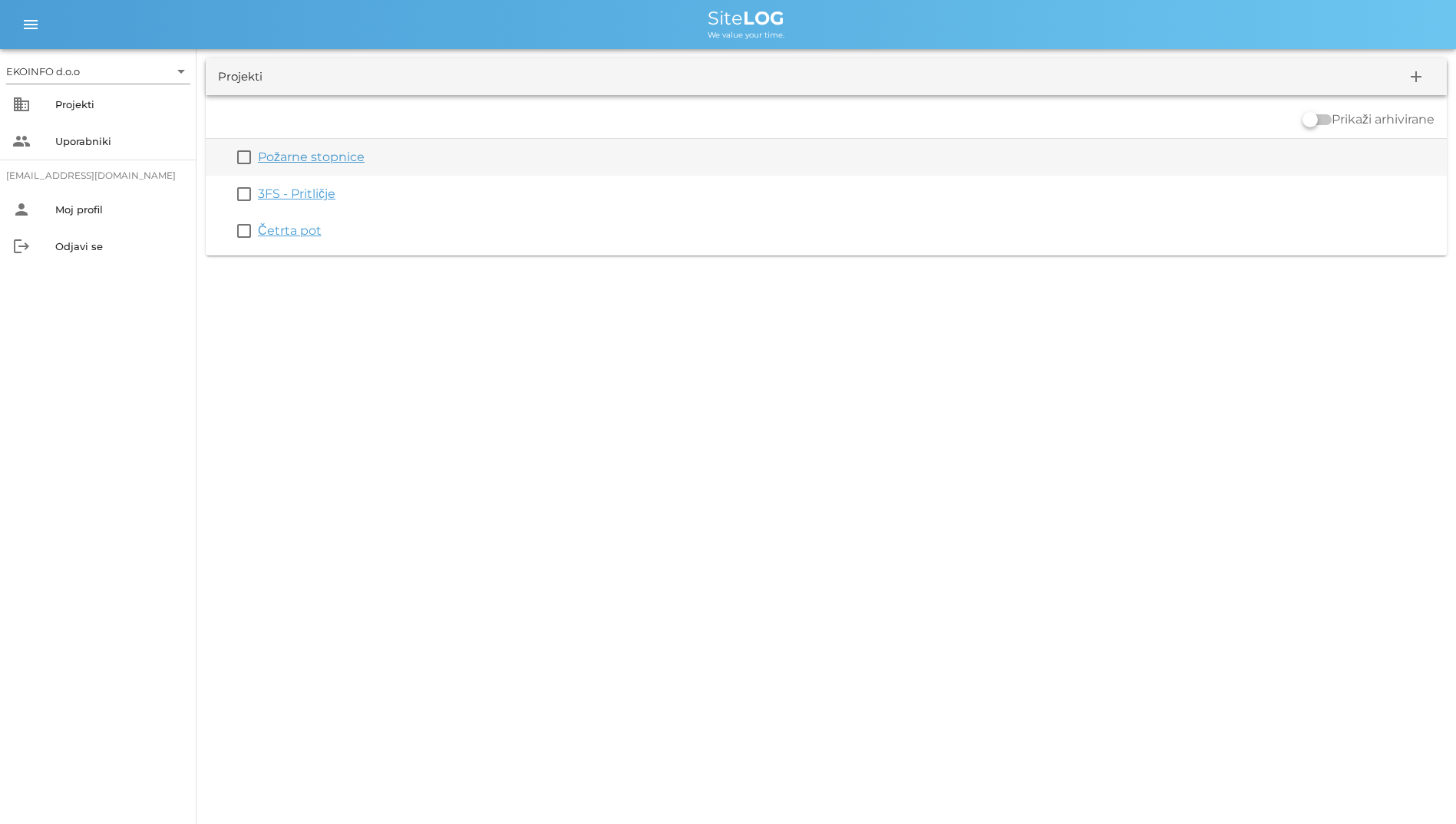
click at [292, 158] on link "Požarne stopnice" at bounding box center [311, 157] width 107 height 15
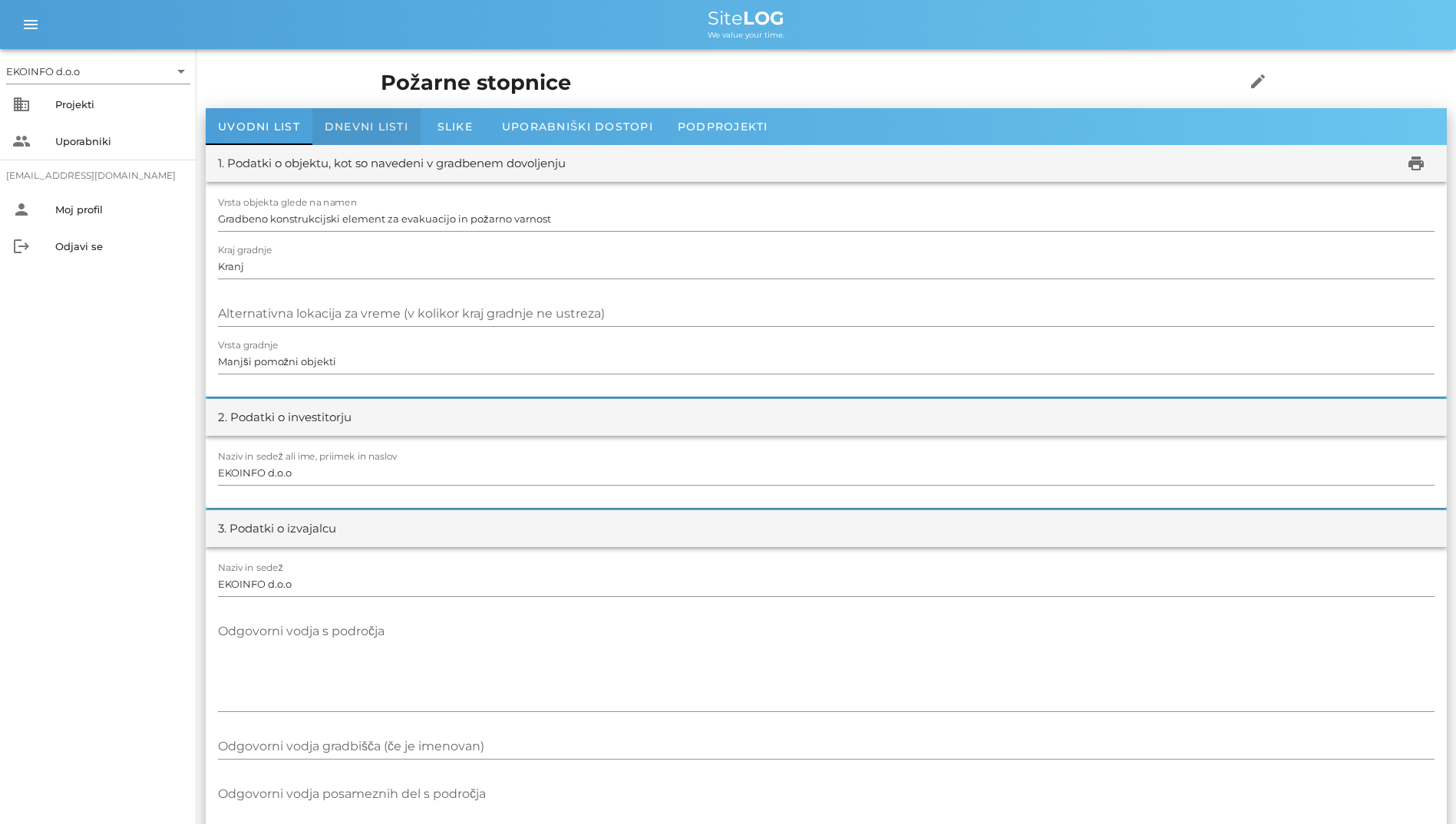
click at [356, 130] on span "Dnevni listi" at bounding box center [367, 126] width 84 height 14
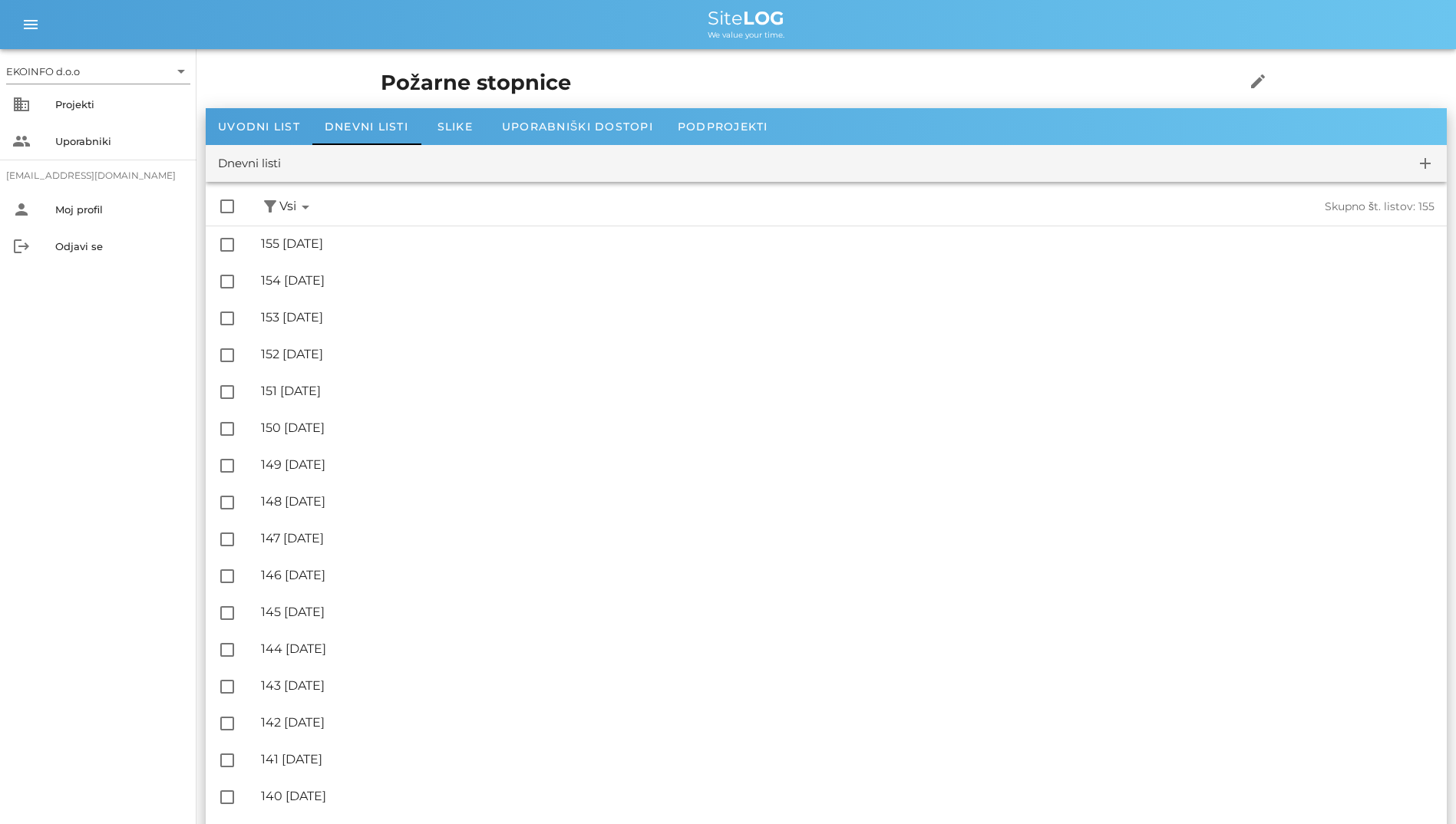
drag, startPoint x: 323, startPoint y: 2, endPoint x: 444, endPoint y: 47, distance: 129.1
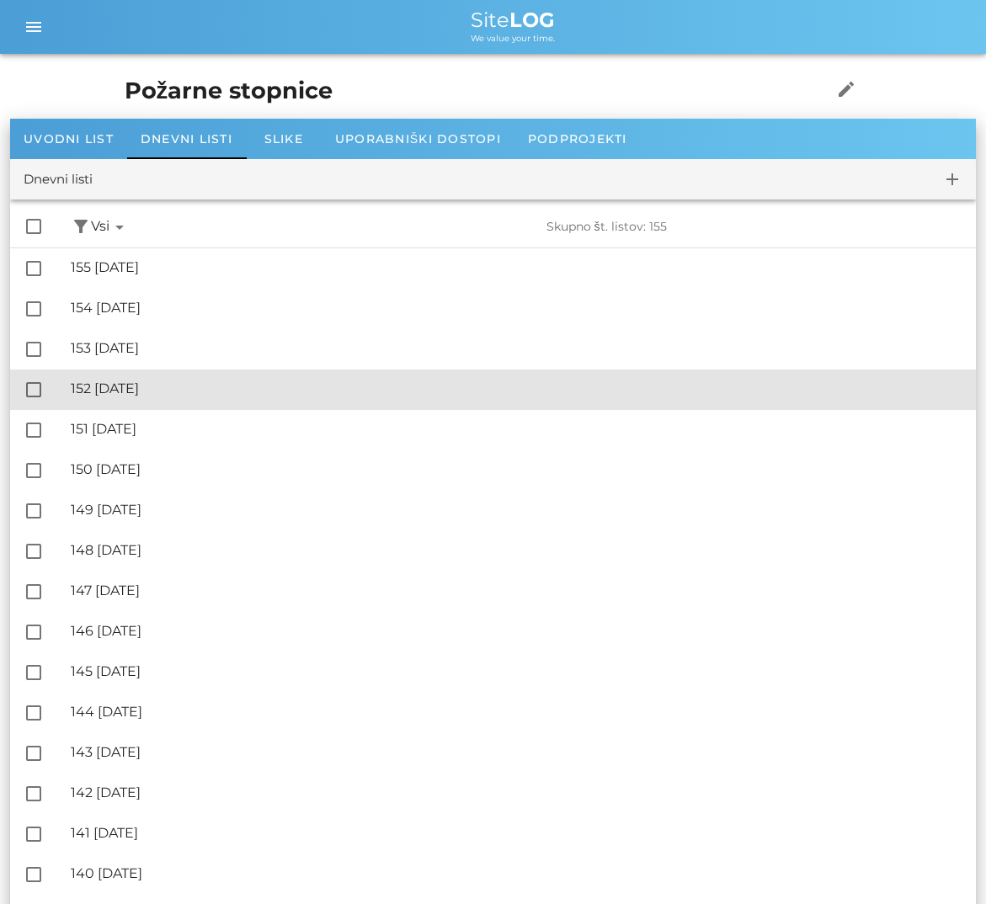
click at [405, 401] on div "🔏 152 sreda, 17.09.2025 ✓ Podpisal: Nadzornik ✓ Podpisal: Sestavljalec ✓ Podpis…" at bounding box center [516, 389] width 891 height 38
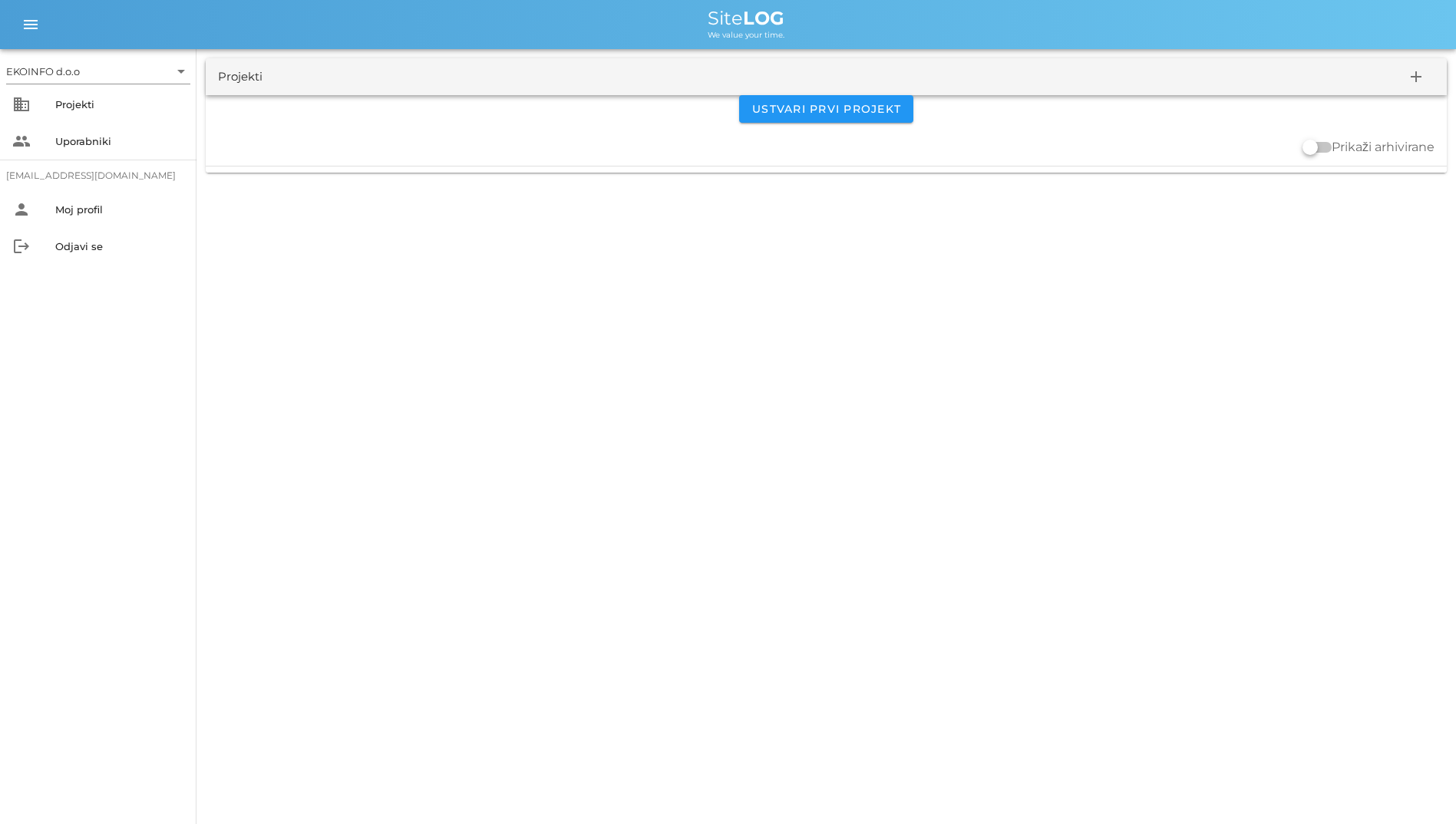
click at [603, 182] on div "Projekti add Ustvari prvi projekt Prikaži arhivirane" at bounding box center [826, 116] width 1259 height 133
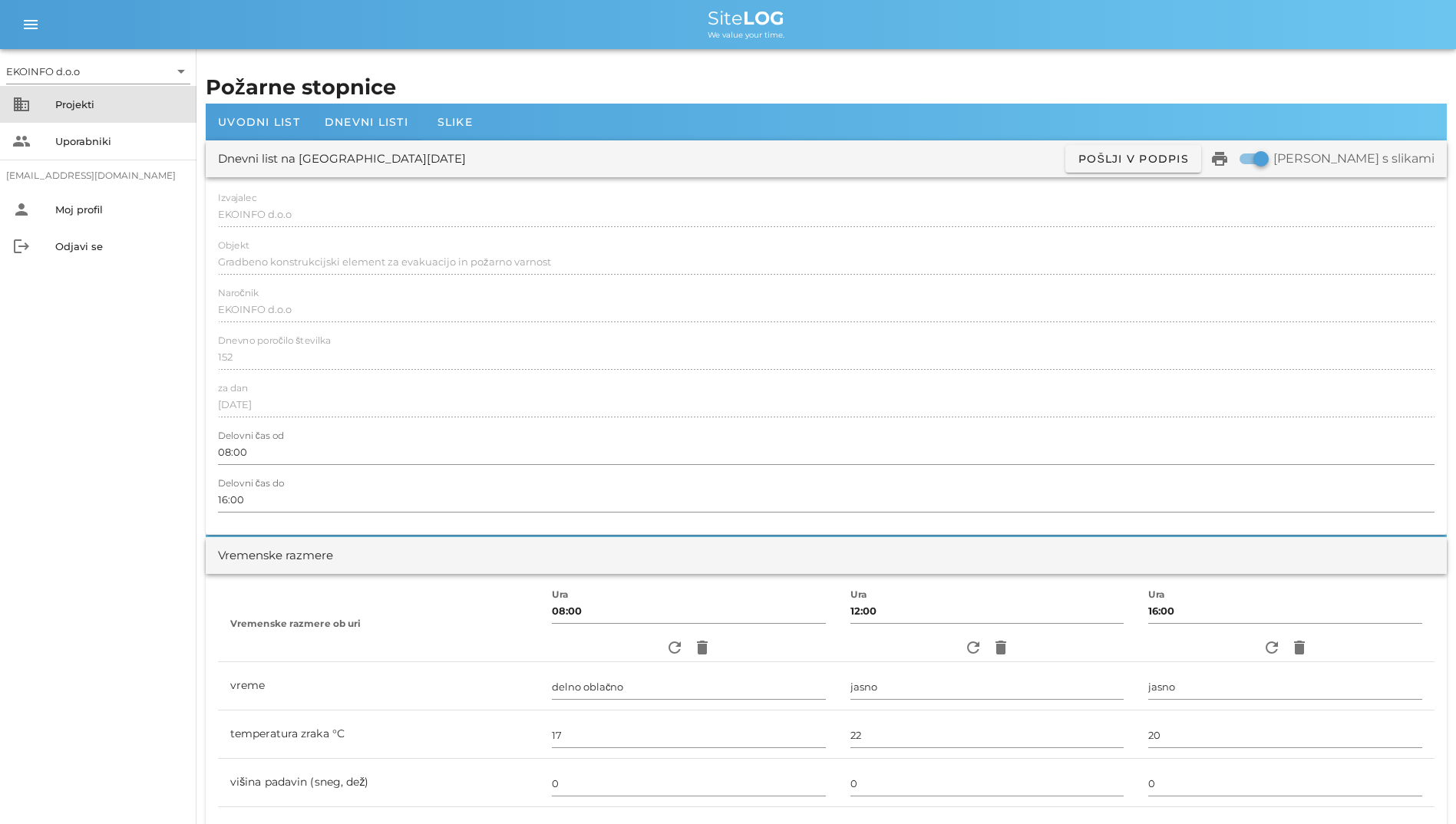
click at [144, 109] on div "Projekti" at bounding box center [119, 104] width 129 height 12
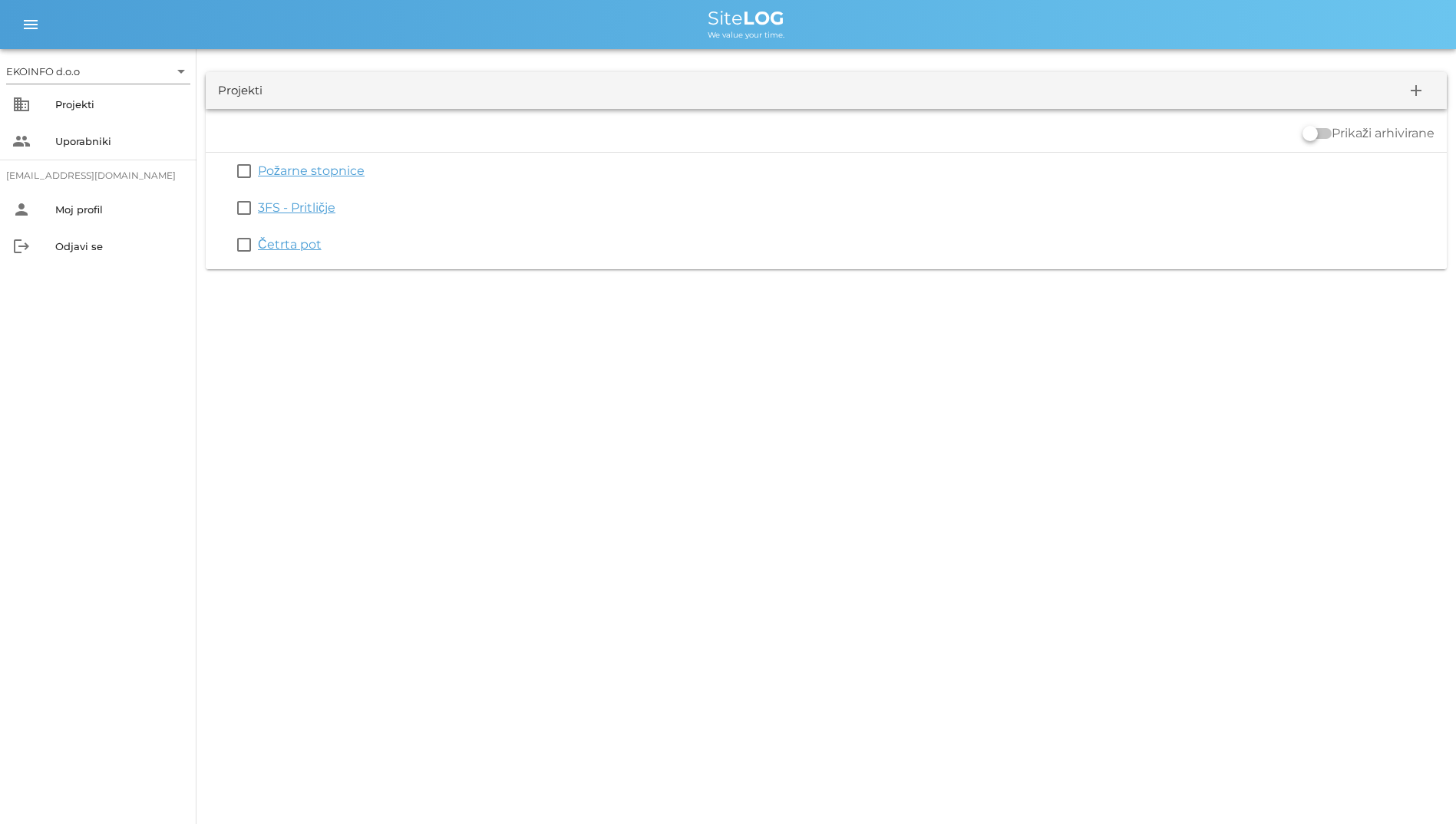
drag, startPoint x: 692, startPoint y: 16, endPoint x: 833, endPoint y: 40, distance: 143.0
click at [833, 40] on div "menu menu Site LOG We value your time." at bounding box center [728, 25] width 1456 height 49
drag, startPoint x: 833, startPoint y: 40, endPoint x: 745, endPoint y: 36, distance: 88.1
click at [745, 36] on span "We value your time." at bounding box center [746, 35] width 77 height 10
drag, startPoint x: 781, startPoint y: 35, endPoint x: 700, endPoint y: 15, distance: 83.4
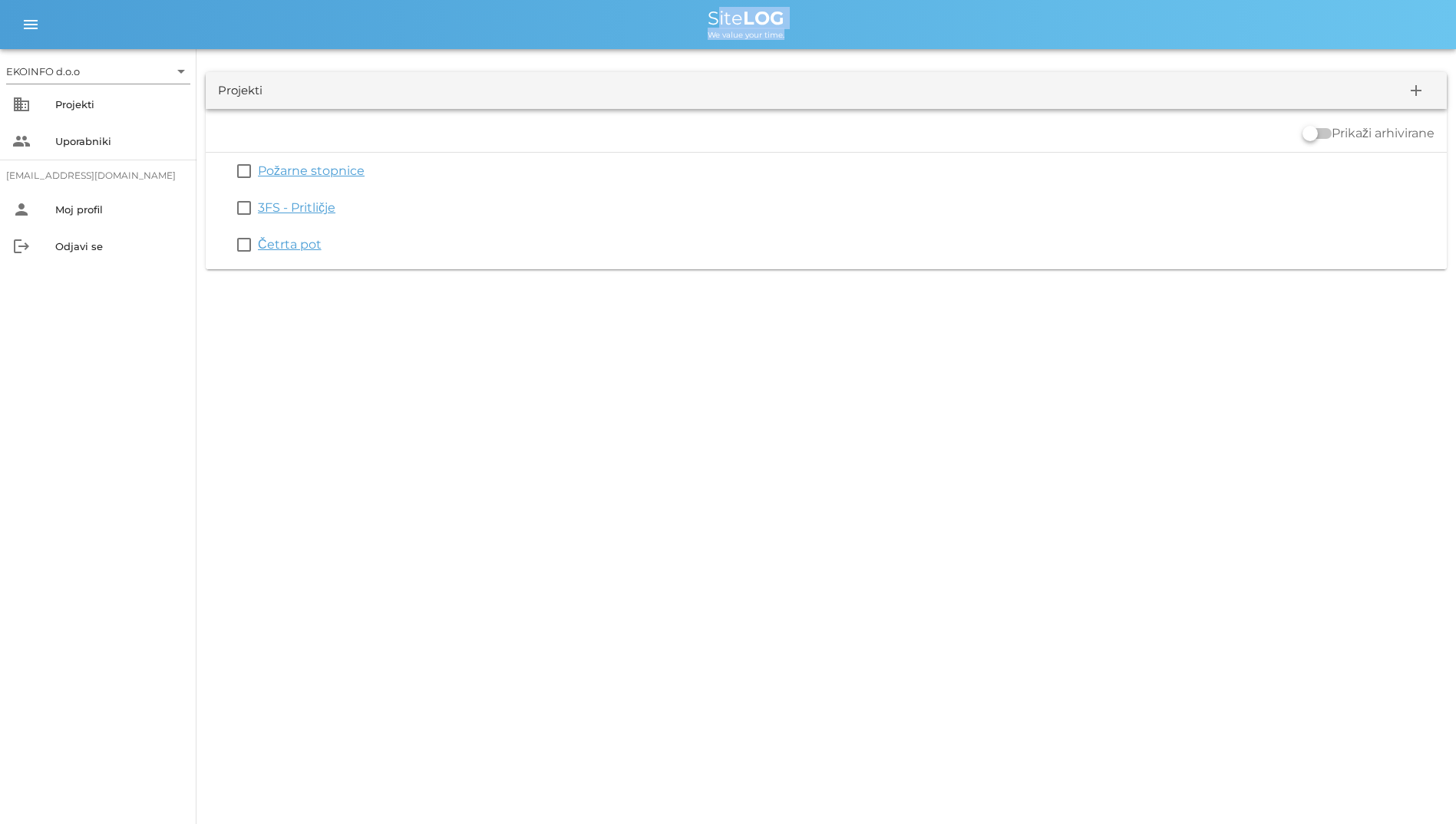
click at [700, 15] on div "Site LOG We value your time." at bounding box center [746, 25] width 1395 height 31
drag, startPoint x: 700, startPoint y: 15, endPoint x: 682, endPoint y: 17, distance: 18.1
click at [682, 17] on div "Site LOG" at bounding box center [746, 18] width 1395 height 18
click at [707, 14] on div "Site LOG" at bounding box center [746, 18] width 1395 height 18
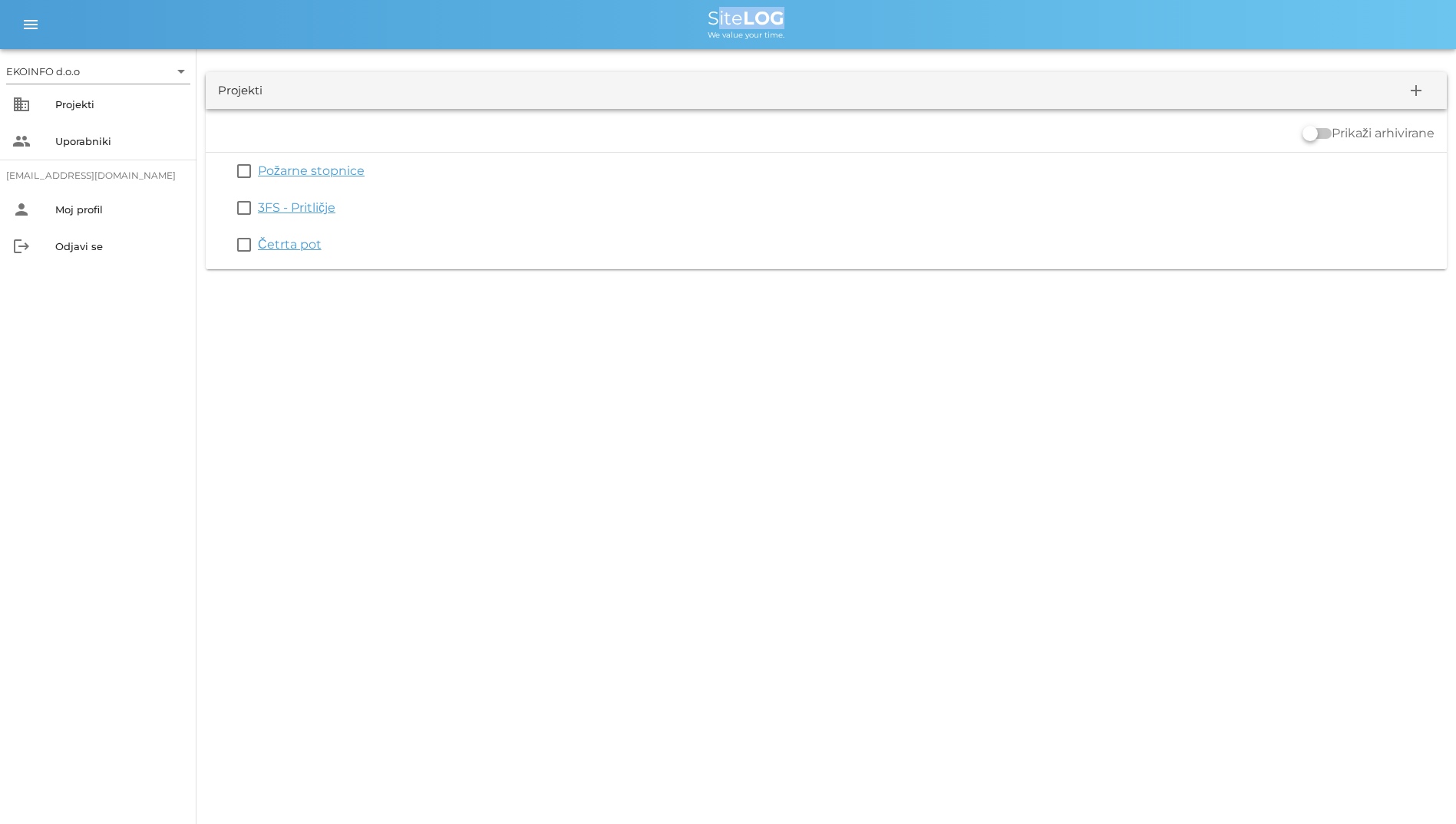
drag, startPoint x: 707, startPoint y: 14, endPoint x: 678, endPoint y: 17, distance: 29.2
click at [678, 17] on div "Site LOG" at bounding box center [746, 18] width 1395 height 18
drag, startPoint x: 657, startPoint y: 8, endPoint x: 775, endPoint y: 33, distance: 120.6
click at [775, 33] on div "menu menu Site LOG We value your time." at bounding box center [728, 25] width 1456 height 49
drag, startPoint x: 775, startPoint y: 33, endPoint x: 615, endPoint y: 22, distance: 160.4
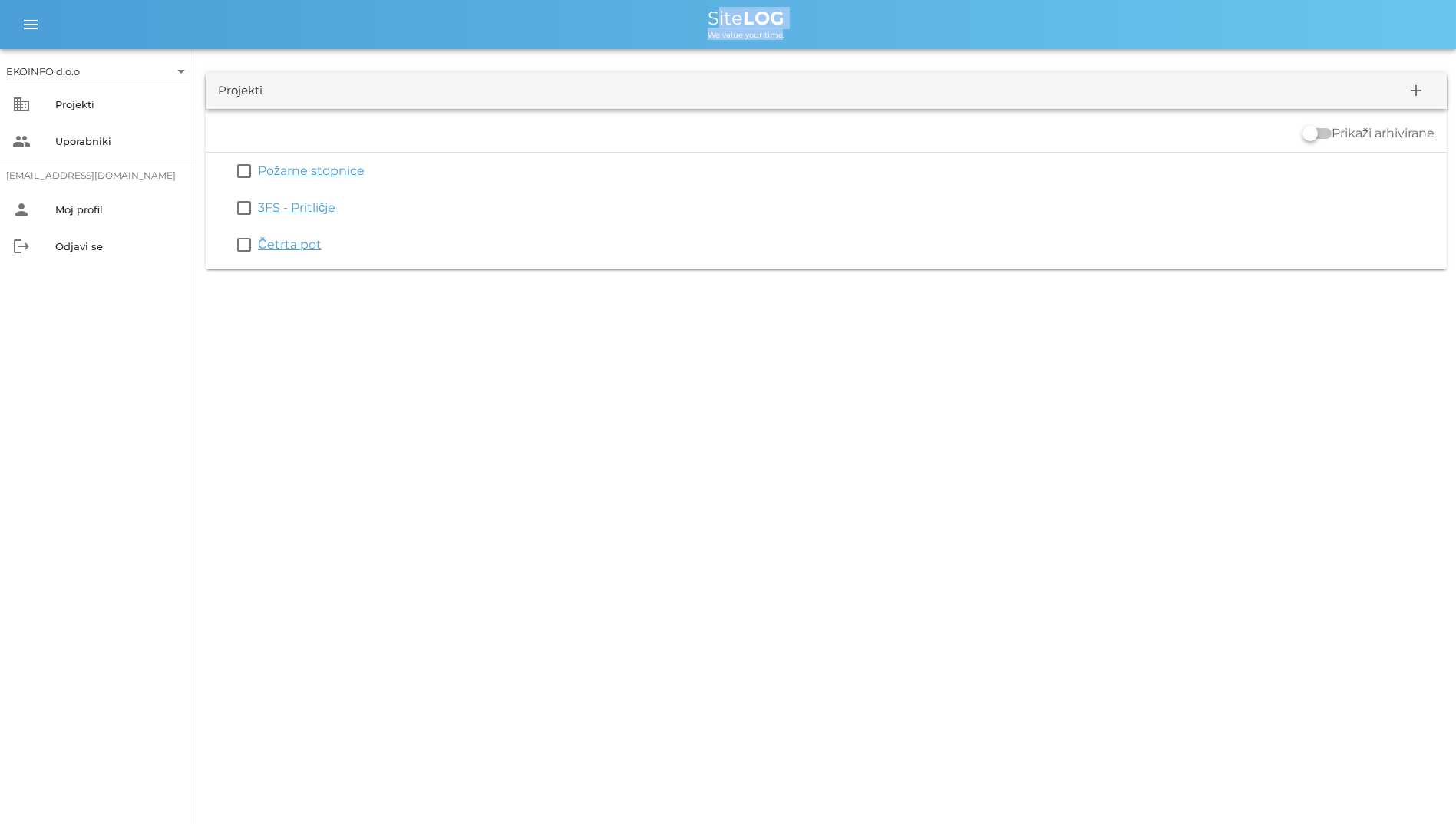
click at [615, 22] on div "Site LOG" at bounding box center [746, 18] width 1395 height 18
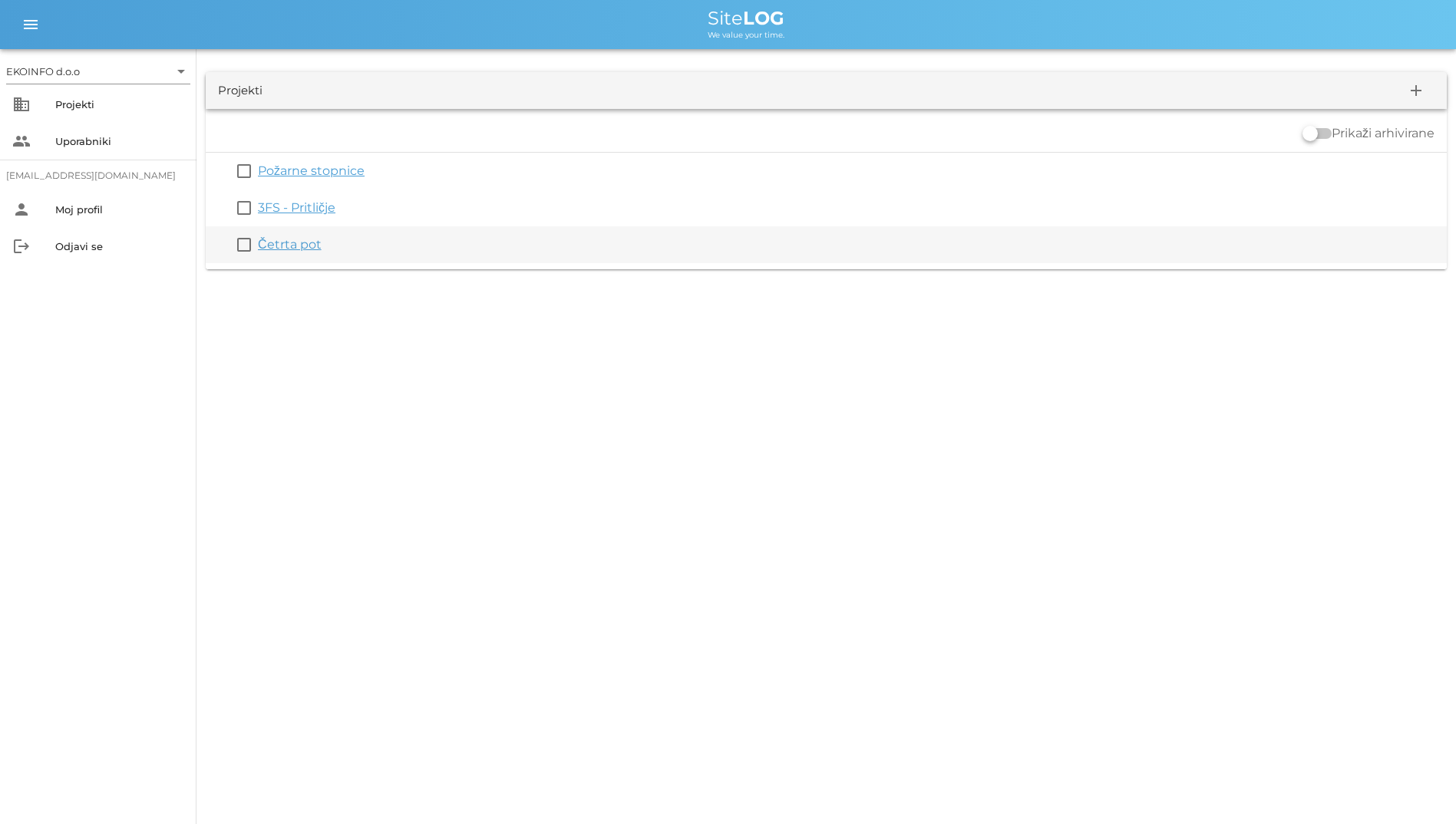
click at [301, 251] on link "Četrta pot" at bounding box center [290, 244] width 64 height 15
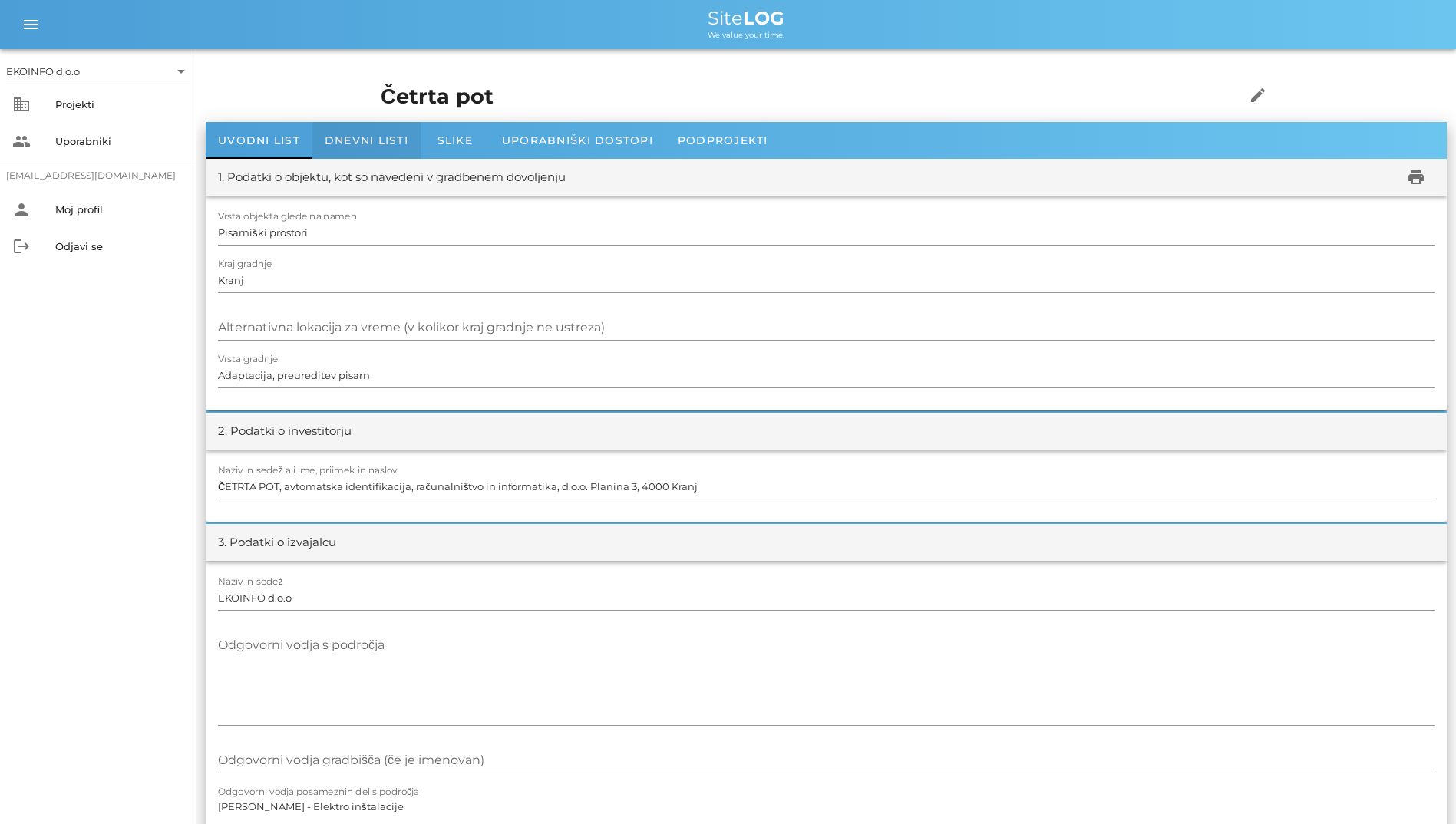
click at [382, 147] on span "Dnevni listi" at bounding box center [367, 139] width 84 height 14
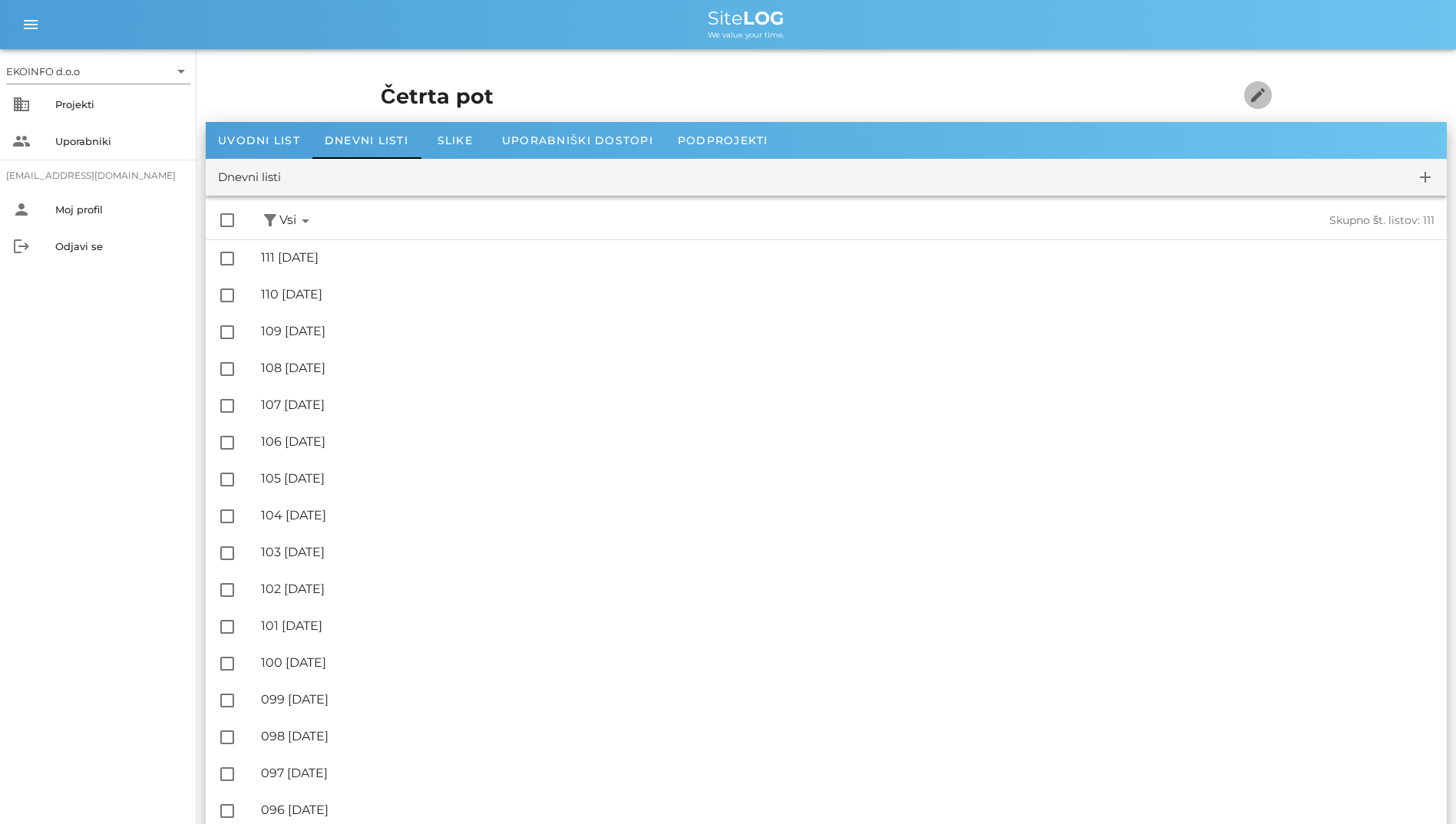
click at [1267, 90] on icon "edit" at bounding box center [1258, 95] width 18 height 18
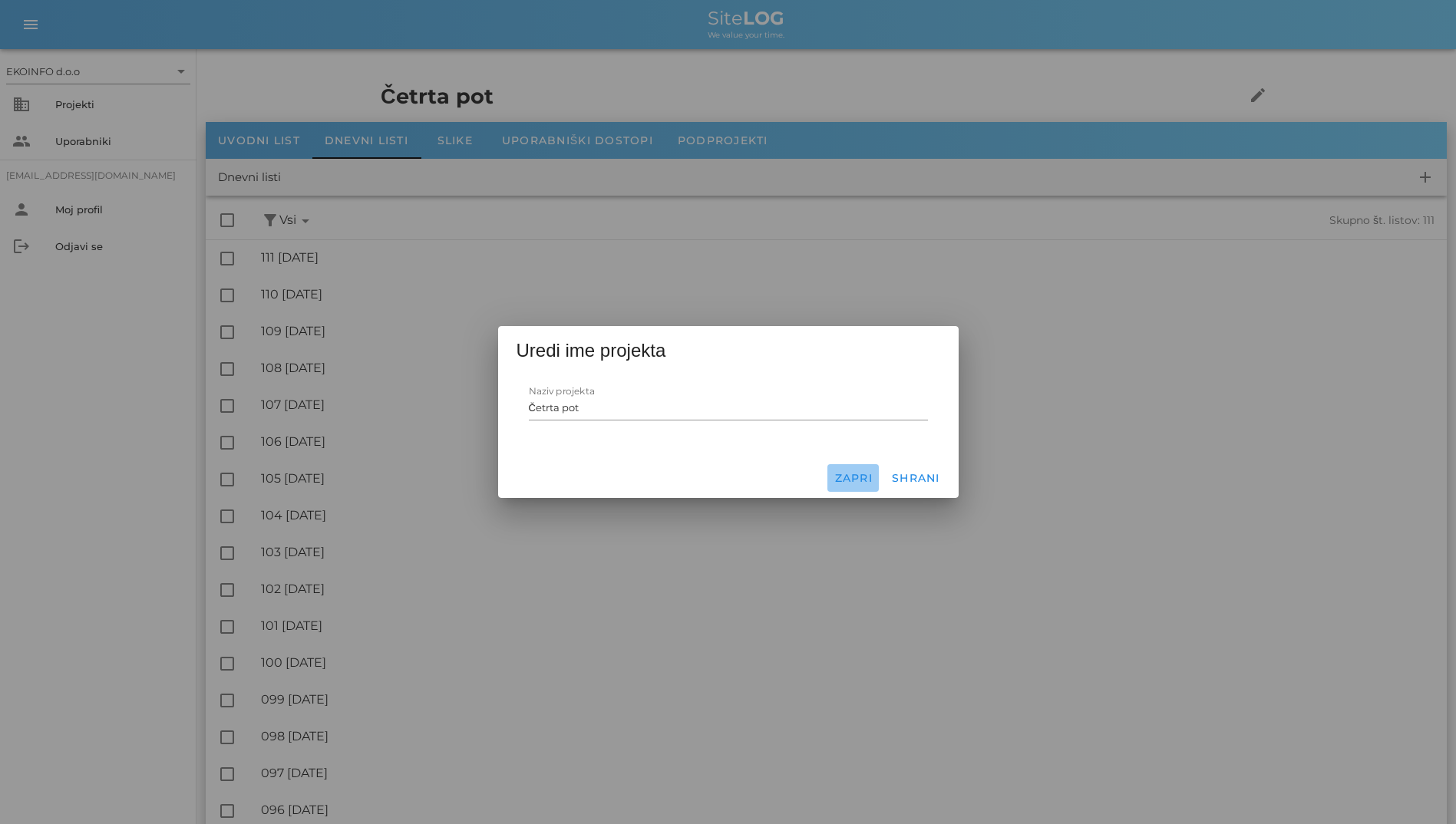
click at [862, 473] on span "Zapri" at bounding box center [852, 478] width 39 height 14
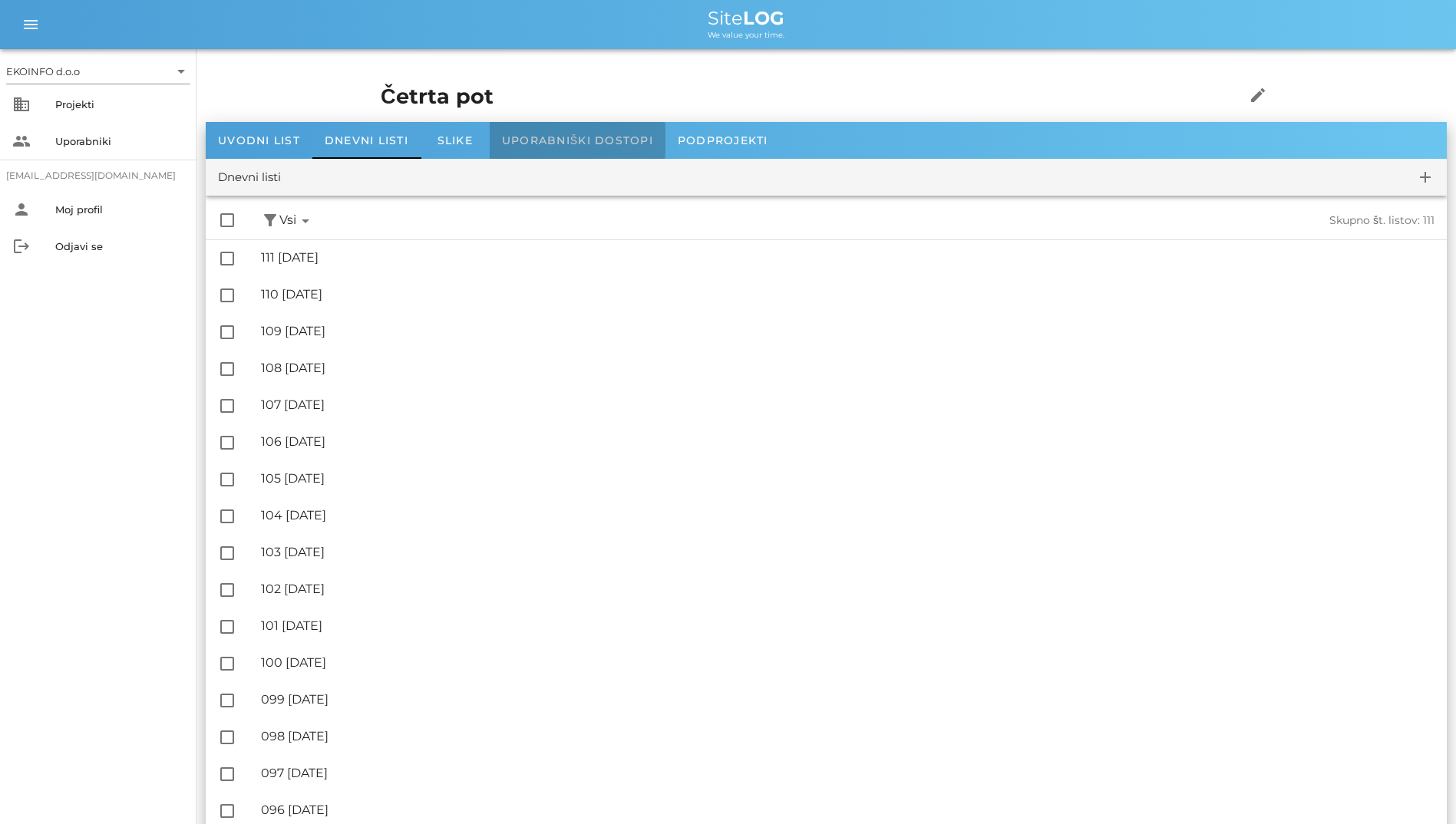
click at [633, 130] on div "Uporabniški dostopi" at bounding box center [577, 140] width 176 height 36
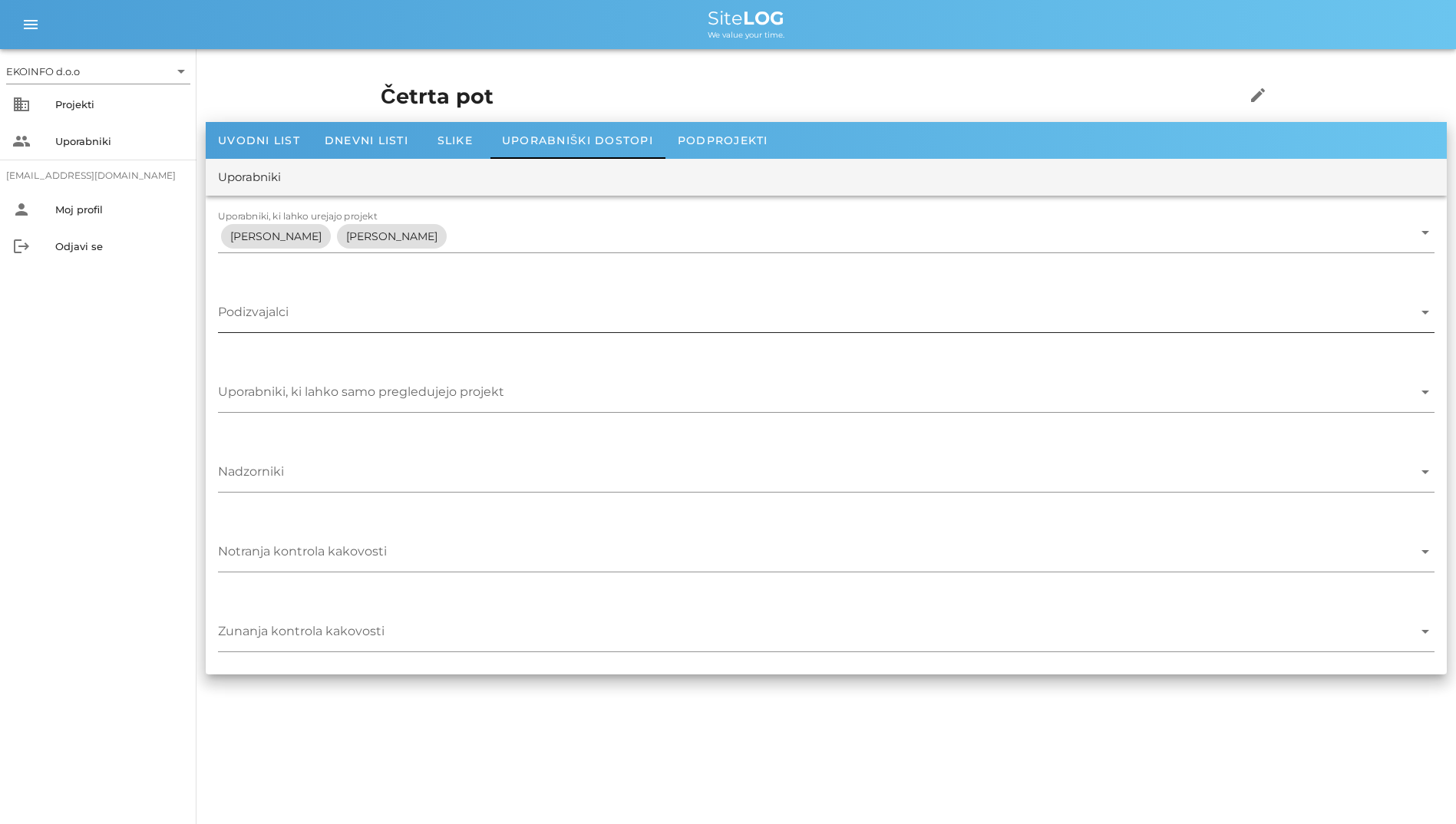
click at [502, 325] on input "Podizvajalci" at bounding box center [815, 315] width 1195 height 25
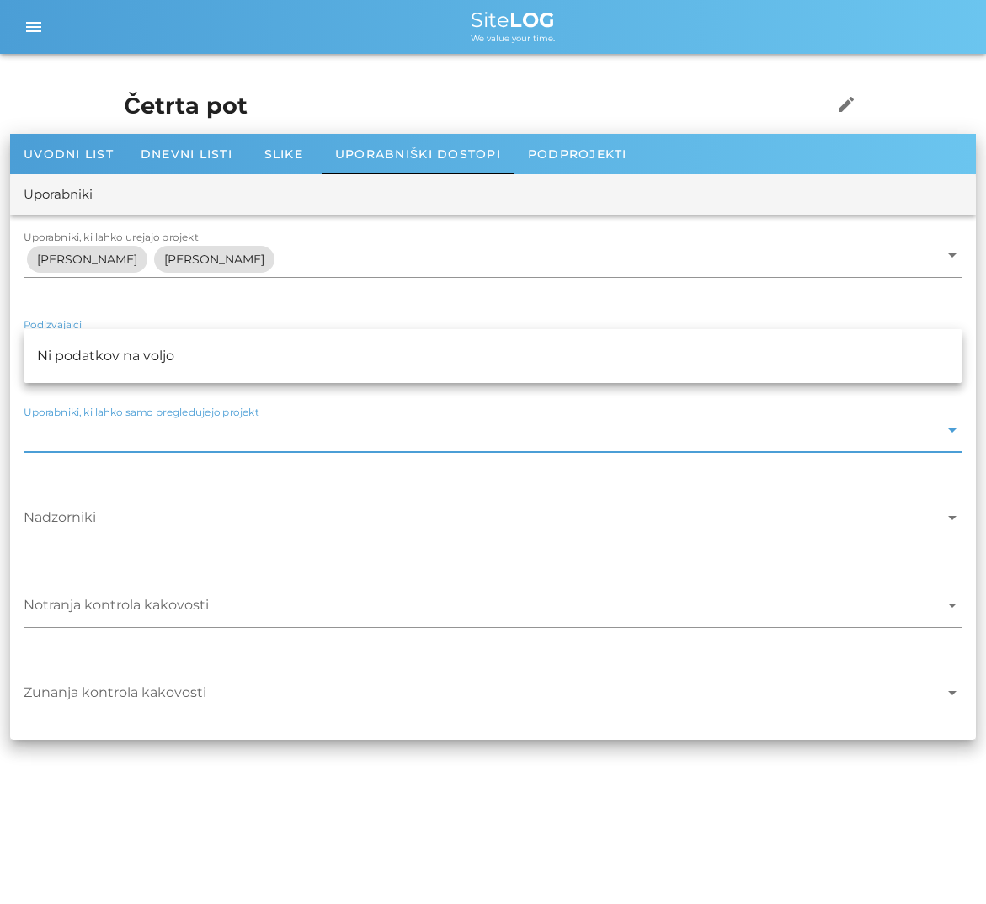
click at [554, 439] on input "Uporabniki, ki lahko samo pregledujejo projekt" at bounding box center [481, 434] width 915 height 27
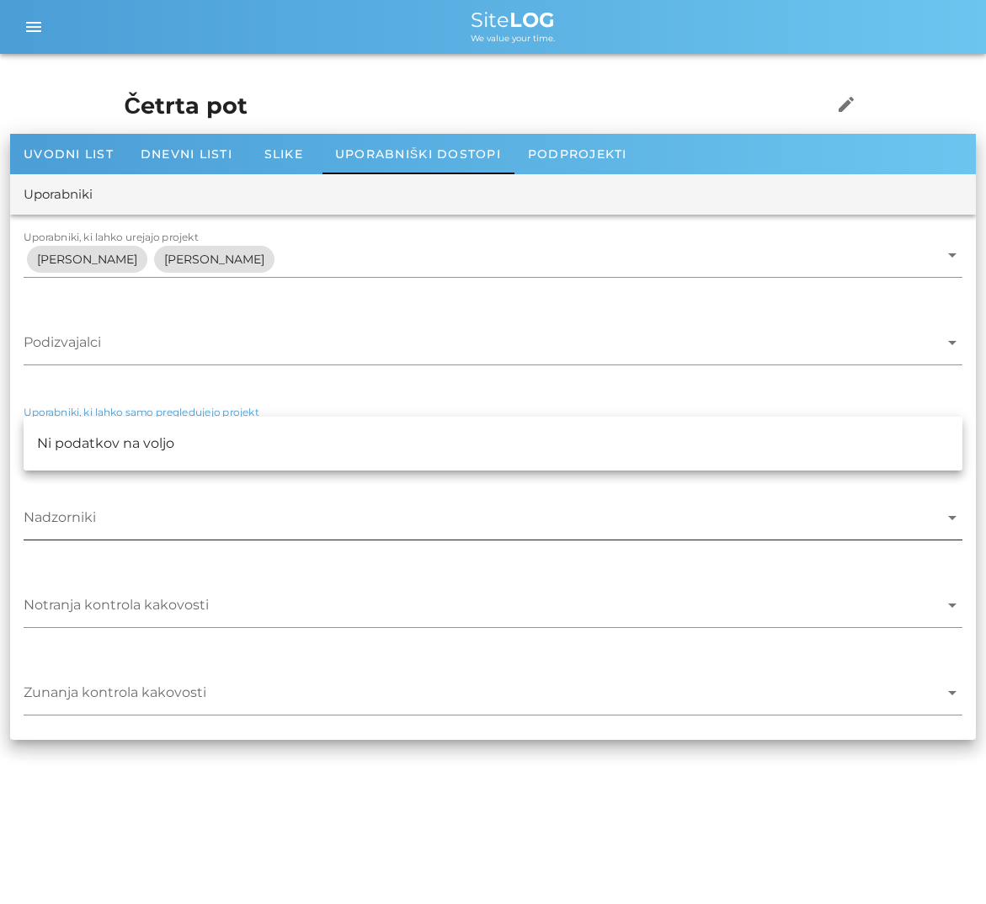
click at [496, 523] on input "Nadzorniki" at bounding box center [481, 521] width 915 height 27
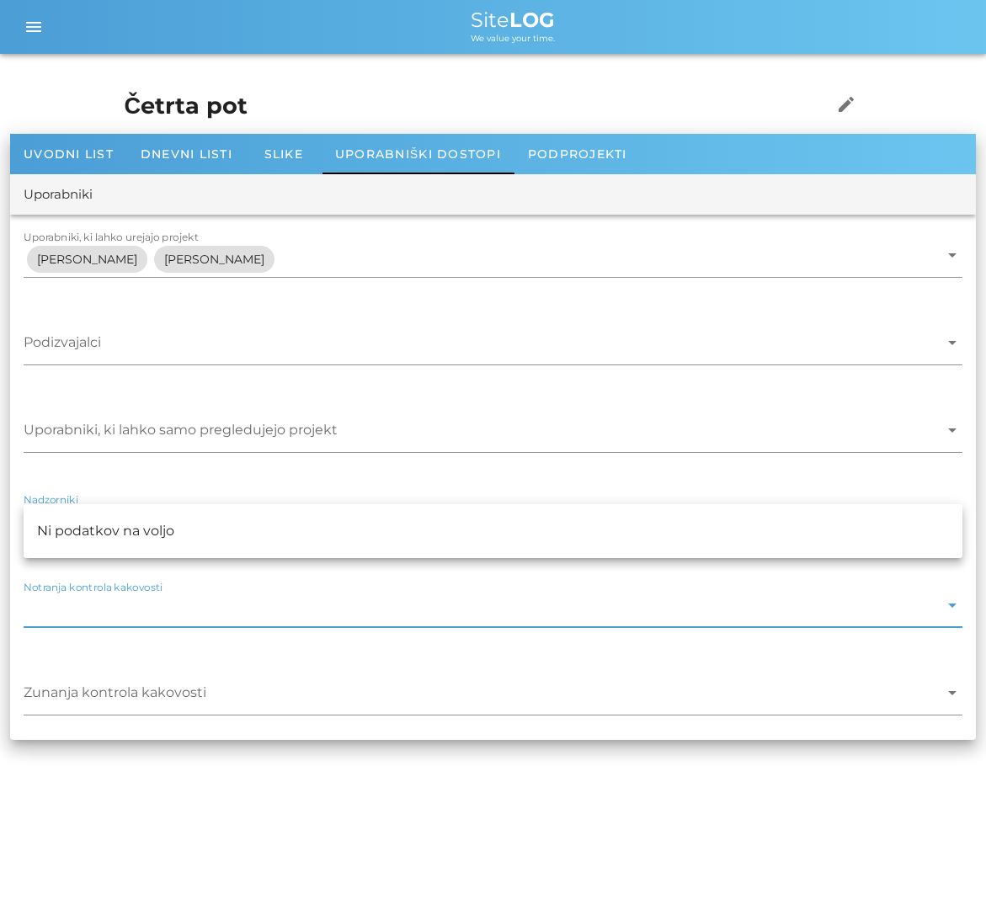
click at [583, 607] on input "Notranja kontrola kakovosti" at bounding box center [481, 609] width 915 height 27
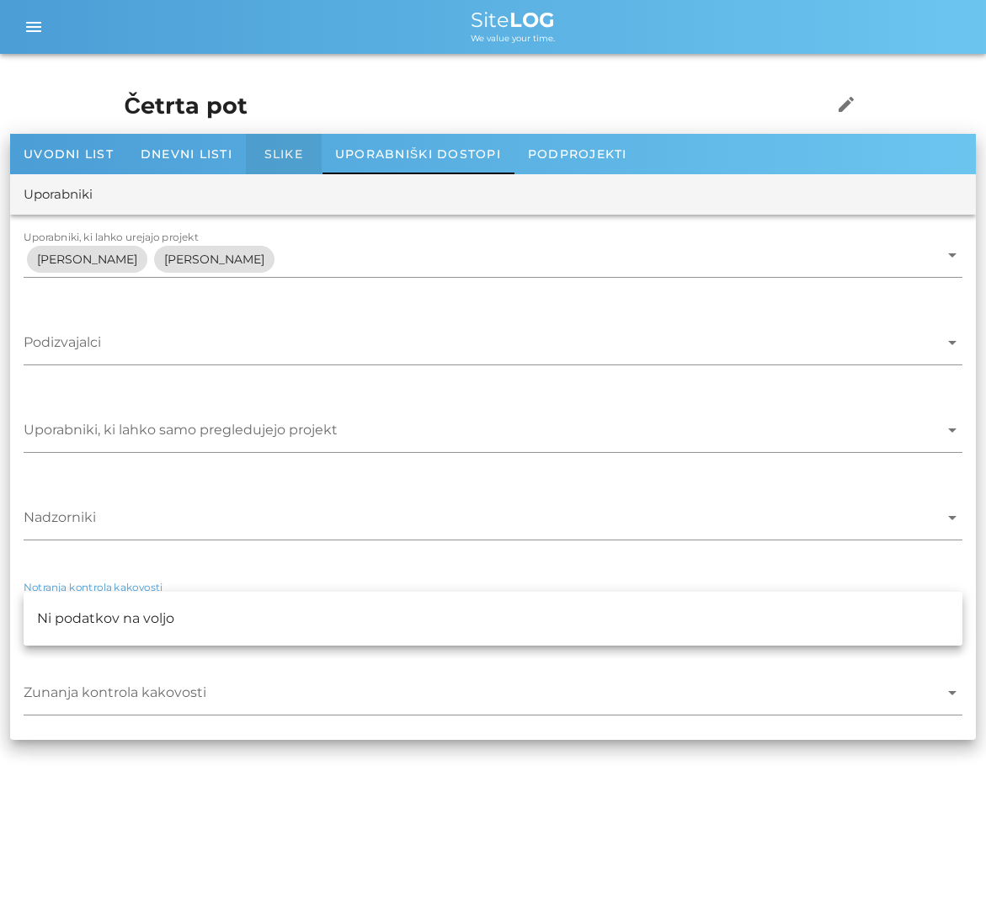
click at [308, 158] on div "Slike" at bounding box center [284, 154] width 76 height 40
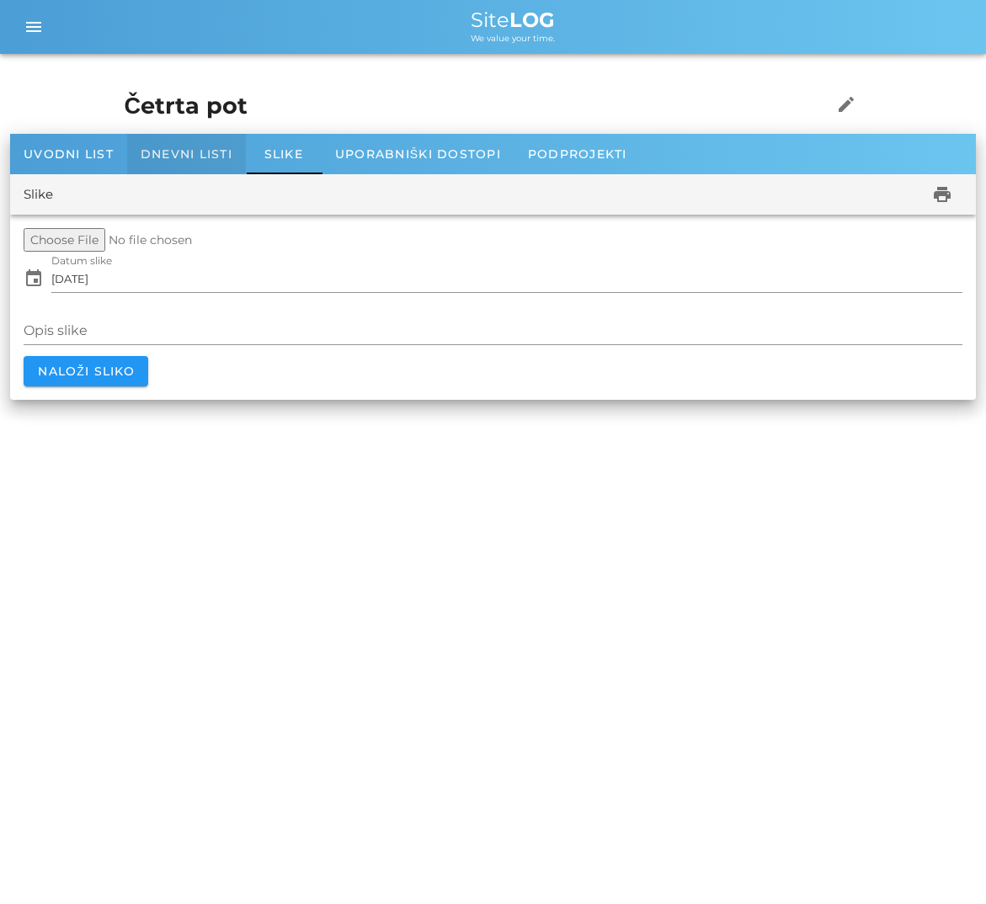
click at [231, 153] on span "Dnevni listi" at bounding box center [187, 153] width 92 height 15
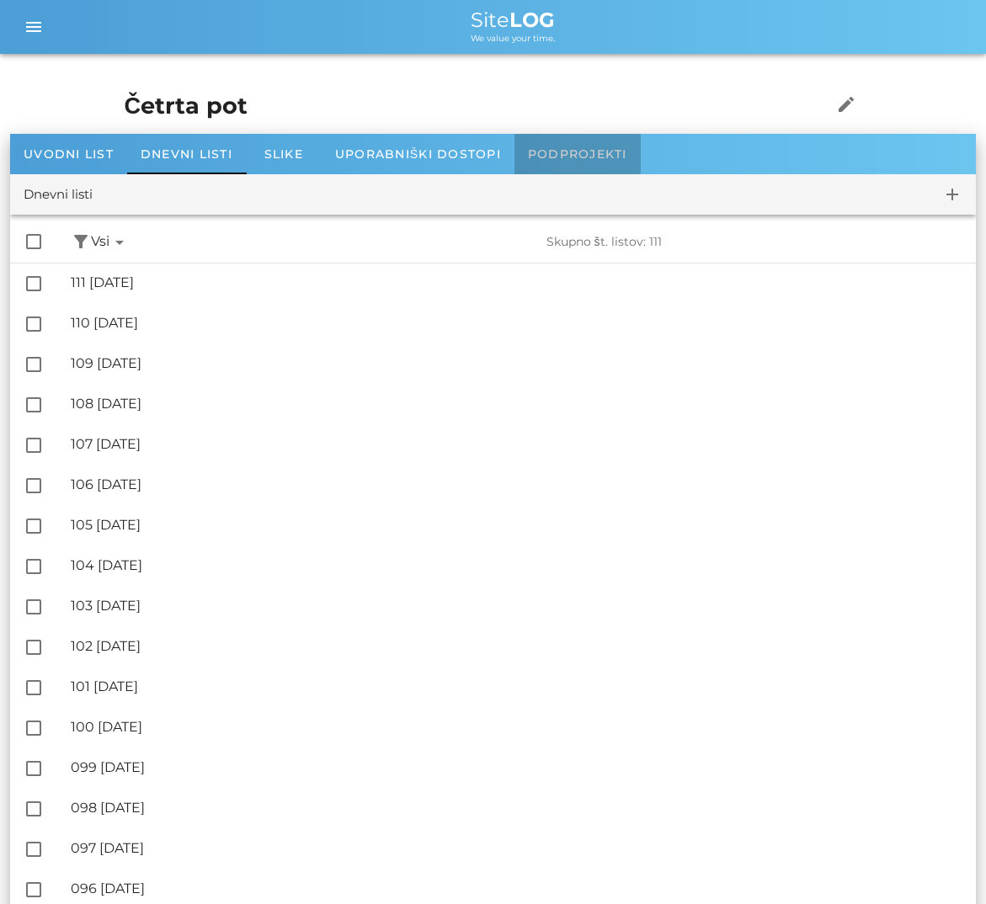
click at [585, 136] on div "Podprojekti" at bounding box center [577, 154] width 126 height 40
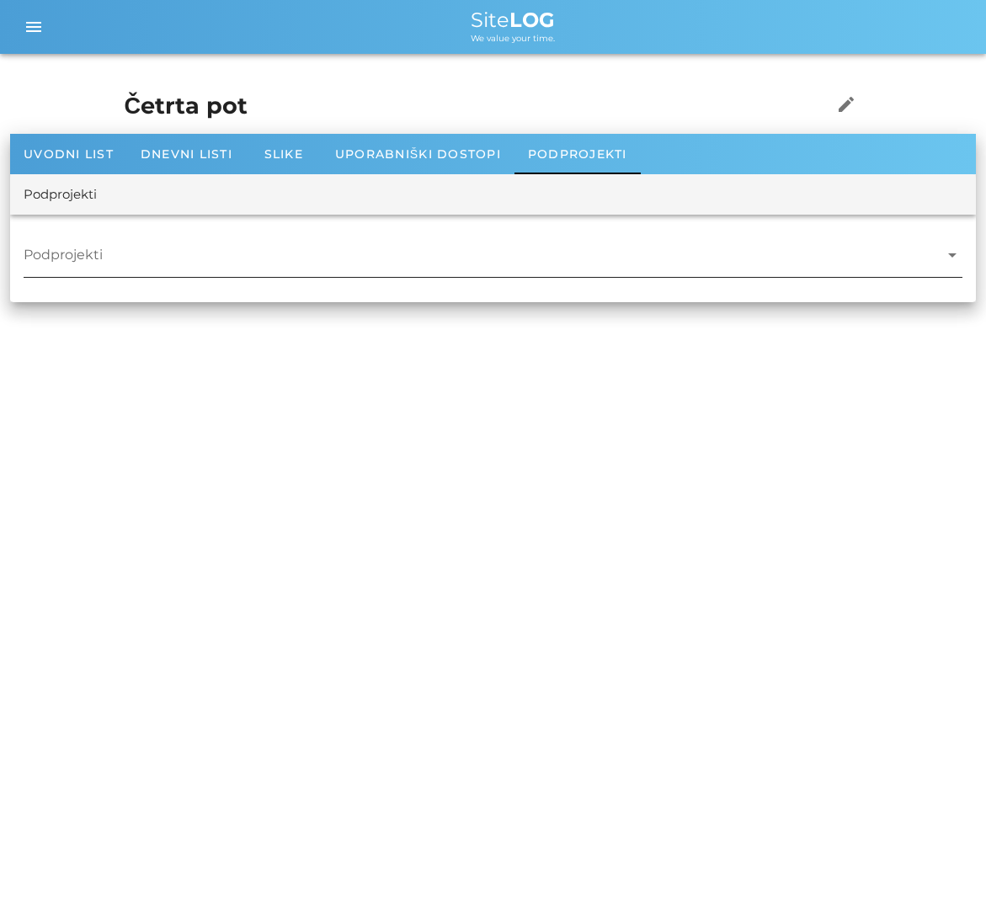
click at [554, 244] on div at bounding box center [481, 259] width 915 height 35
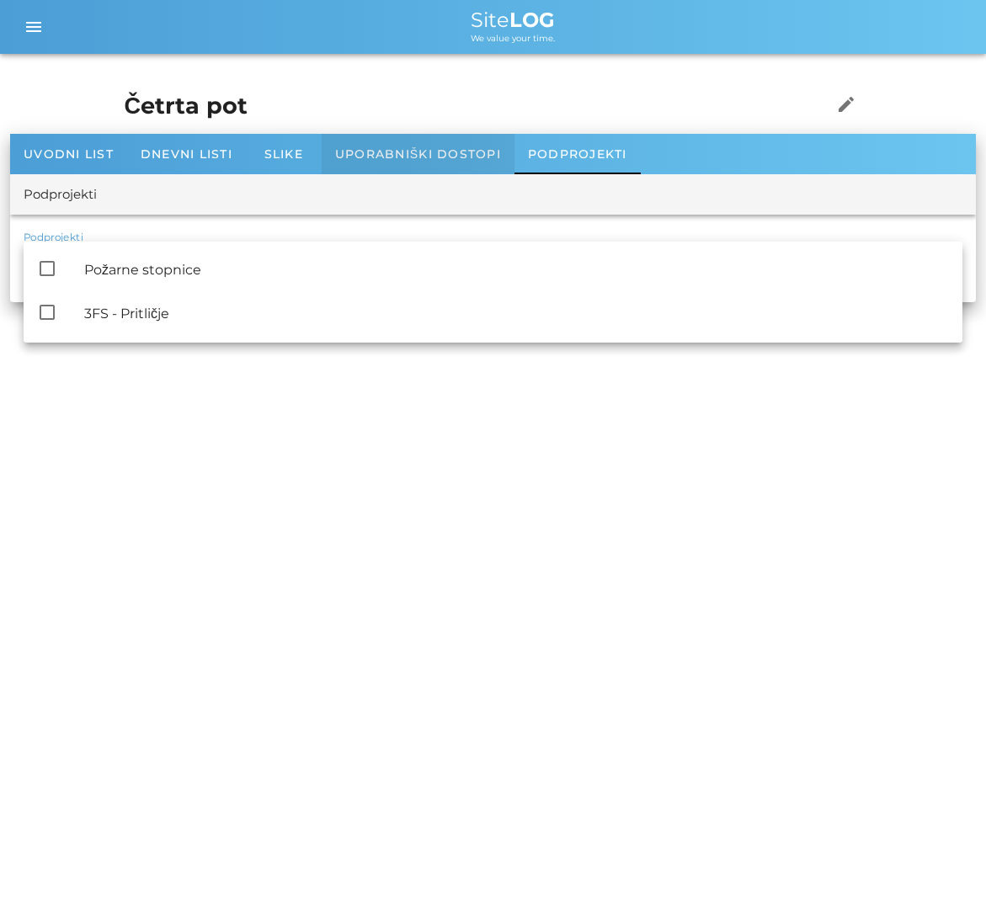
click at [450, 157] on span "Uporabniški dostopi" at bounding box center [418, 153] width 166 height 15
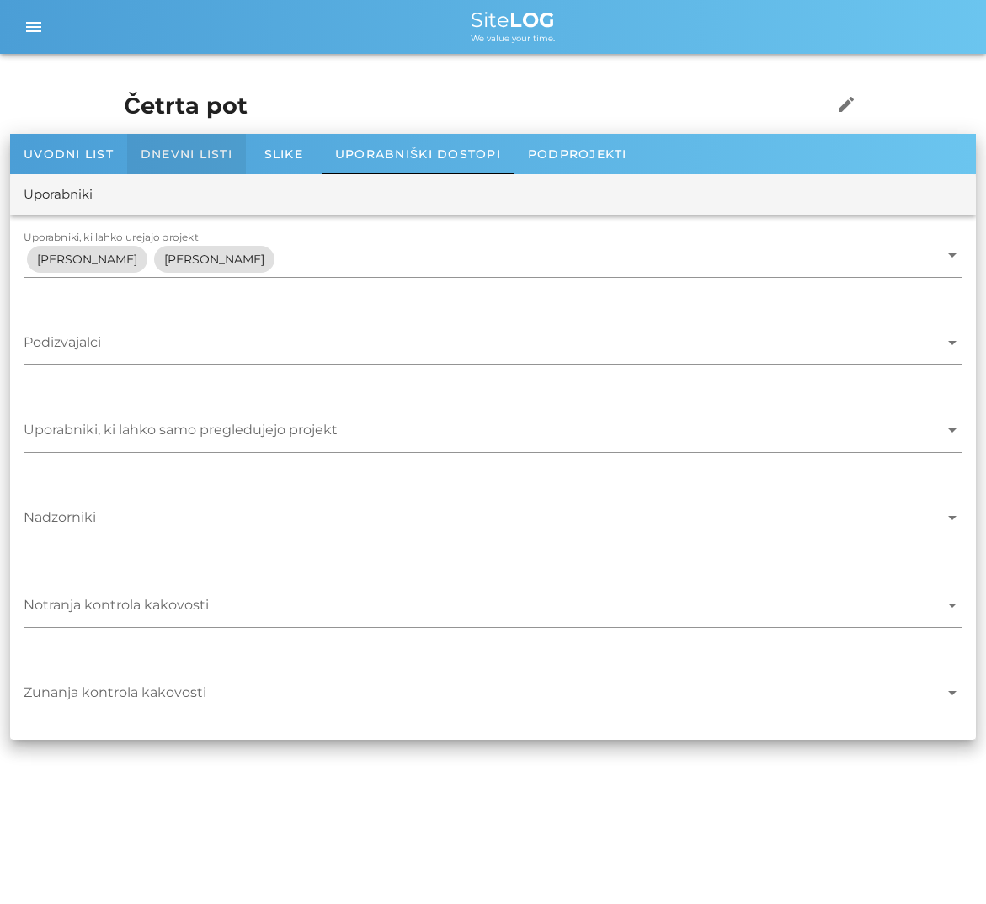
click at [193, 152] on span "Dnevni listi" at bounding box center [187, 153] width 92 height 15
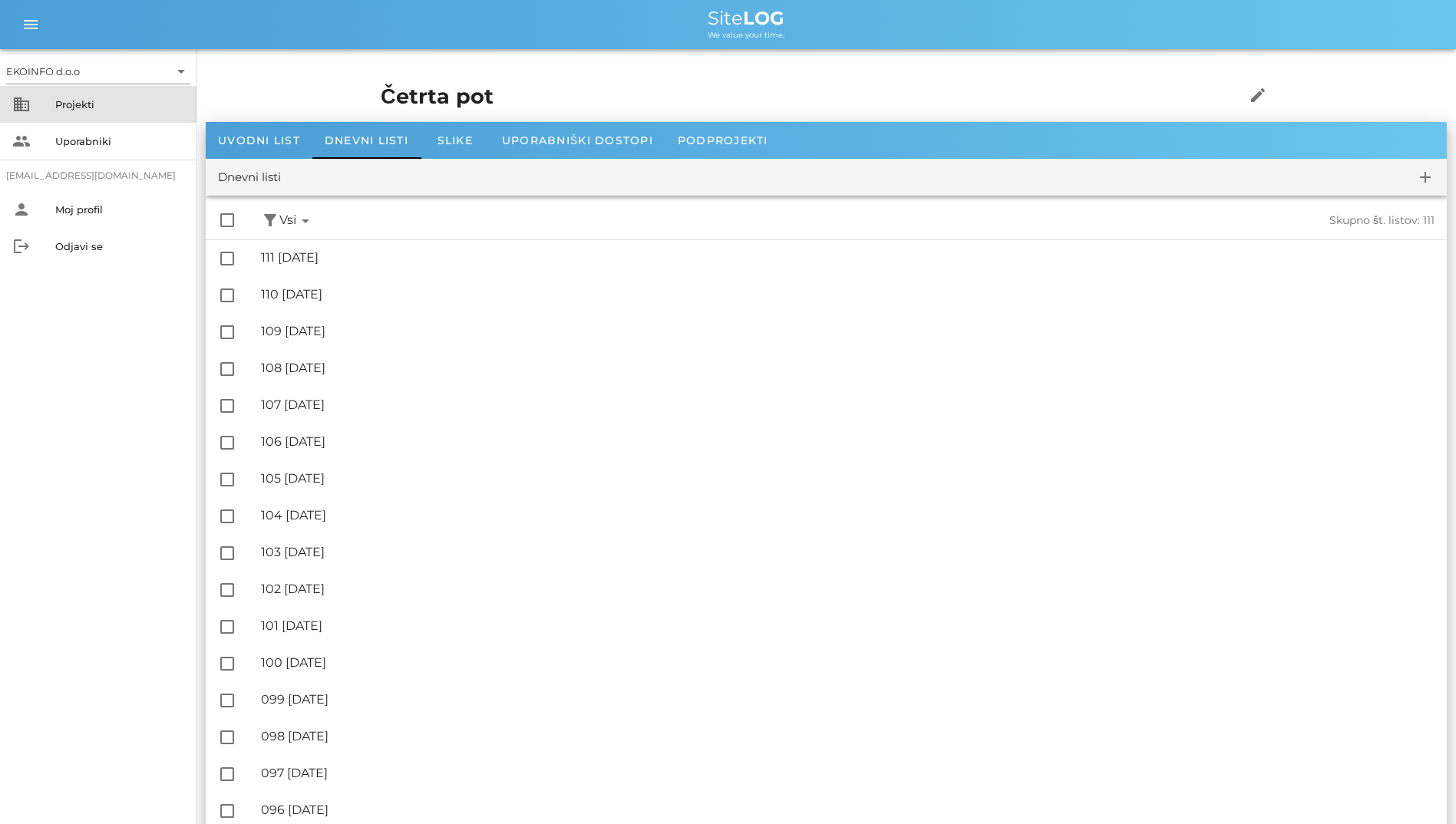
click at [104, 116] on div "Projekti" at bounding box center [119, 104] width 129 height 25
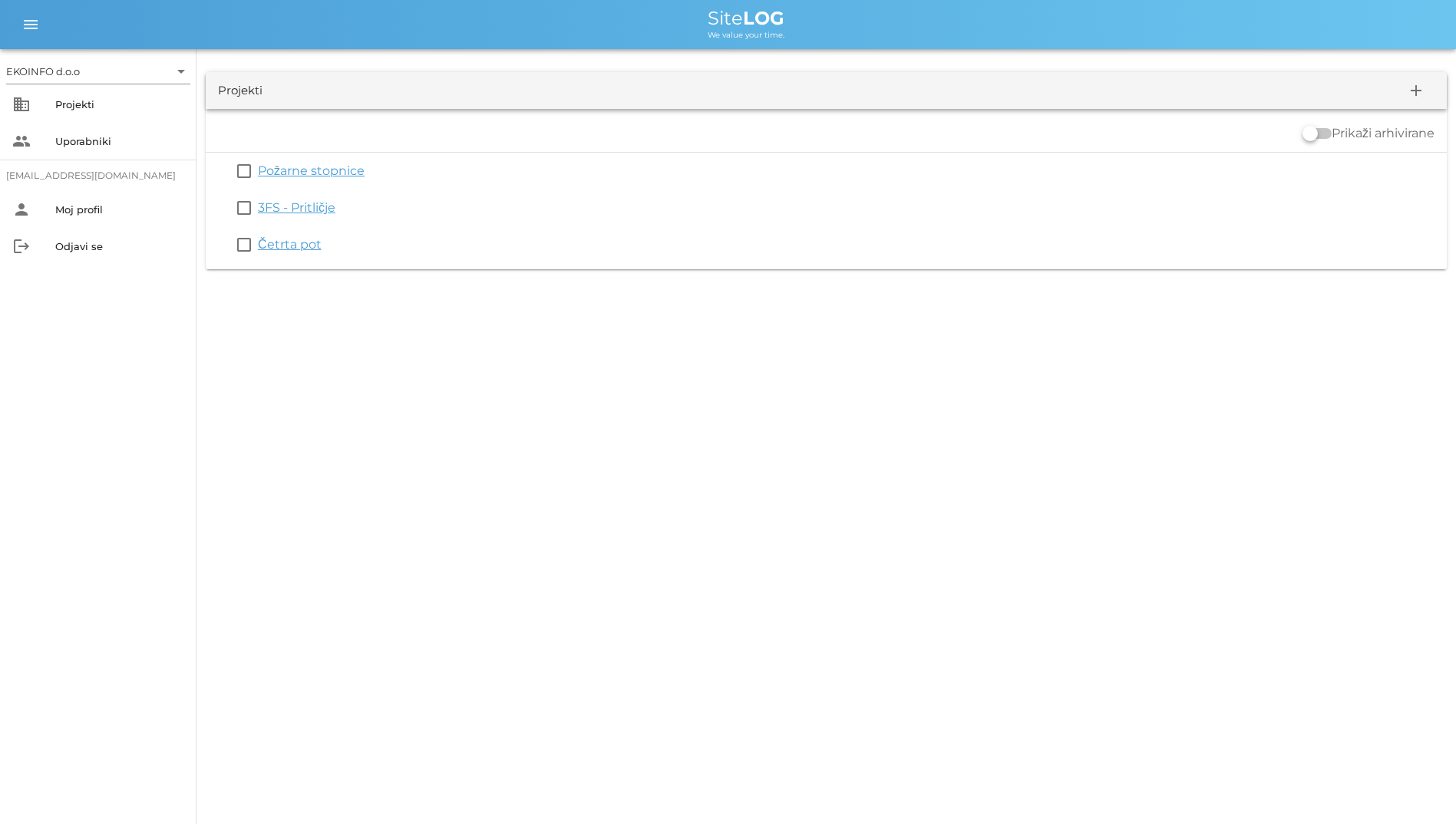
click at [988, 317] on div "EKOINFO d.o.o arrow_drop_down business Projekti people Uporabniki student2@info…" at bounding box center [728, 426] width 1456 height 824
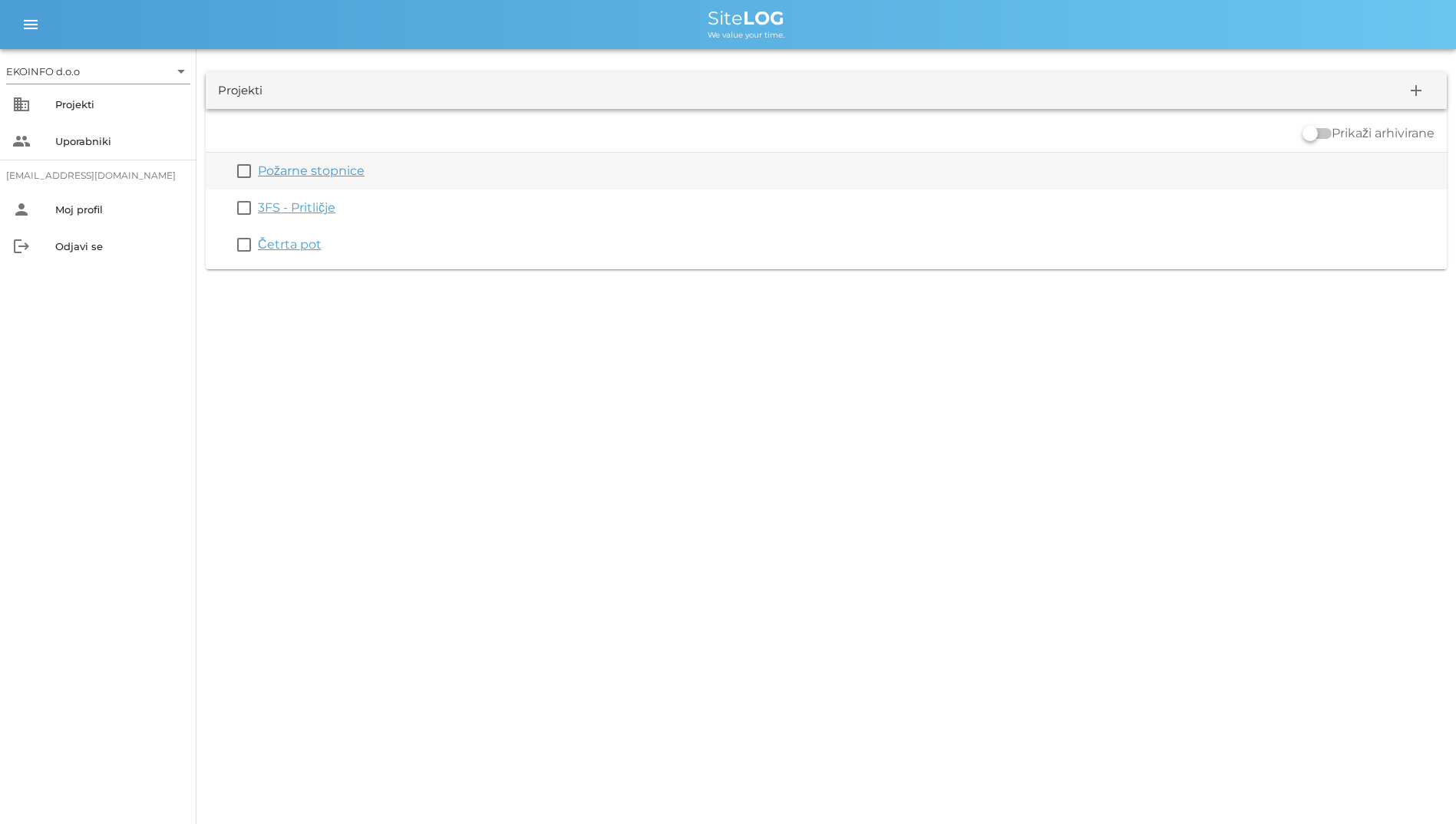
click at [328, 183] on div "check_box_outline_blank Požarne stopnice" at bounding box center [826, 171] width 1241 height 36
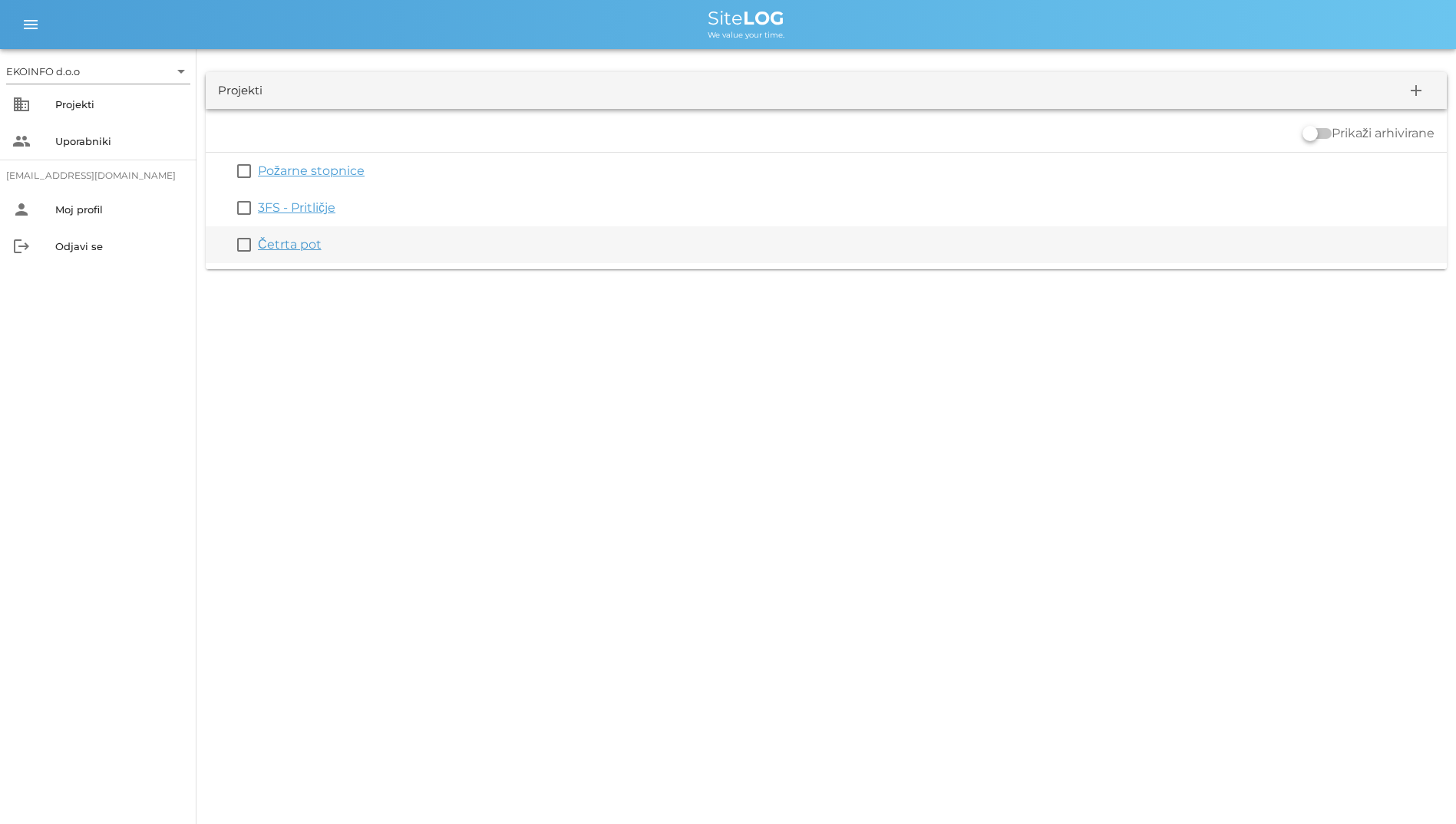
click at [305, 241] on link "Četrta pot" at bounding box center [290, 244] width 64 height 15
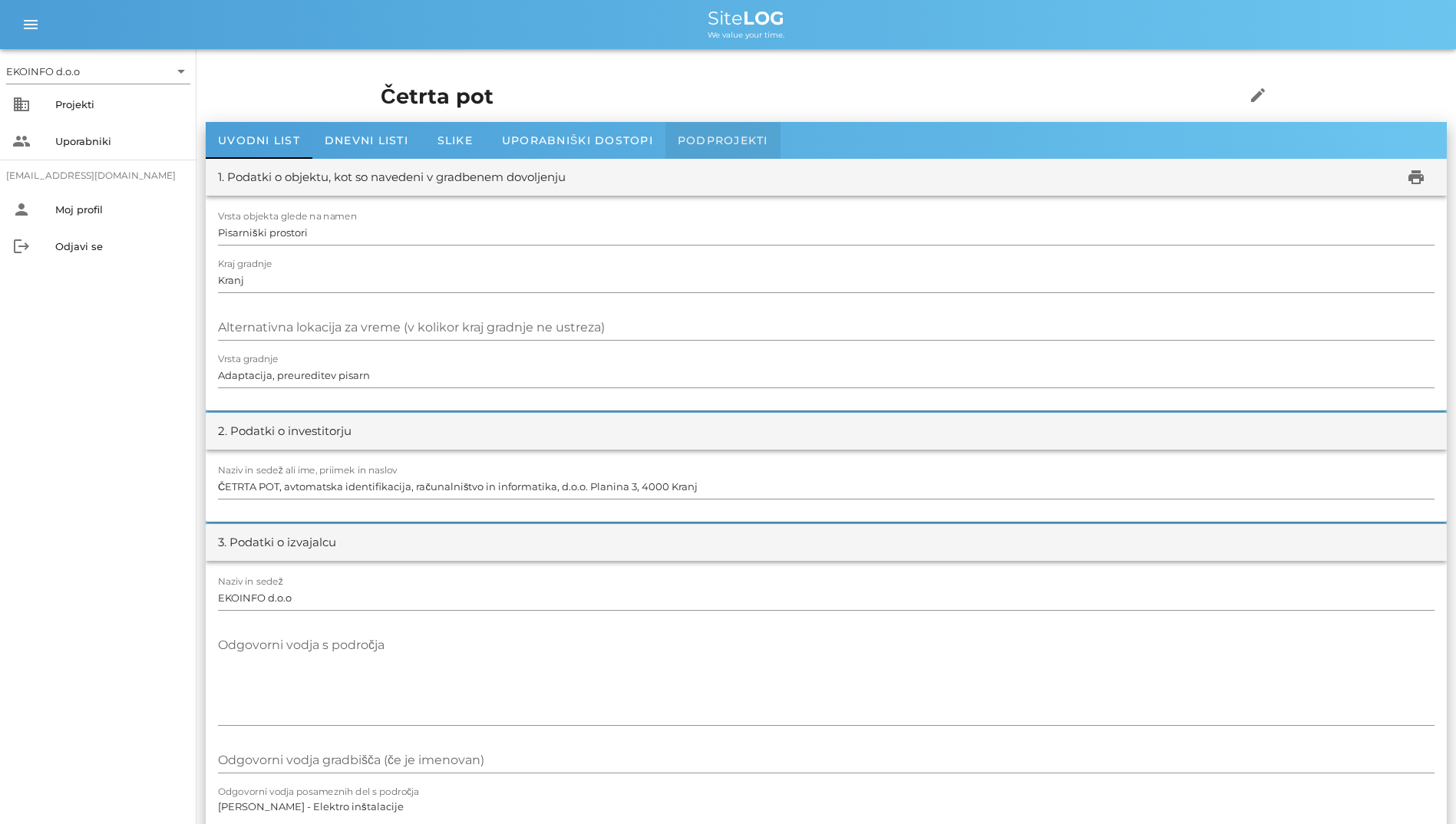
click at [726, 129] on div "Podprojekti" at bounding box center [723, 140] width 115 height 36
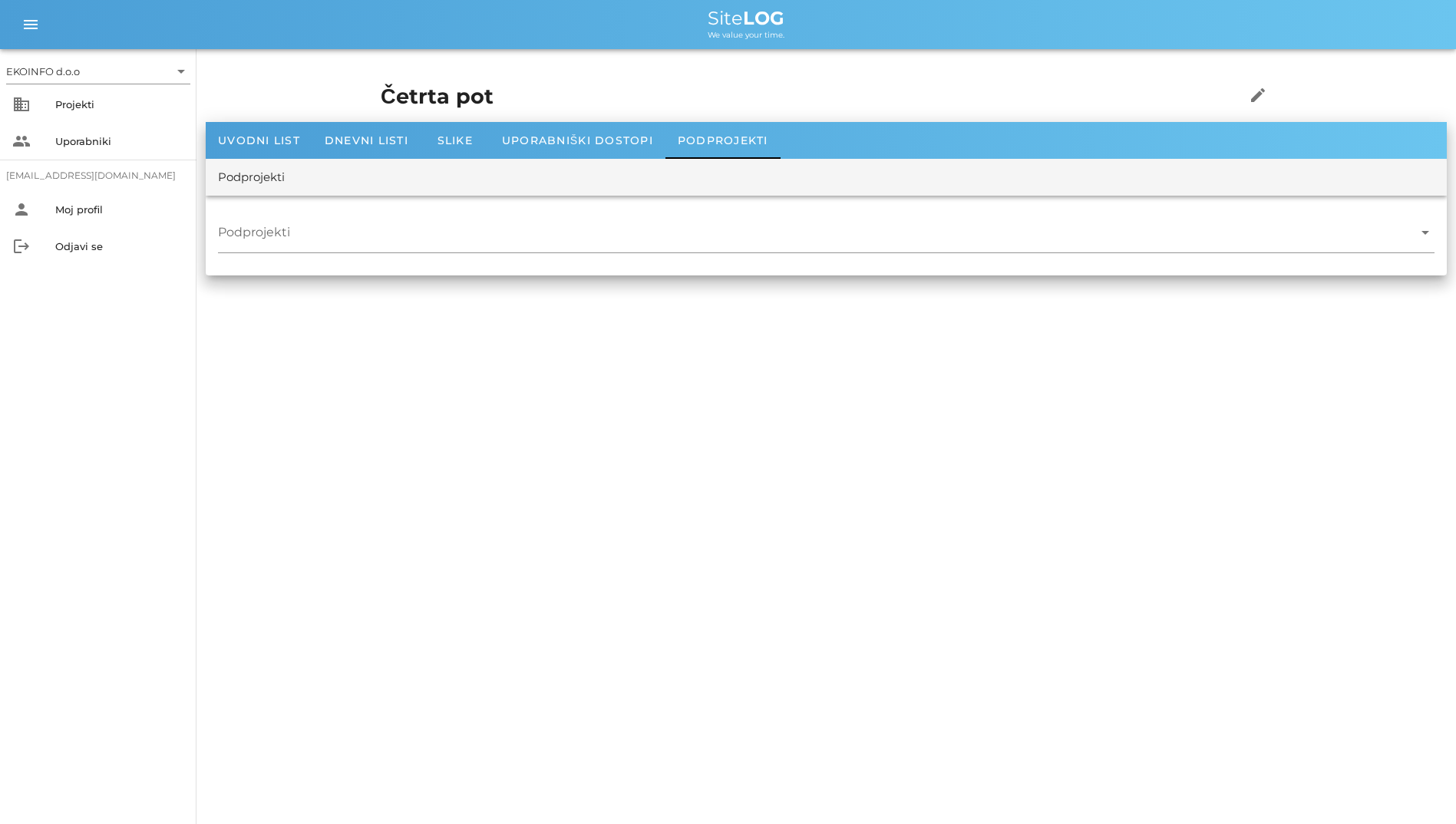
click at [390, 119] on div "Četrta pot edit" at bounding box center [826, 97] width 910 height 50
click at [392, 146] on span "Dnevni listi" at bounding box center [367, 139] width 84 height 14
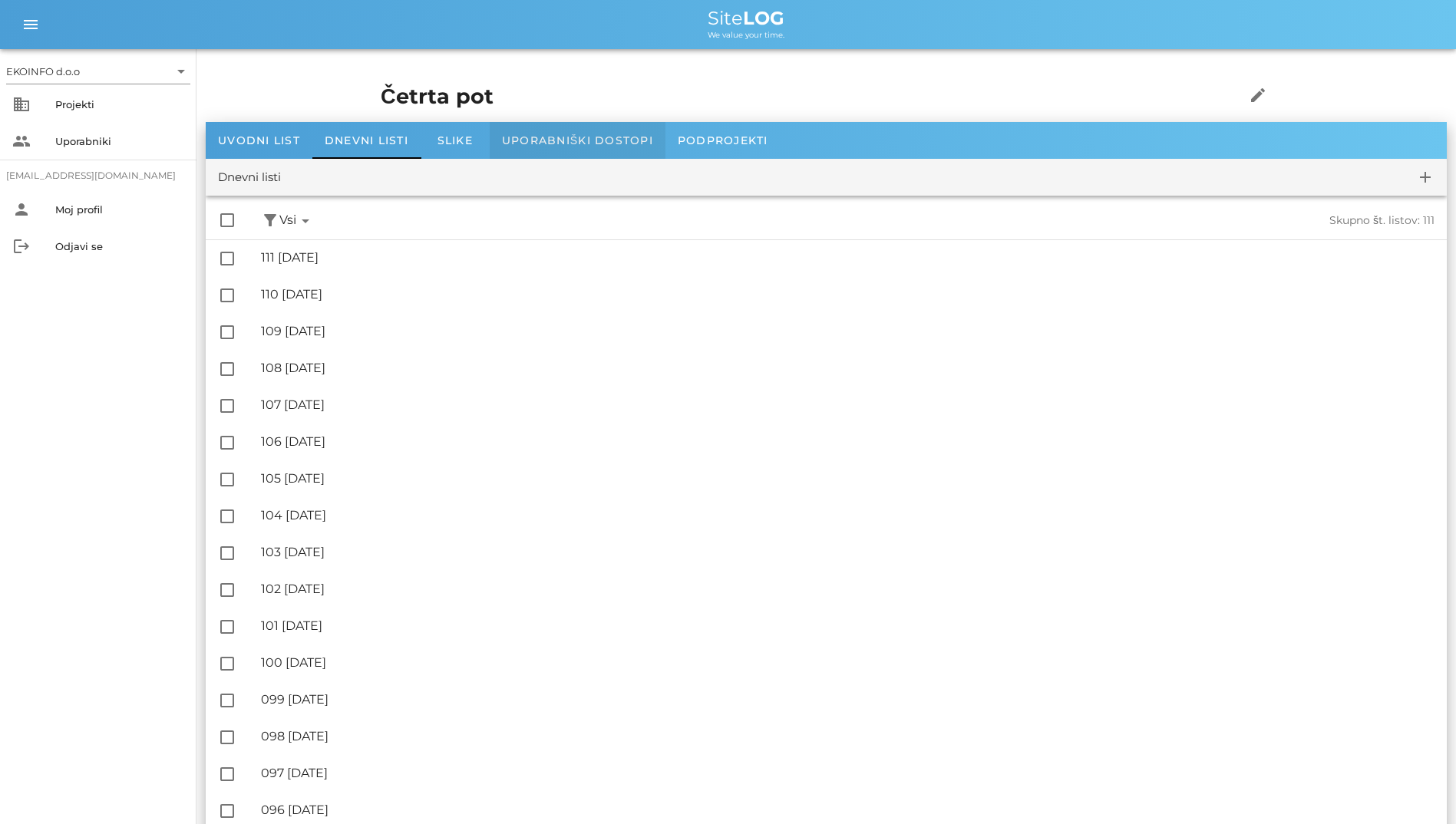
click at [574, 139] on span "Uporabniški dostopi" at bounding box center [578, 139] width 151 height 14
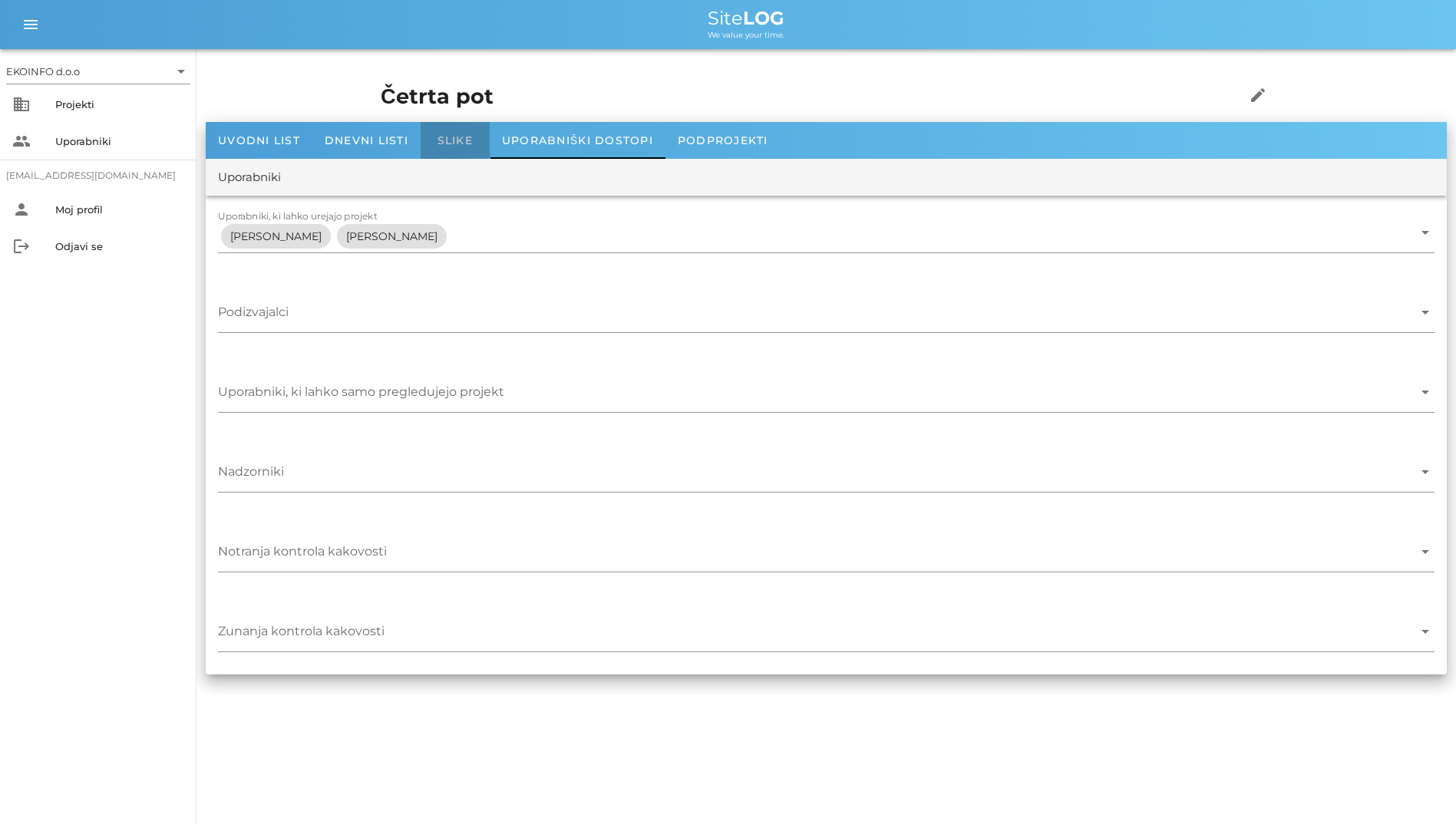
click at [449, 150] on div "Slike" at bounding box center [455, 140] width 69 height 36
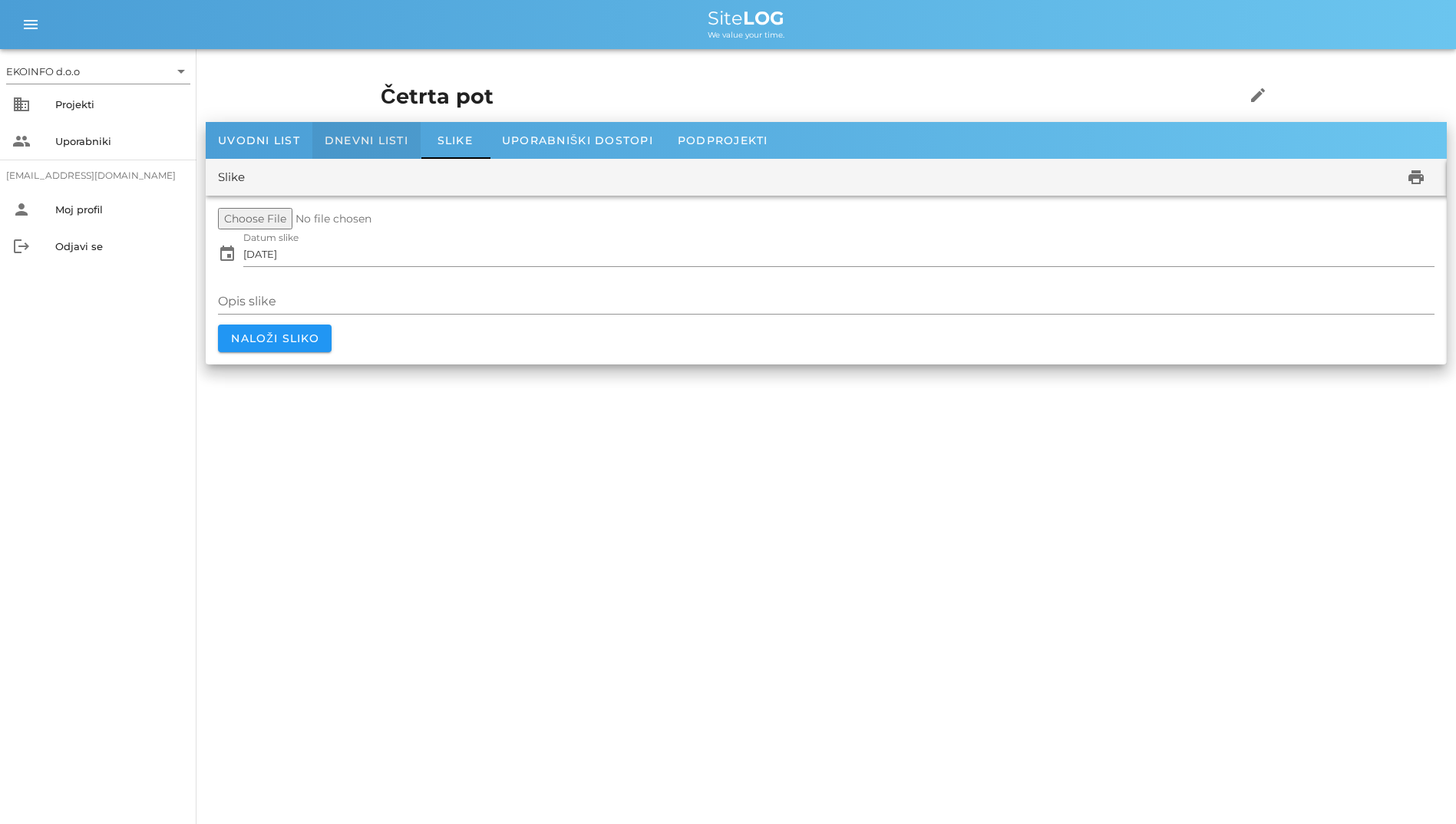
click at [390, 152] on div "Dnevni listi" at bounding box center [367, 140] width 108 height 36
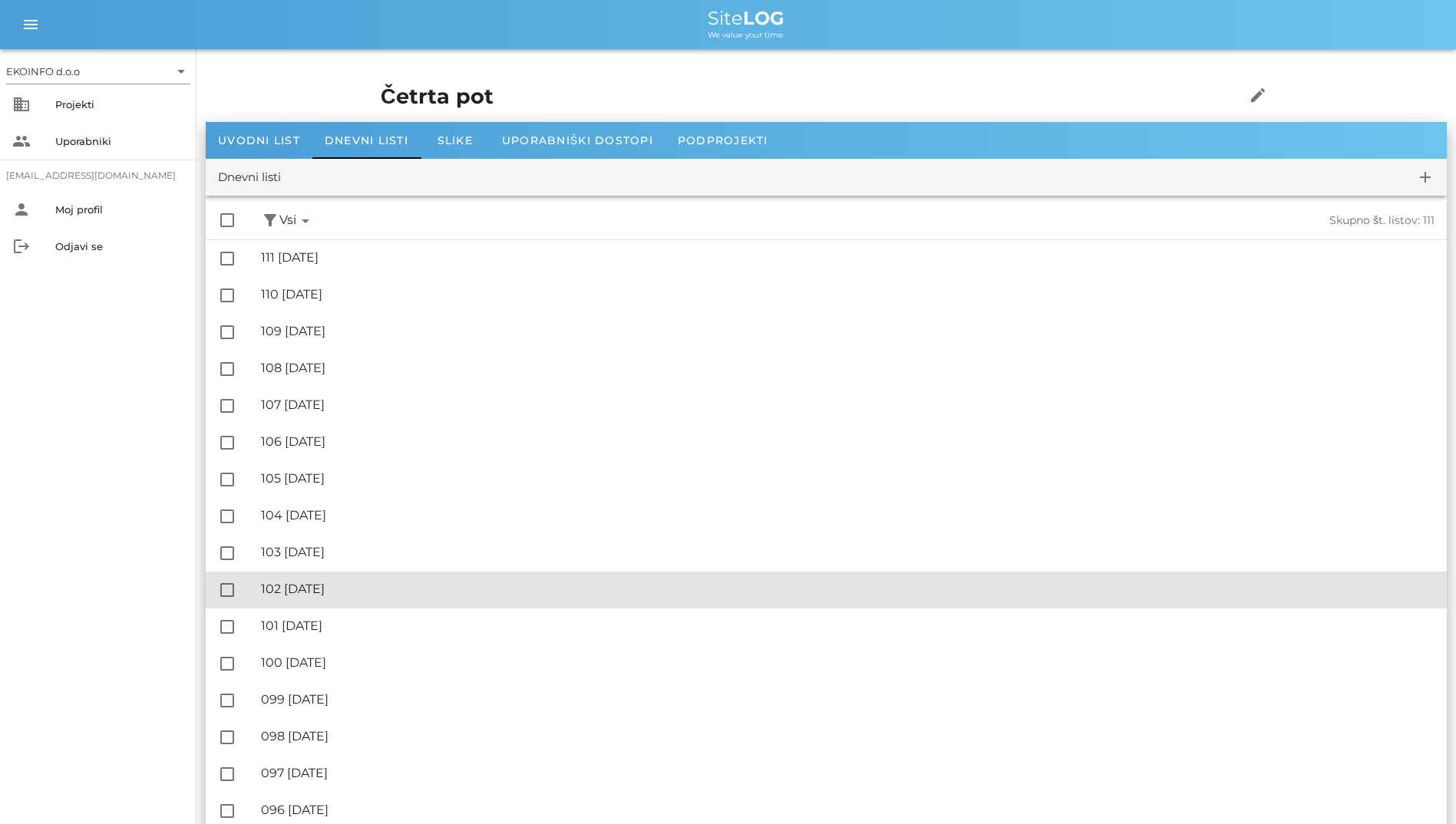
click at [1350, 588] on div "🔏 102 ponedeljek, 06.10.2025" at bounding box center [847, 589] width 1173 height 15
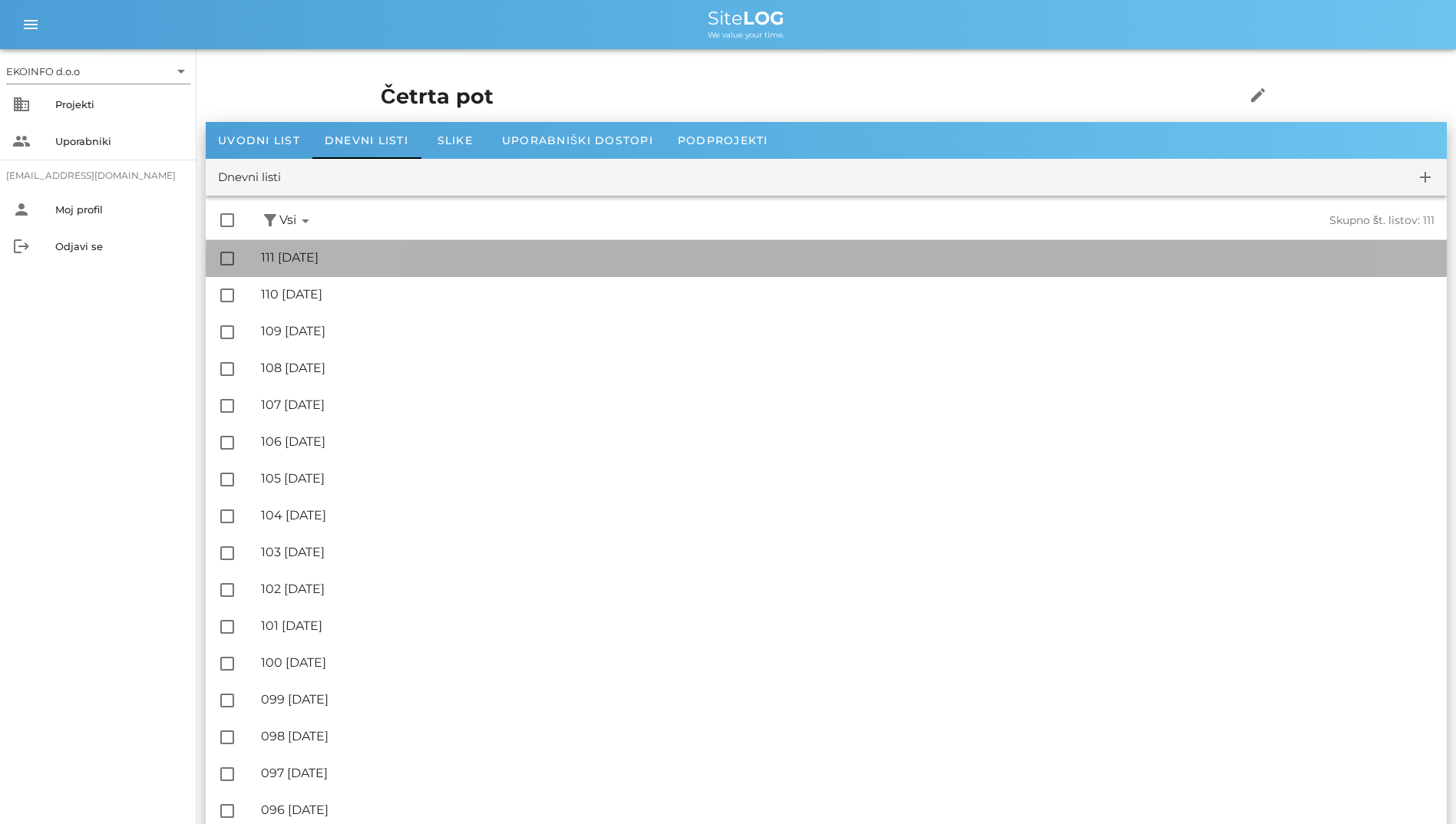
click at [461, 254] on div "🔏 111 sreda, 15.10.2025" at bounding box center [847, 257] width 1173 height 15
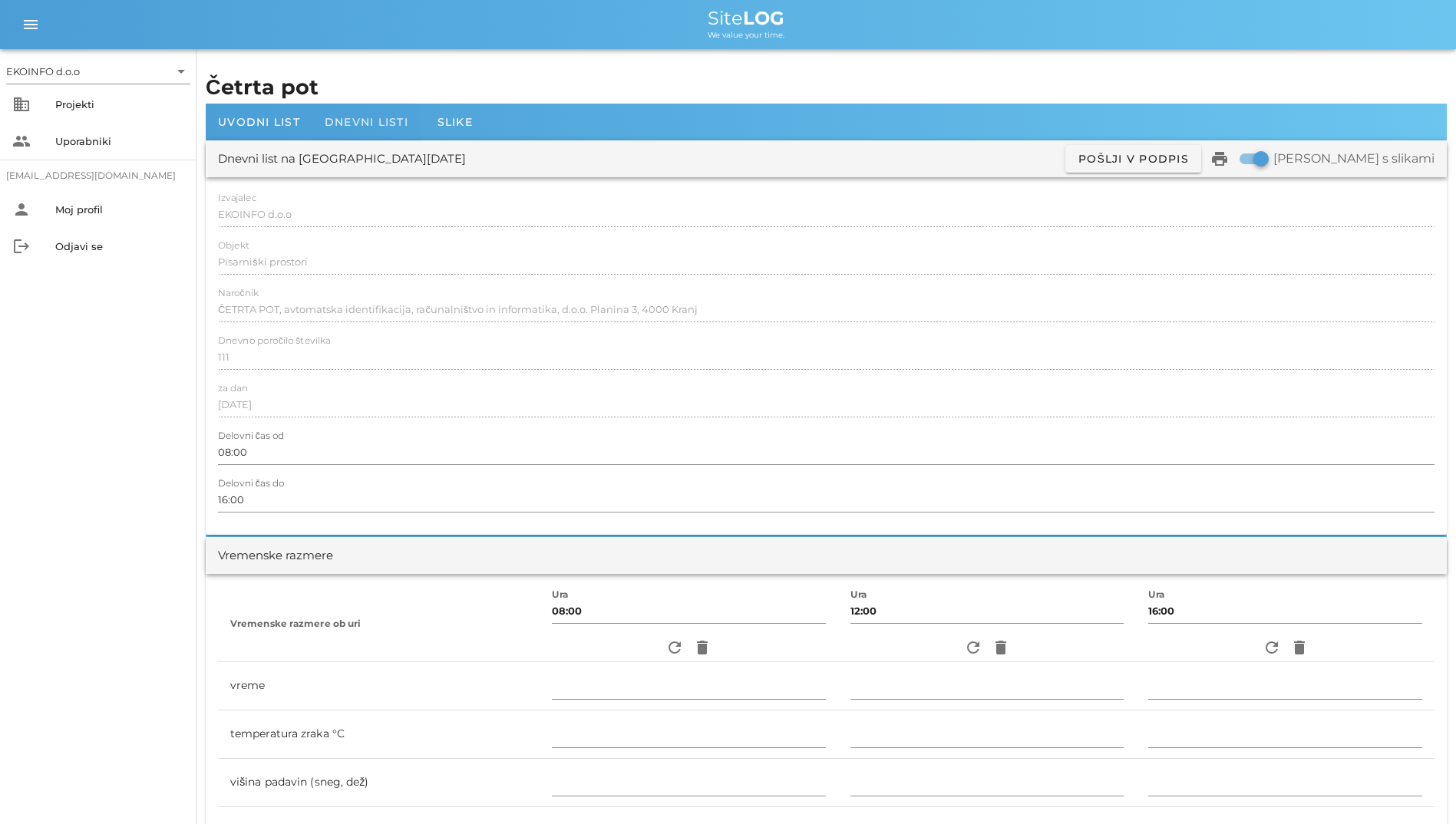
click at [347, 129] on div "Dnevni listi" at bounding box center [367, 122] width 108 height 36
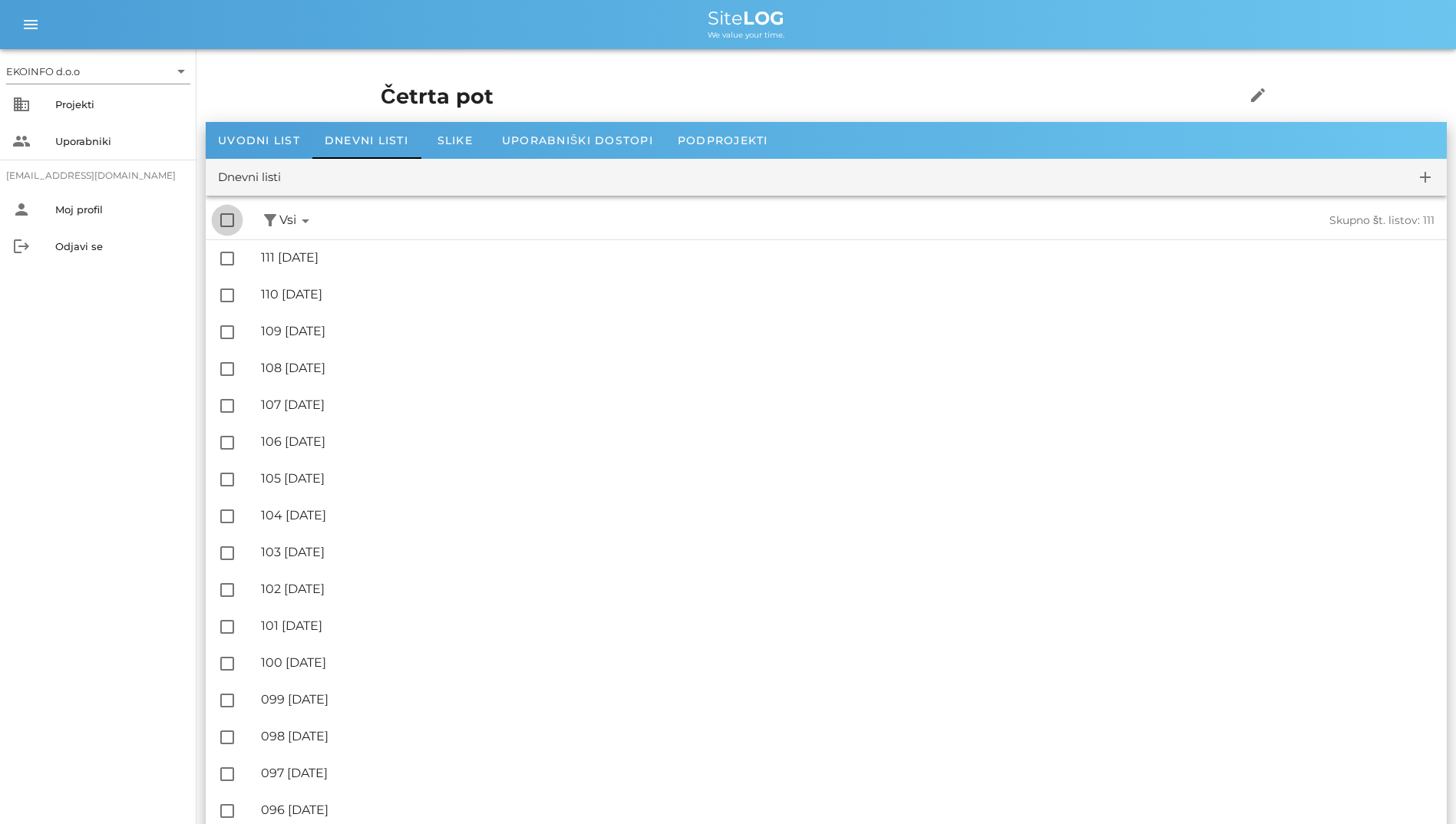
click at [231, 221] on div at bounding box center [227, 220] width 26 height 26
checkbox input "true"
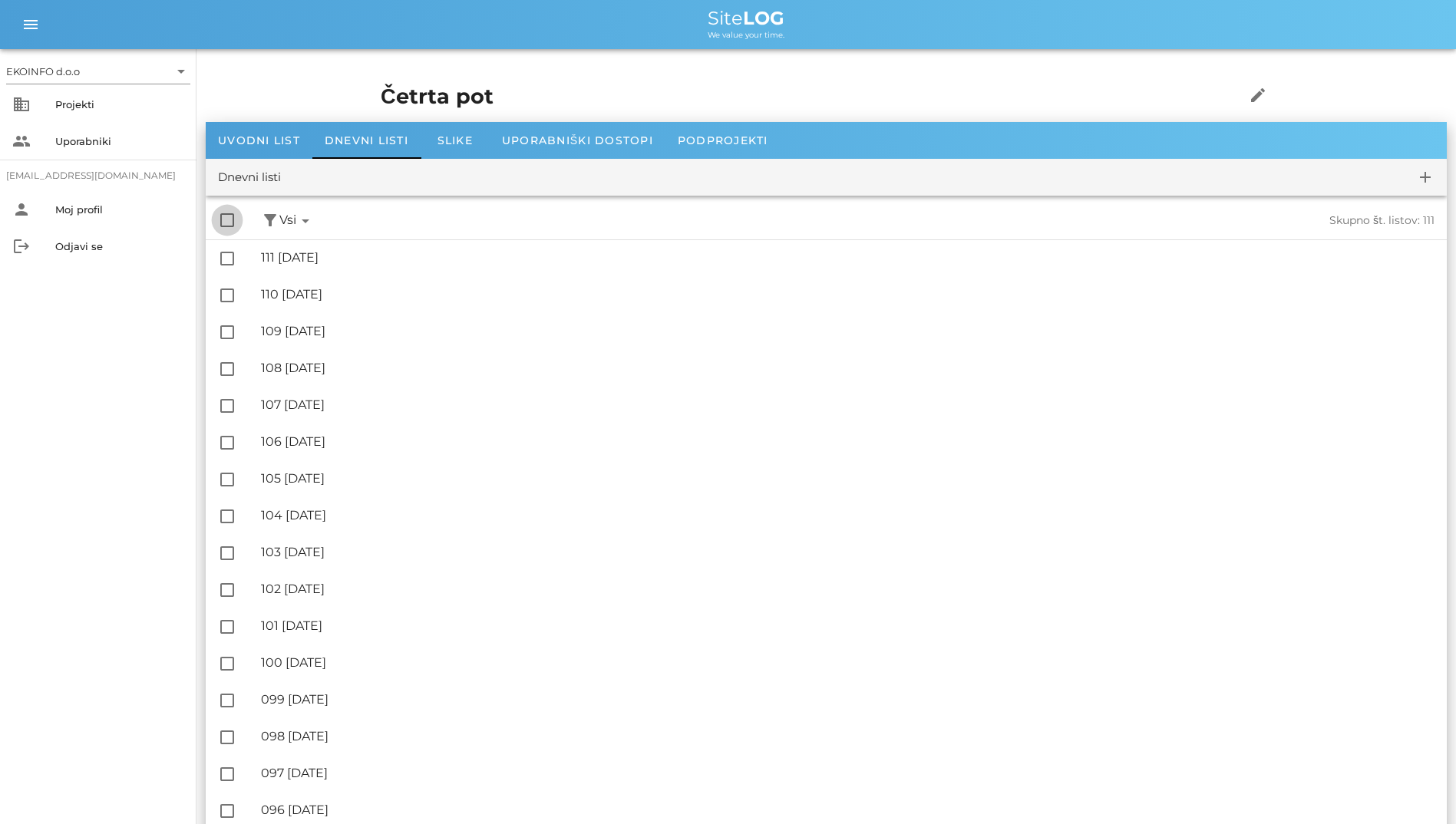
checkbox input "true"
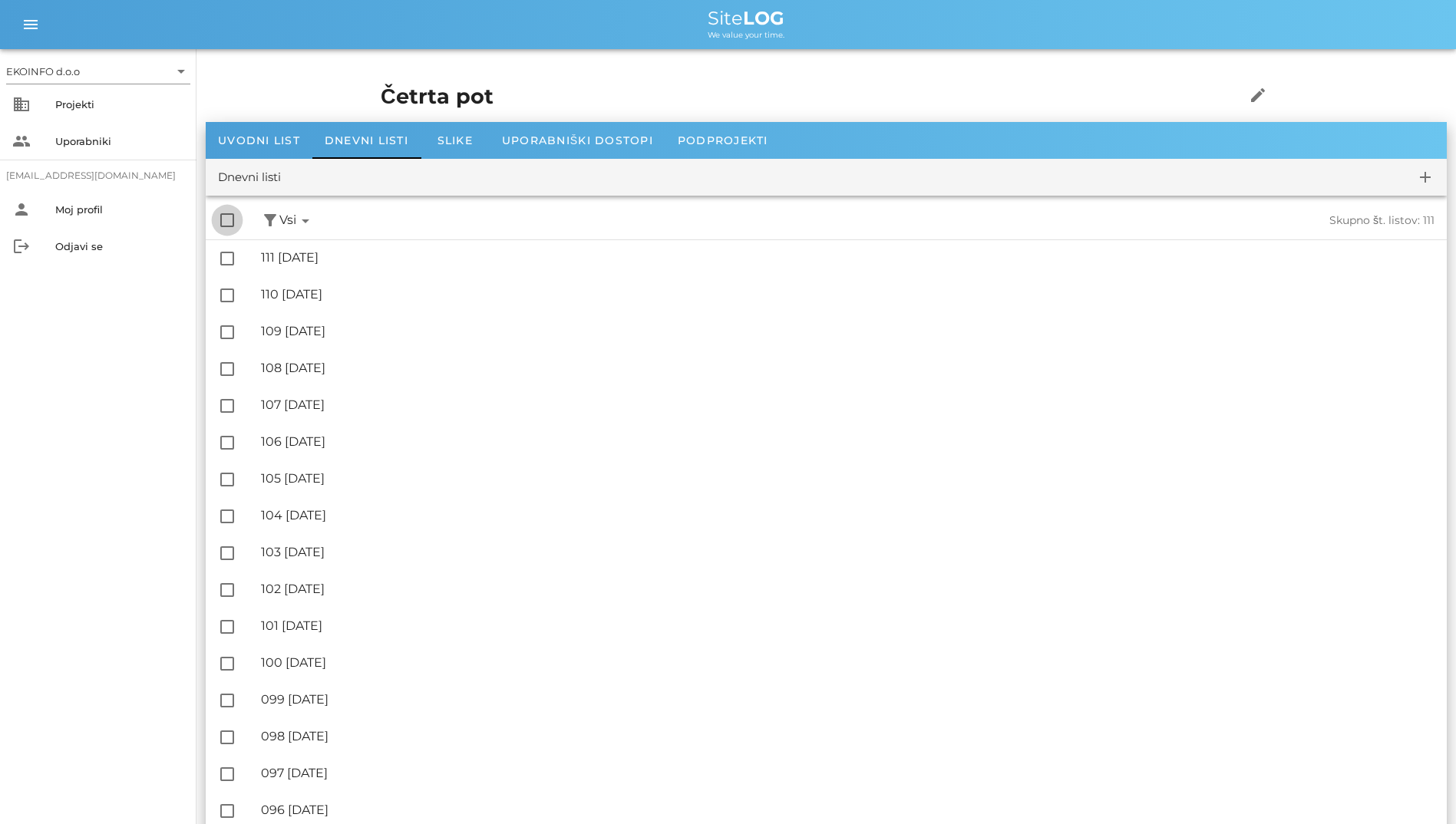
checkbox input "true"
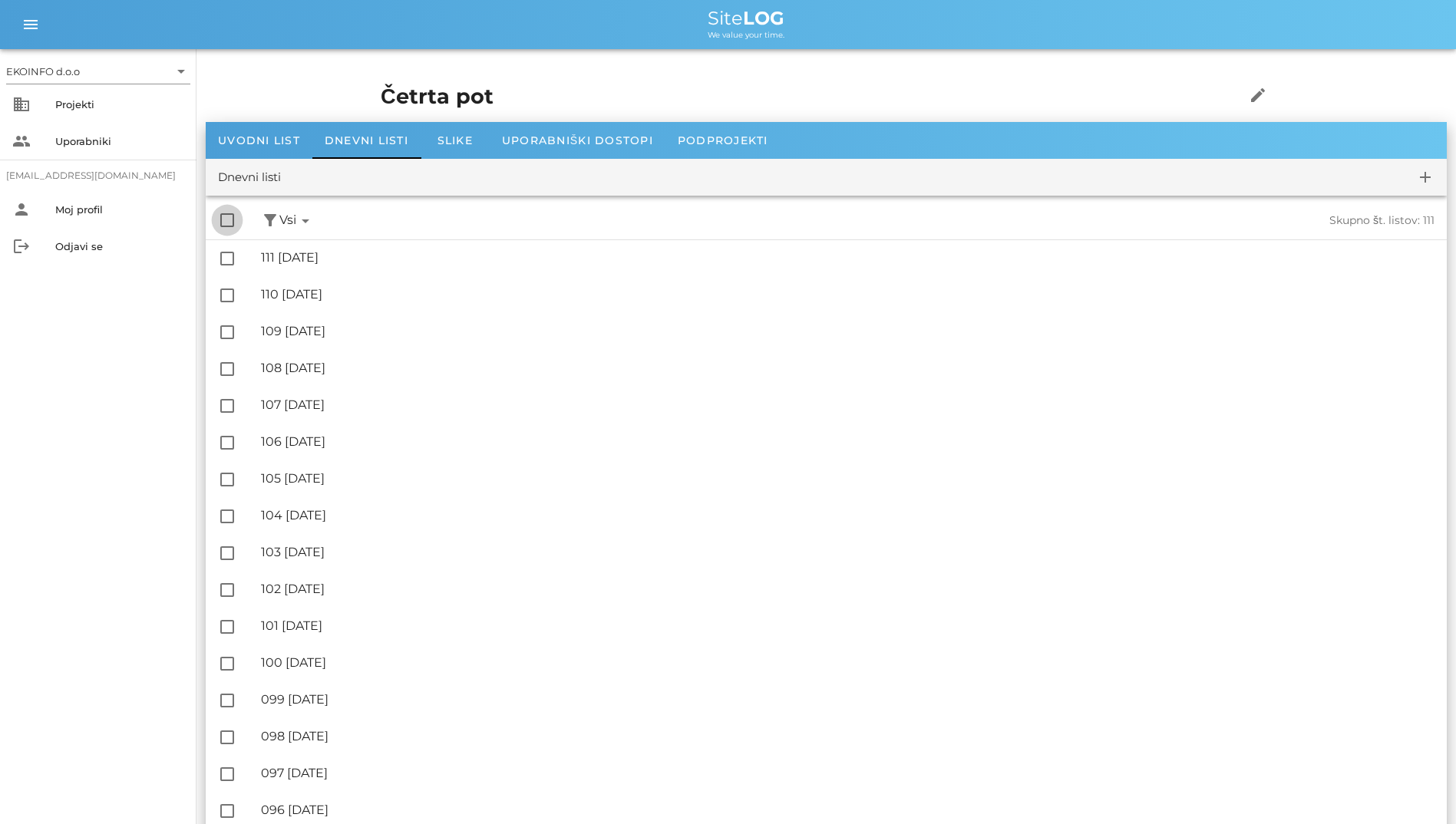
checkbox input "true"
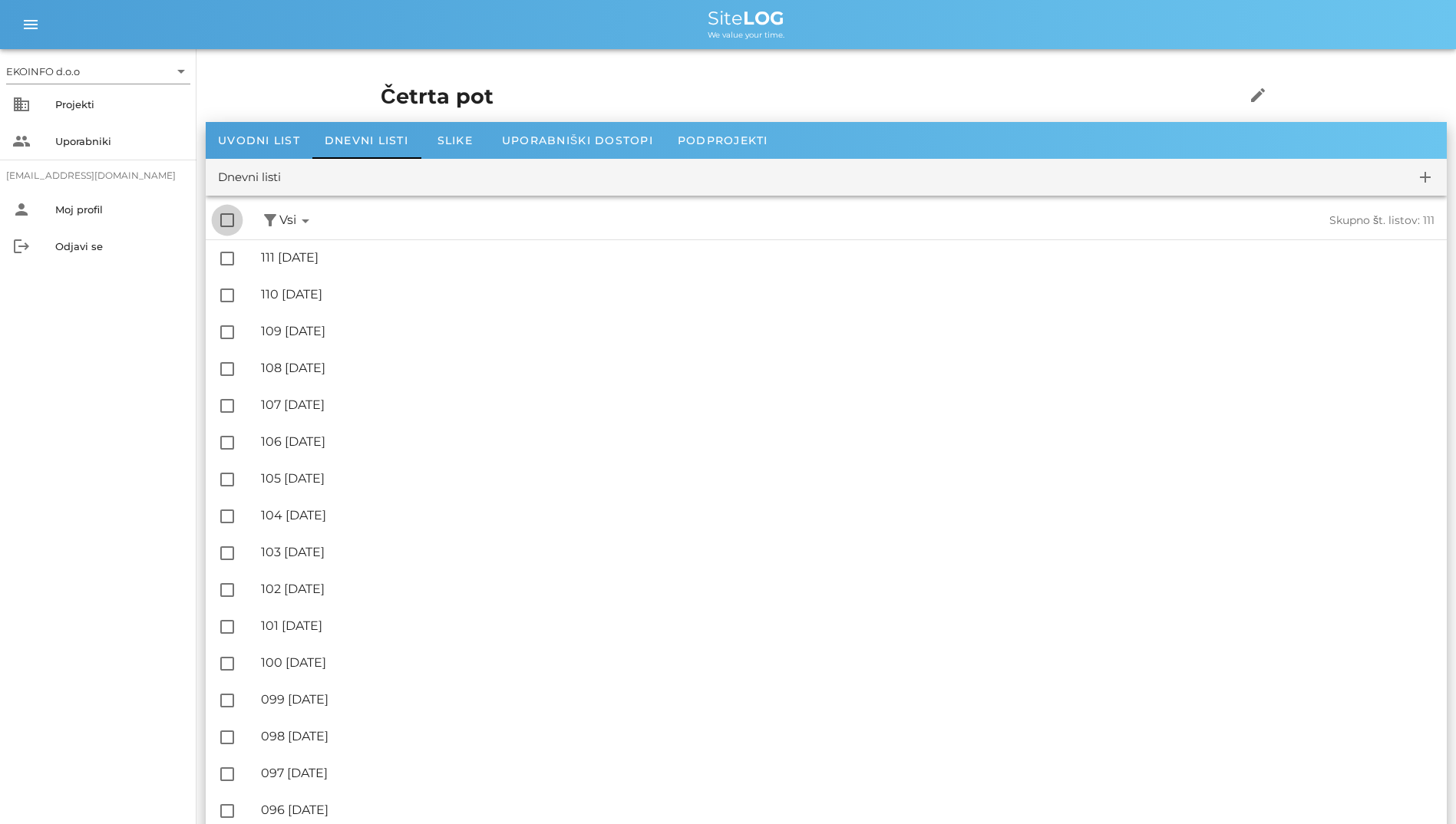
checkbox input "true"
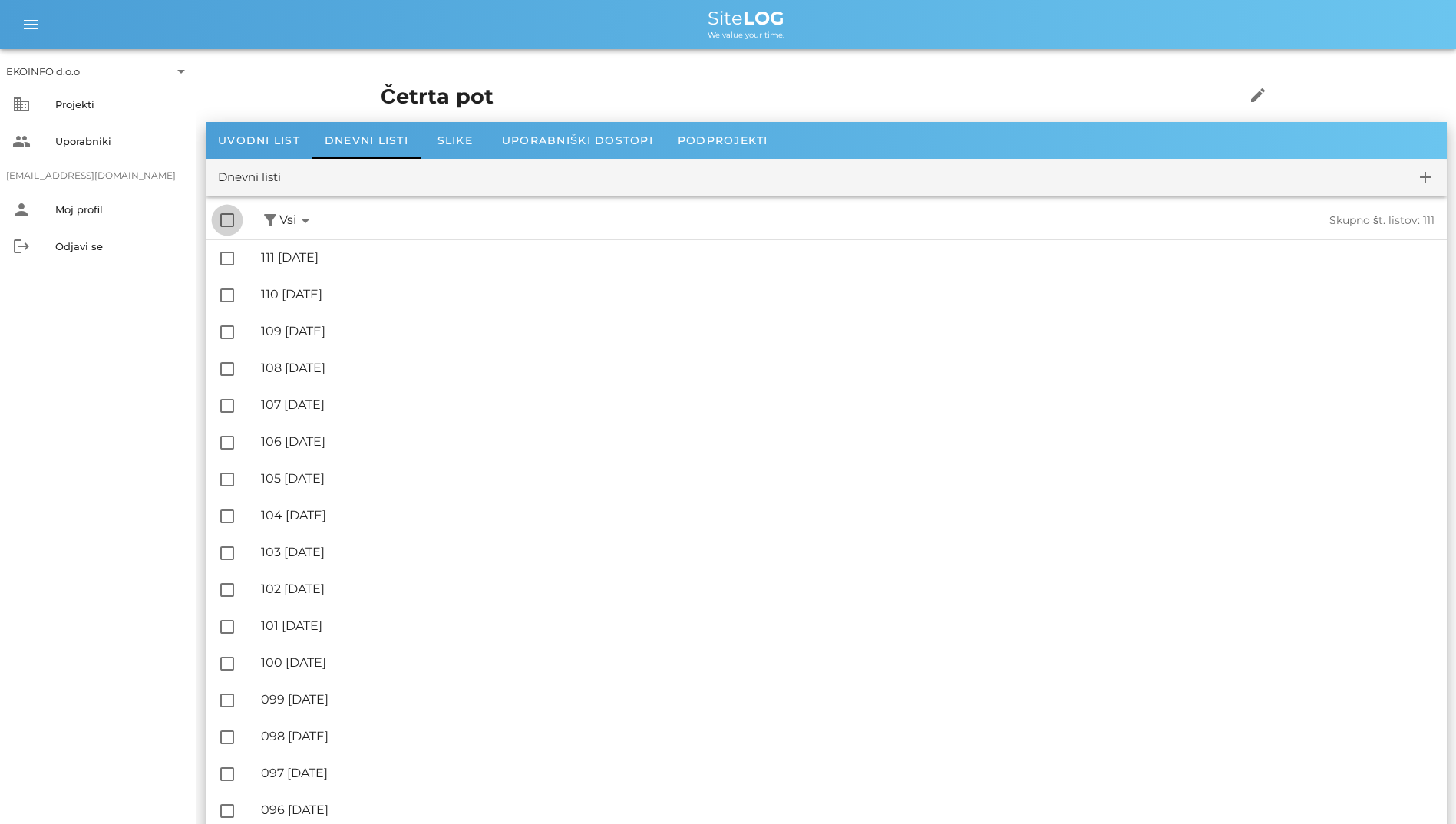
checkbox input "true"
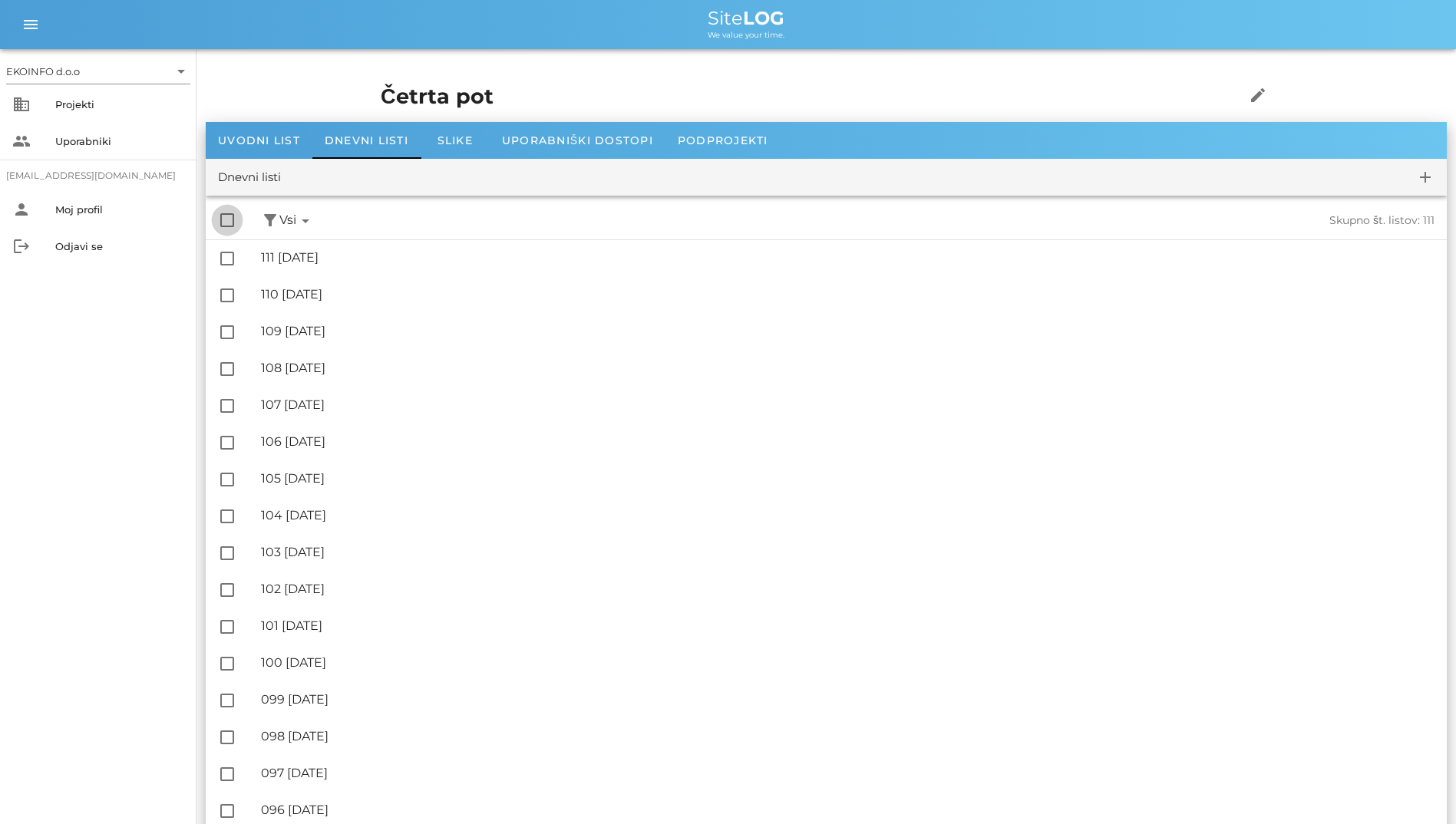
checkbox input "true"
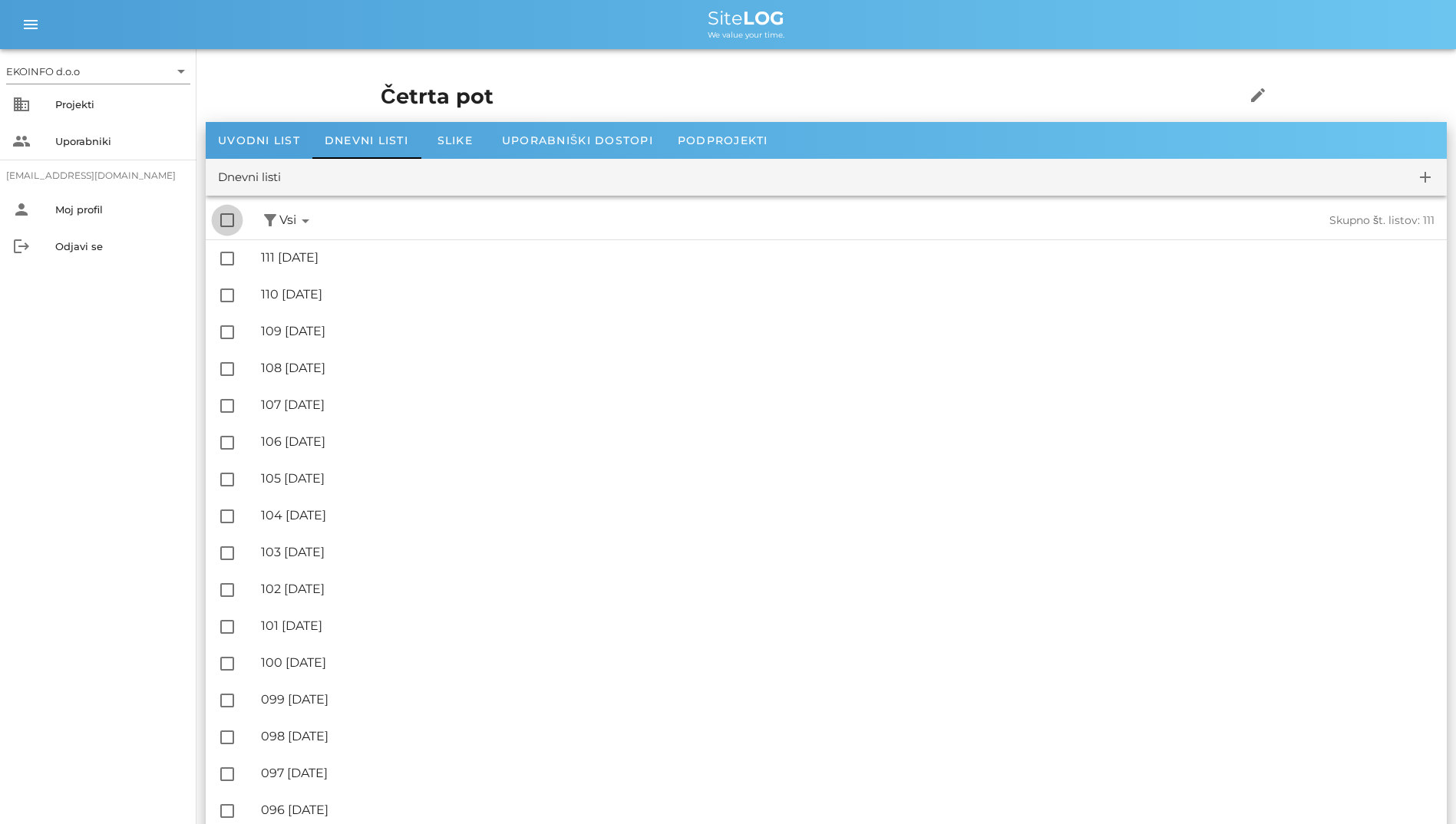
checkbox input "true"
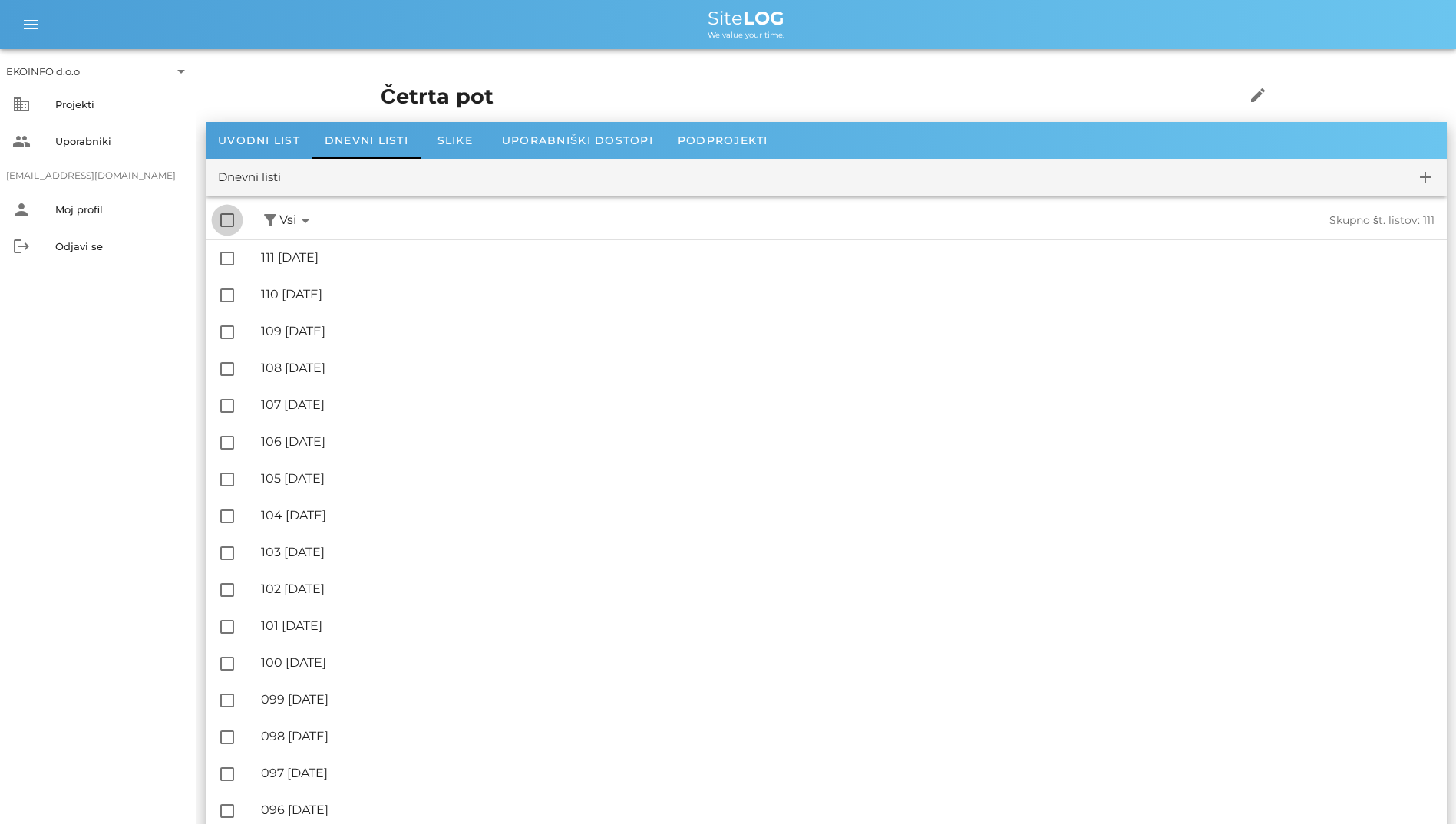
checkbox input "true"
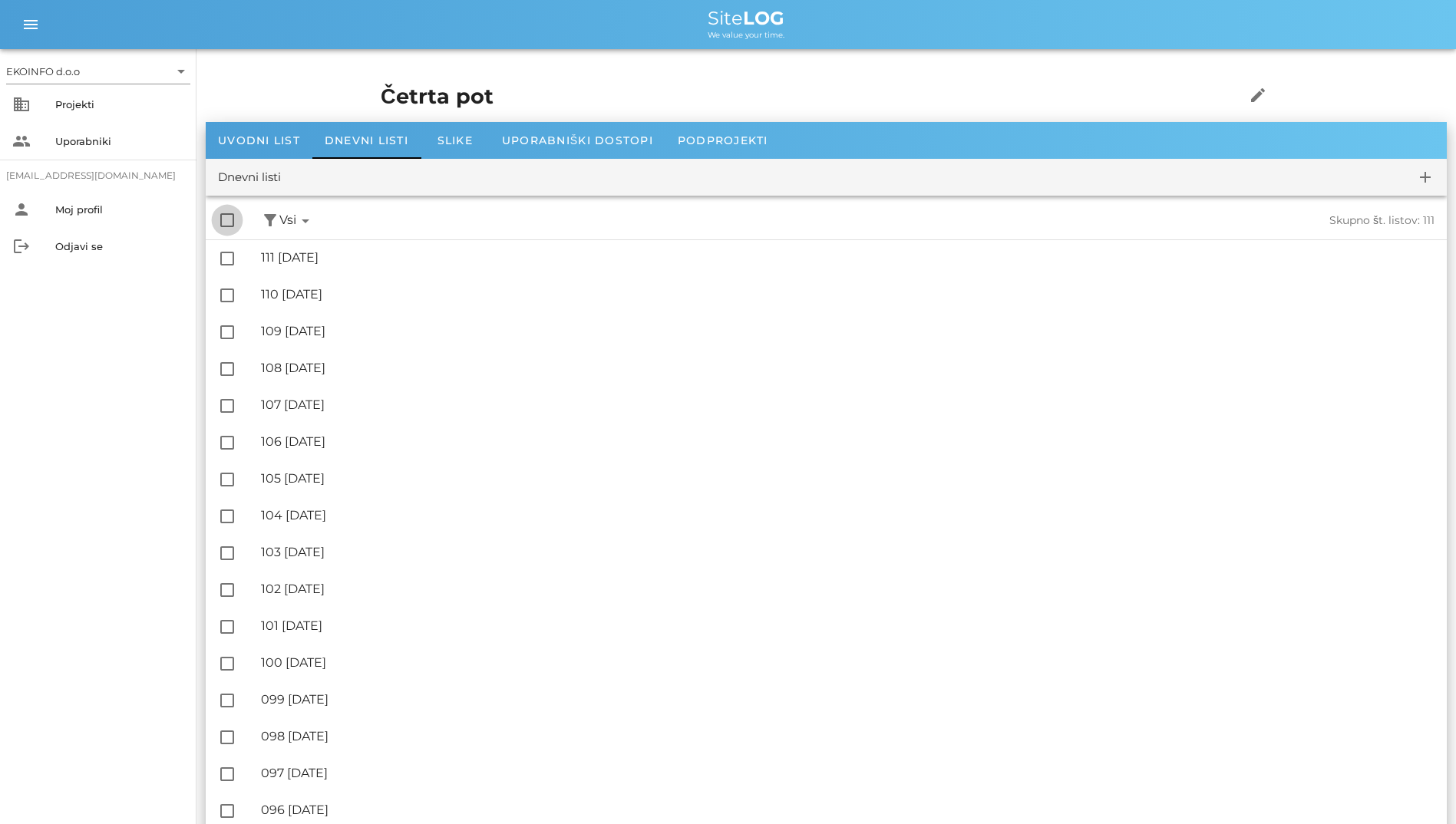
checkbox input "true"
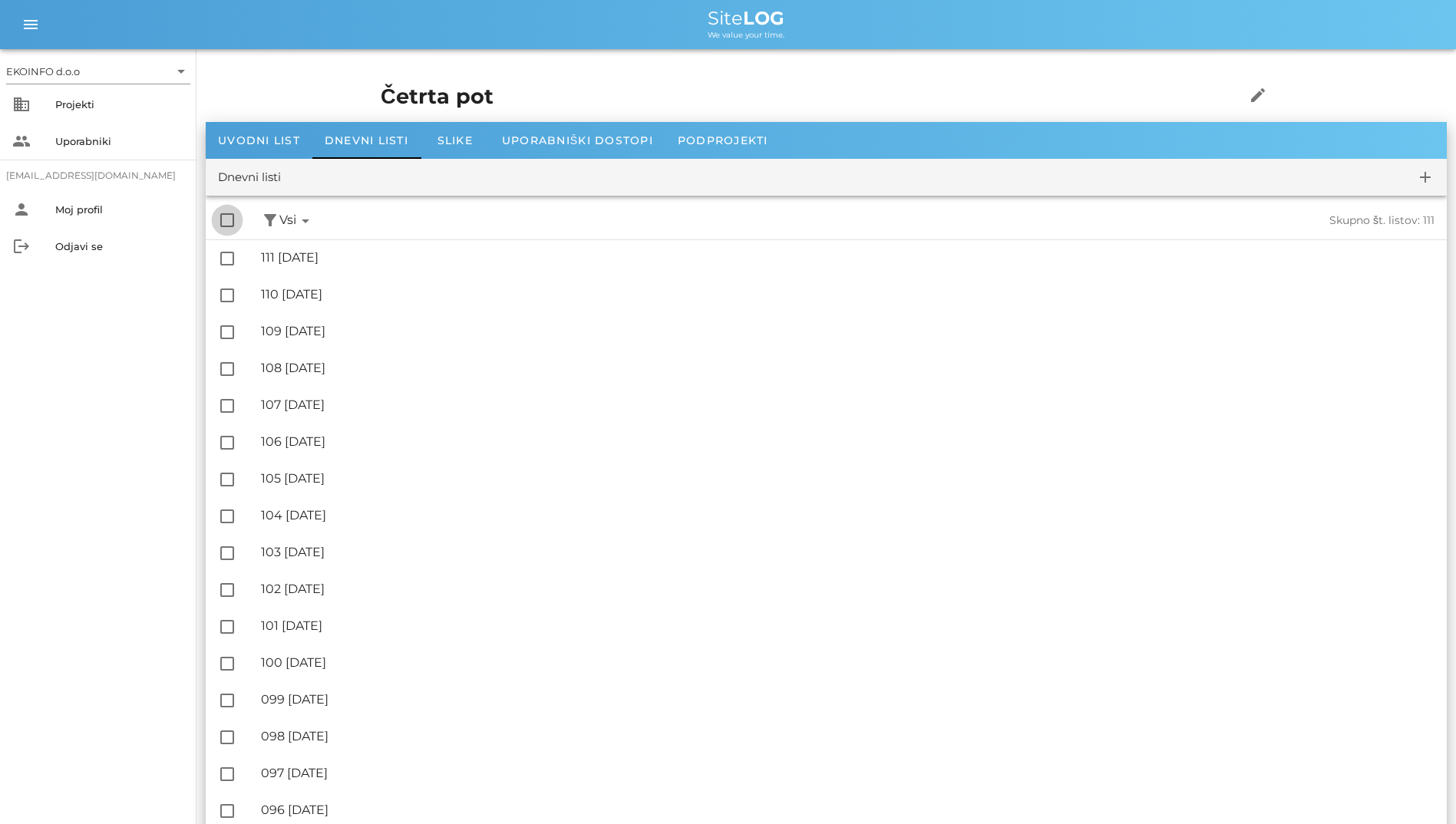
checkbox input "true"
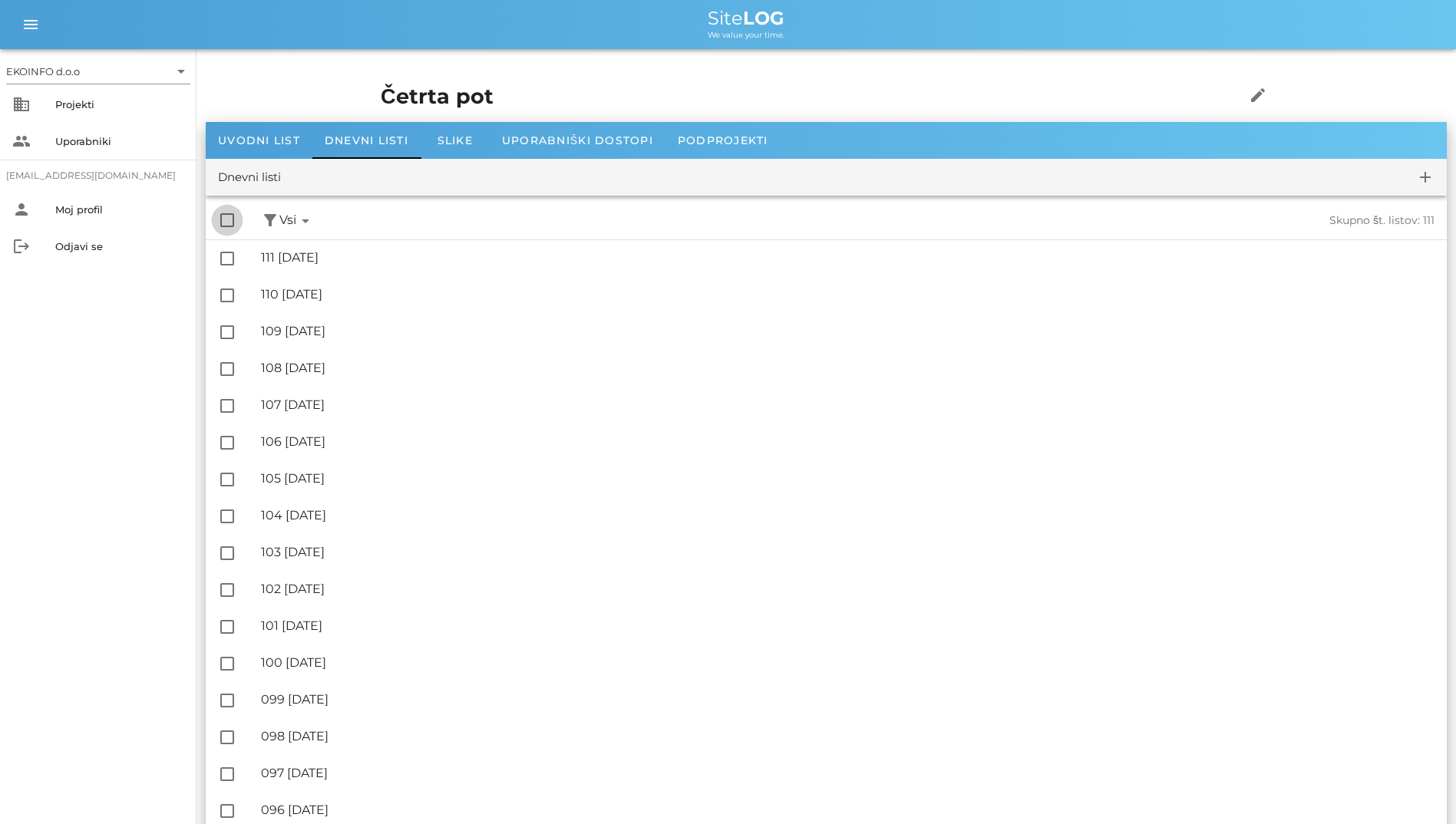
checkbox input "true"
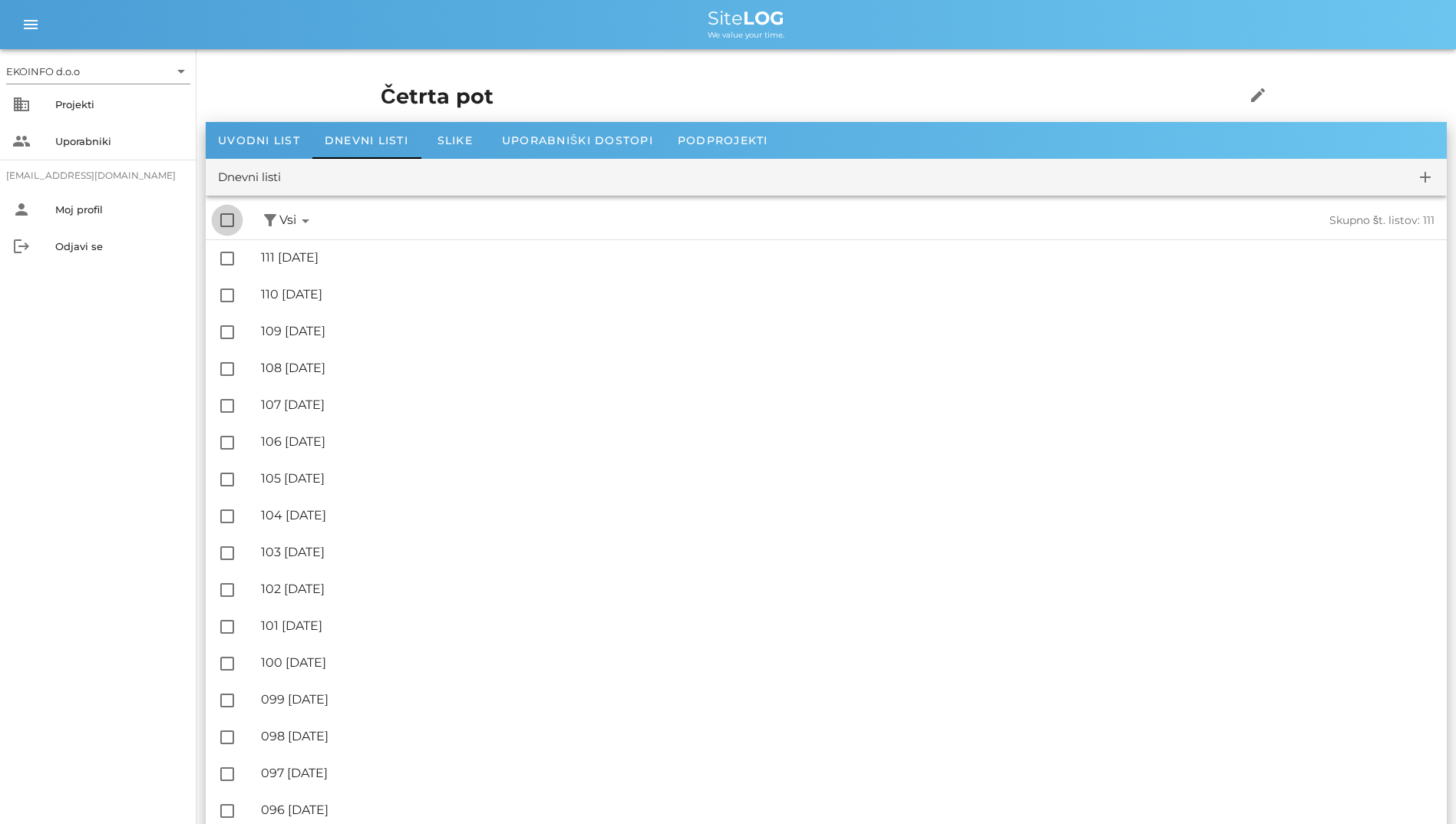
checkbox input "true"
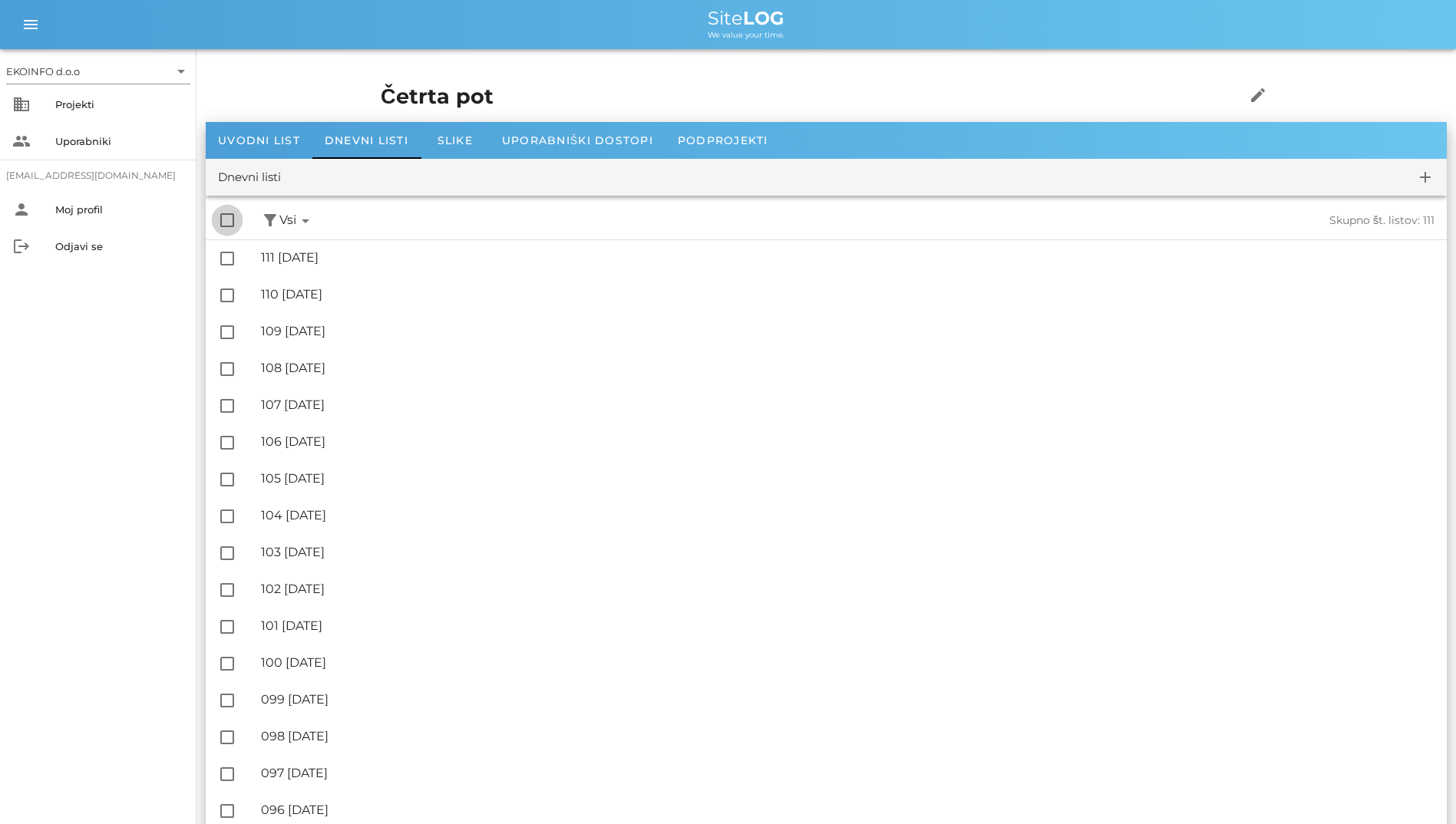
checkbox input "true"
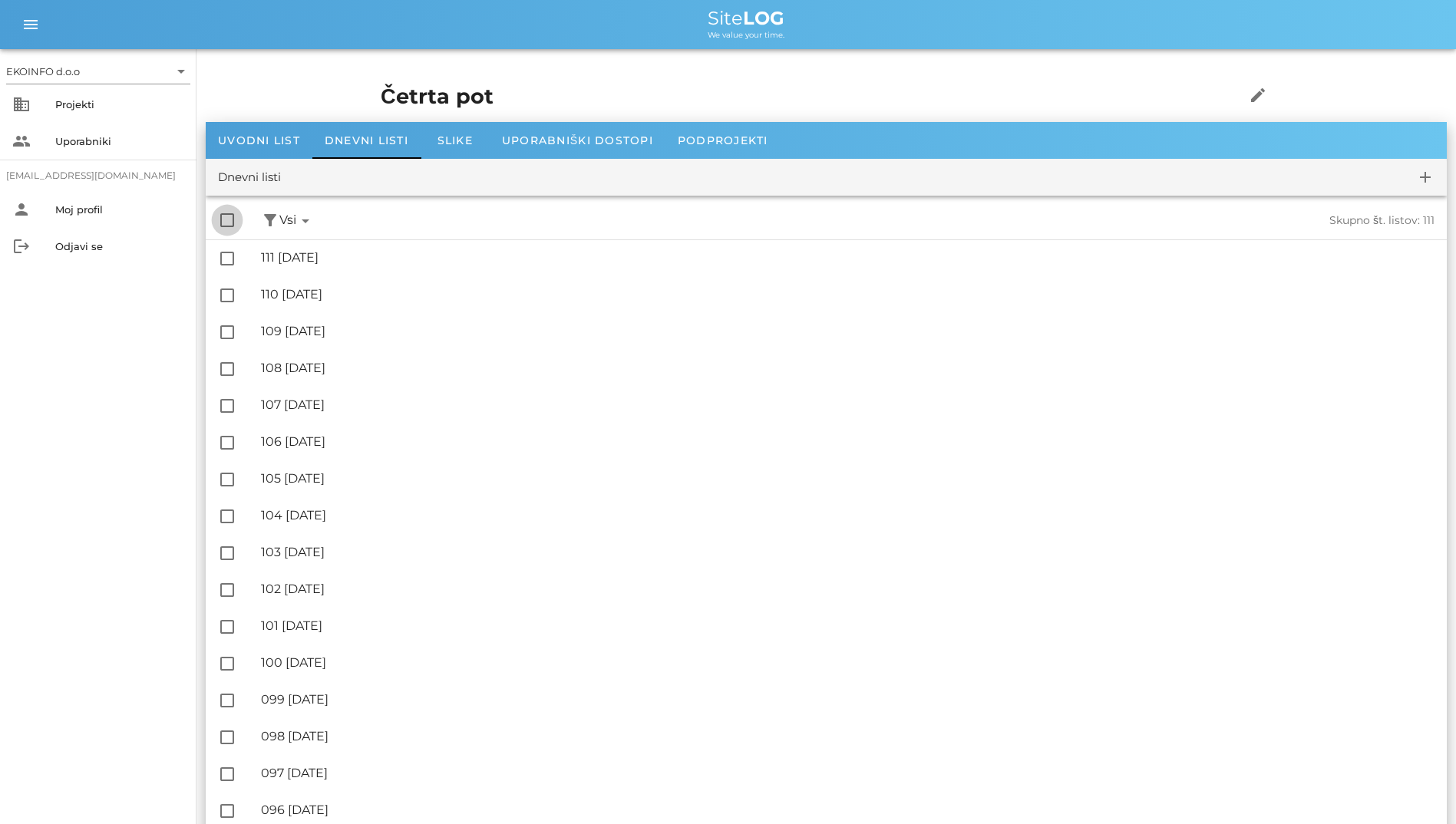
checkbox input "true"
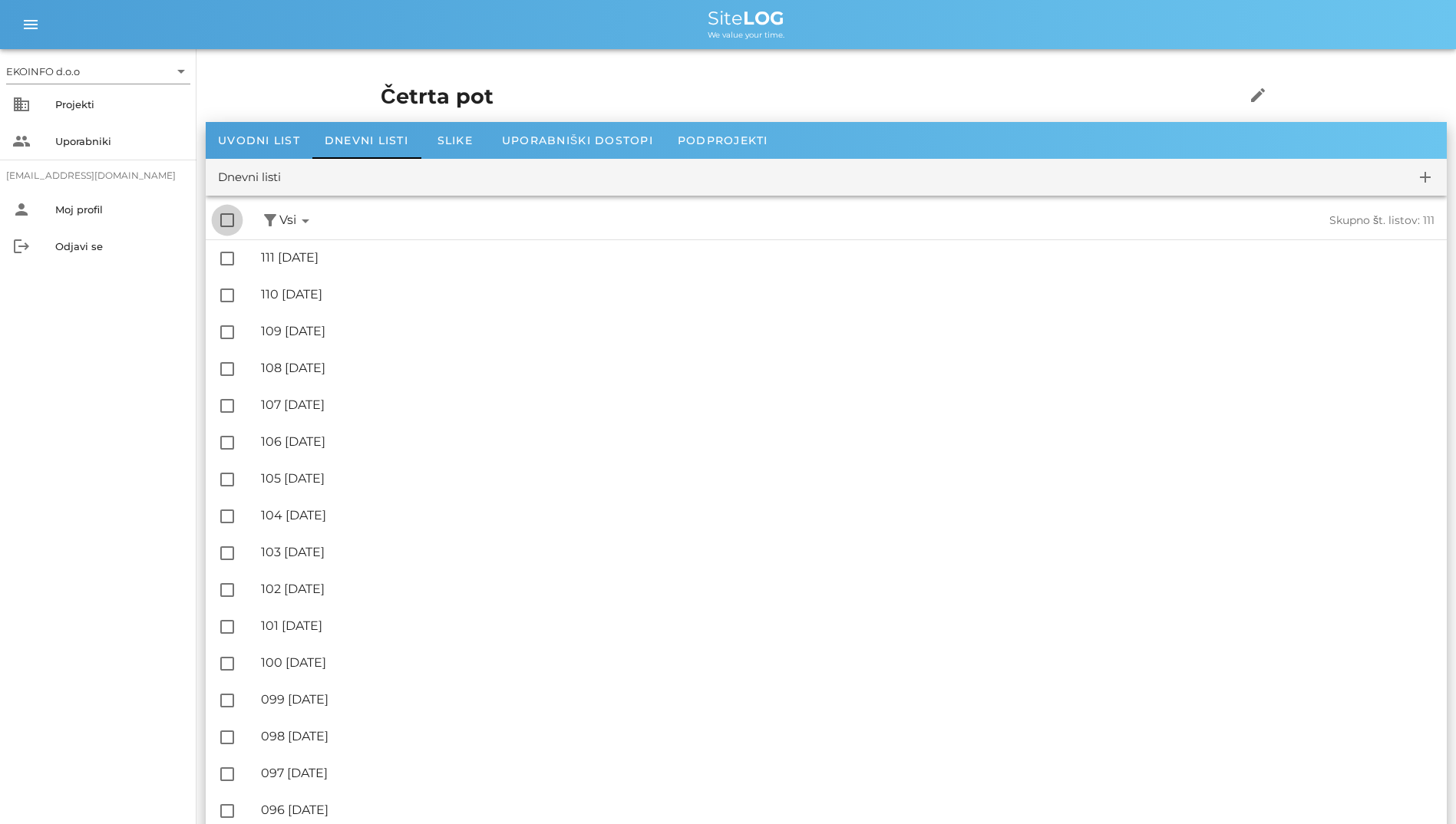
checkbox input "true"
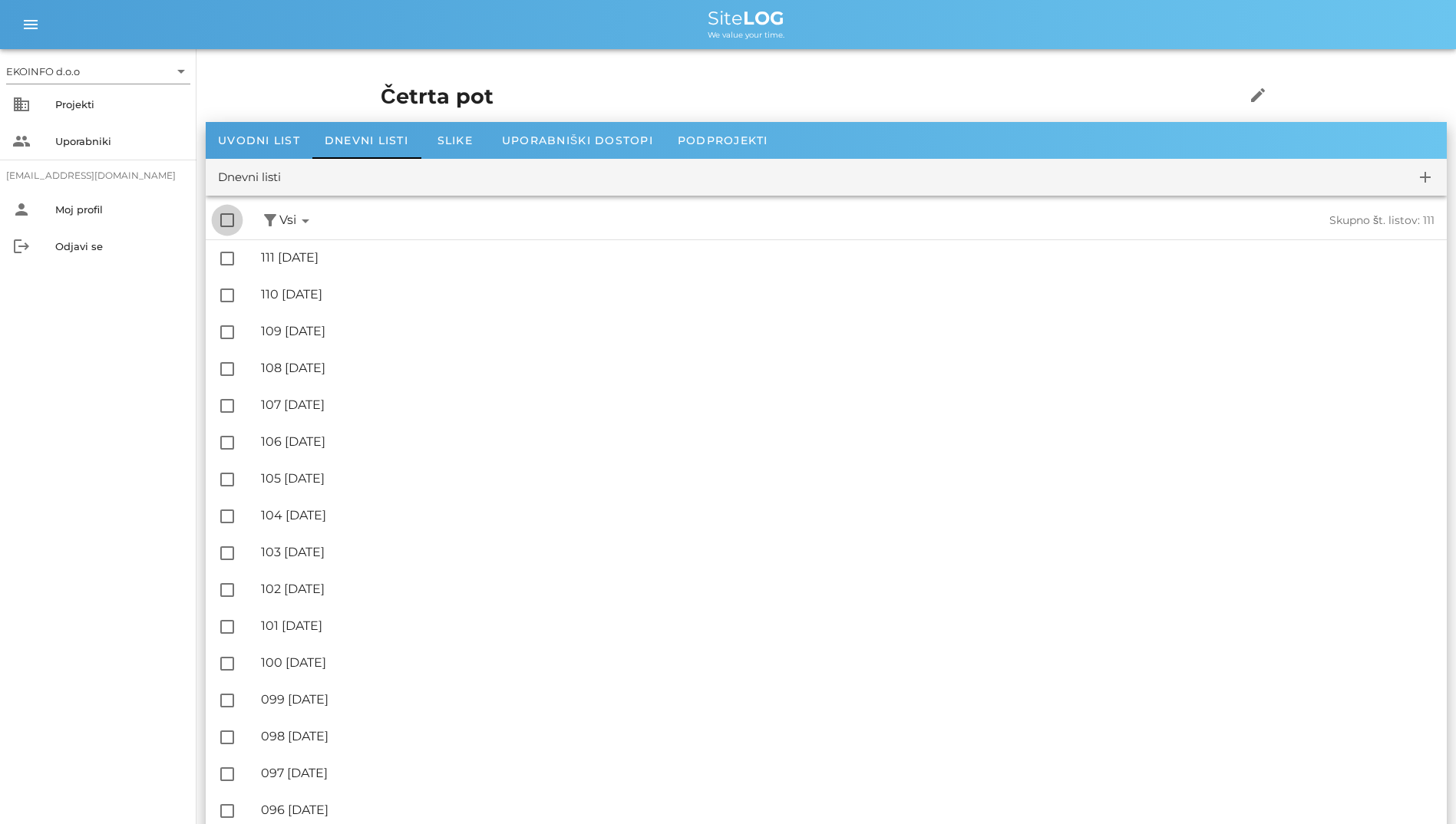
checkbox input "true"
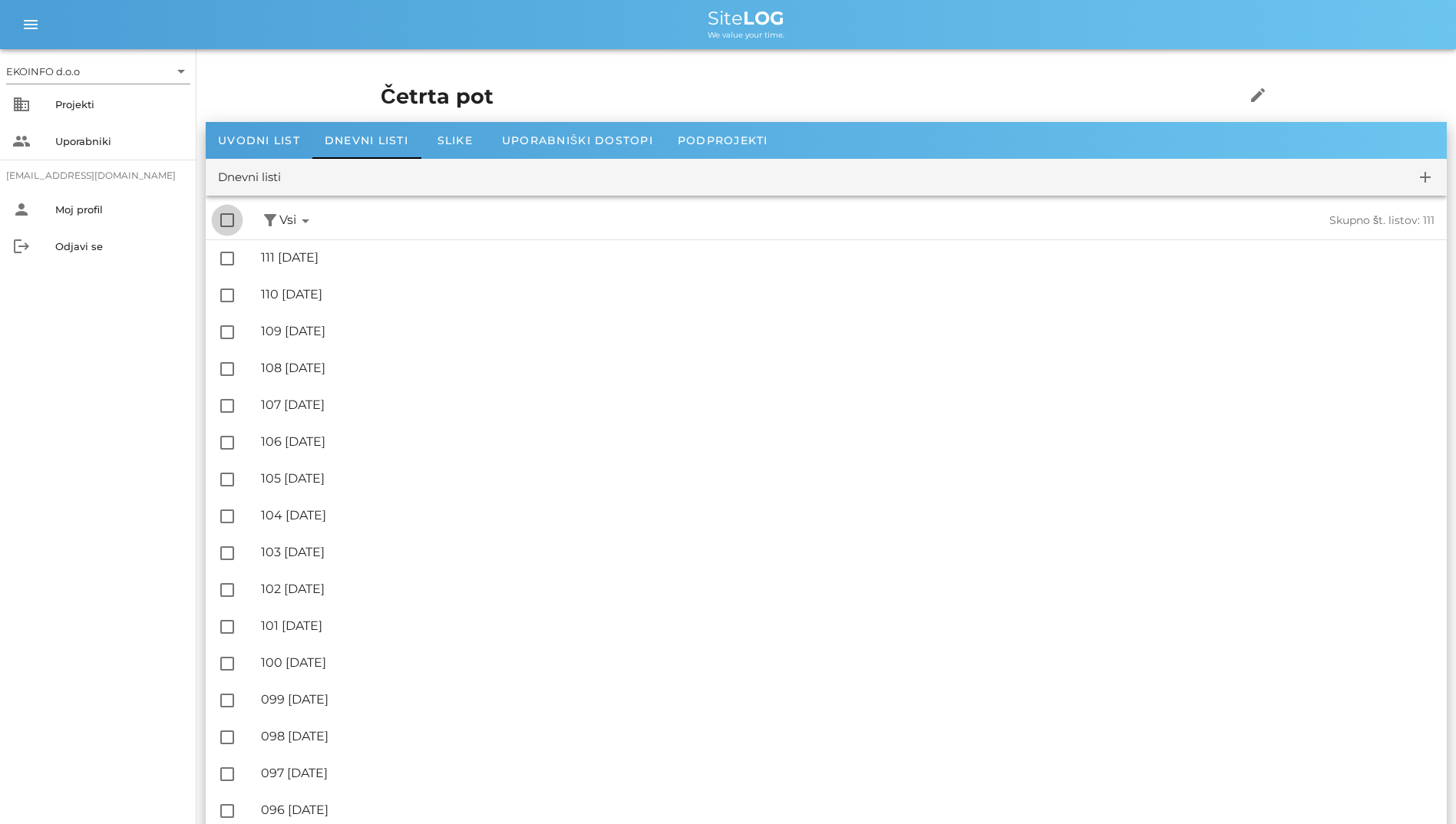
checkbox input "true"
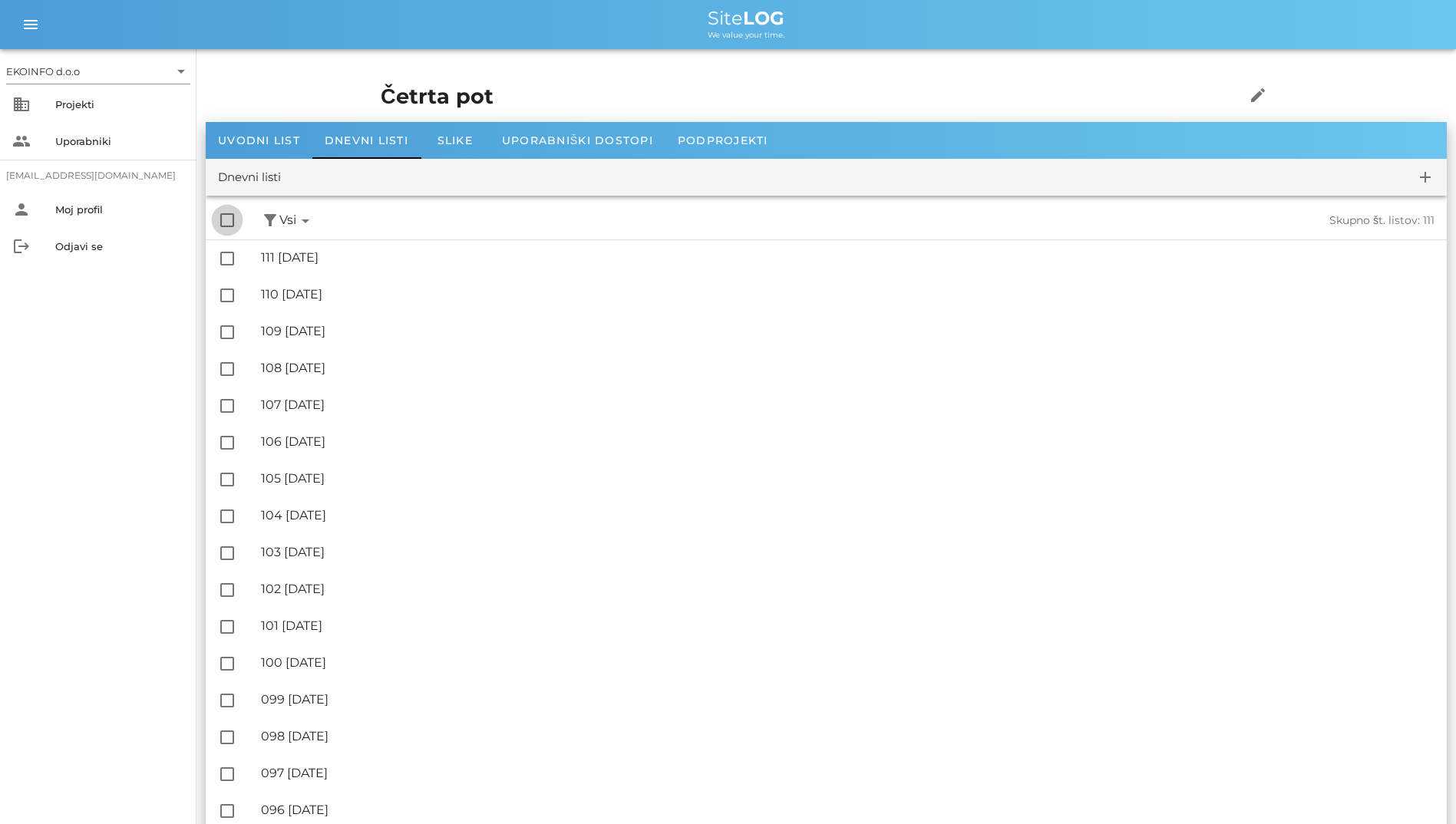
checkbox input "true"
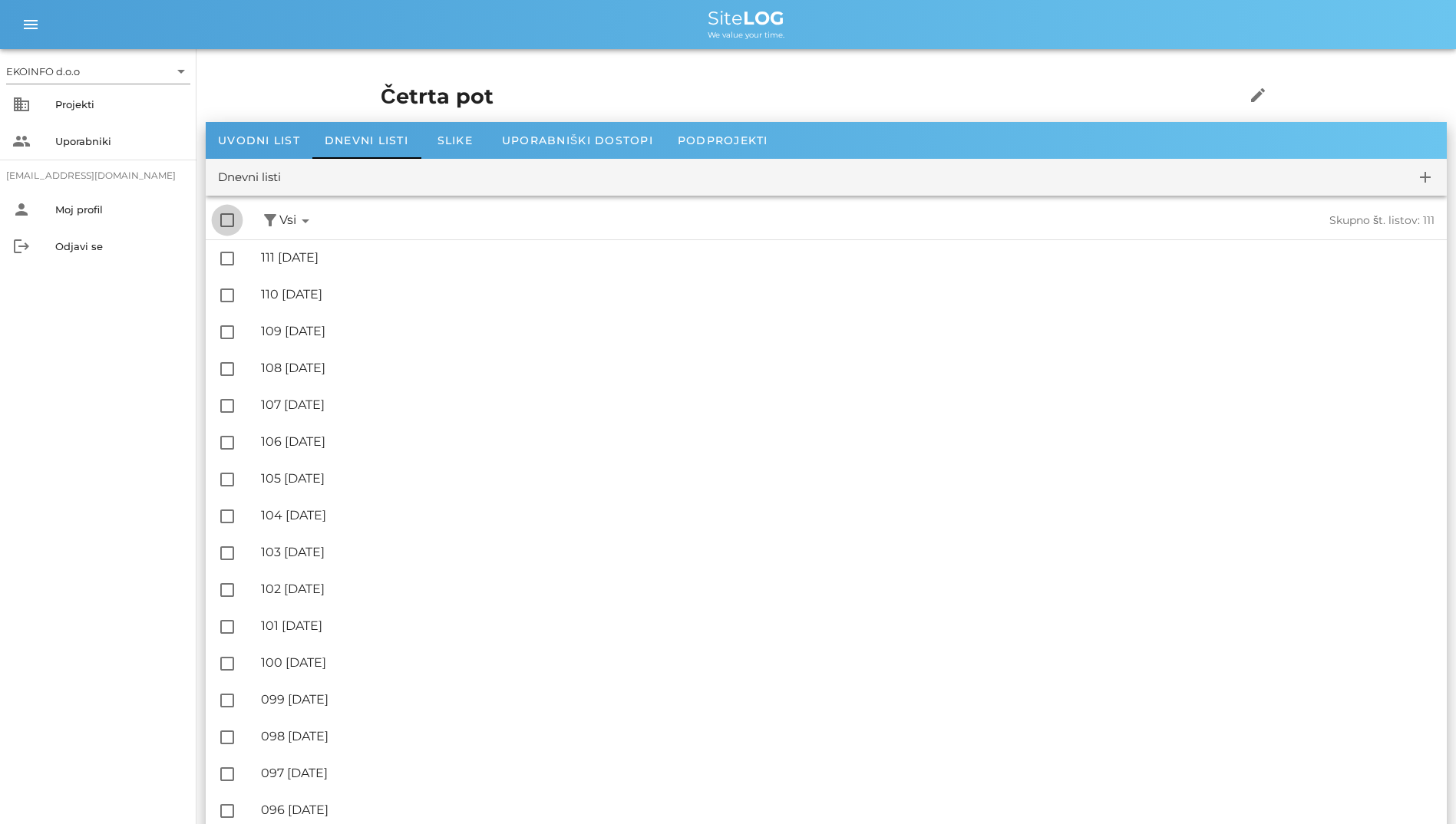
checkbox input "true"
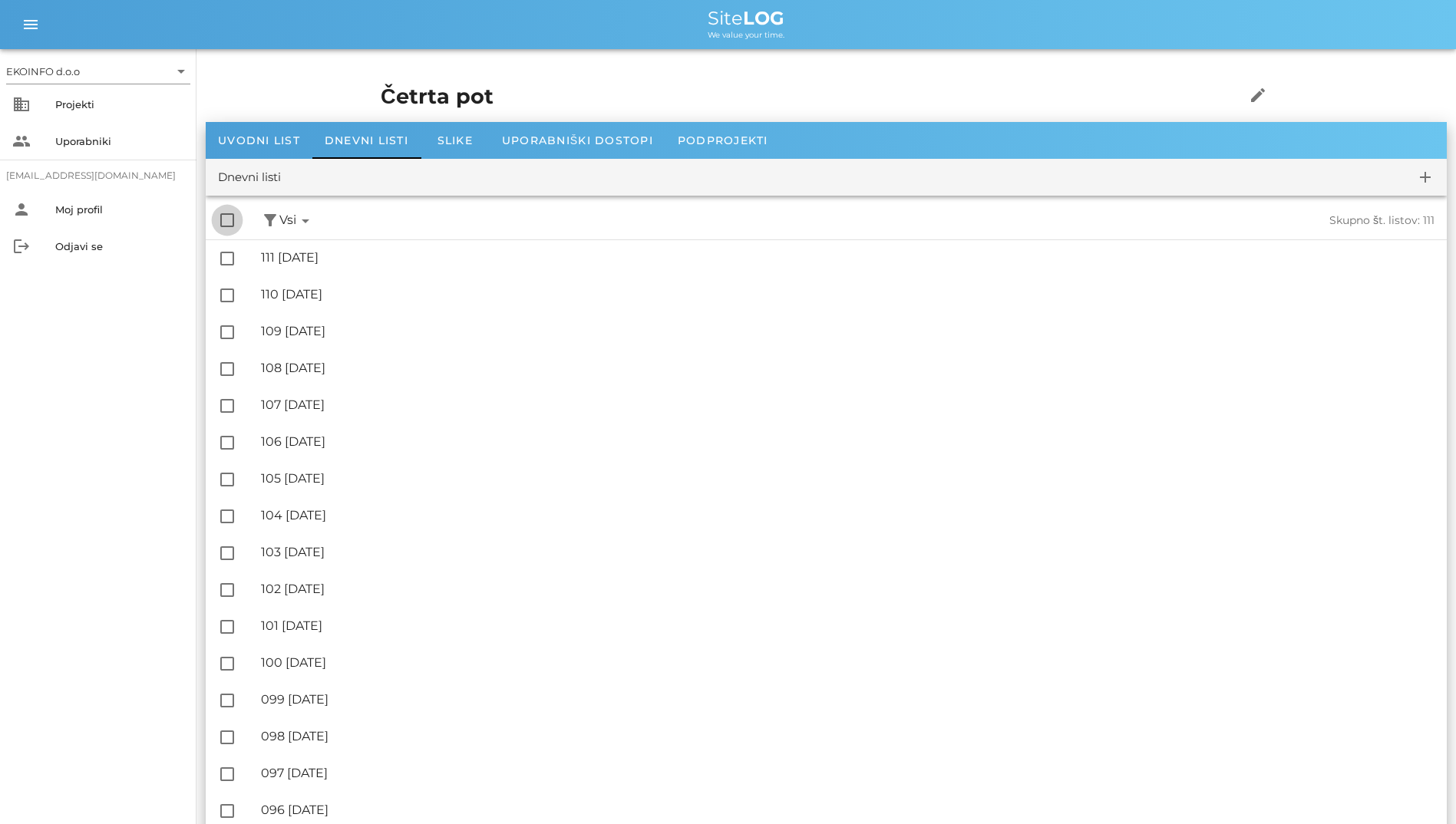
checkbox input "true"
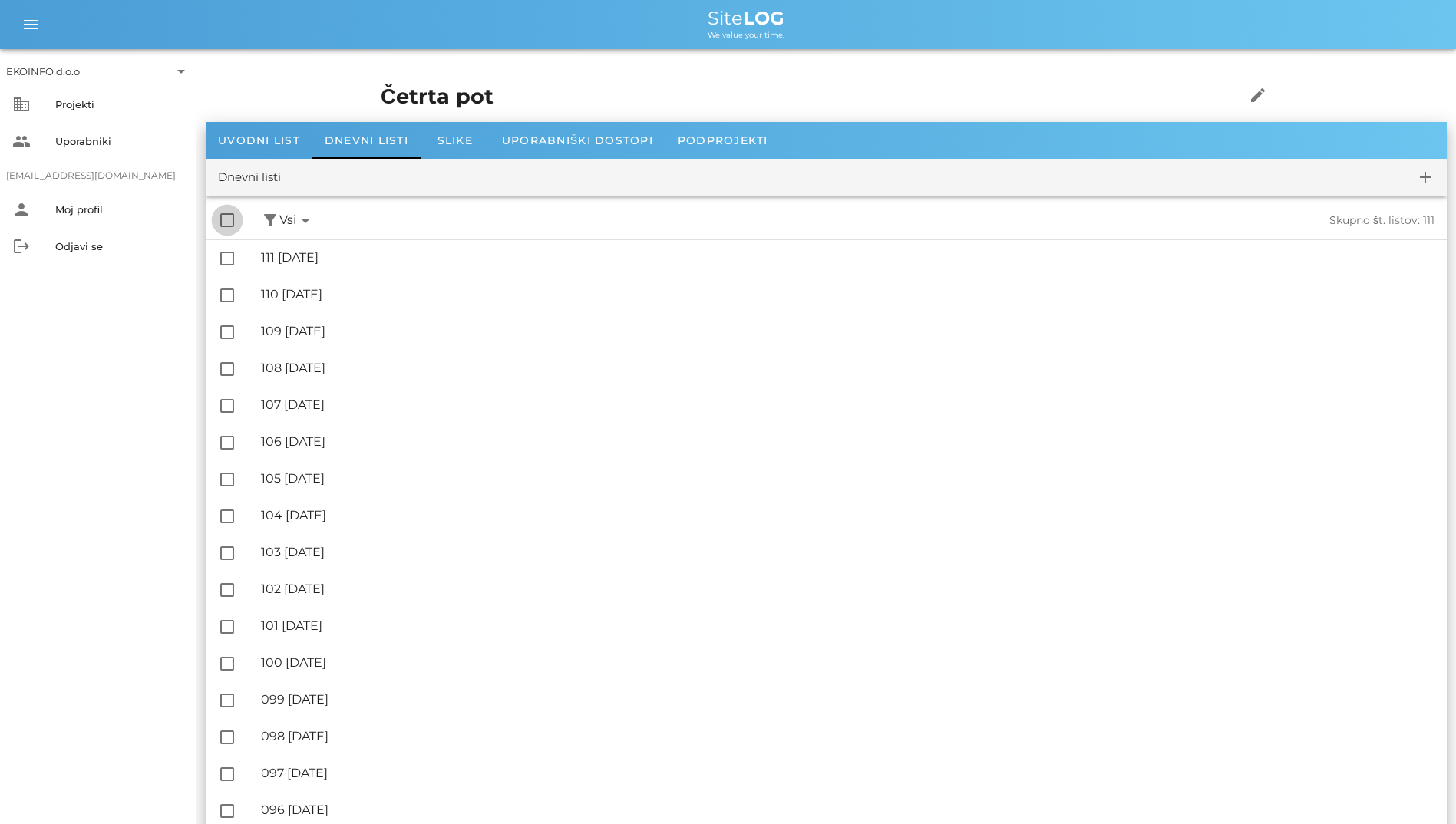
checkbox input "true"
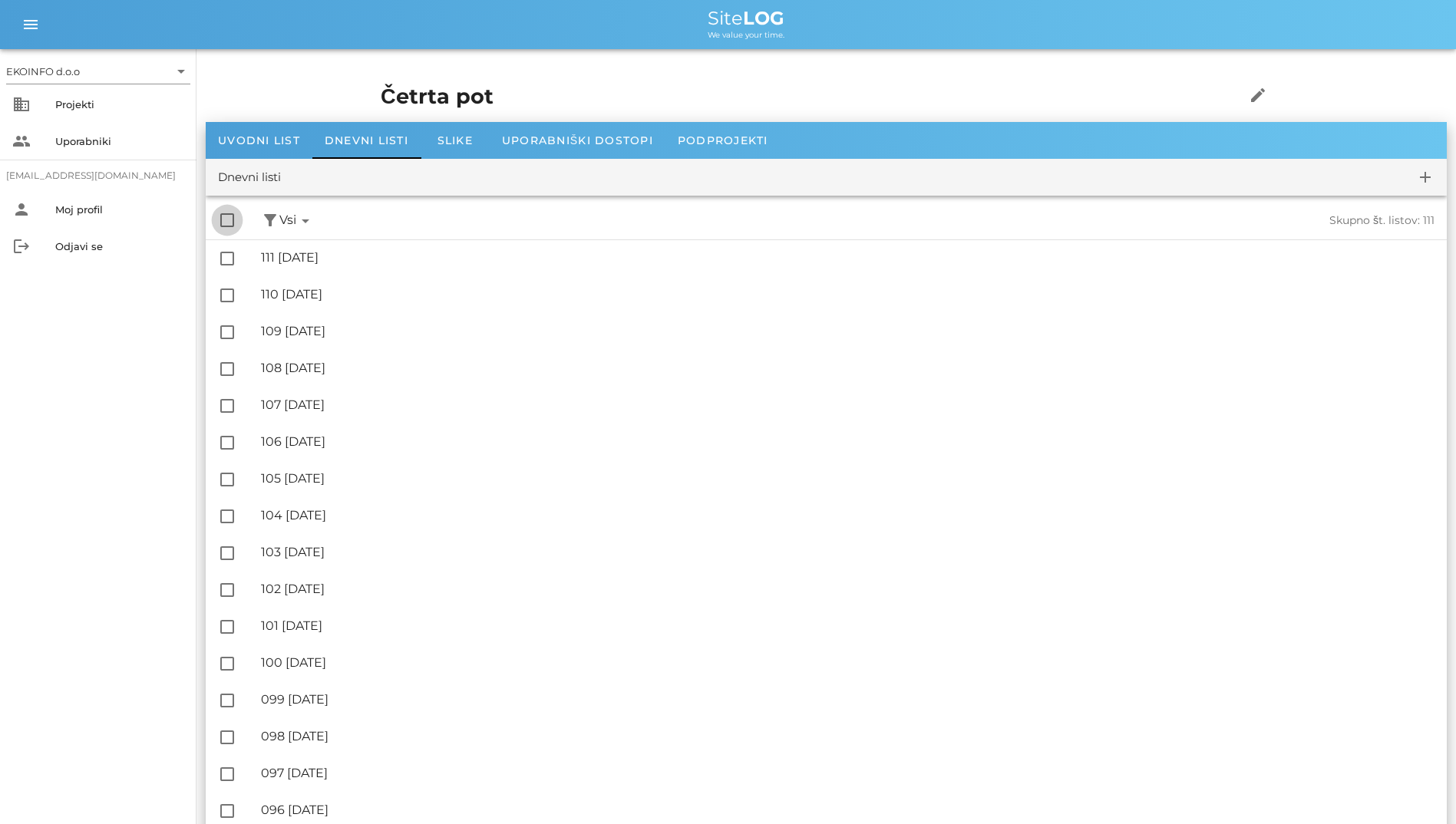
checkbox input "true"
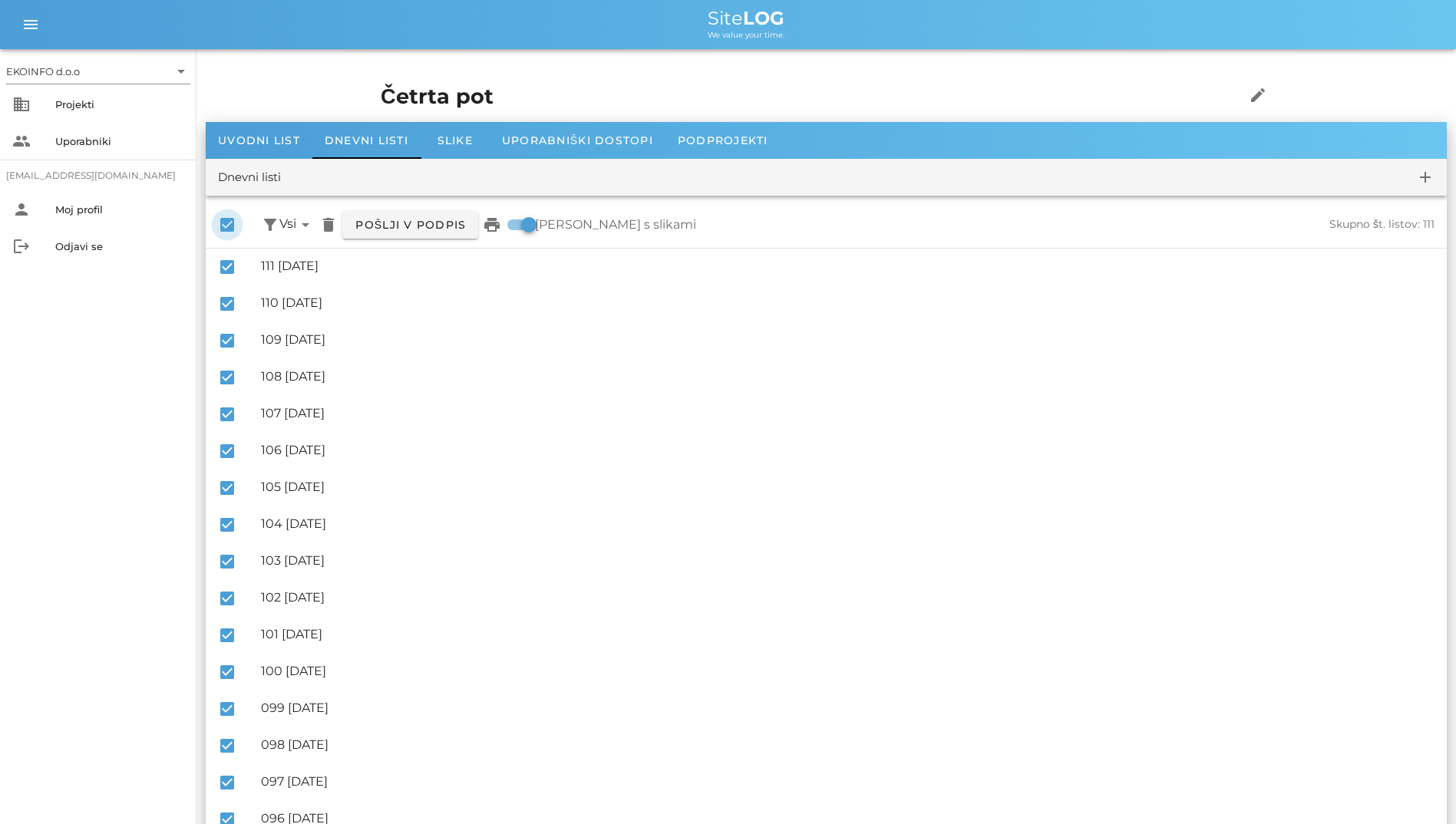
click at [231, 221] on div at bounding box center [227, 224] width 26 height 26
checkbox input "false"
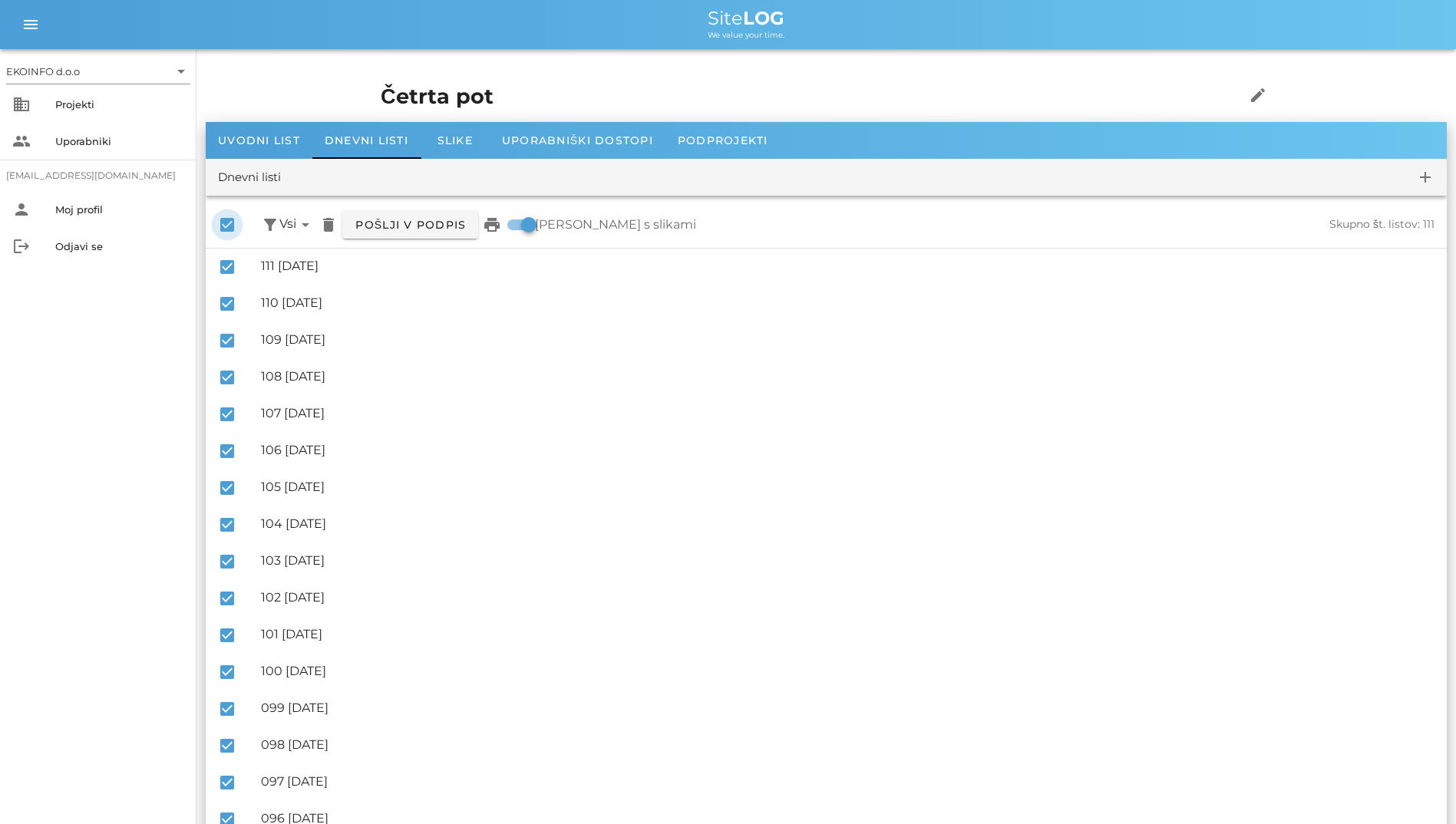
checkbox input "false"
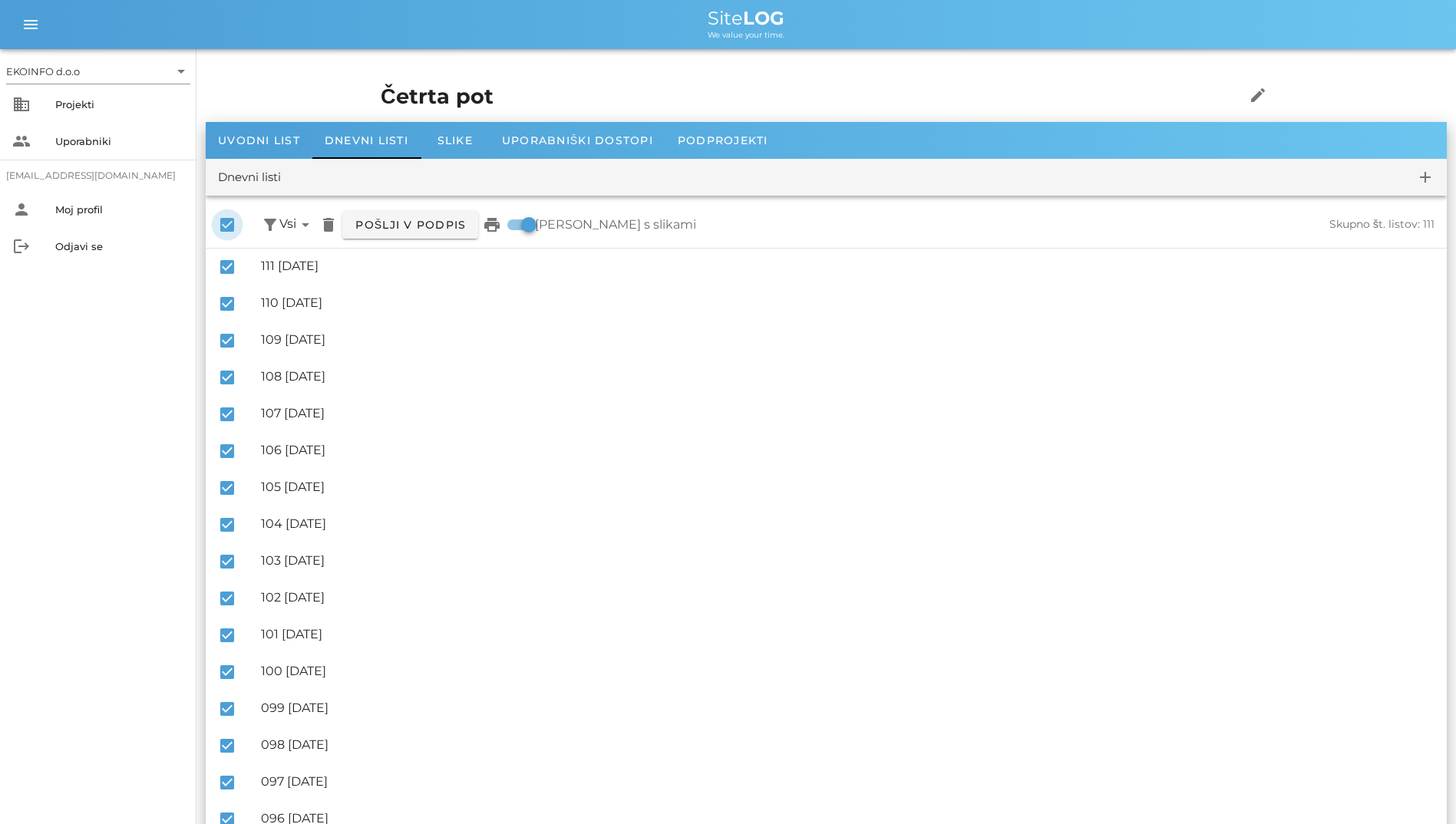
checkbox input "false"
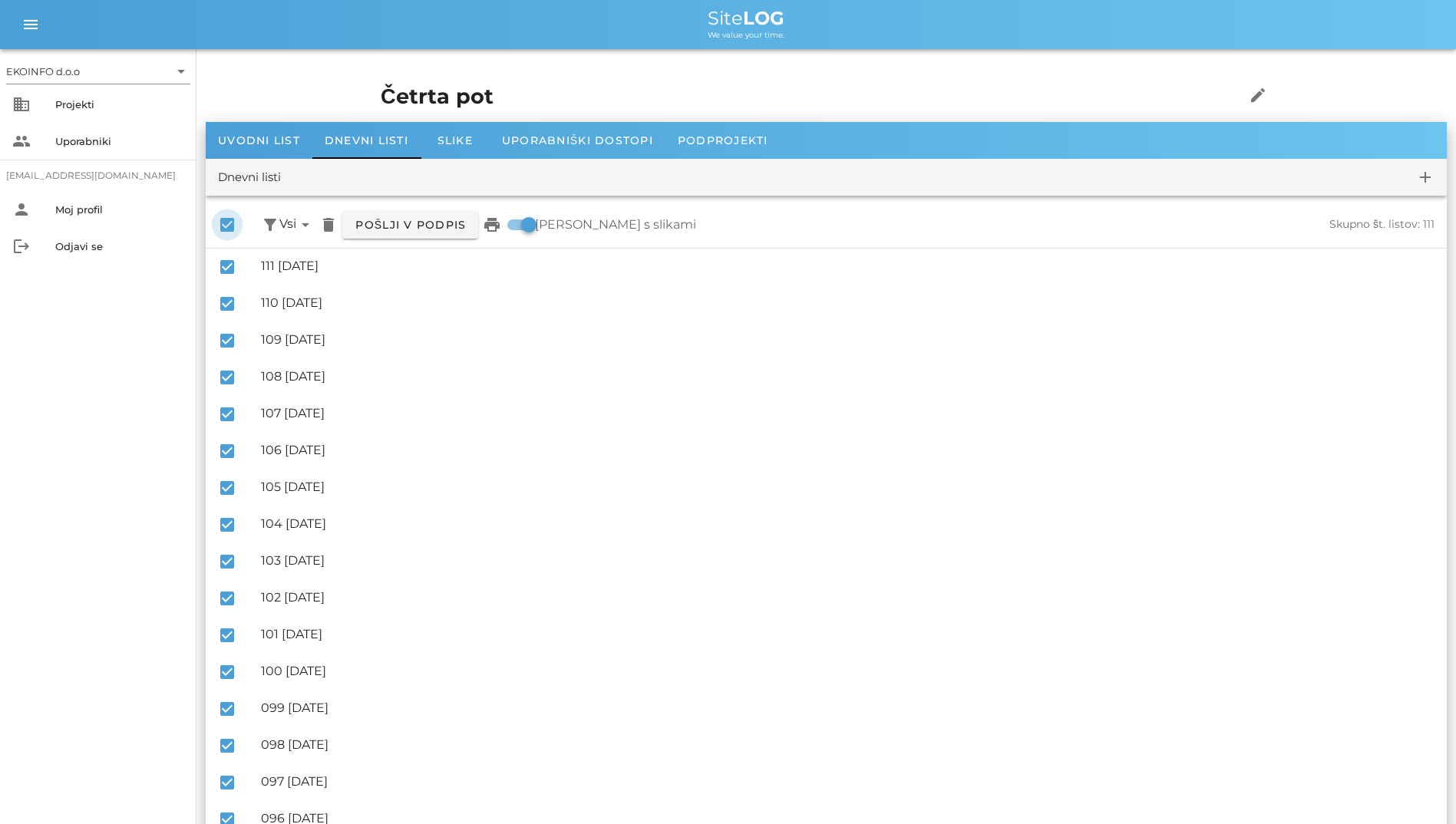
checkbox input "false"
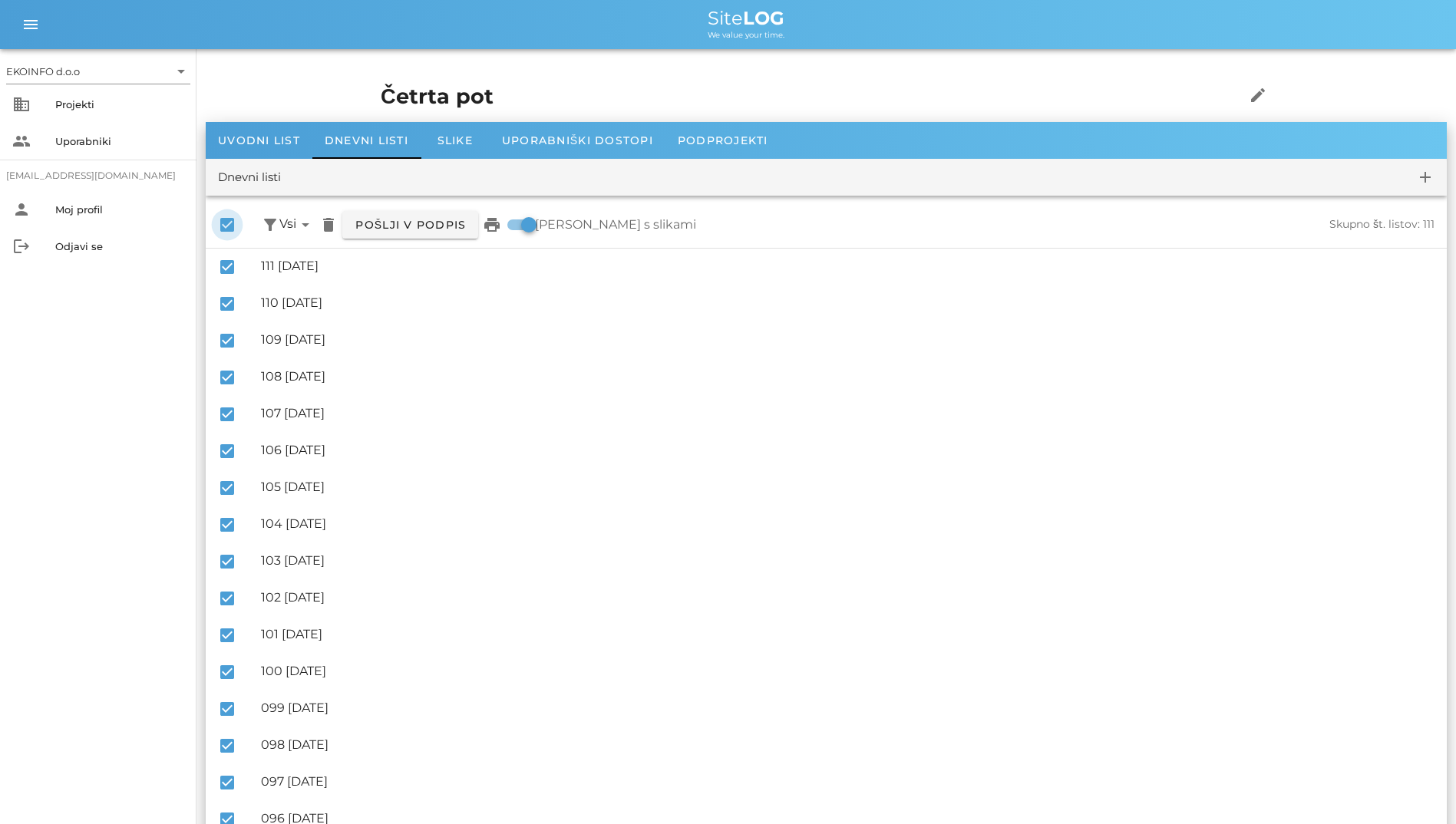
checkbox input "false"
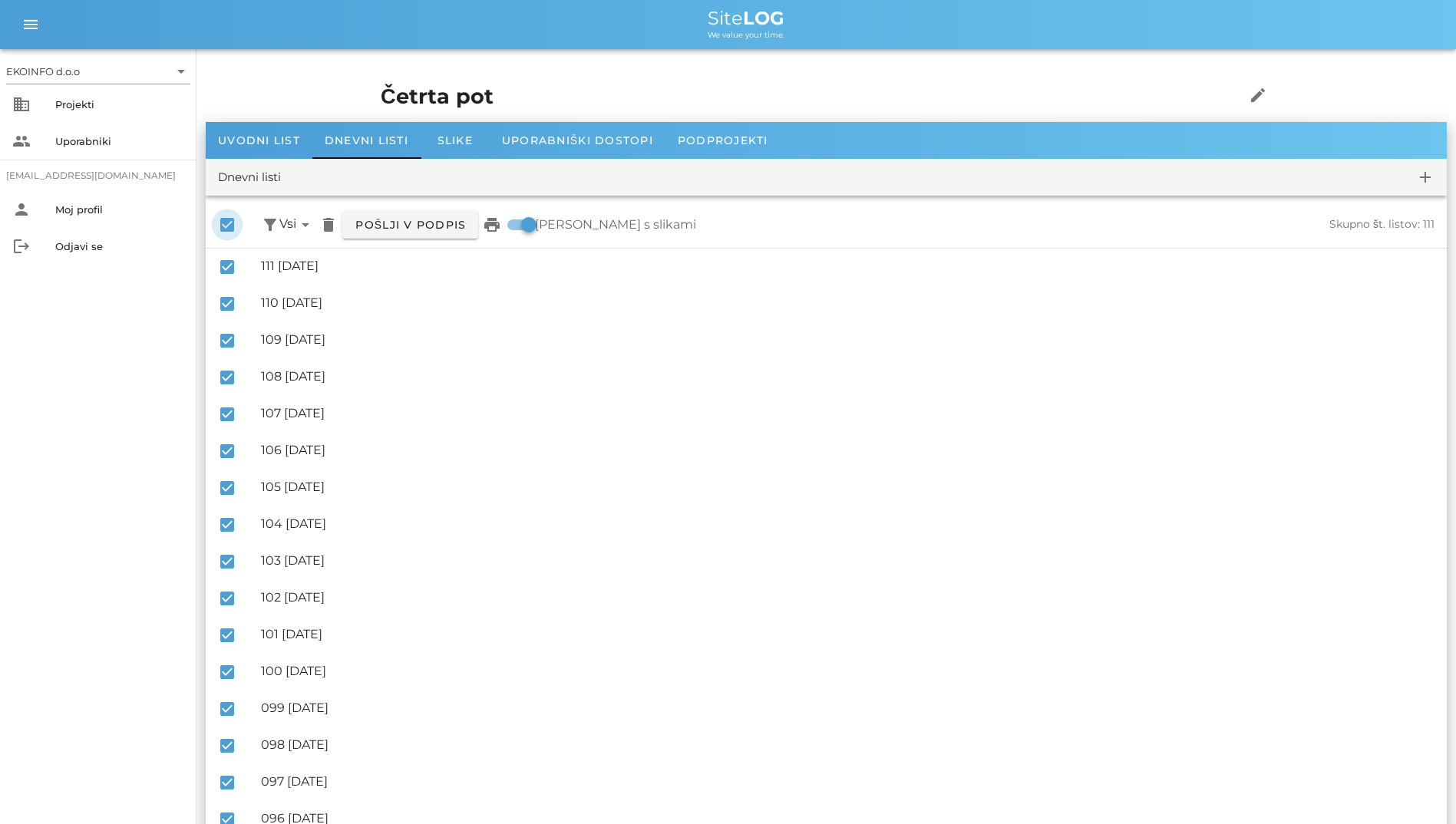
checkbox input "false"
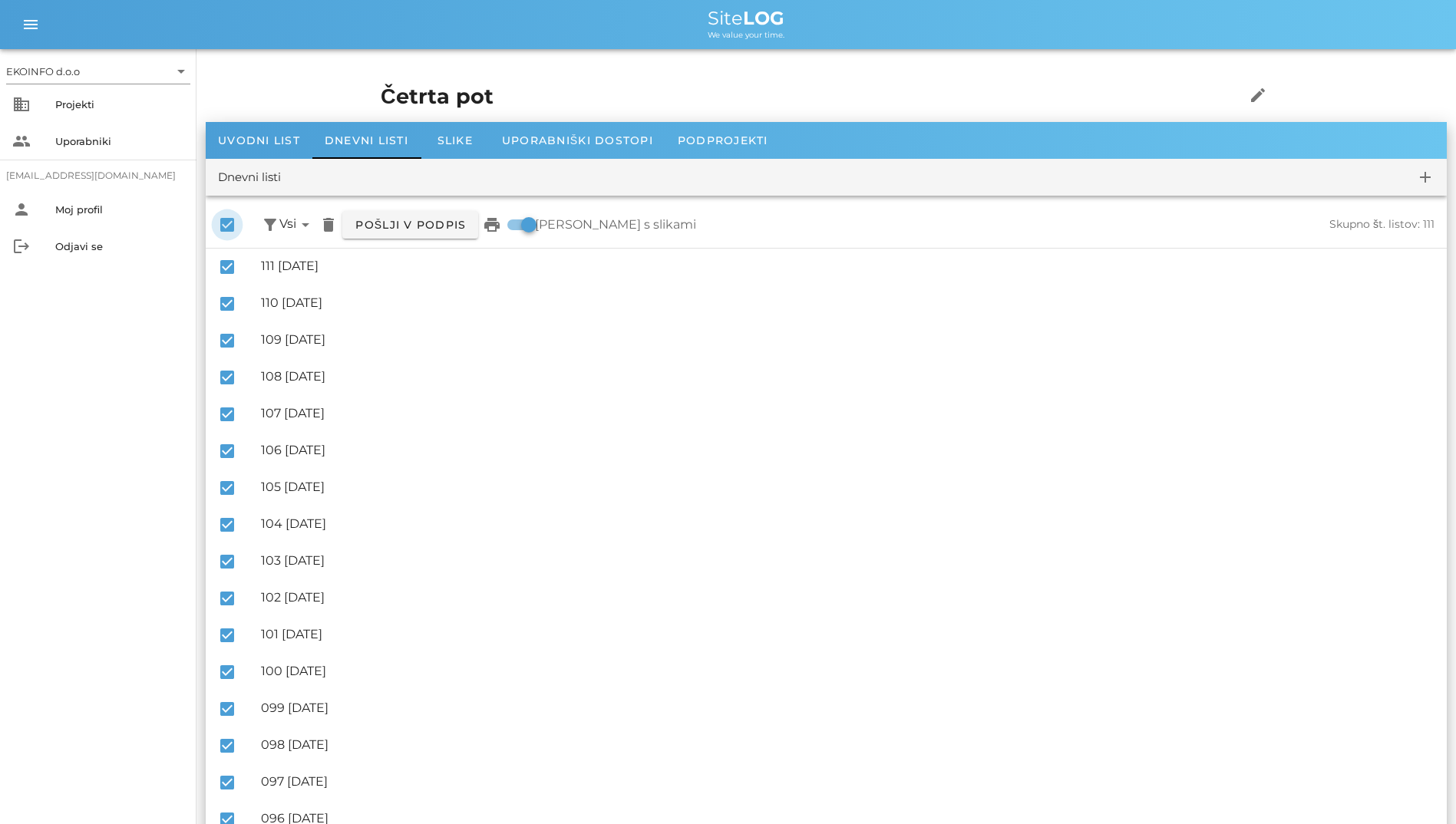
checkbox input "false"
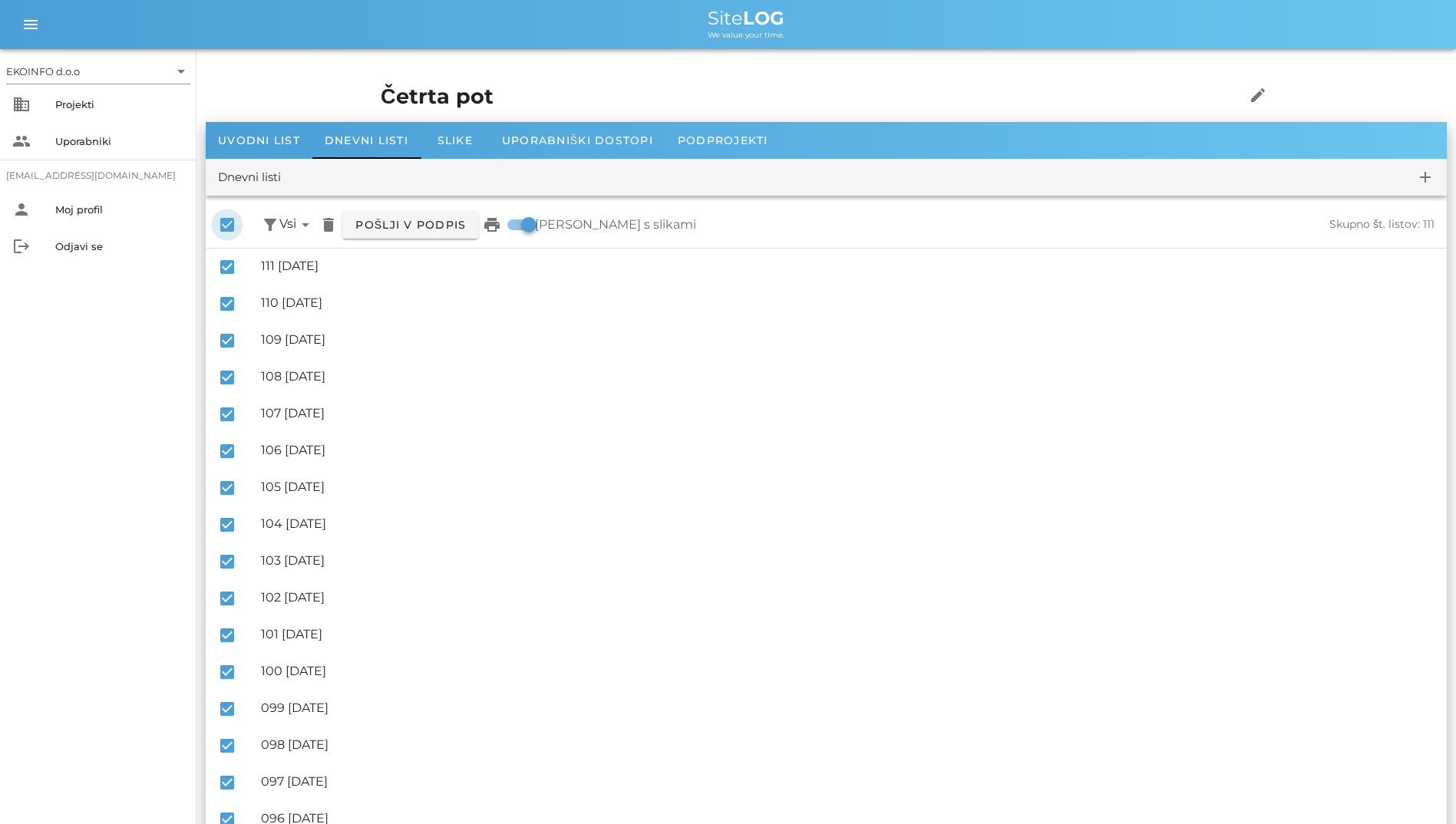
checkbox input "false"
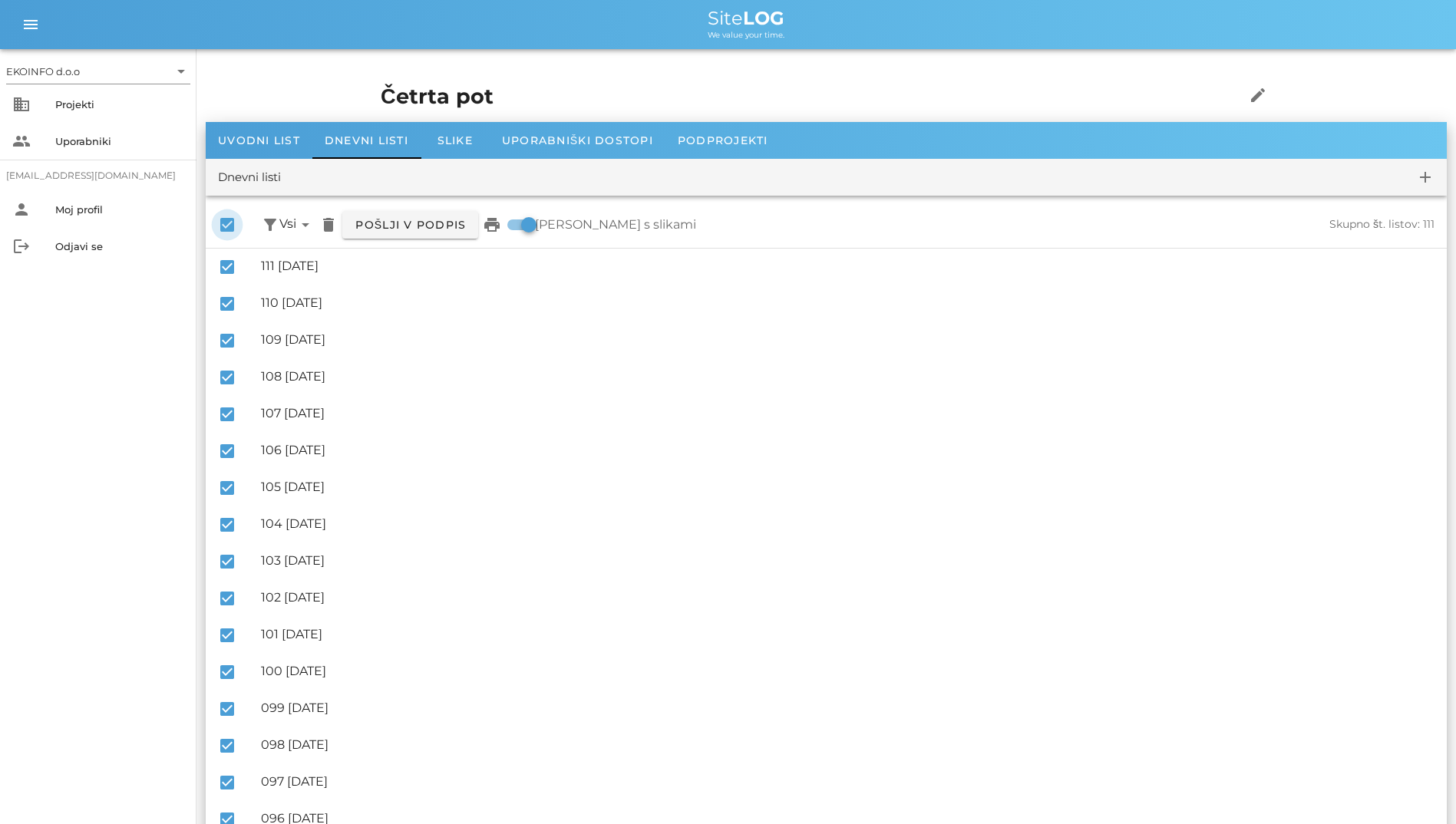
checkbox input "false"
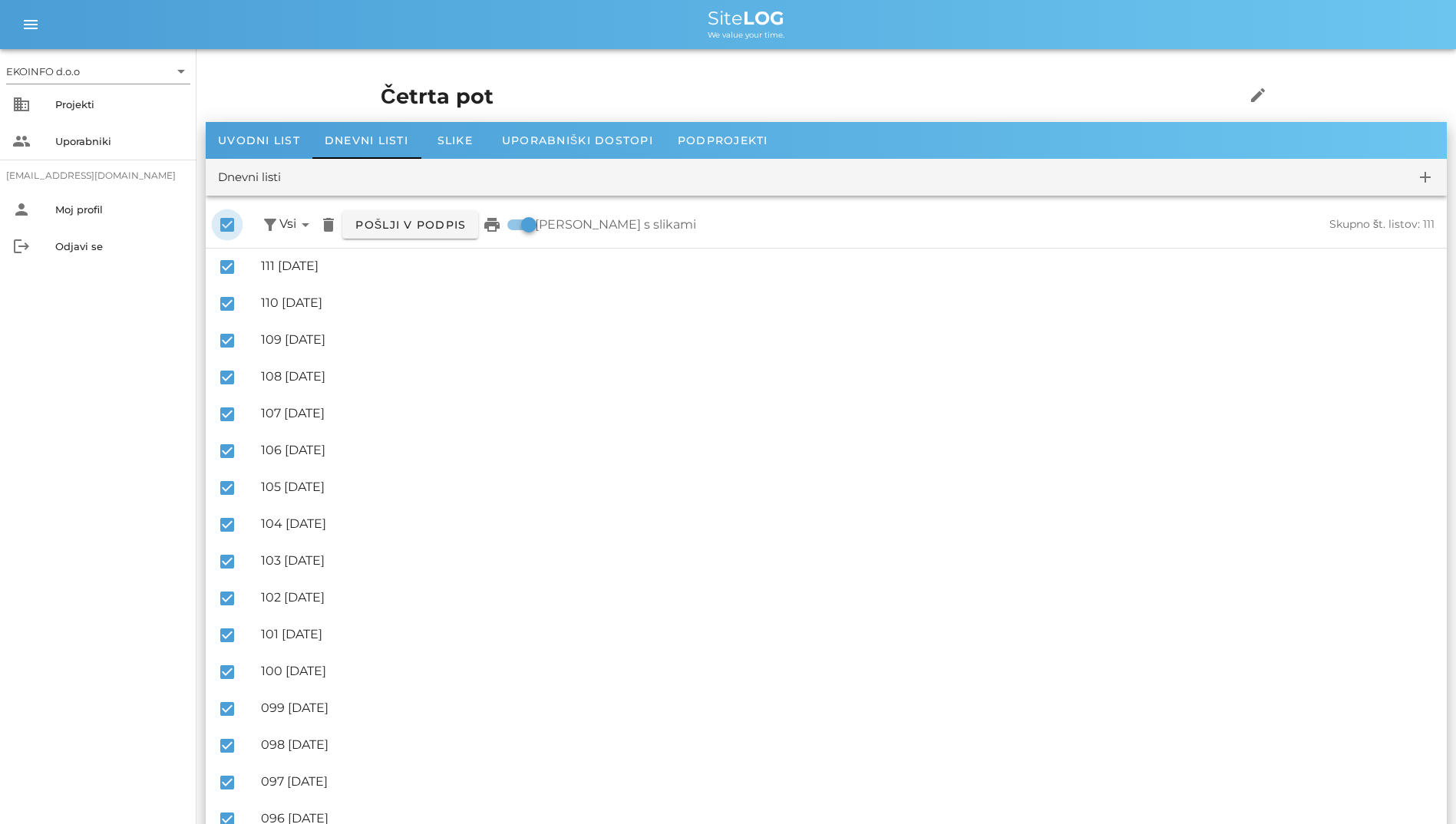
checkbox input "false"
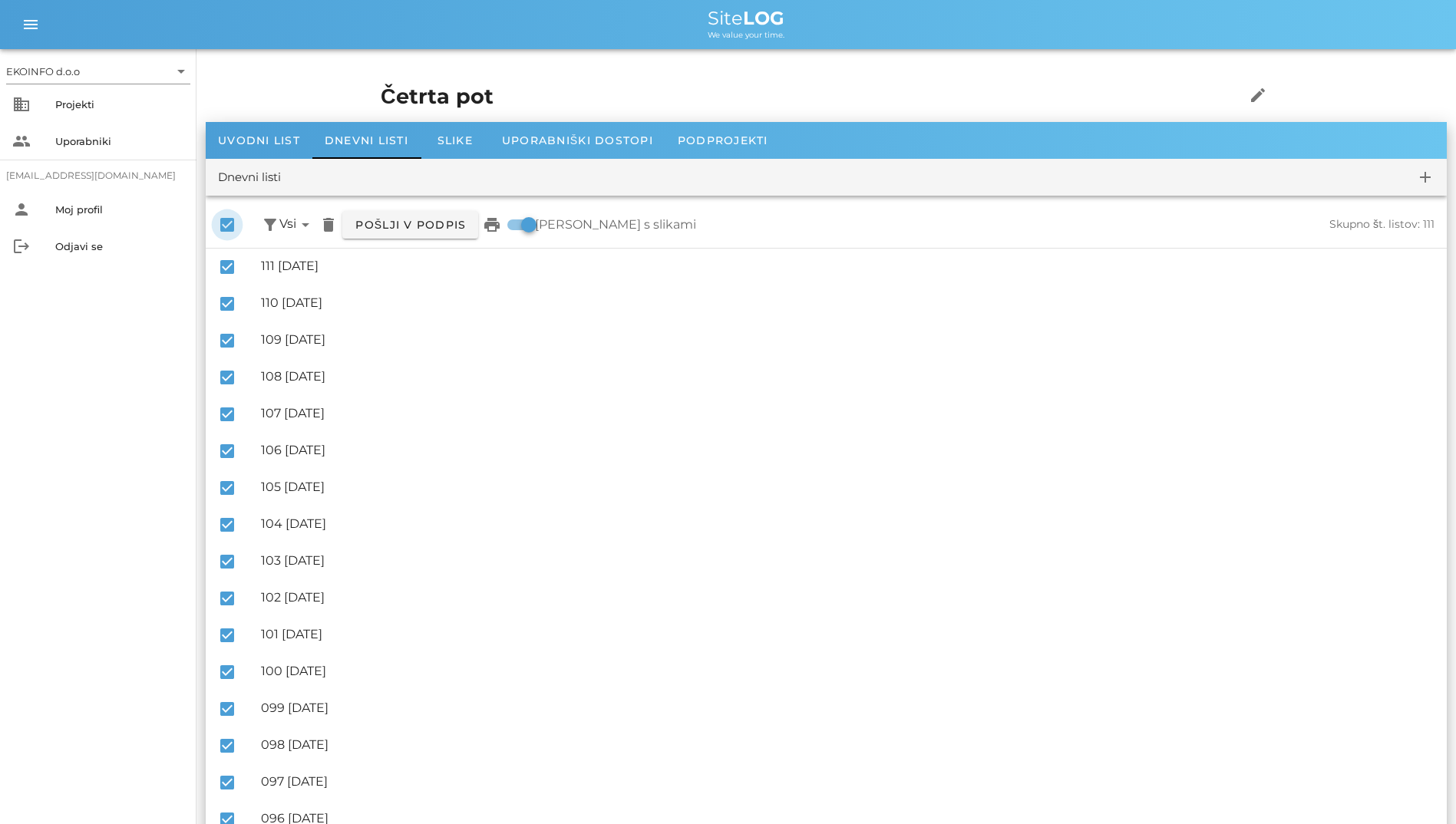
checkbox input "false"
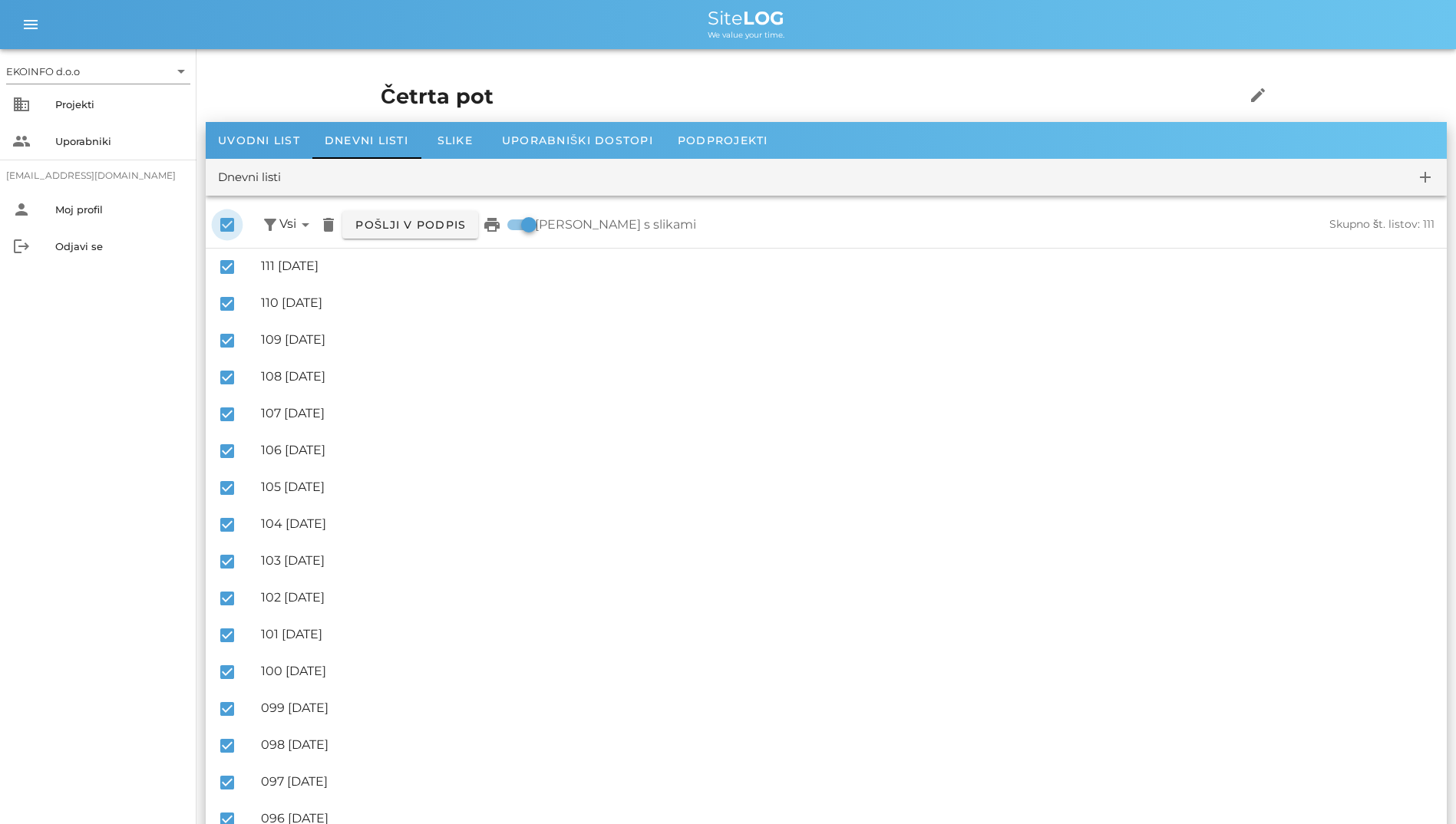
checkbox input "false"
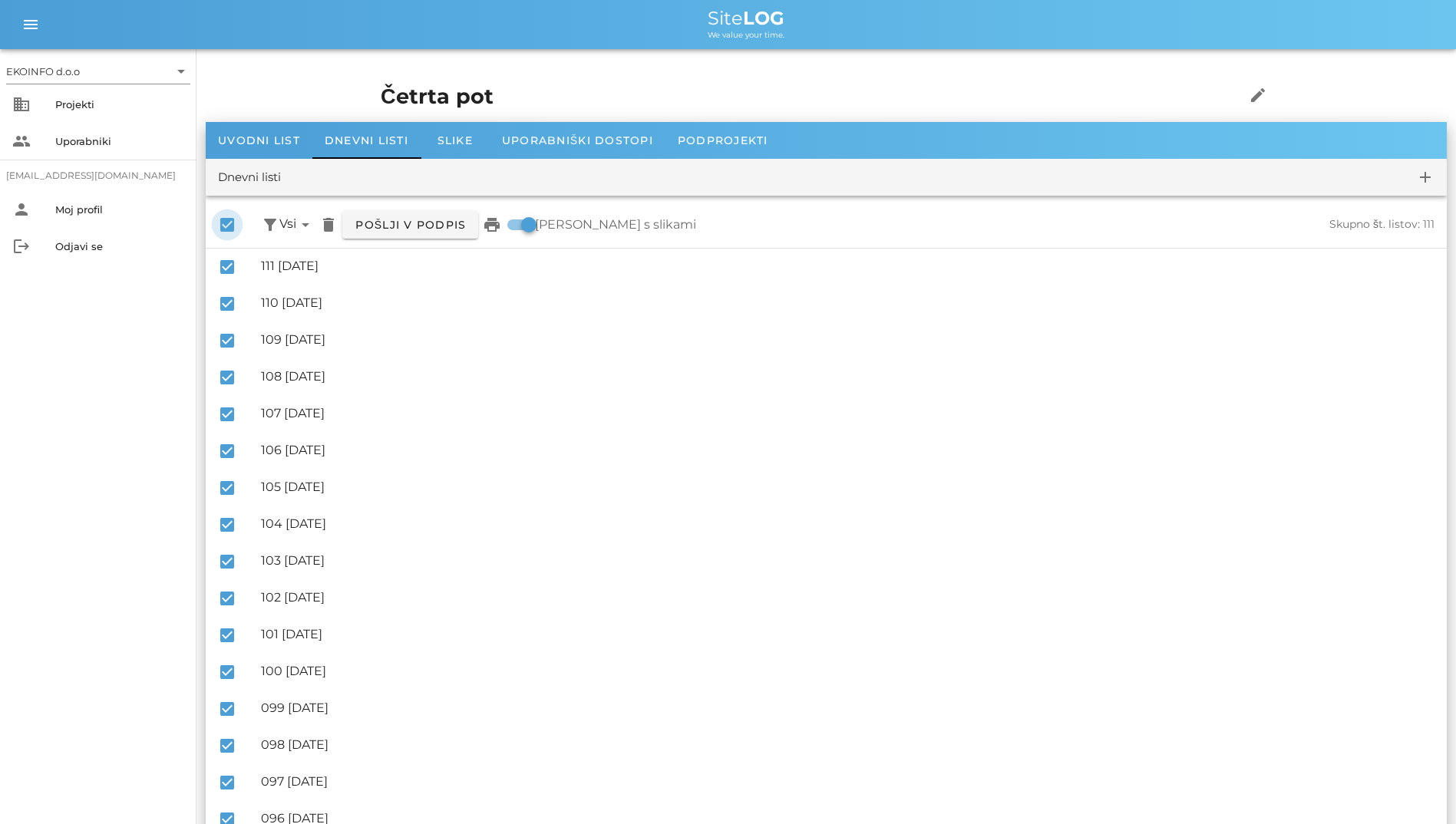
checkbox input "false"
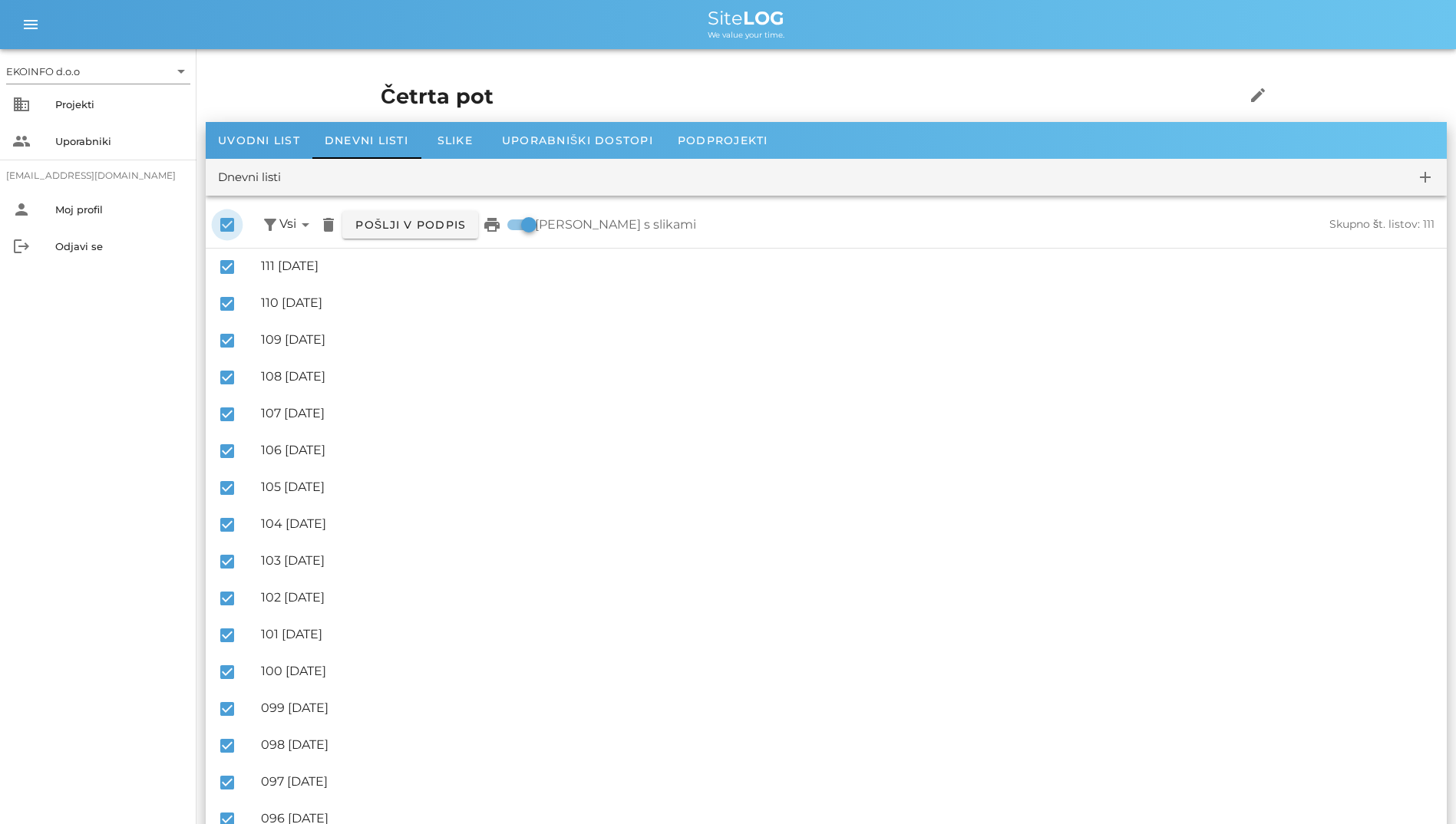
checkbox input "false"
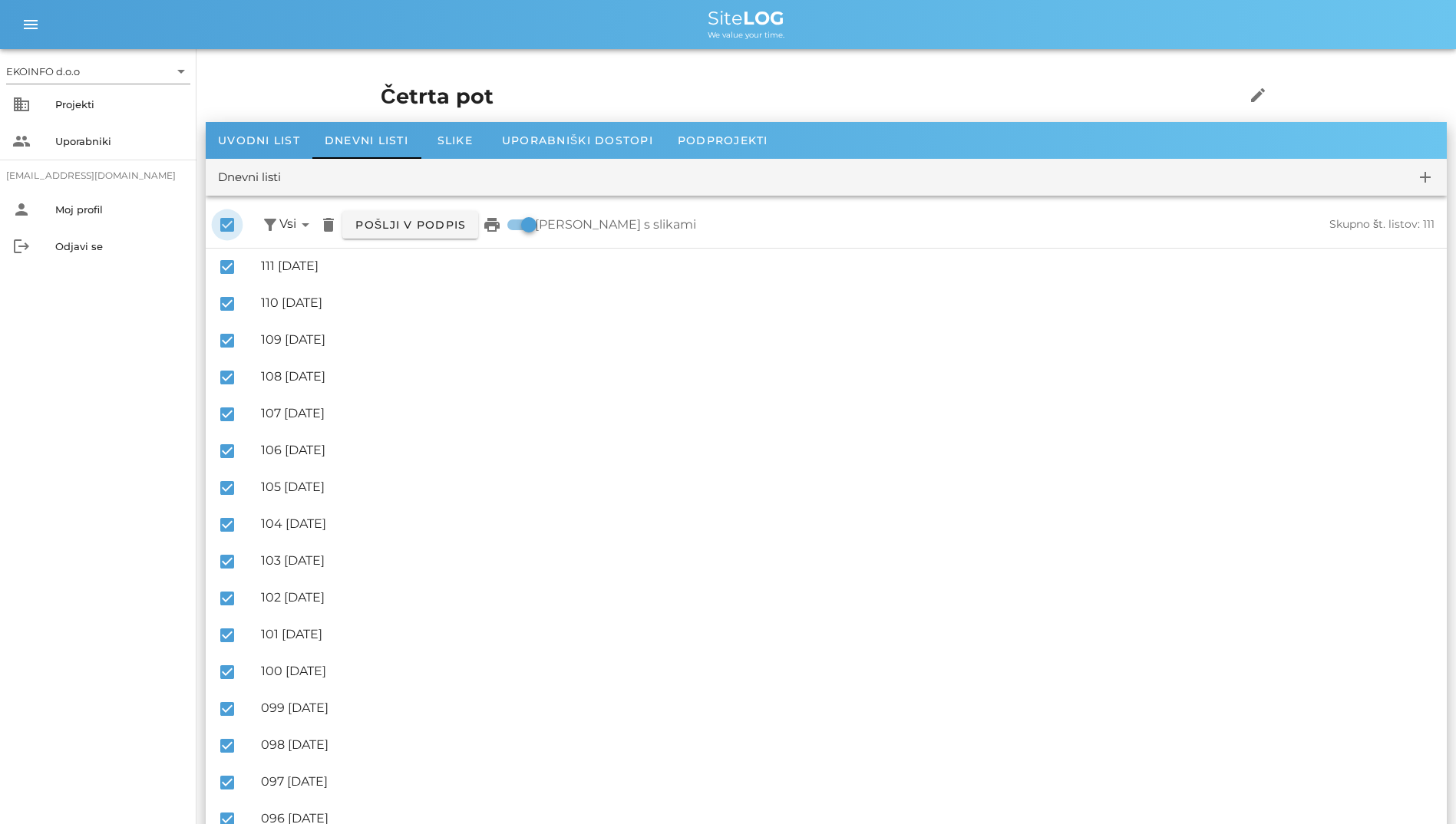
checkbox input "false"
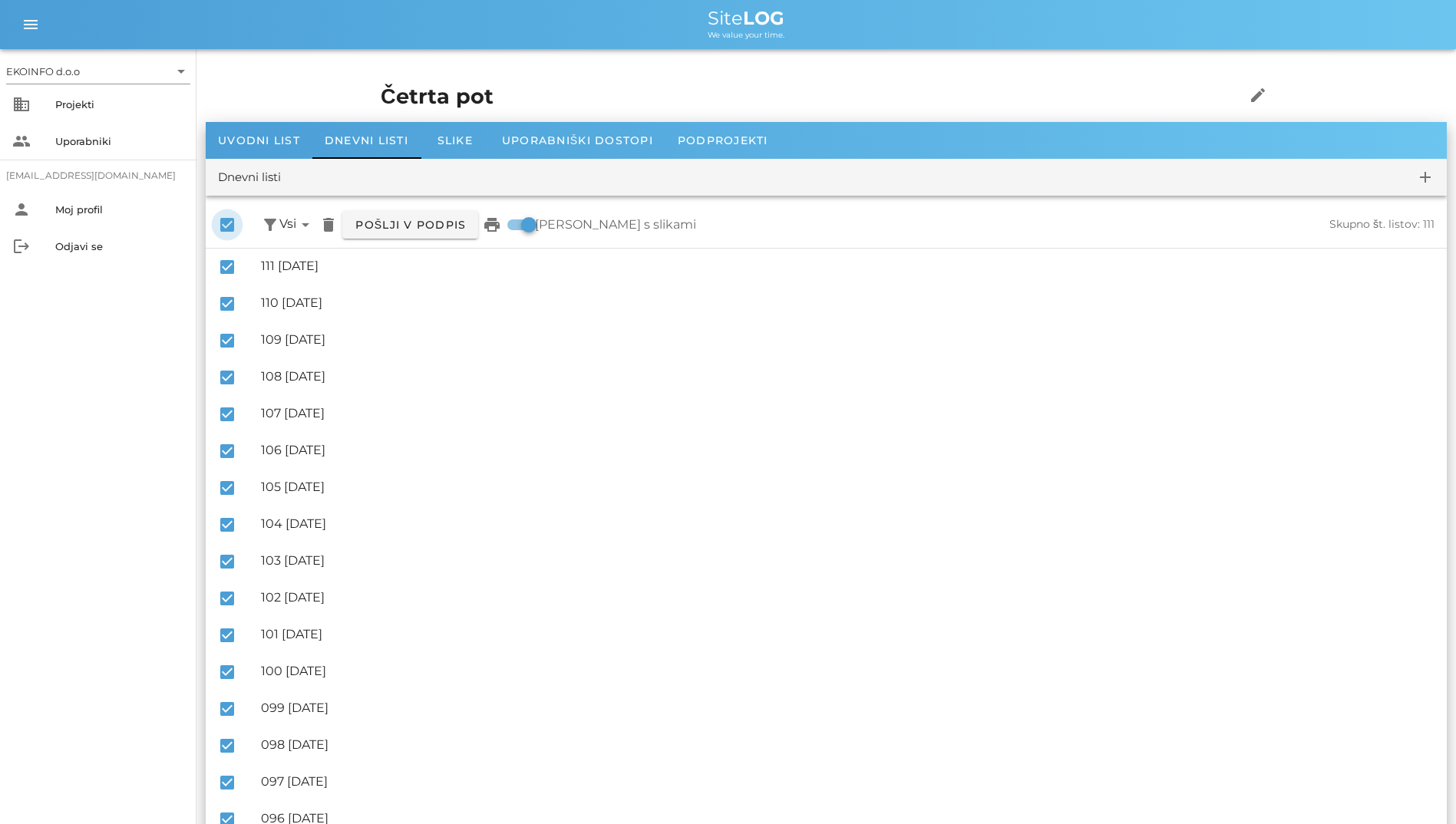
checkbox input "false"
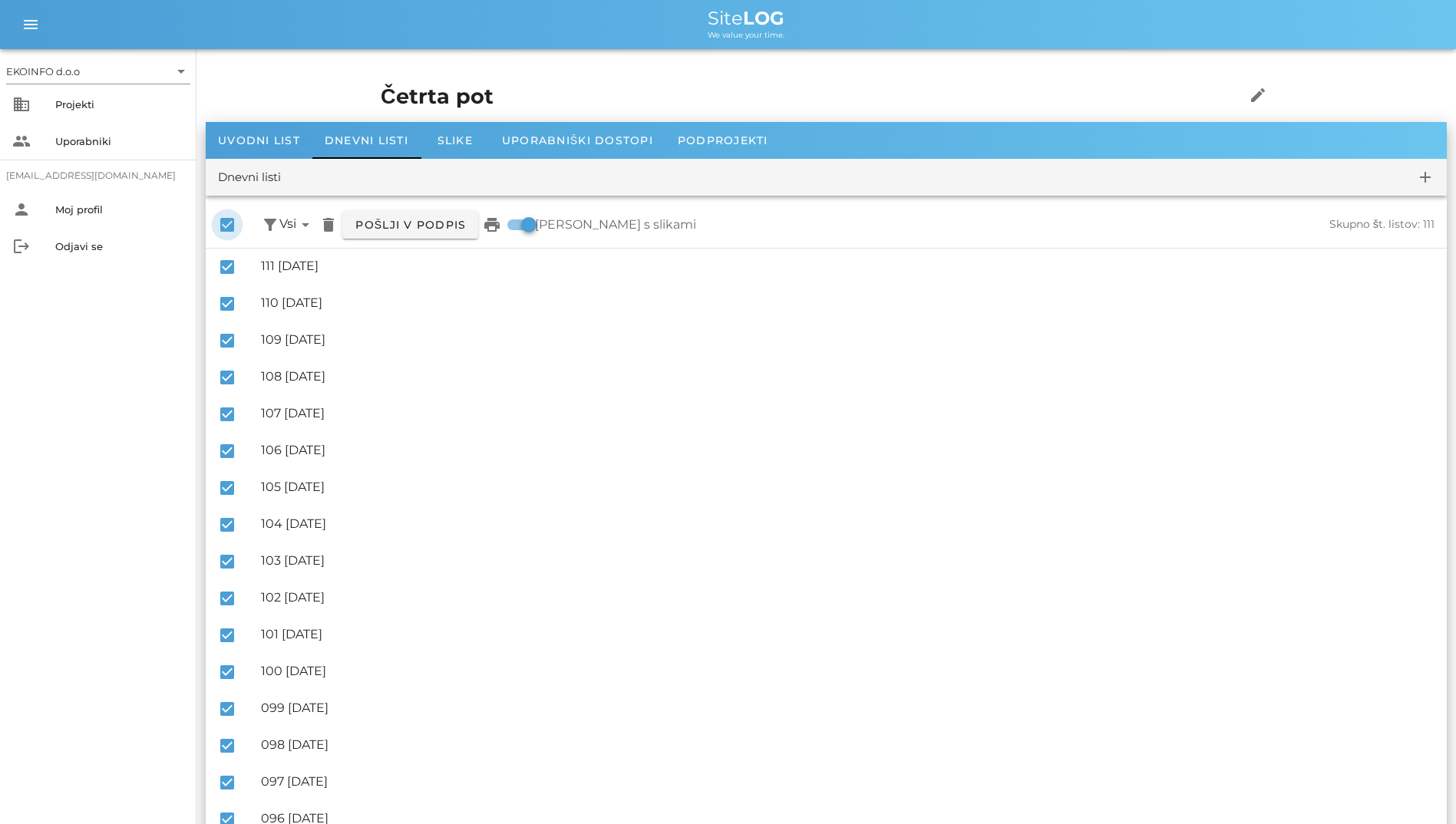
checkbox input "false"
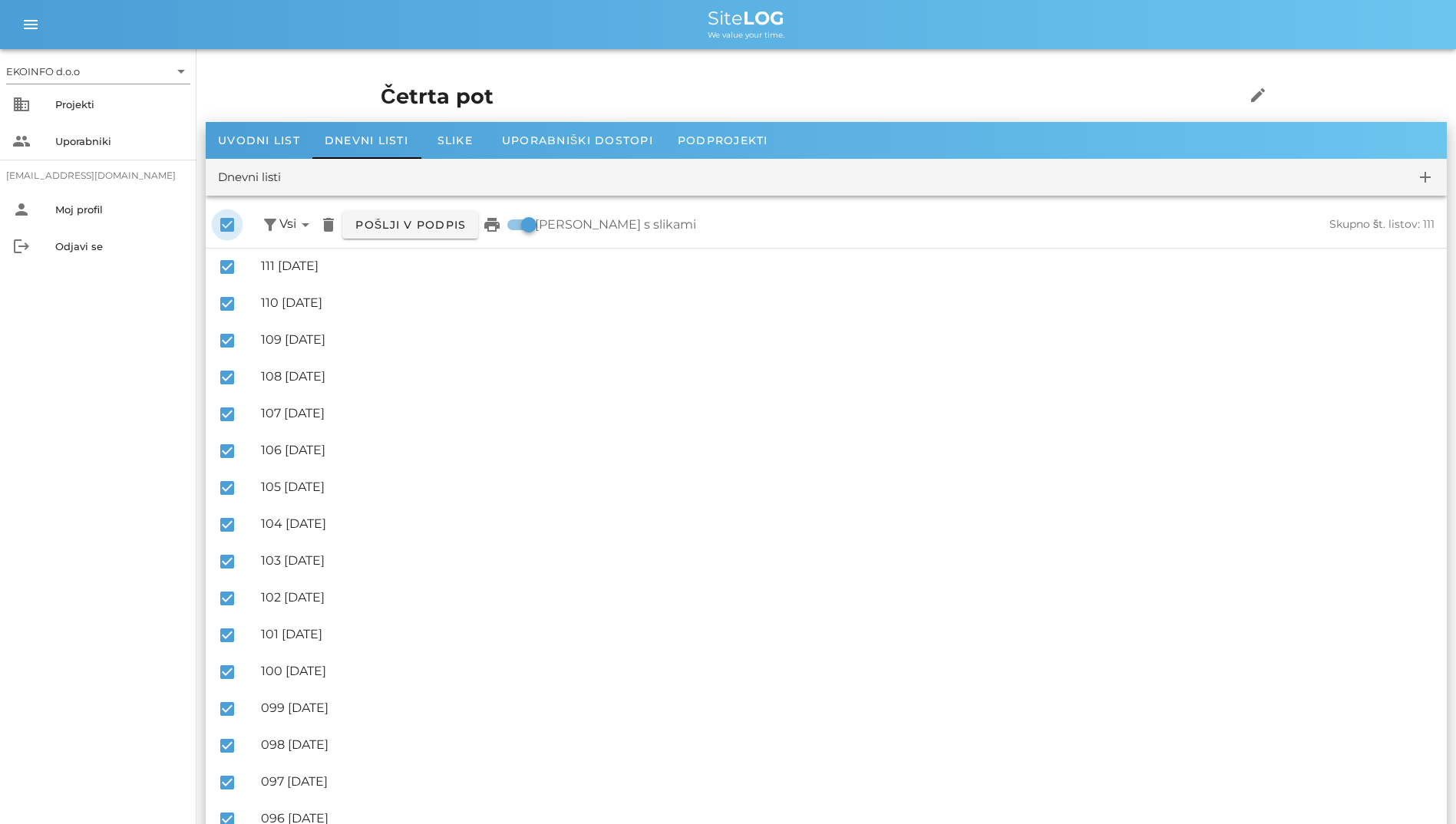
checkbox input "false"
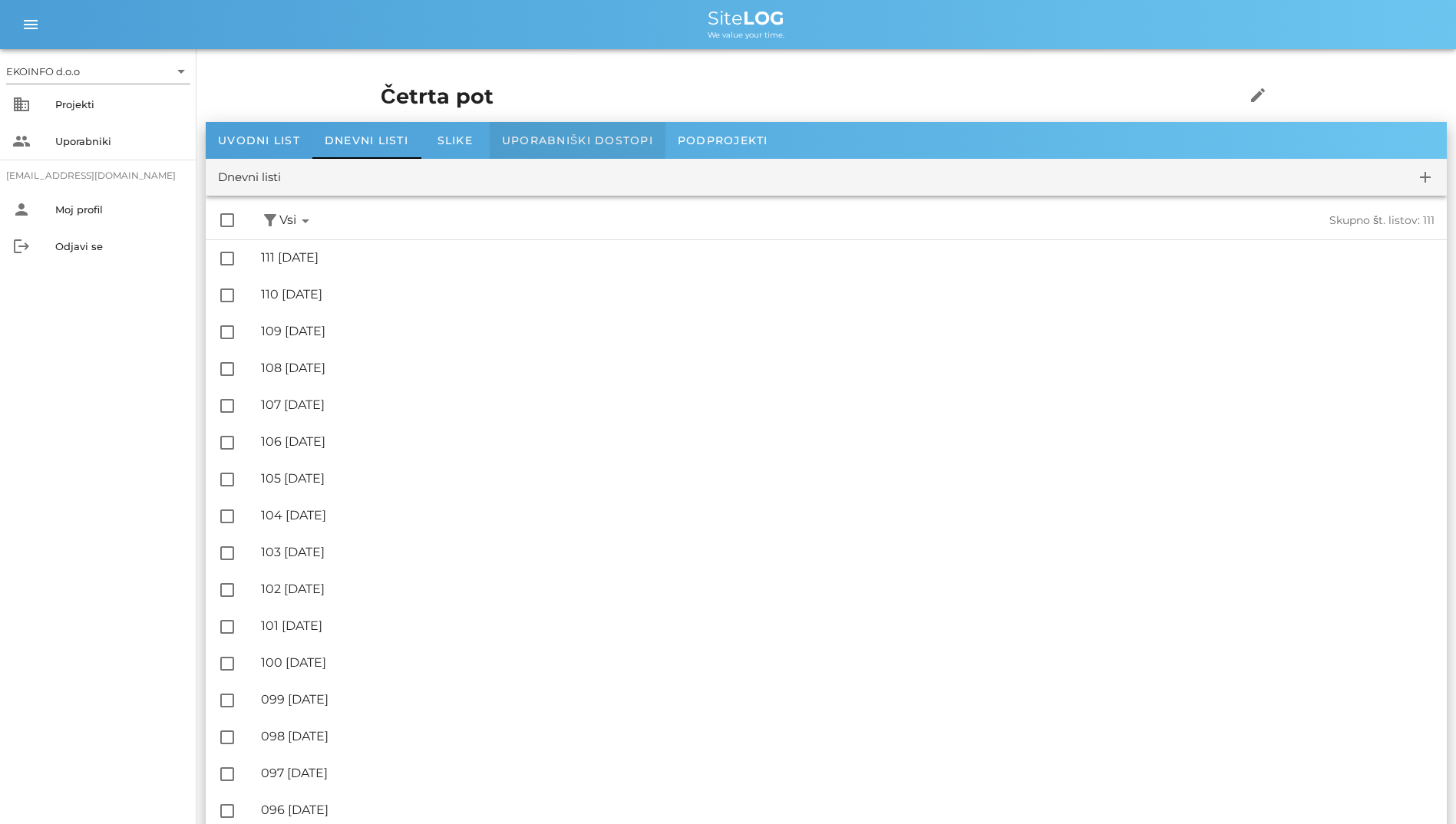
click at [635, 139] on span "Uporabniški dostopi" at bounding box center [578, 139] width 151 height 14
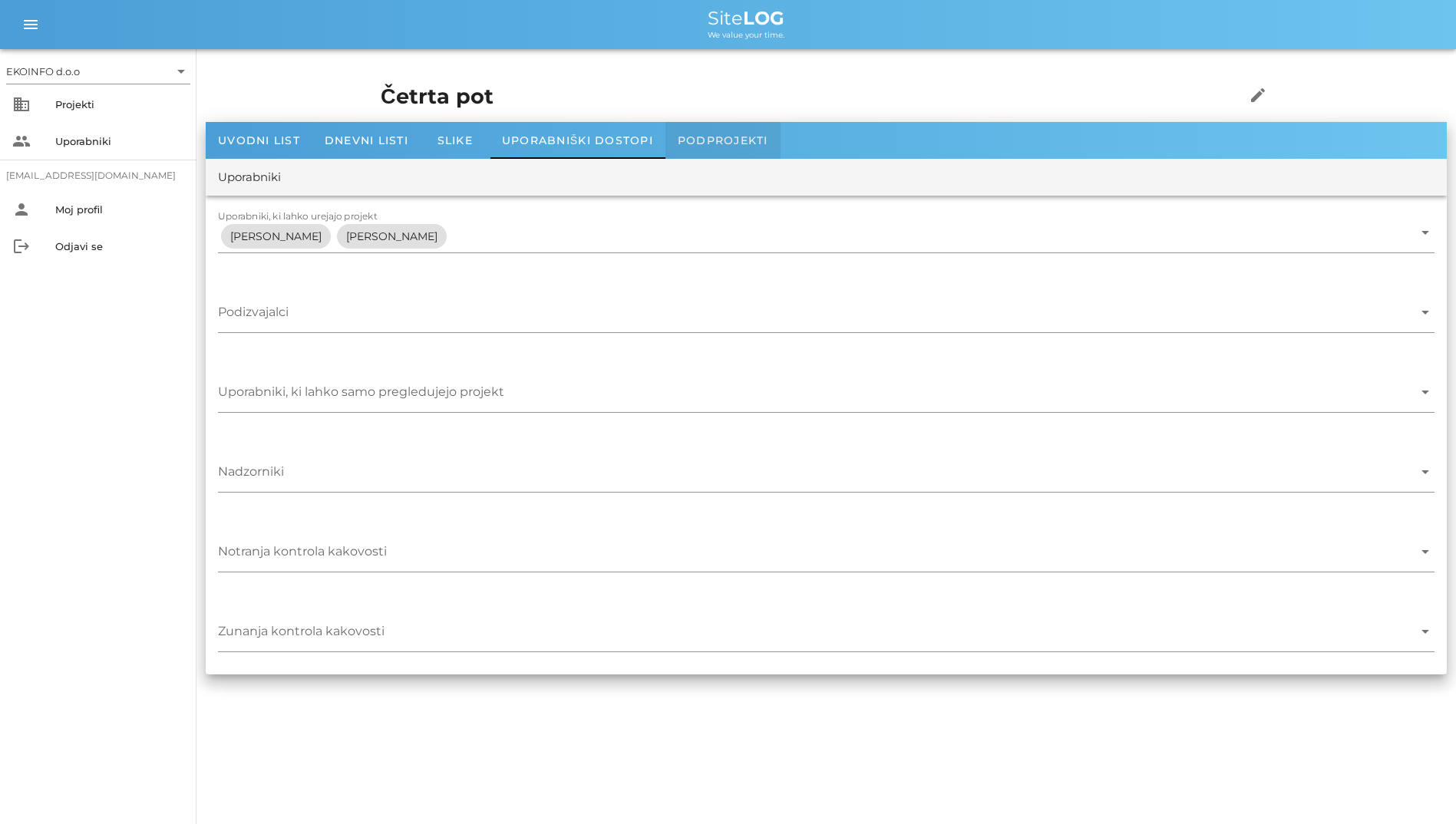
click at [736, 124] on div "Podprojekti" at bounding box center [723, 140] width 115 height 36
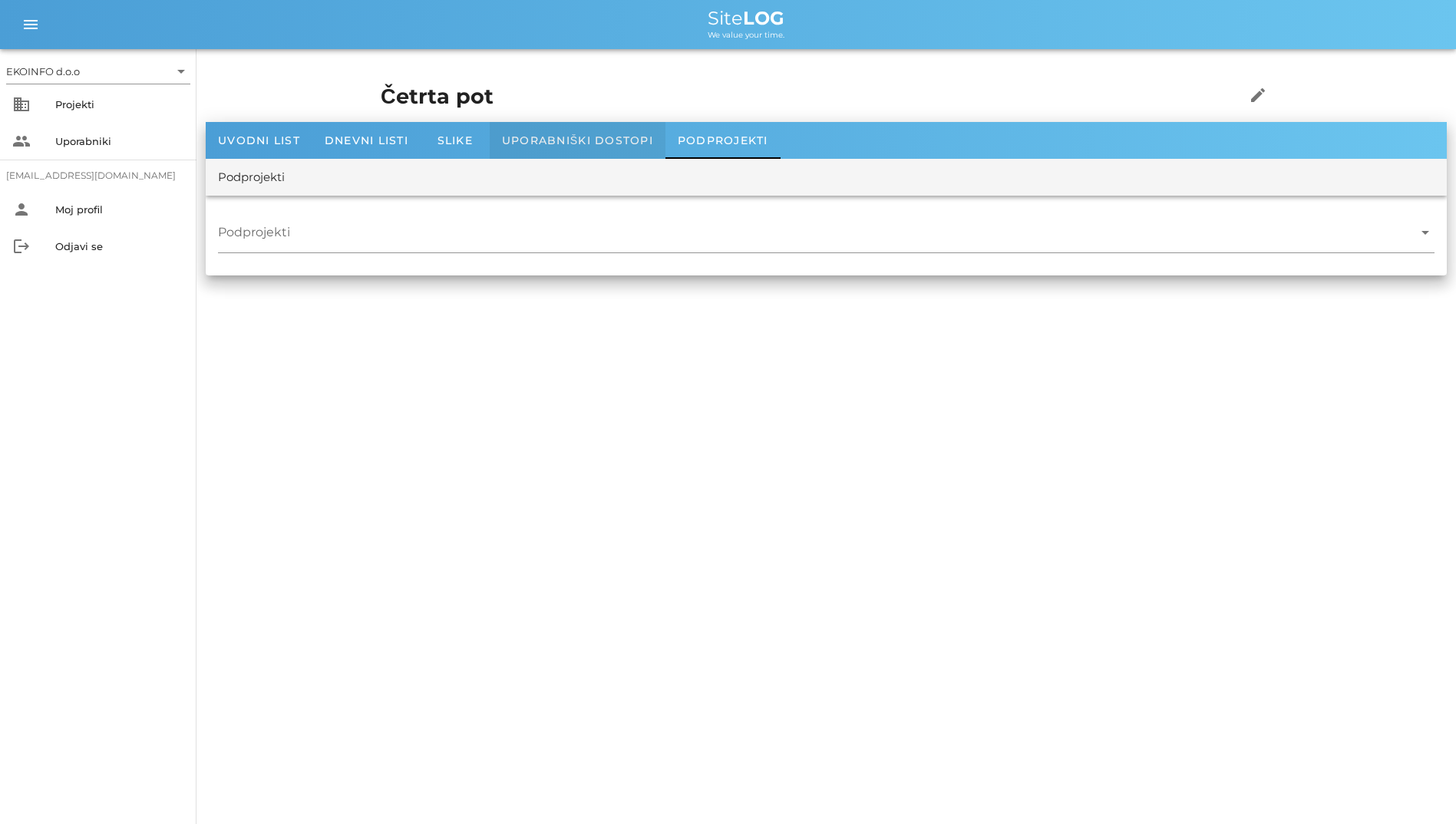
click at [579, 154] on div "Uporabniški dostopi" at bounding box center [577, 140] width 176 height 36
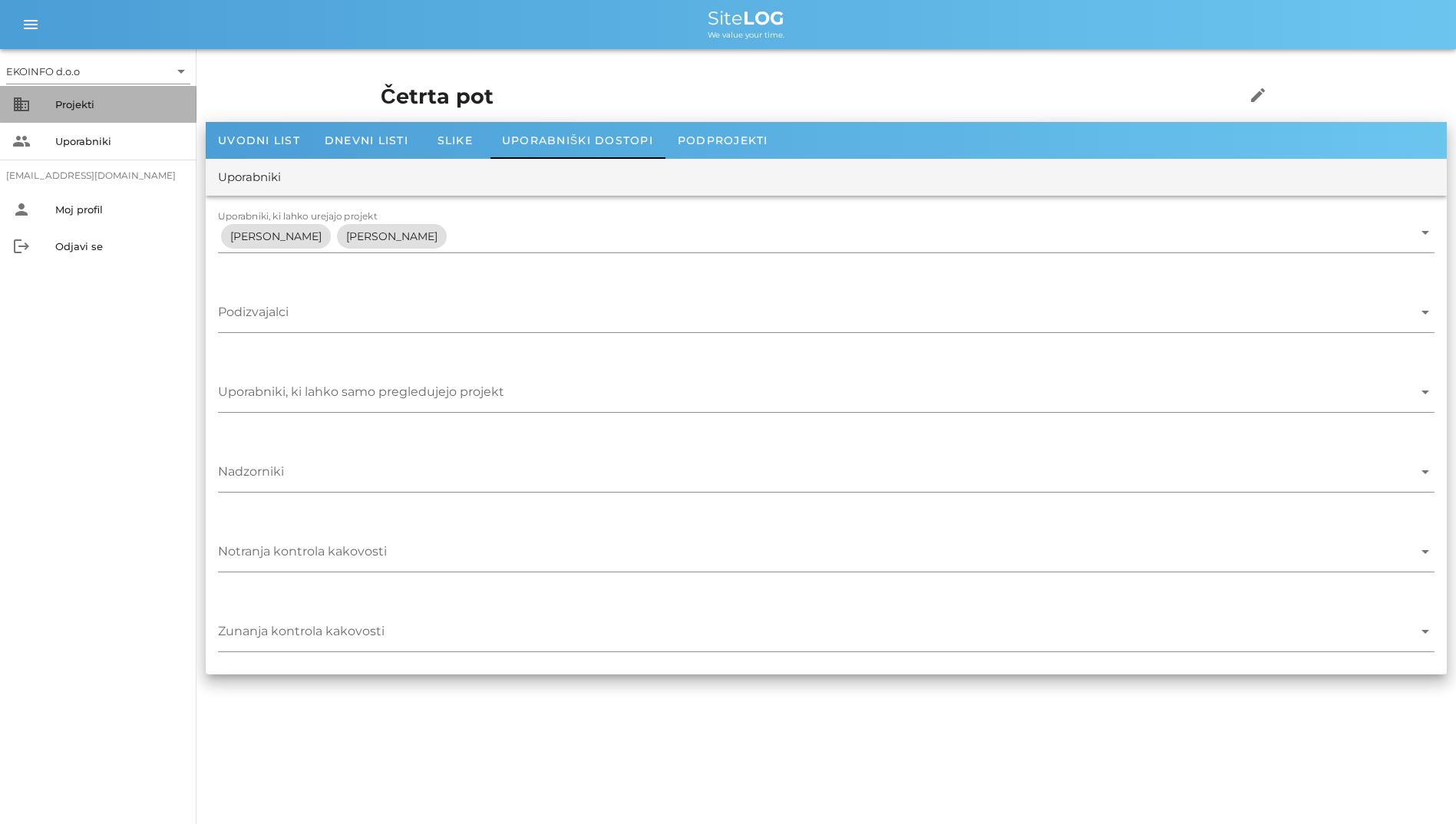
click at [107, 114] on div "Projekti" at bounding box center [119, 104] width 129 height 25
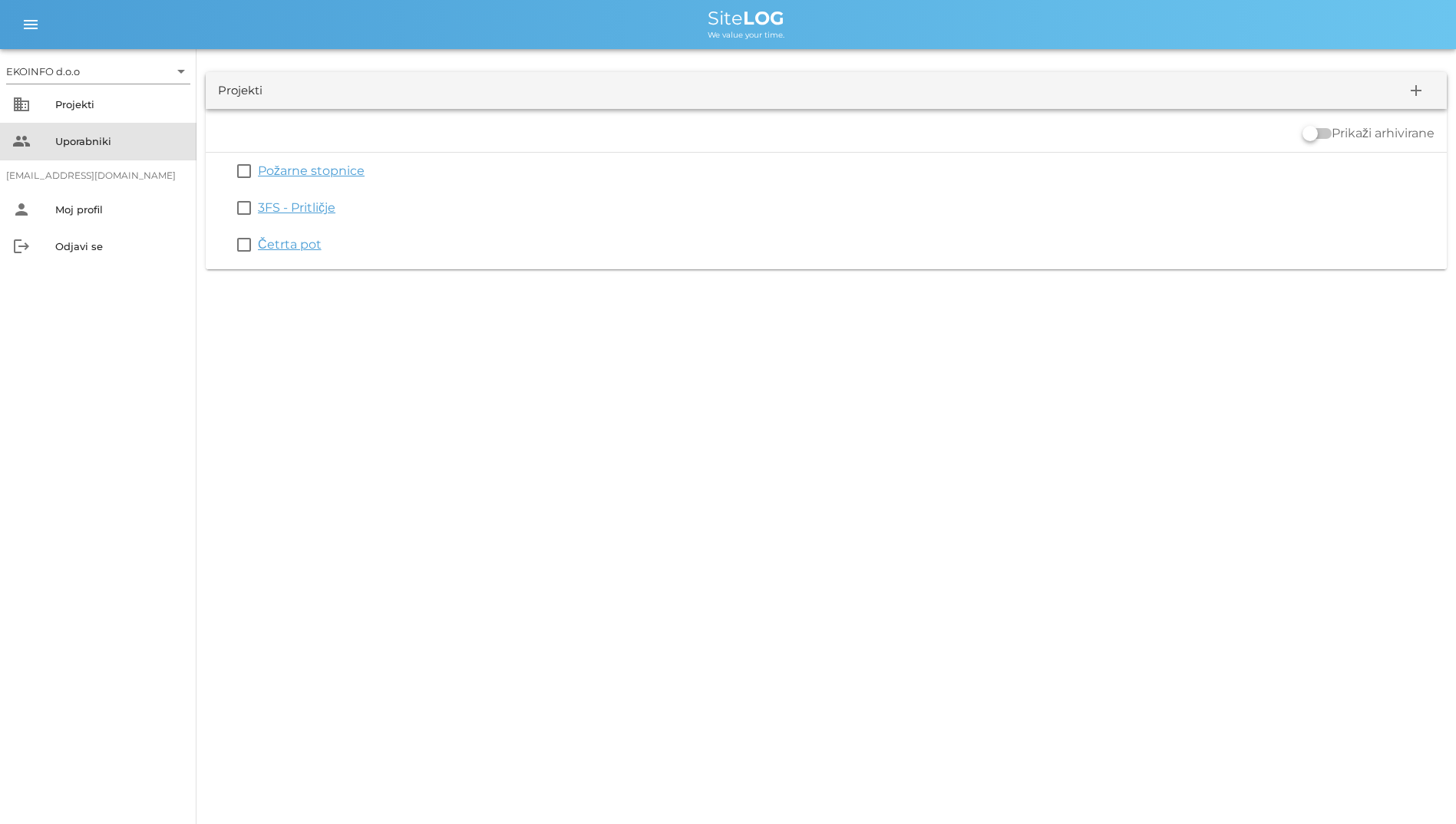
click at [61, 138] on div "Uporabniki" at bounding box center [119, 140] width 129 height 12
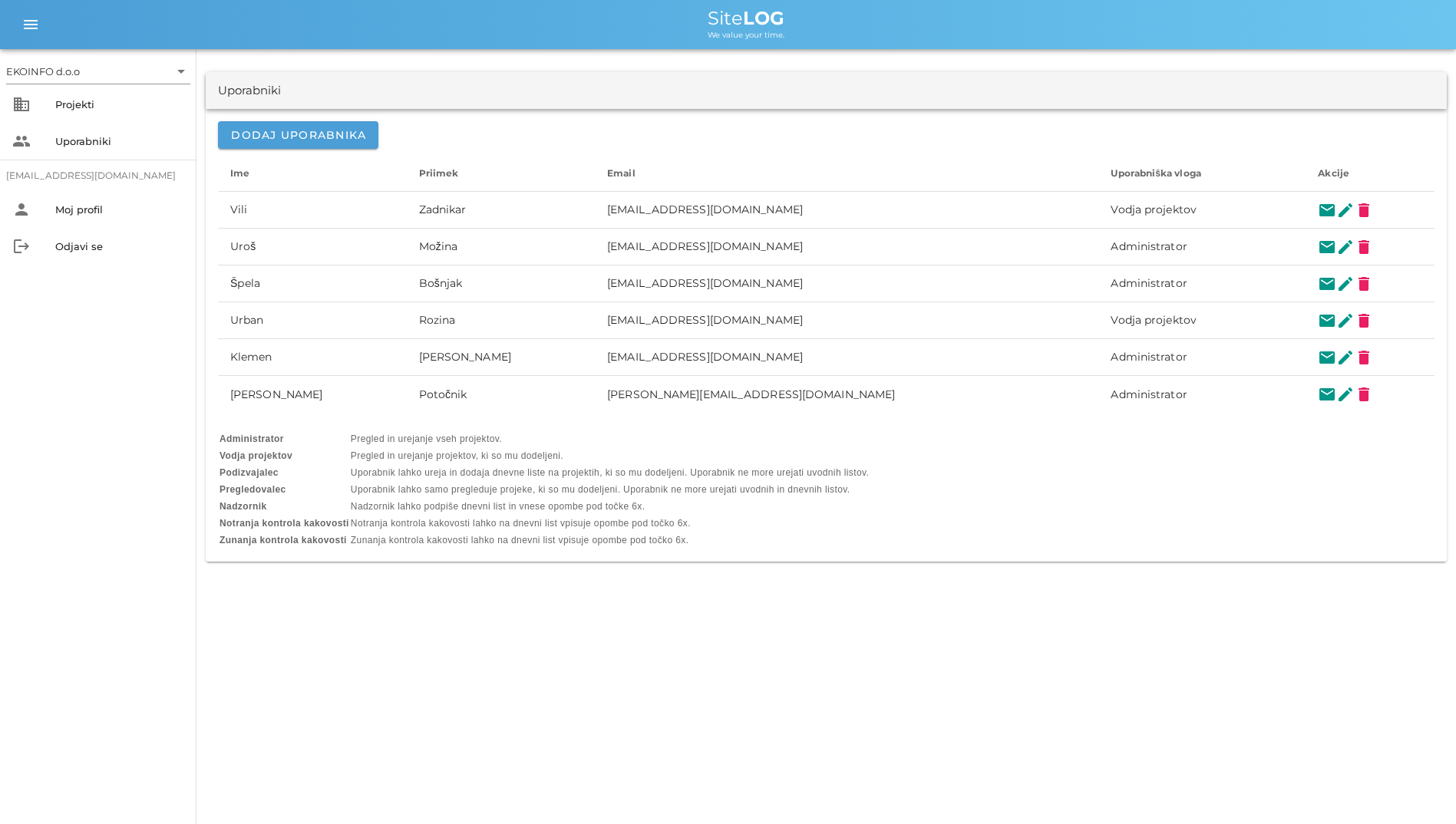
click at [389, 439] on td "Pregled in urejanje vseh projektov." at bounding box center [610, 438] width 518 height 15
click at [231, 431] on td "Administrator" at bounding box center [284, 438] width 129 height 15
click at [673, 22] on div "Site LOG" at bounding box center [746, 18] width 1395 height 18
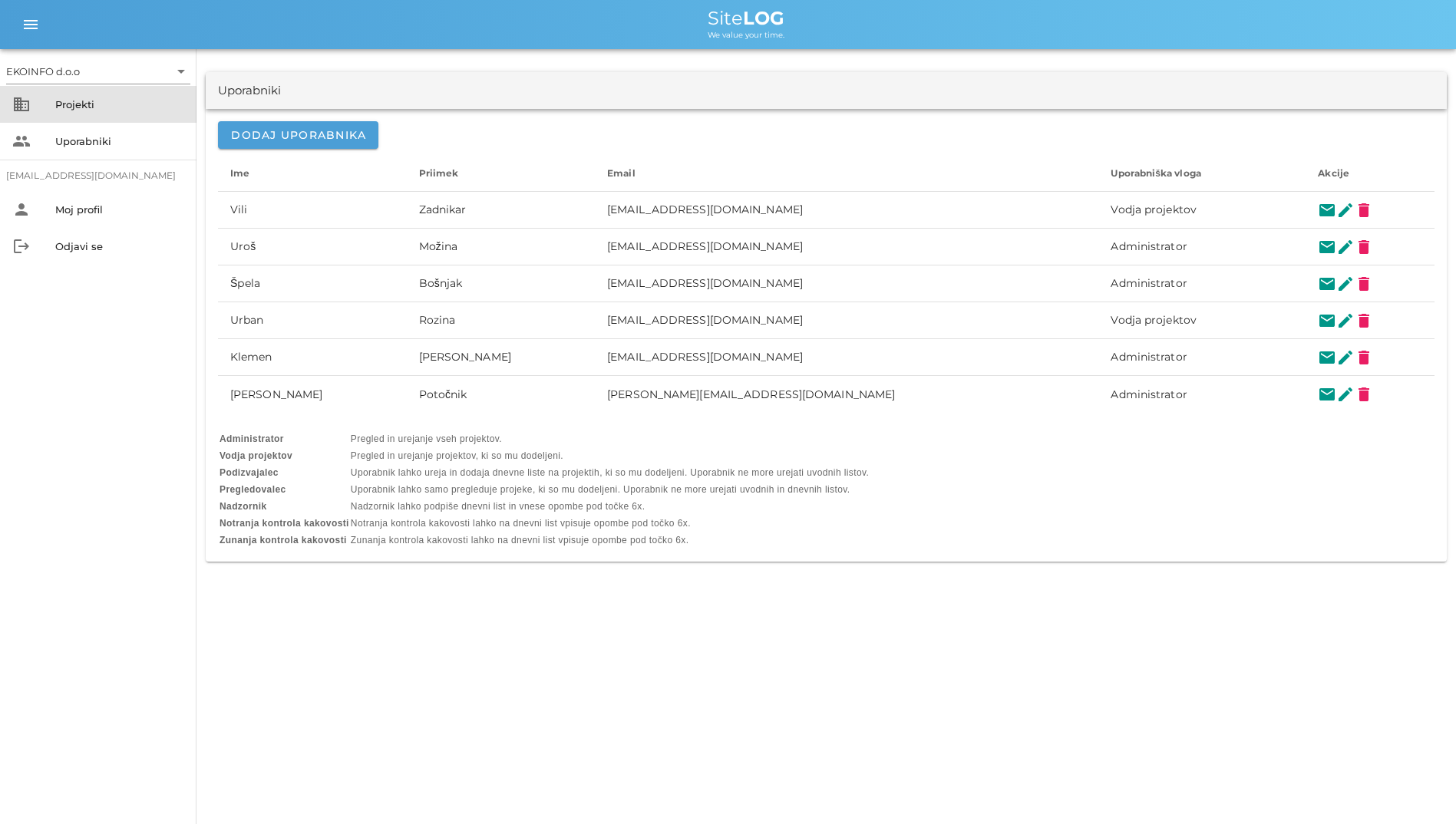
click at [46, 101] on div "business Projekti" at bounding box center [98, 104] width 197 height 36
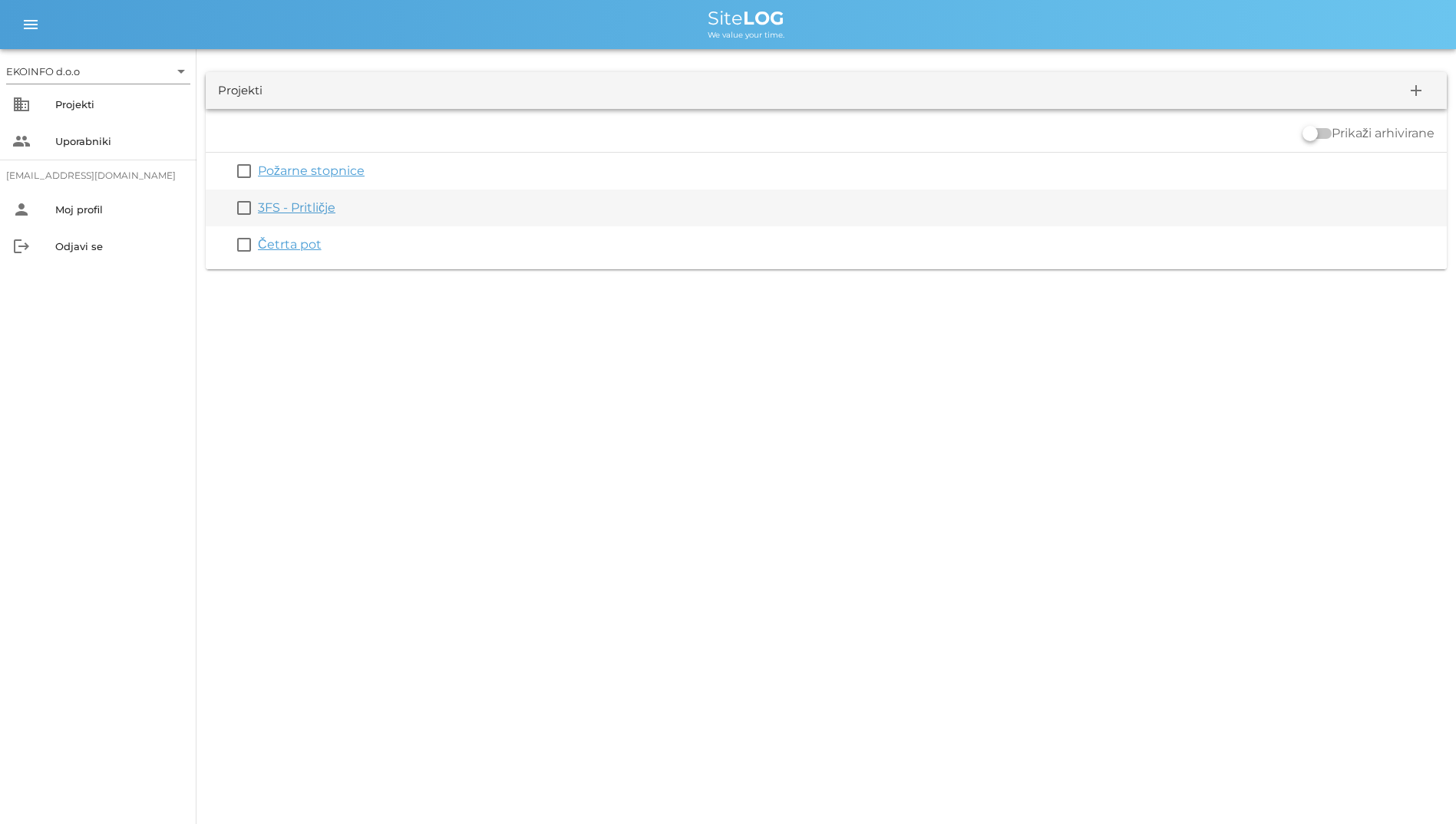
click at [310, 206] on link "3FS - Pritličje" at bounding box center [296, 208] width 77 height 15
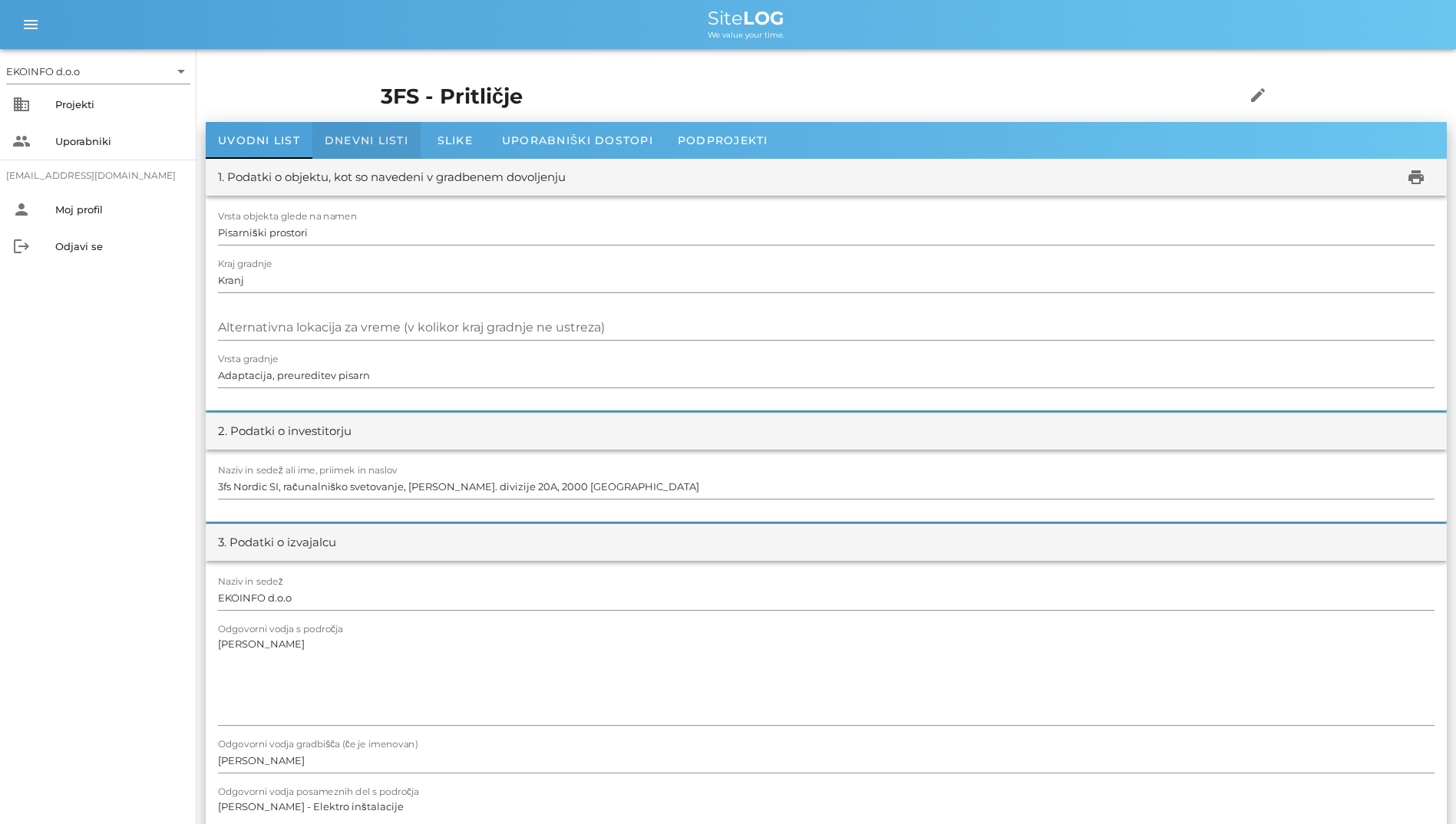
click at [372, 143] on span "Dnevni listi" at bounding box center [367, 139] width 84 height 14
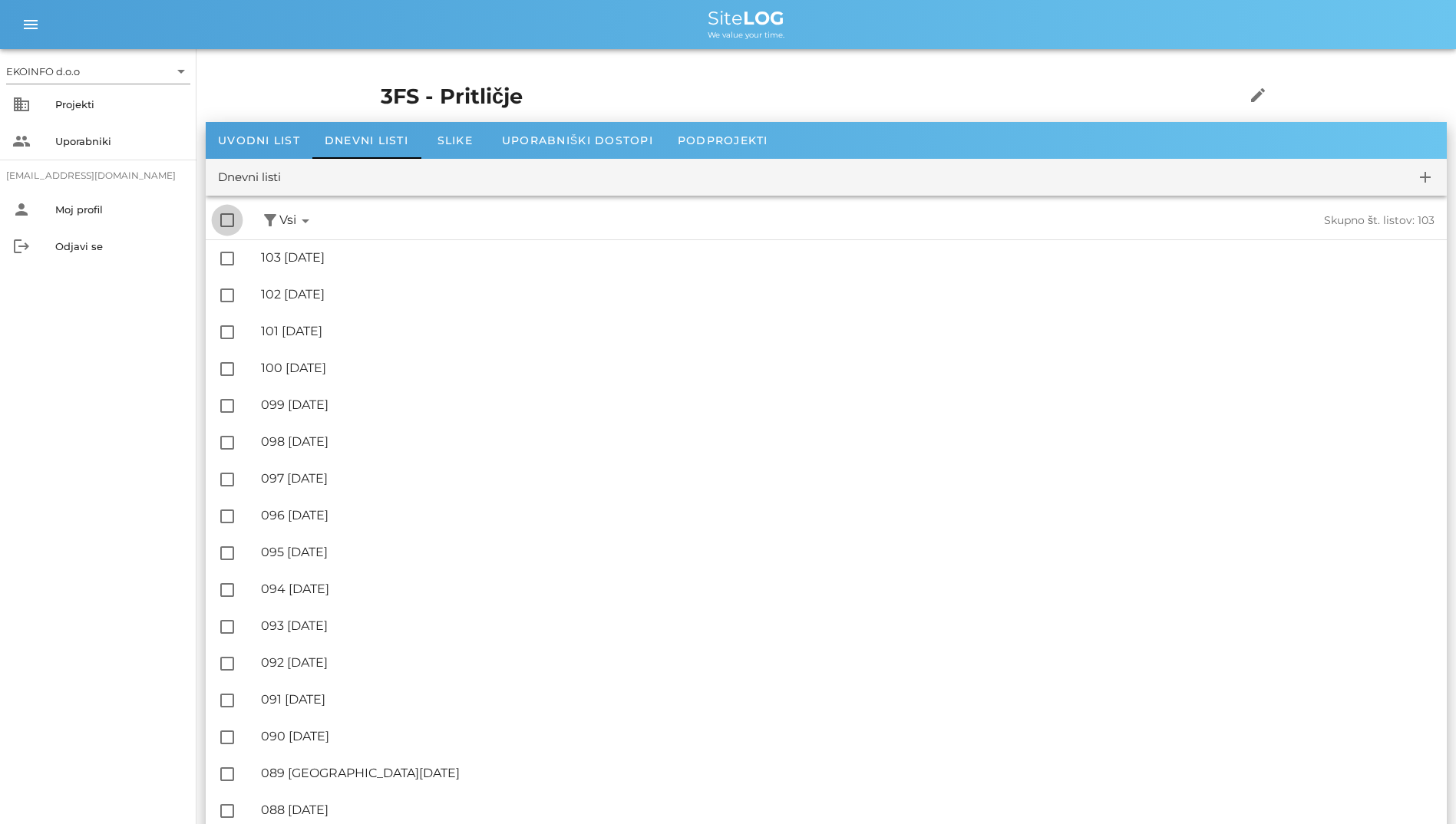
click at [231, 220] on div at bounding box center [227, 220] width 26 height 26
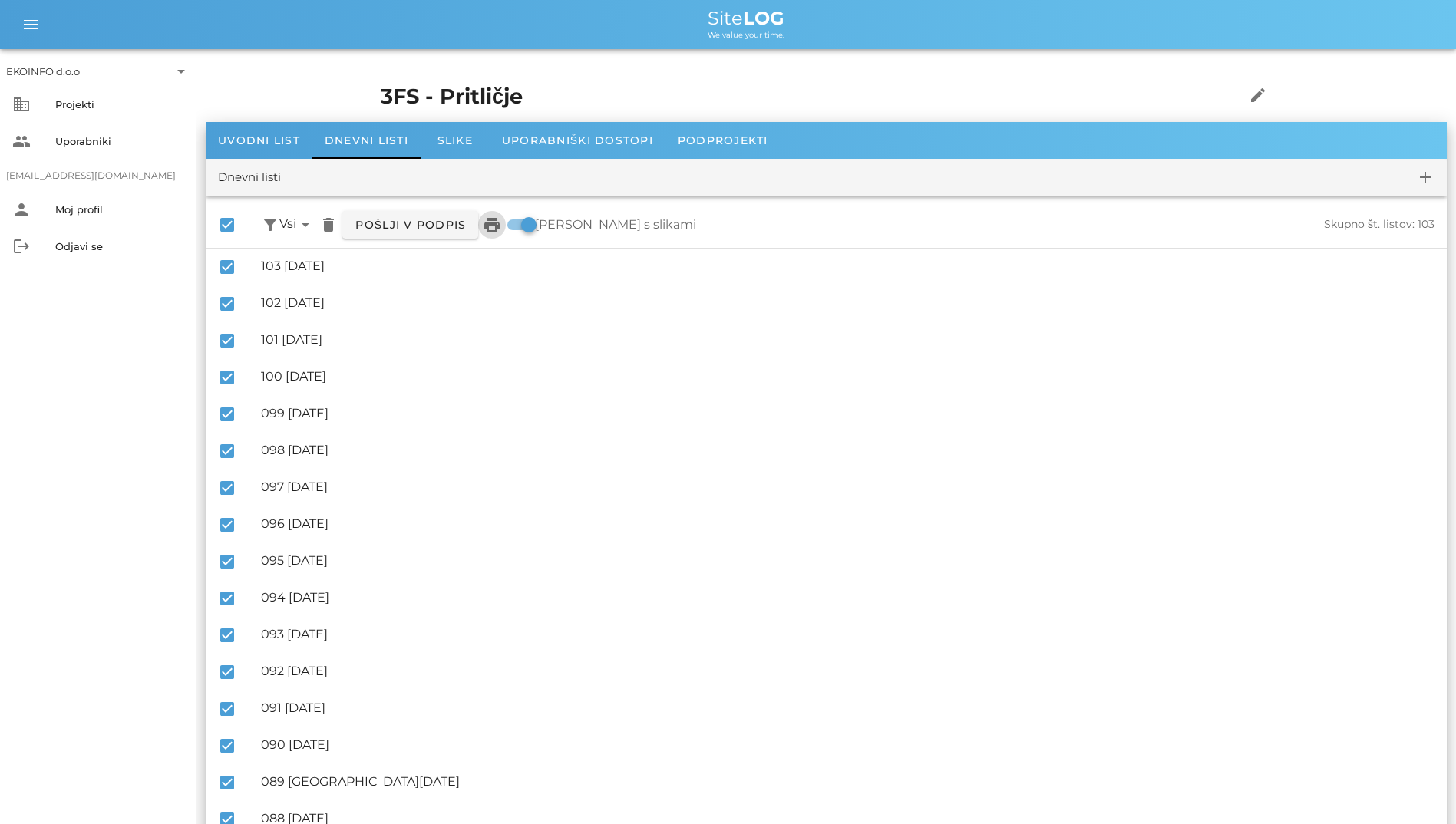
click at [490, 226] on icon "print" at bounding box center [491, 225] width 18 height 18
click at [225, 219] on div at bounding box center [227, 224] width 26 height 26
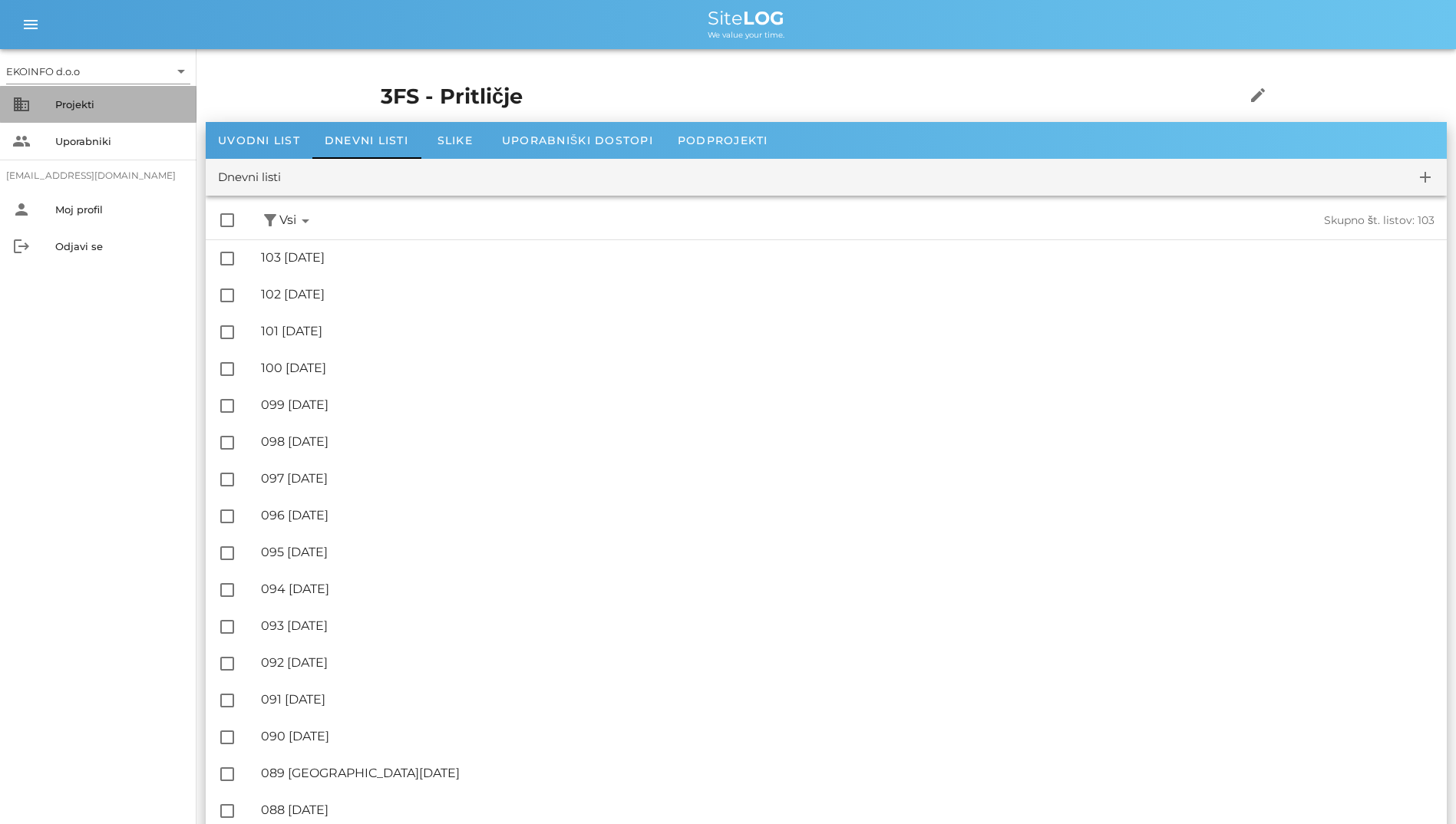
click at [77, 107] on div "Projekti" at bounding box center [119, 104] width 129 height 12
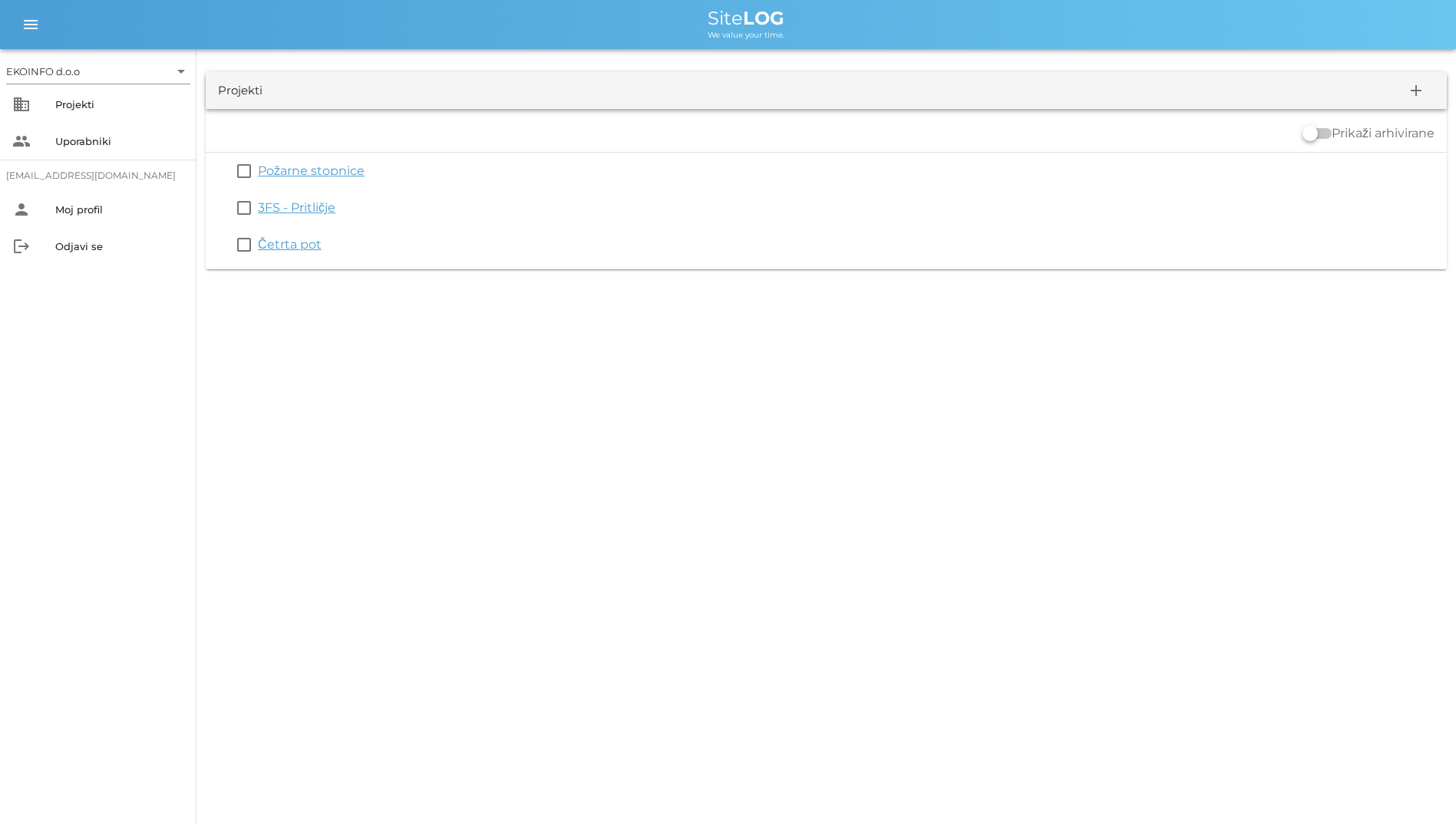
click at [276, 378] on div "EKOINFO d.o.o arrow_drop_down business Projekti people Uporabniki student2@info…" at bounding box center [728, 426] width 1456 height 824
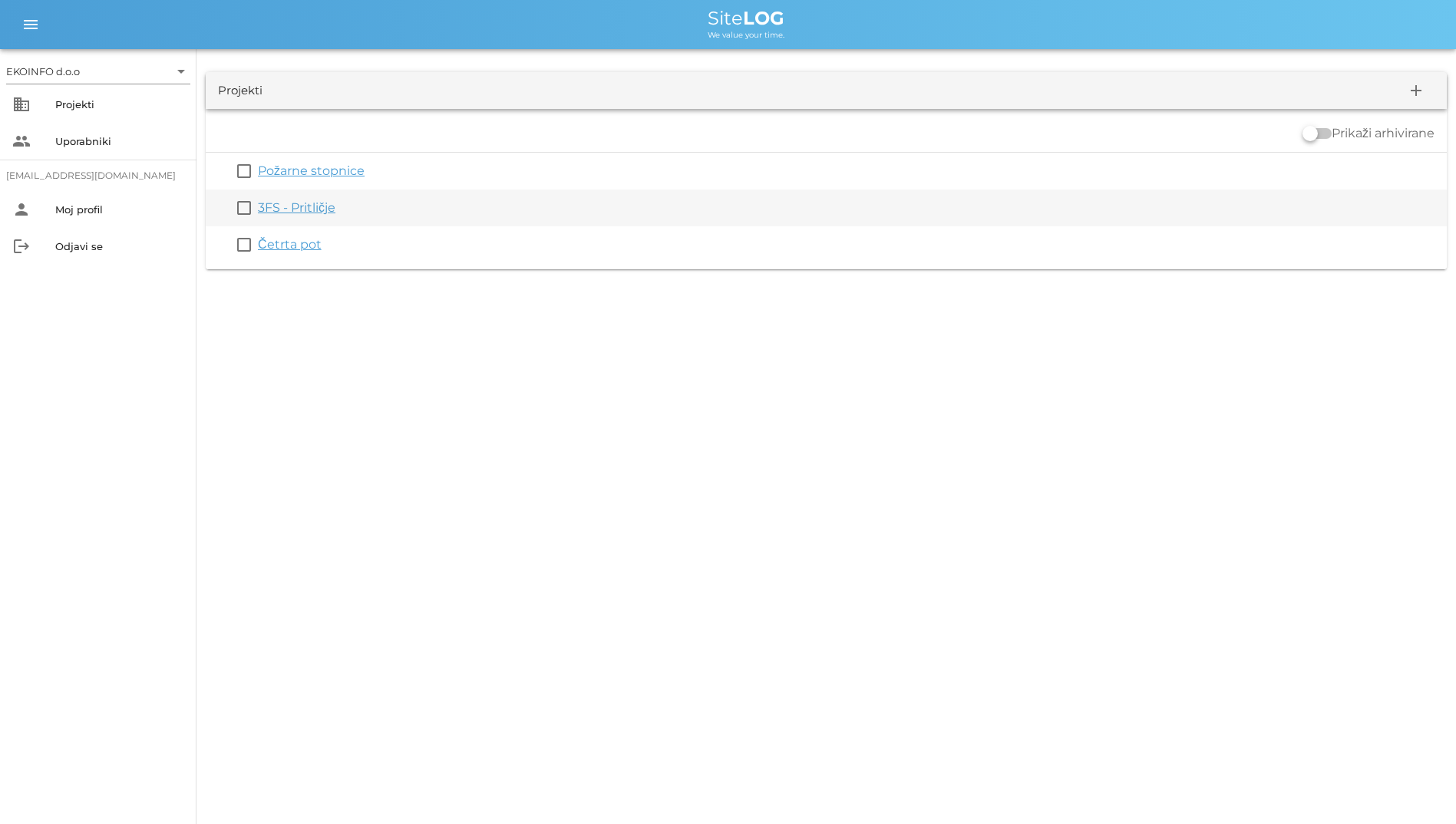
click at [323, 202] on link "3FS - Pritličje" at bounding box center [296, 208] width 77 height 15
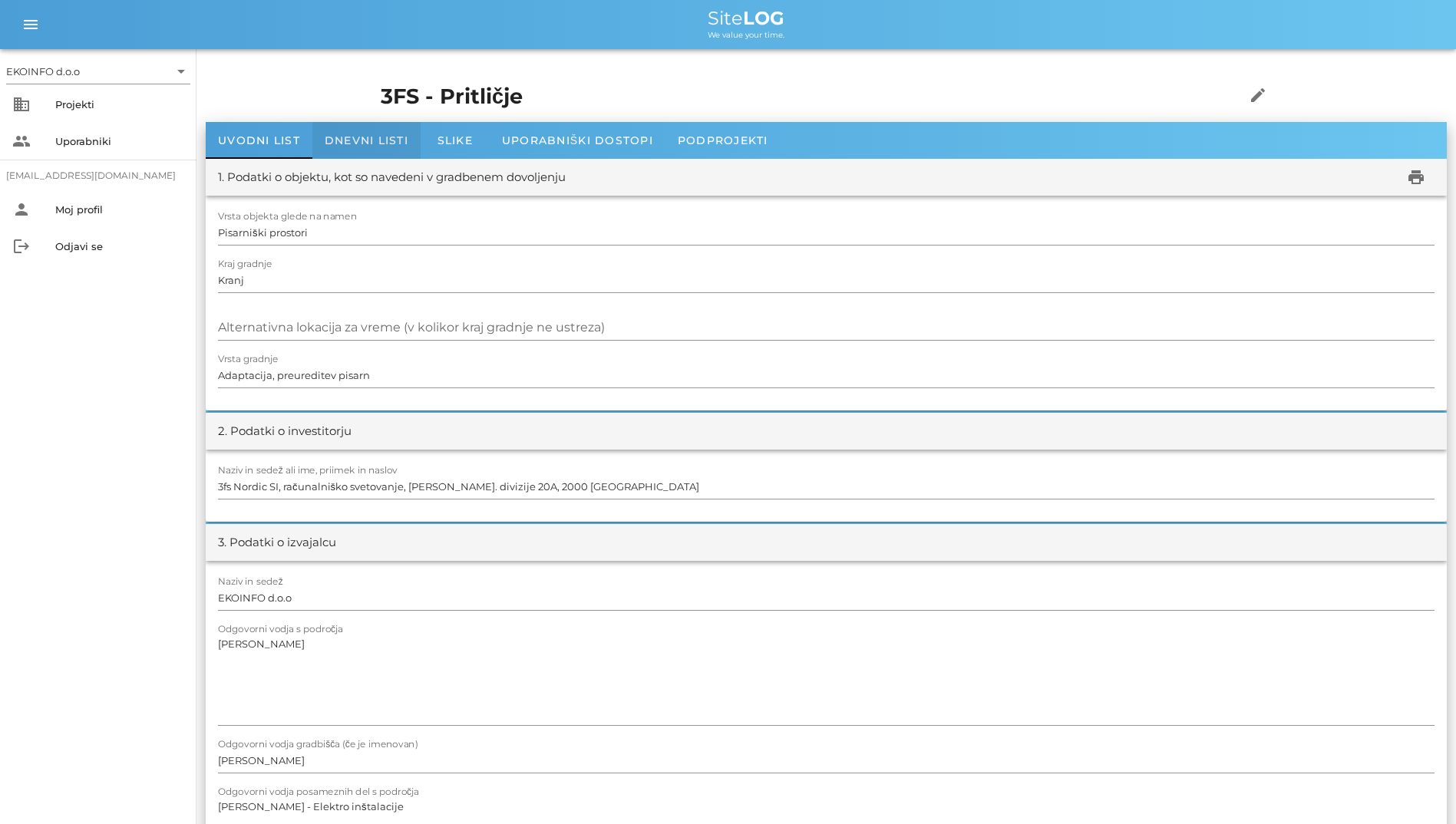
click at [367, 129] on div "Dnevni listi" at bounding box center [367, 140] width 108 height 36
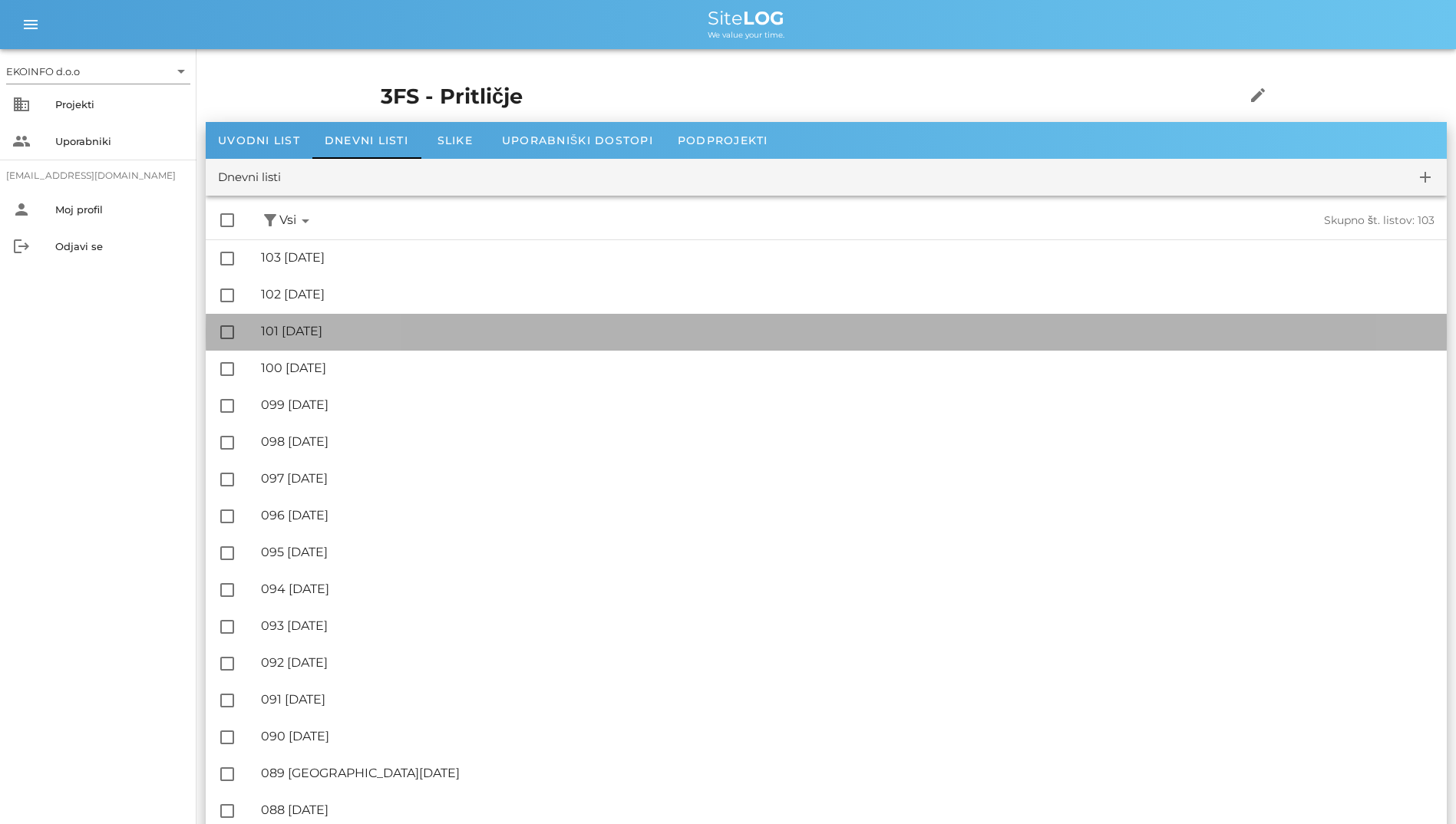
click at [365, 335] on div "🔏 101 ponedeljek, 13.10.2025" at bounding box center [847, 331] width 1173 height 15
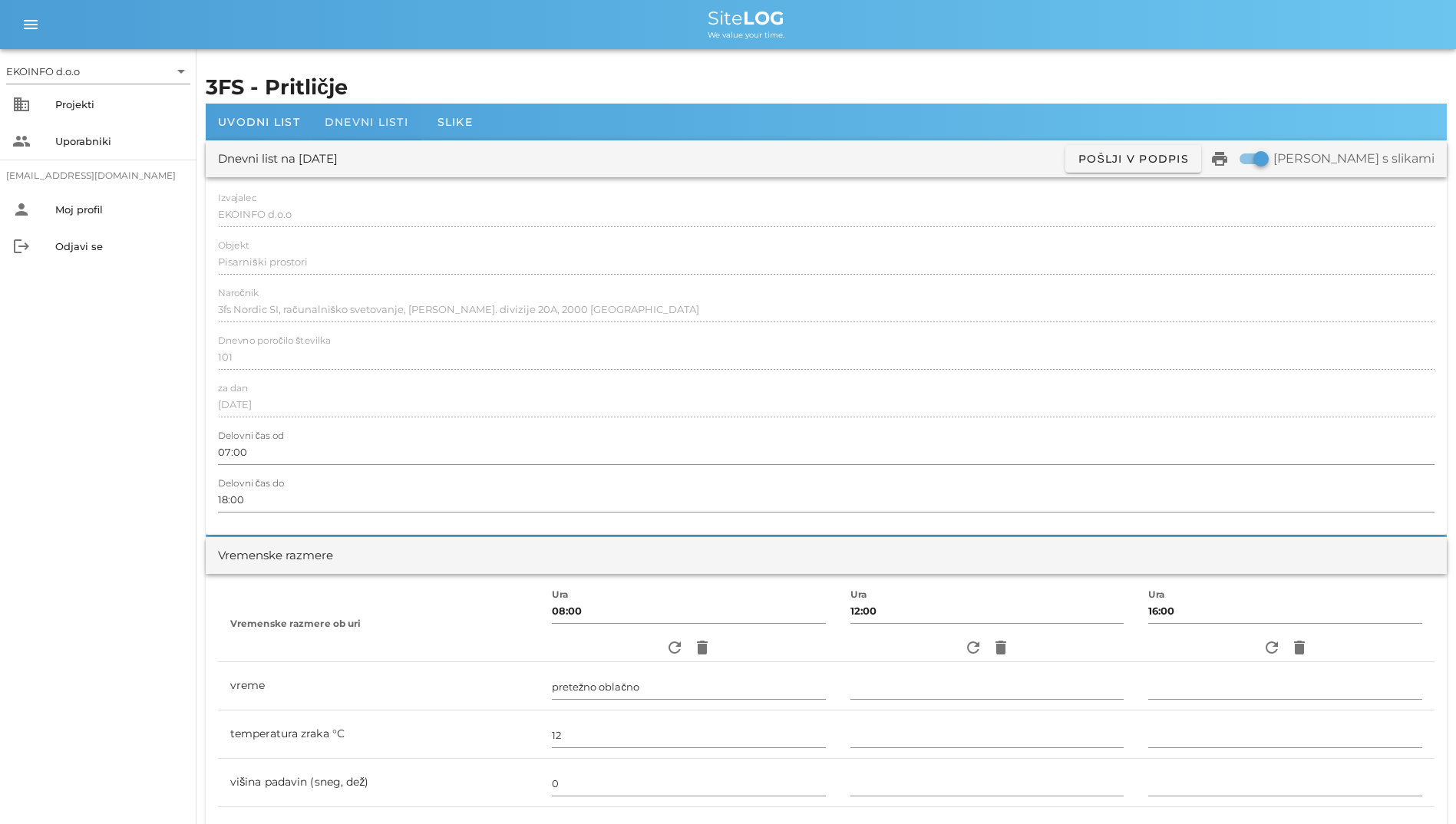
click at [355, 133] on div "Dnevni listi" at bounding box center [367, 122] width 108 height 36
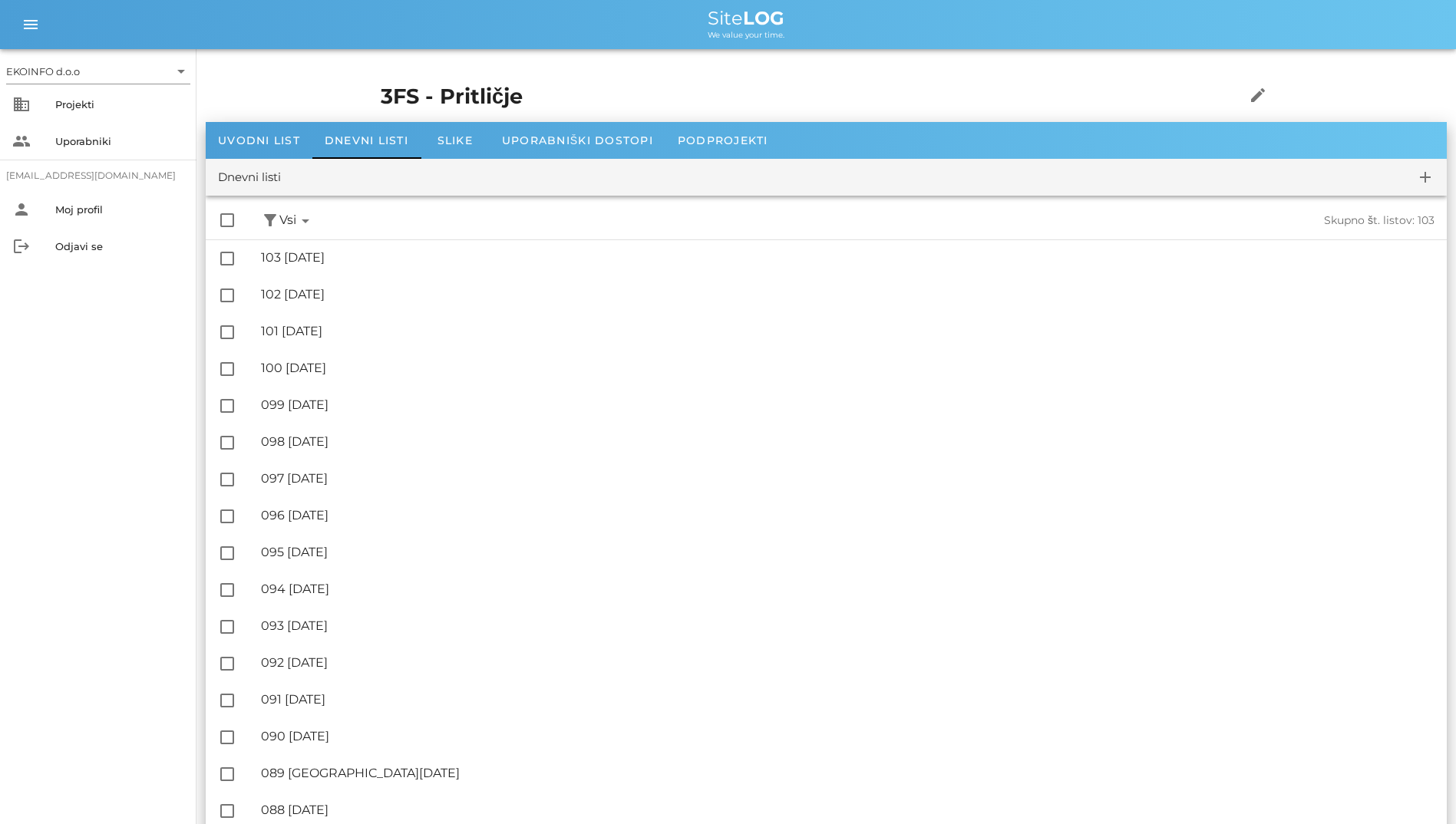
click at [337, 41] on div "menu menu Site LOG We value your time." at bounding box center [728, 25] width 1456 height 49
drag, startPoint x: 377, startPoint y: 105, endPoint x: 284, endPoint y: 24, distance: 123.3
drag, startPoint x: 284, startPoint y: 24, endPoint x: 210, endPoint y: 17, distance: 74.3
click at [210, 17] on div "Site LOG" at bounding box center [746, 18] width 1395 height 18
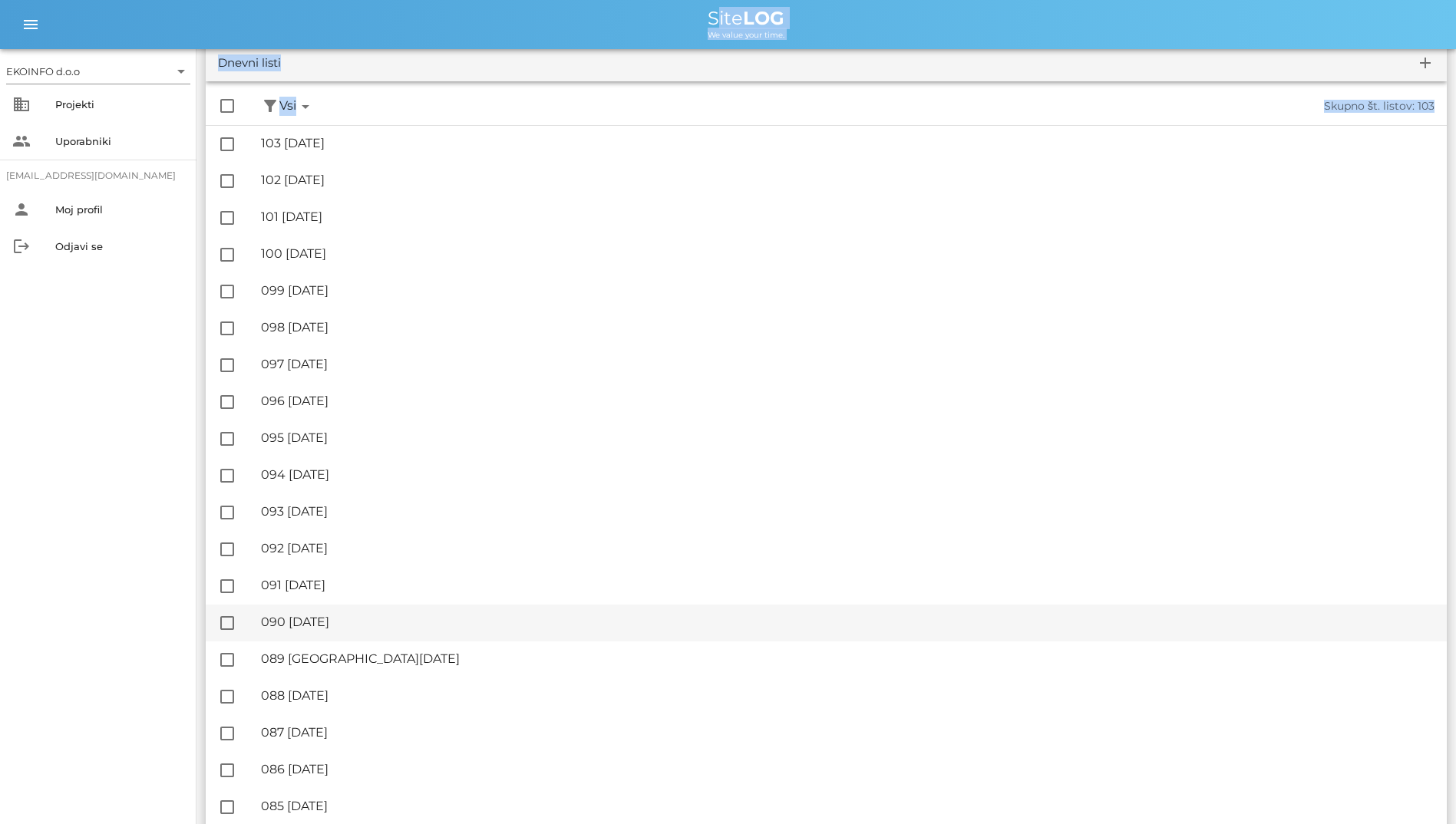
scroll to position [460, 0]
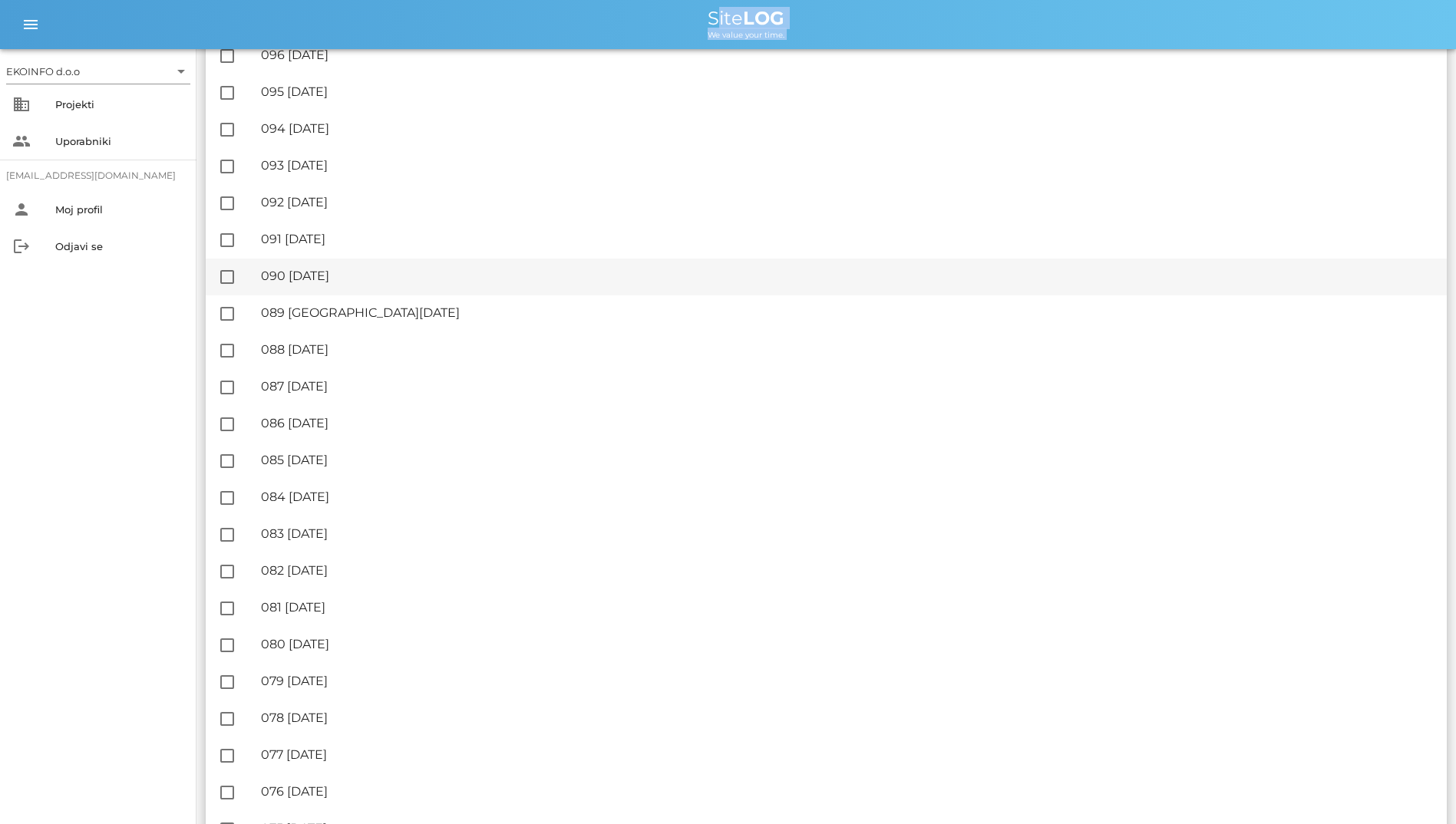
drag, startPoint x: 685, startPoint y: 21, endPoint x: 892, endPoint y: 293, distance: 341.8
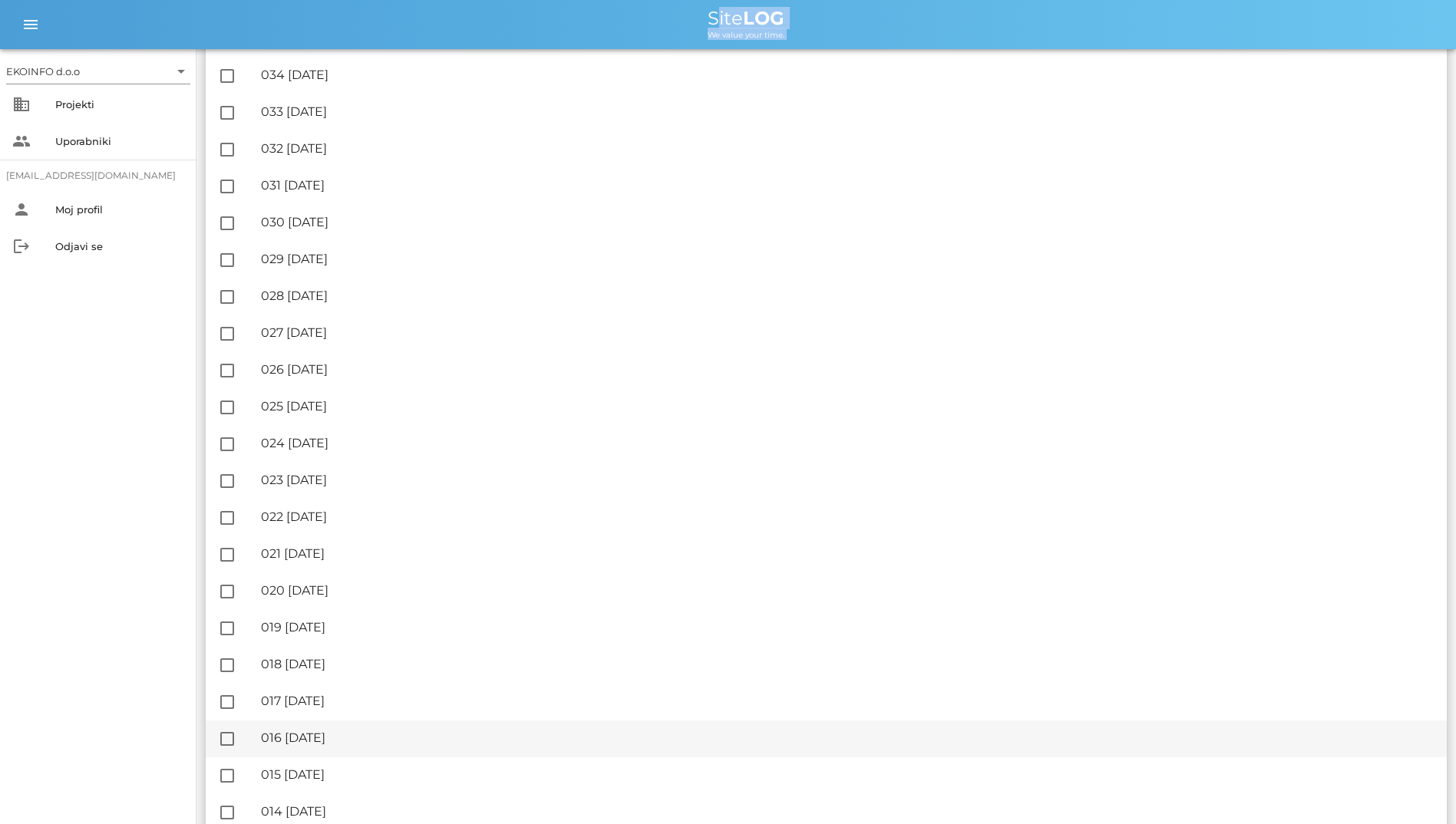
scroll to position [3069, 0]
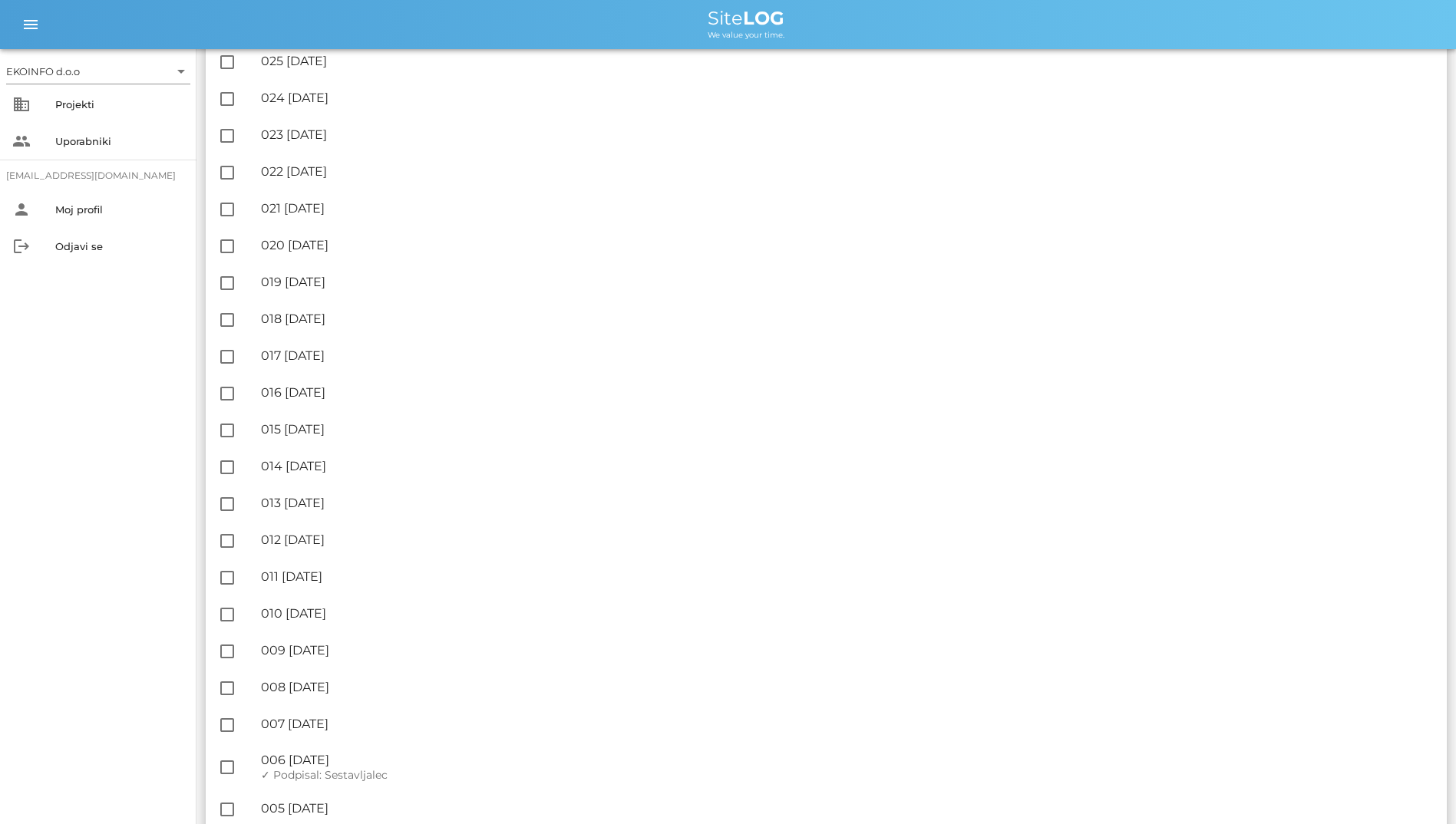
click at [67, 462] on div "EKOINFO d.o.o arrow_drop_down business Projekti people Uporabniki student2@info…" at bounding box center [98, 437] width 197 height 775
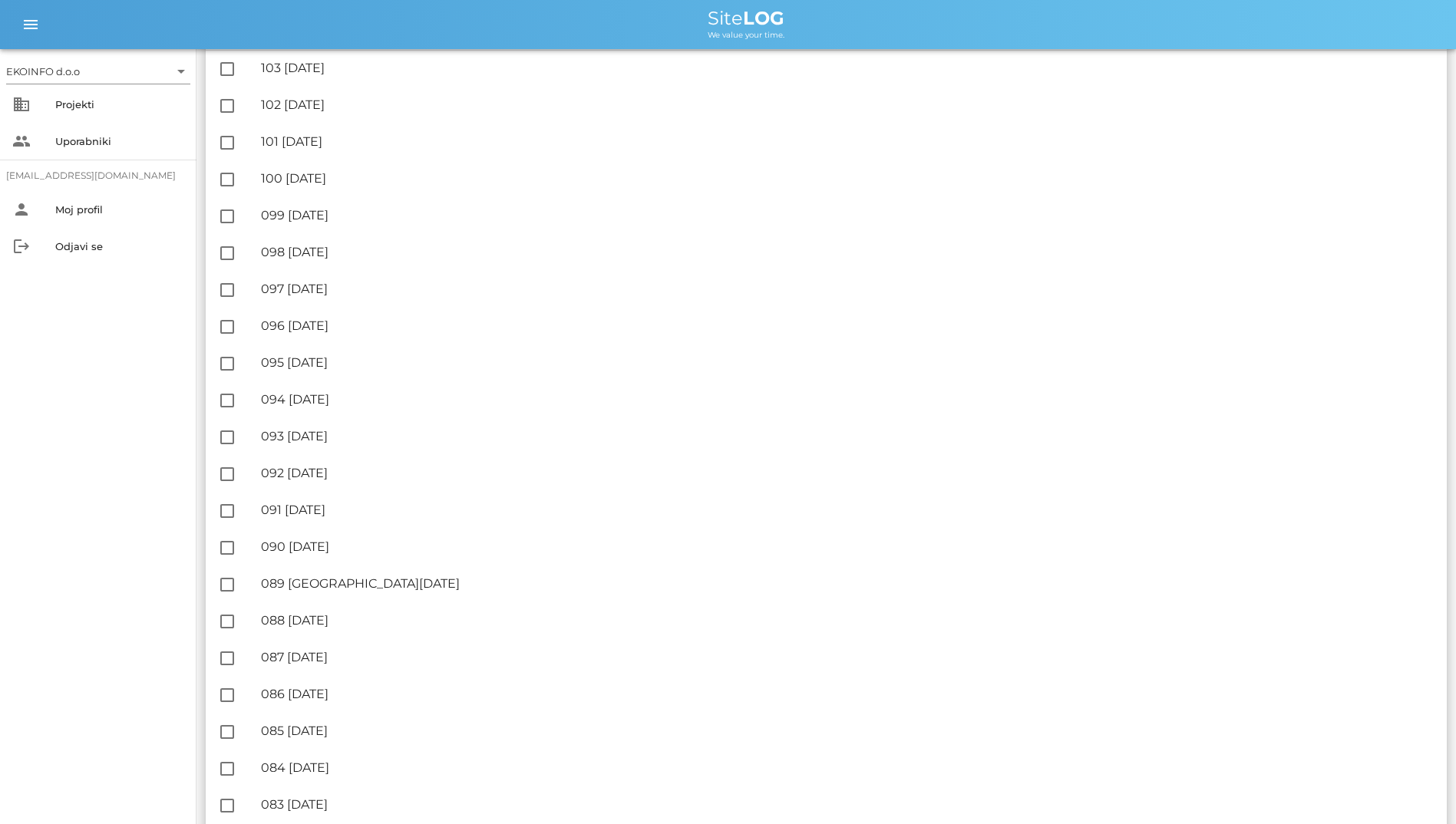
scroll to position [226, 0]
